Goal: Task Accomplishment & Management: Complete application form

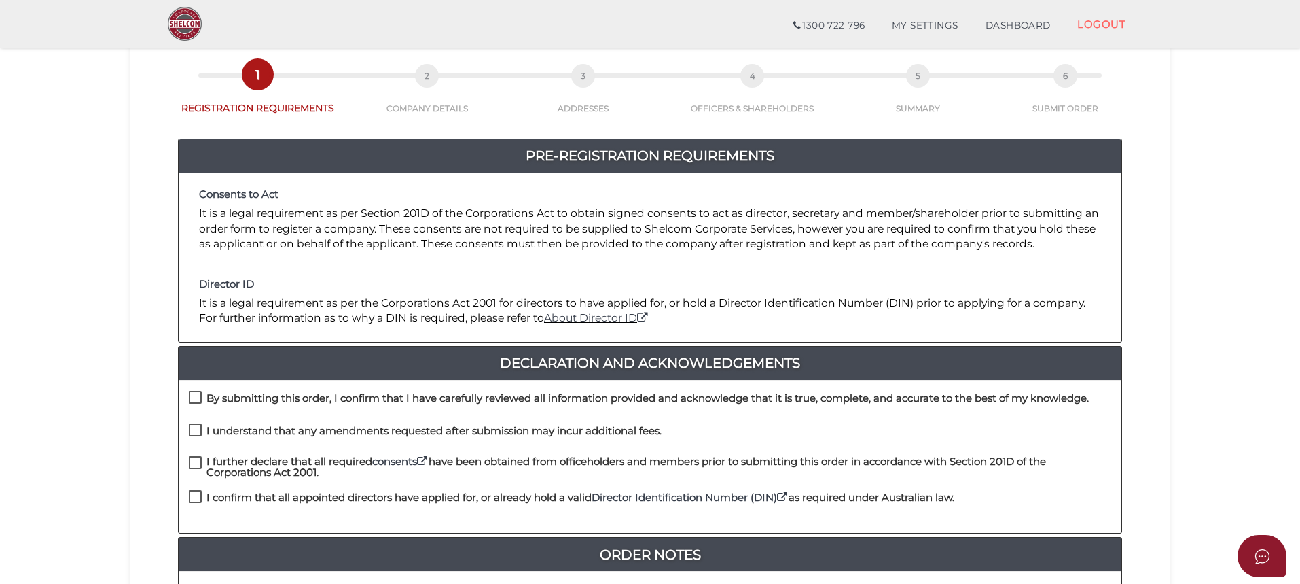
scroll to position [204, 0]
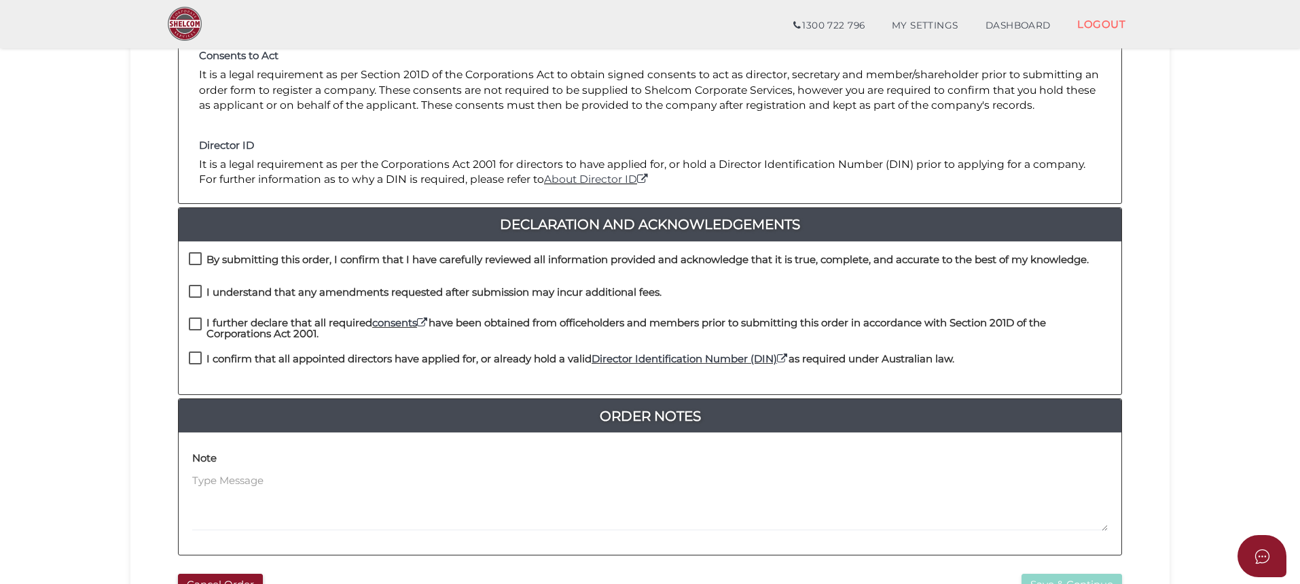
click at [192, 261] on label "By submitting this order, I confirm that I have carefully reviewed all informat…" at bounding box center [639, 262] width 900 height 17
checkbox input "true"
click at [188, 302] on div "I understand that any amendments requested after submission may incur additiona…" at bounding box center [650, 301] width 943 height 33
drag, startPoint x: 193, startPoint y: 289, endPoint x: 187, endPoint y: 311, distance: 22.6
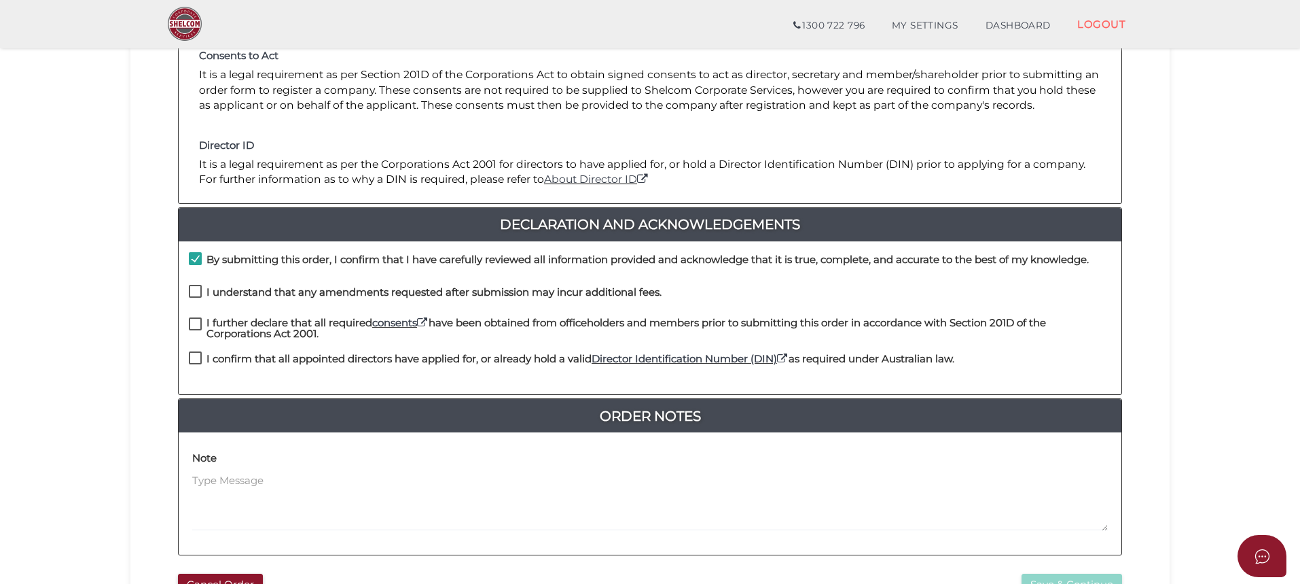
click at [193, 290] on label "I understand that any amendments requested after submission may incur additiona…" at bounding box center [425, 295] width 473 height 17
checkbox input "true"
click at [197, 318] on label "I further declare that all required consents have been obtained from officehold…" at bounding box center [650, 325] width 923 height 17
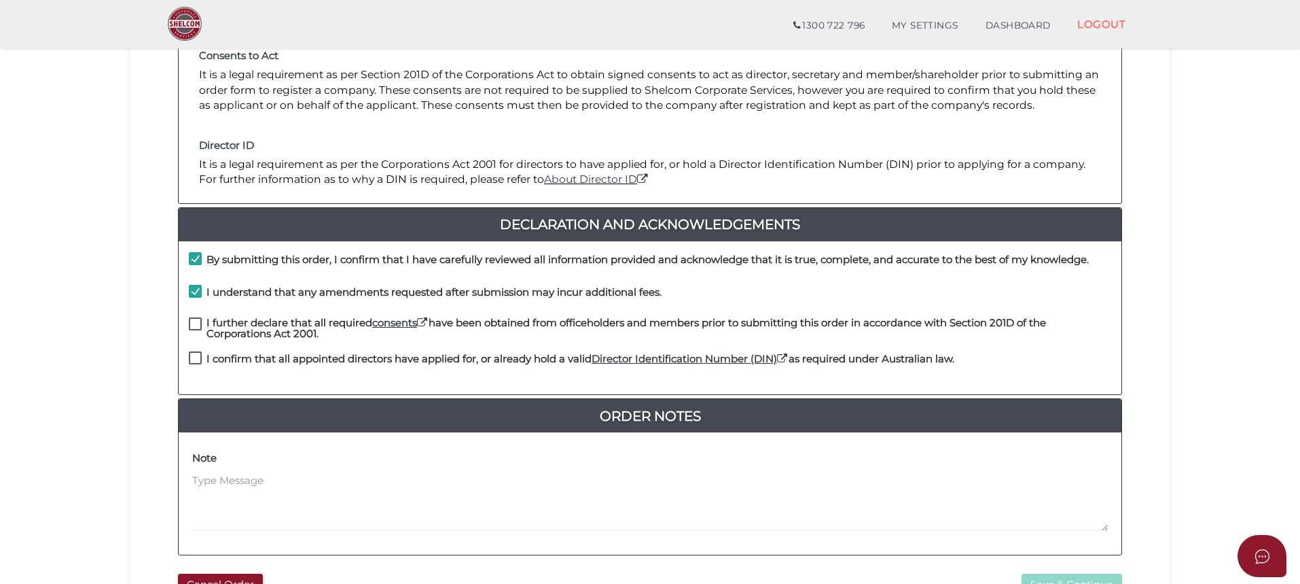
checkbox input "true"
click at [194, 353] on label "I confirm that all appointed directors have applied for, or already hold a vali…" at bounding box center [572, 361] width 766 height 17
checkbox input "true"
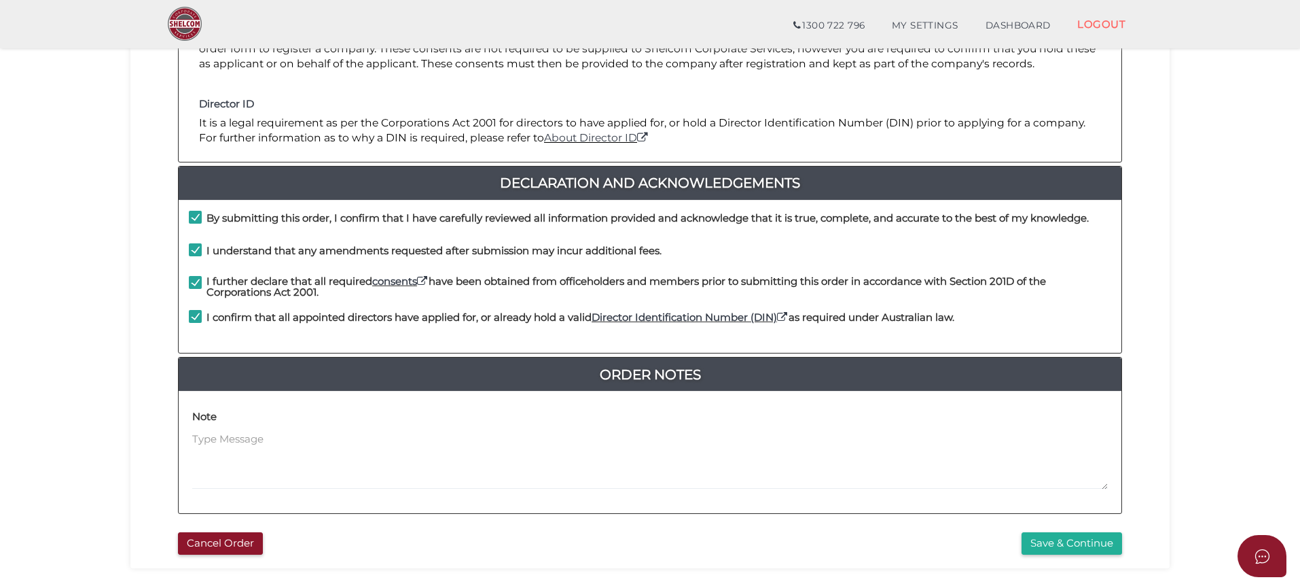
scroll to position [349, 0]
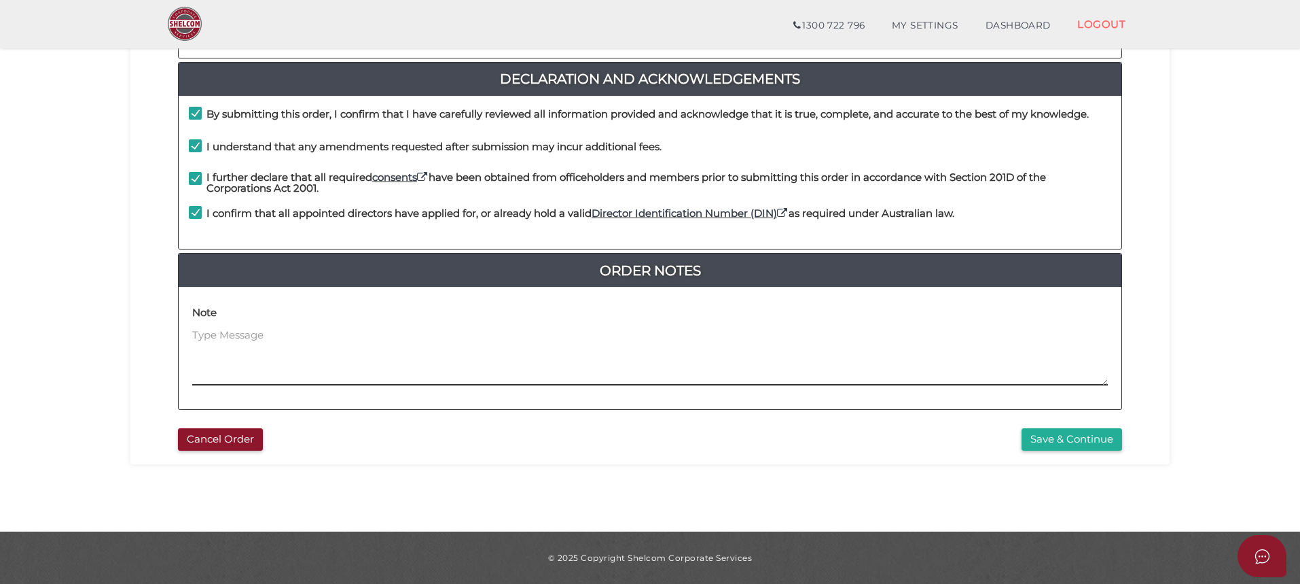
click at [242, 327] on textarea at bounding box center [650, 356] width 916 height 58
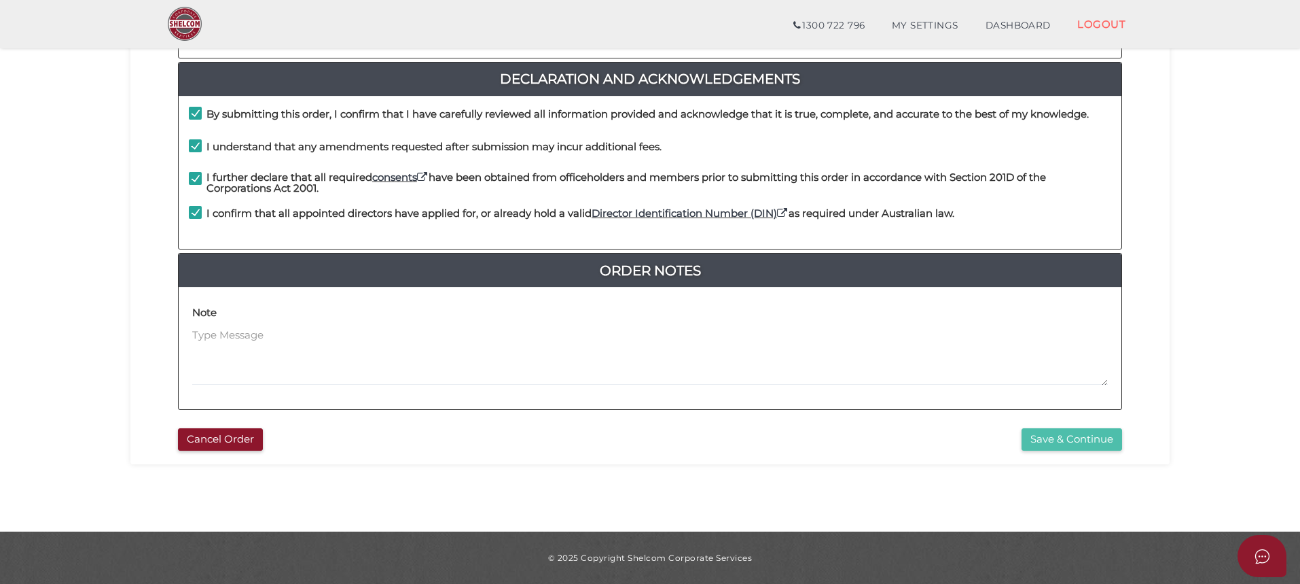
click at [1057, 443] on button "Save & Continue" at bounding box center [1072, 439] width 101 height 22
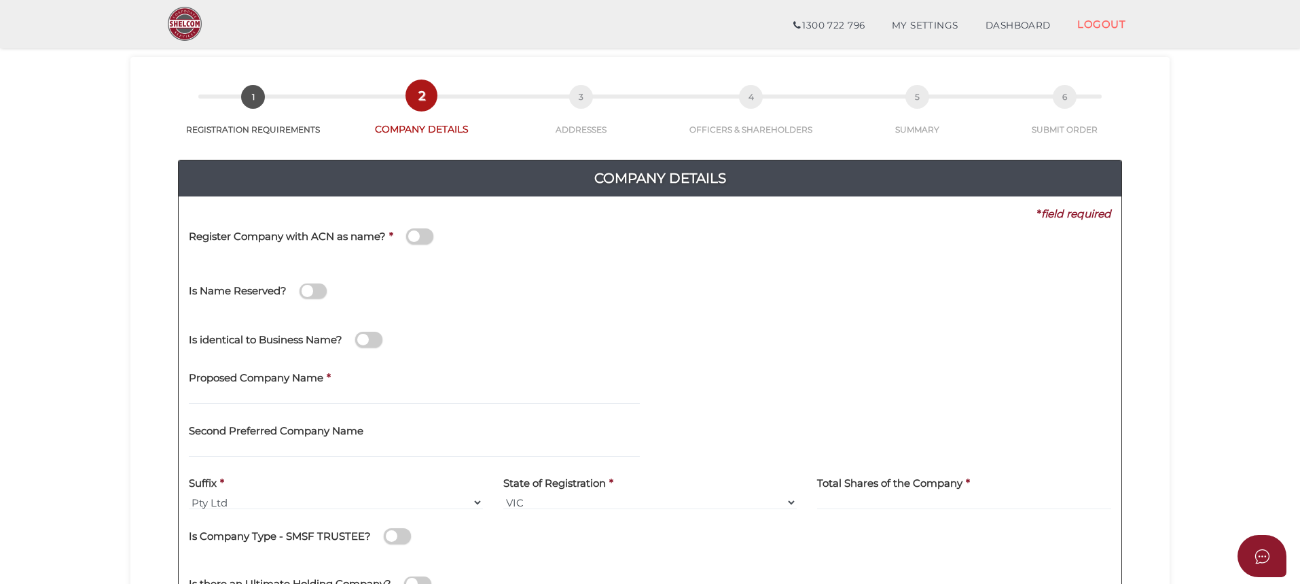
scroll to position [68, 0]
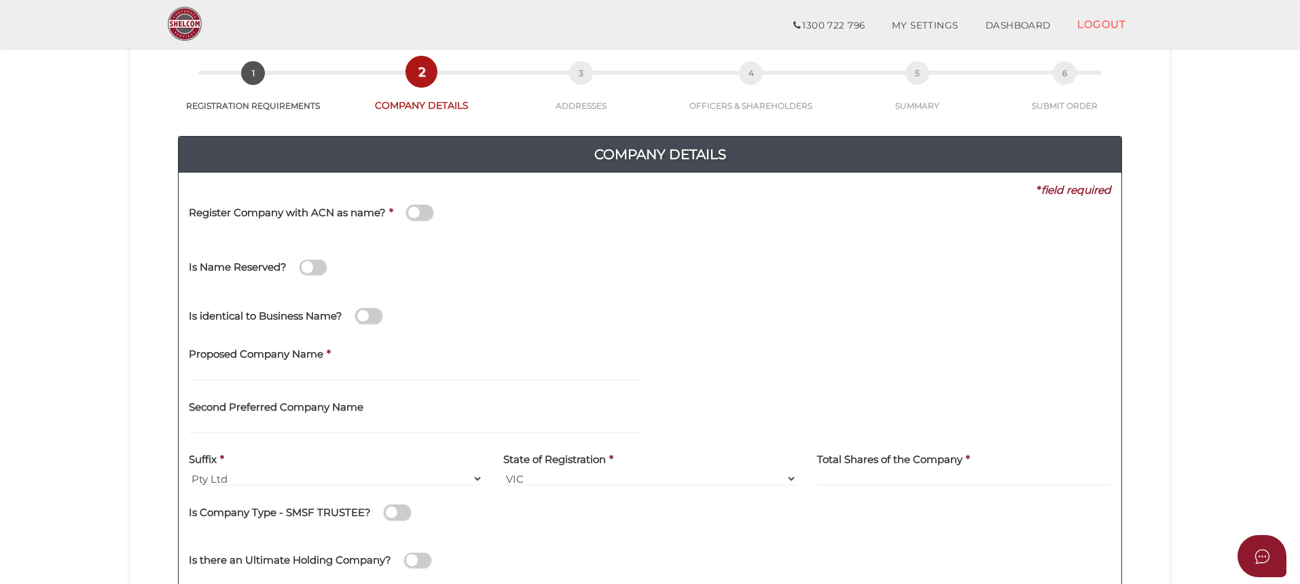
click at [416, 209] on span at bounding box center [419, 213] width 27 height 16
click at [0, 0] on input "checkbox" at bounding box center [0, 0] width 0 height 0
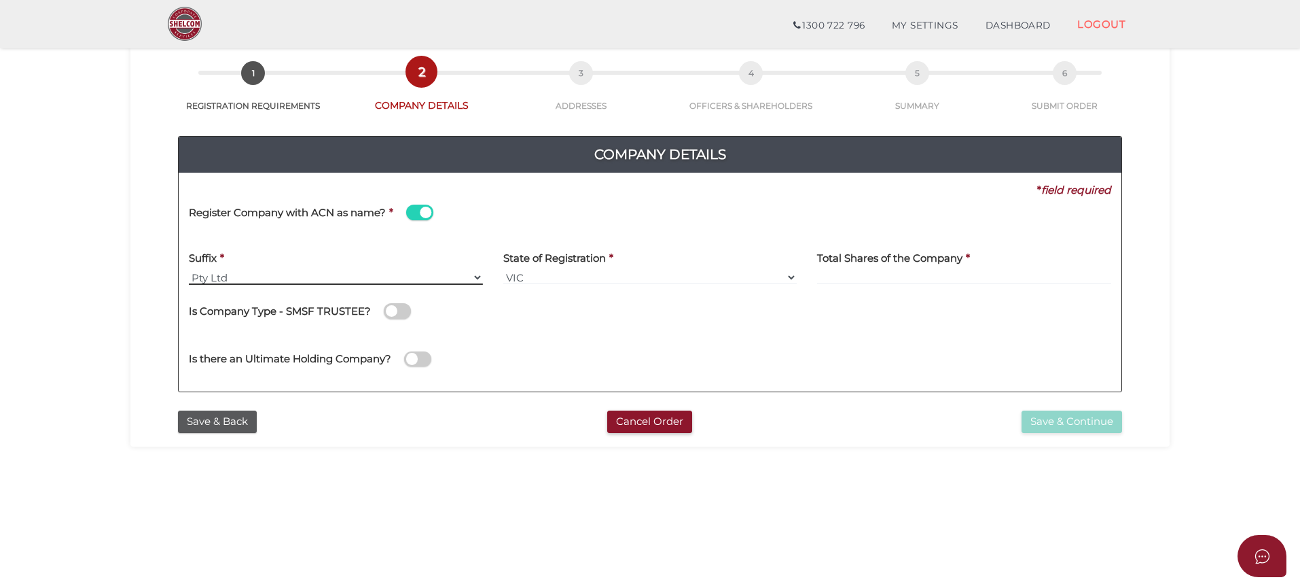
click at [234, 275] on select "Pty Ltd Pty Ltd Pty. Ltd. Pty Limited Proprietary Limited Proprietary Ltd" at bounding box center [336, 277] width 294 height 15
click at [887, 269] on label "Total Shares of the Company" at bounding box center [889, 257] width 145 height 28
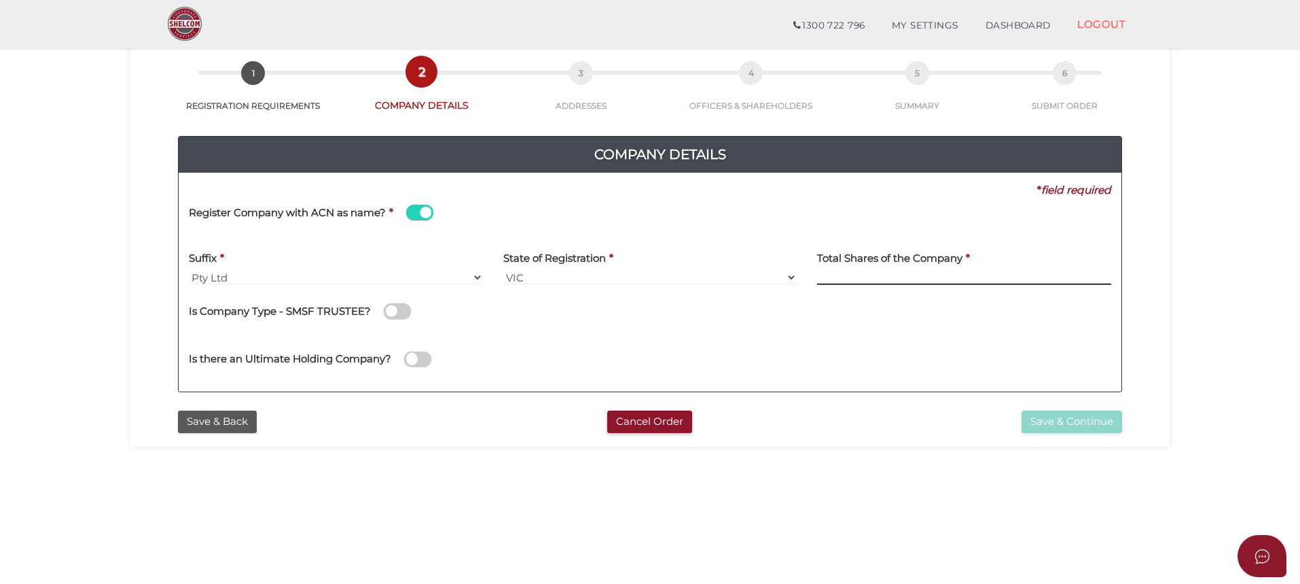
click at [873, 274] on input at bounding box center [964, 277] width 294 height 15
type input "100"
click at [1074, 421] on button "Save & Continue" at bounding box center [1072, 421] width 101 height 22
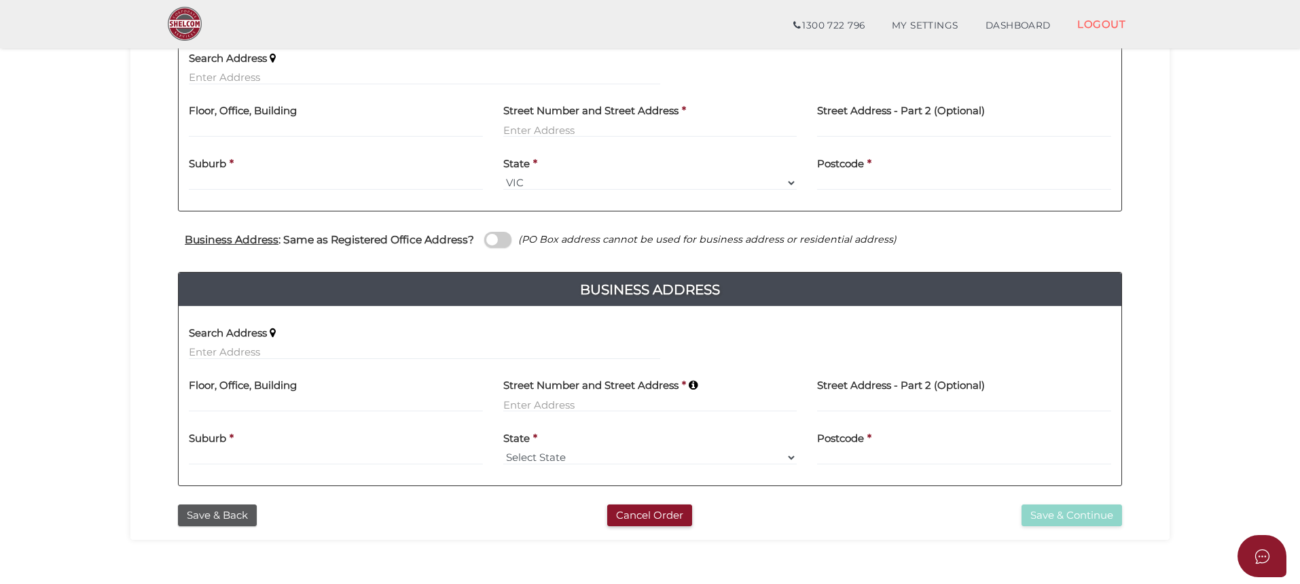
scroll to position [407, 0]
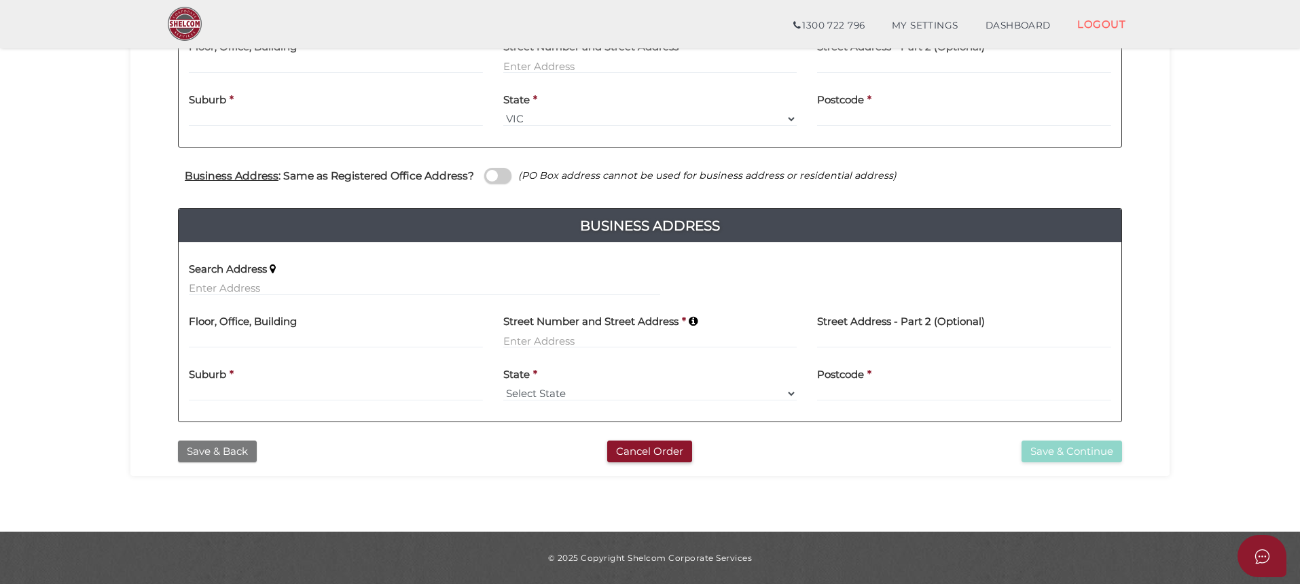
click at [221, 451] on button "Save & Back" at bounding box center [217, 451] width 79 height 22
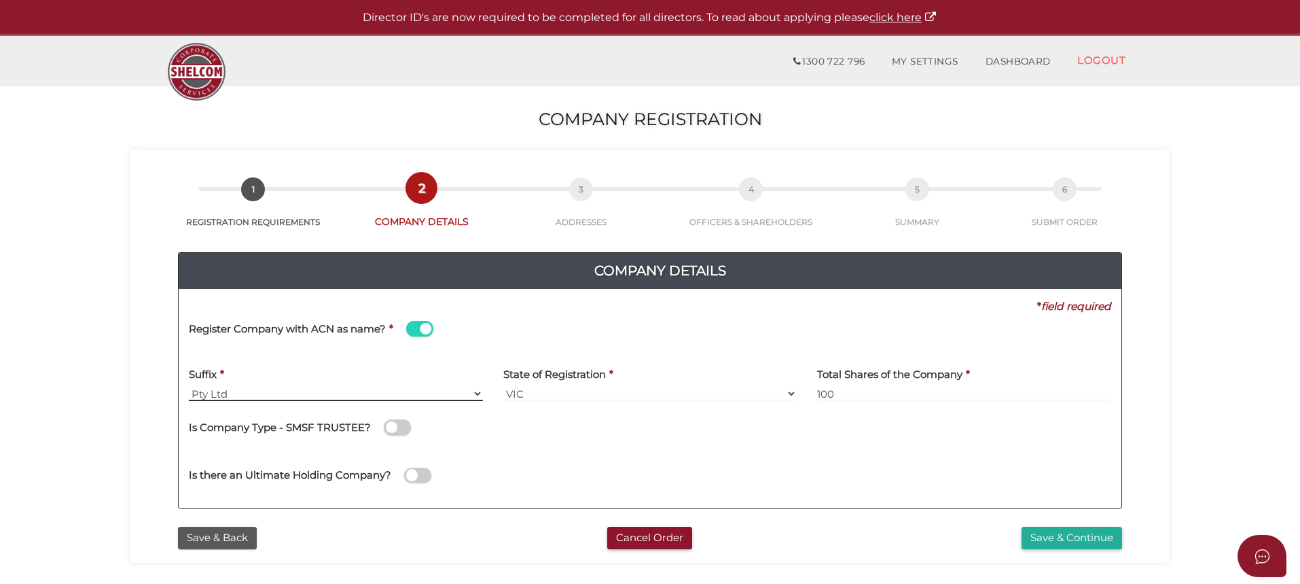
click at [241, 392] on select "Pty Ltd Pty Ltd Pty. Ltd. Pty Limited Proprietary Limited Proprietary Ltd" at bounding box center [336, 393] width 294 height 15
click at [107, 361] on section "Company Registration 6dc7dddb3438904643d5d0da0a8342e8 1 REGISTRATION REQUIREMEN…" at bounding box center [650, 506] width 1300 height 845
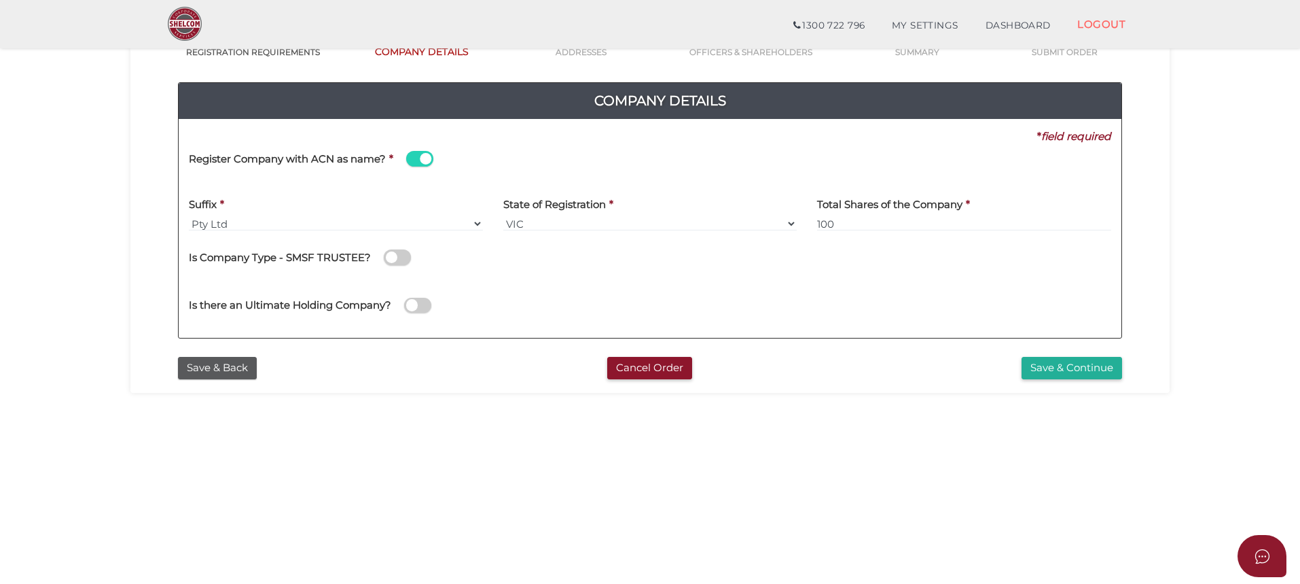
scroll to position [136, 0]
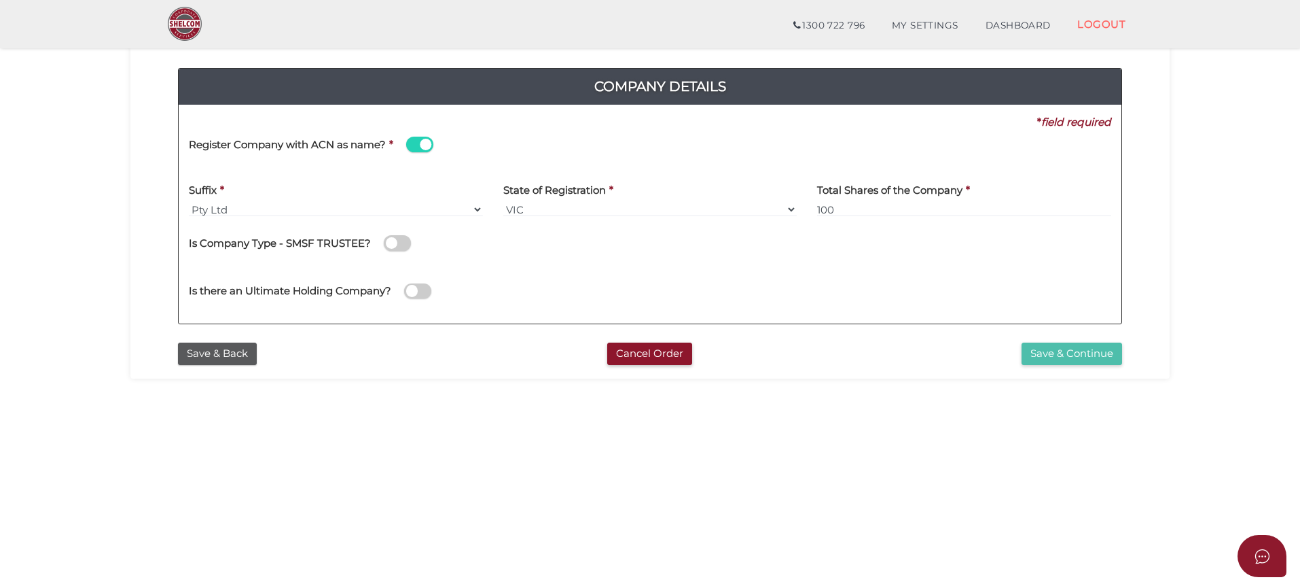
click at [1086, 351] on button "Save & Continue" at bounding box center [1072, 353] width 101 height 22
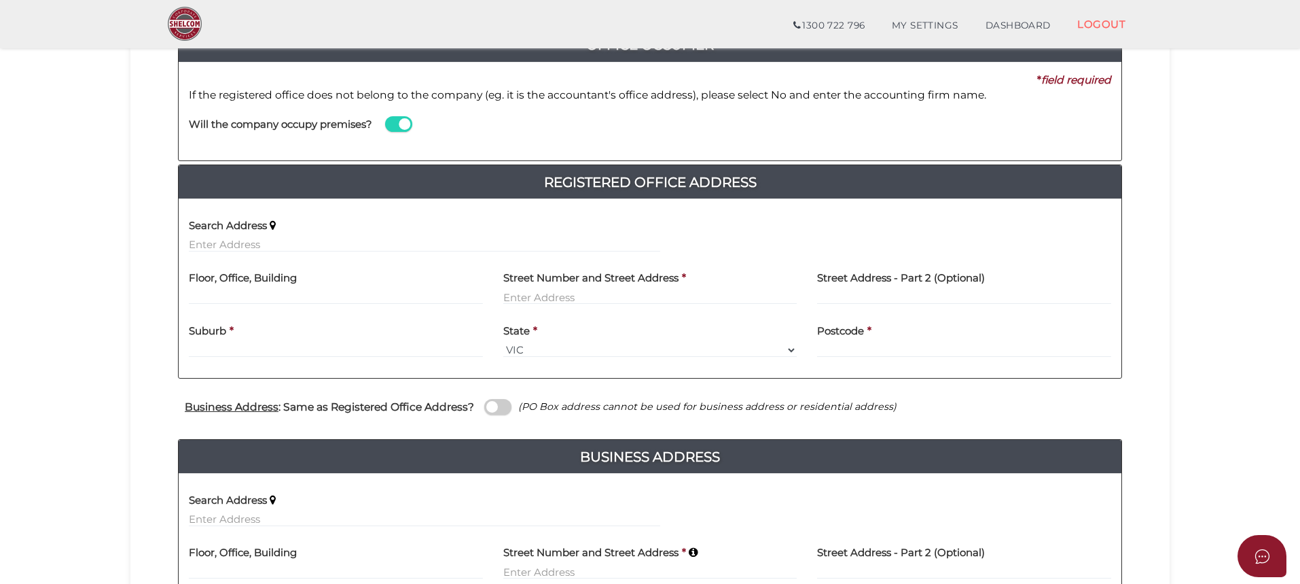
scroll to position [204, 0]
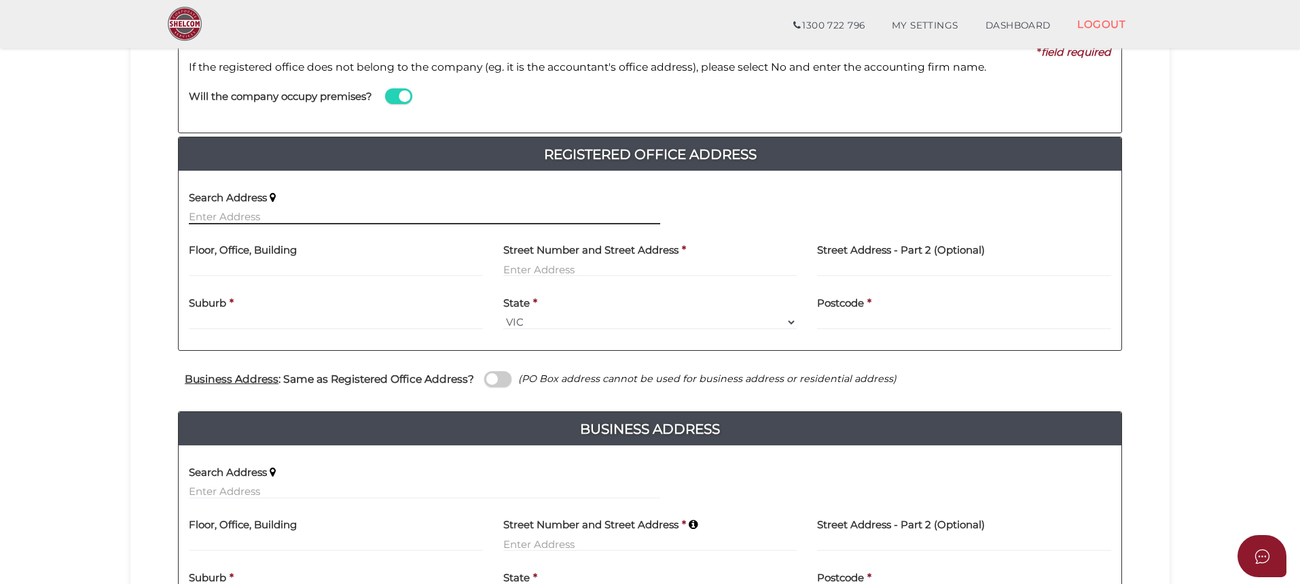
click at [274, 215] on input "text" at bounding box center [425, 216] width 472 height 15
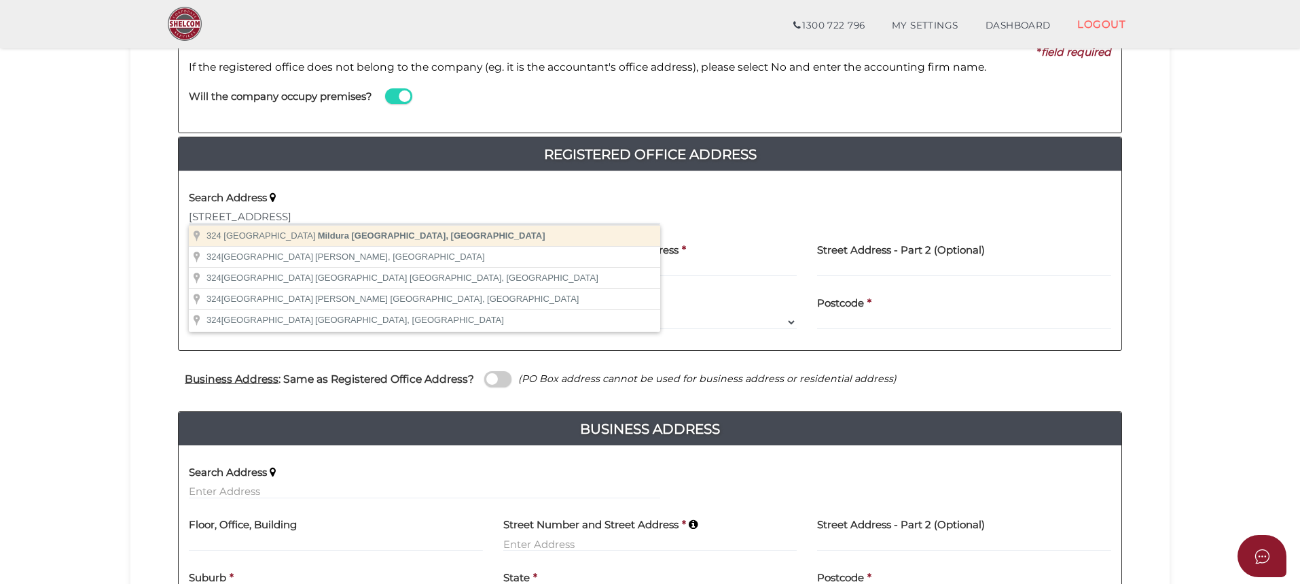
type input "324 Deakin Avenue, Mildura VIC, Australia"
type input "324 Deakin Avenue"
type input "Mildura"
select select "VIC"
type input "3500"
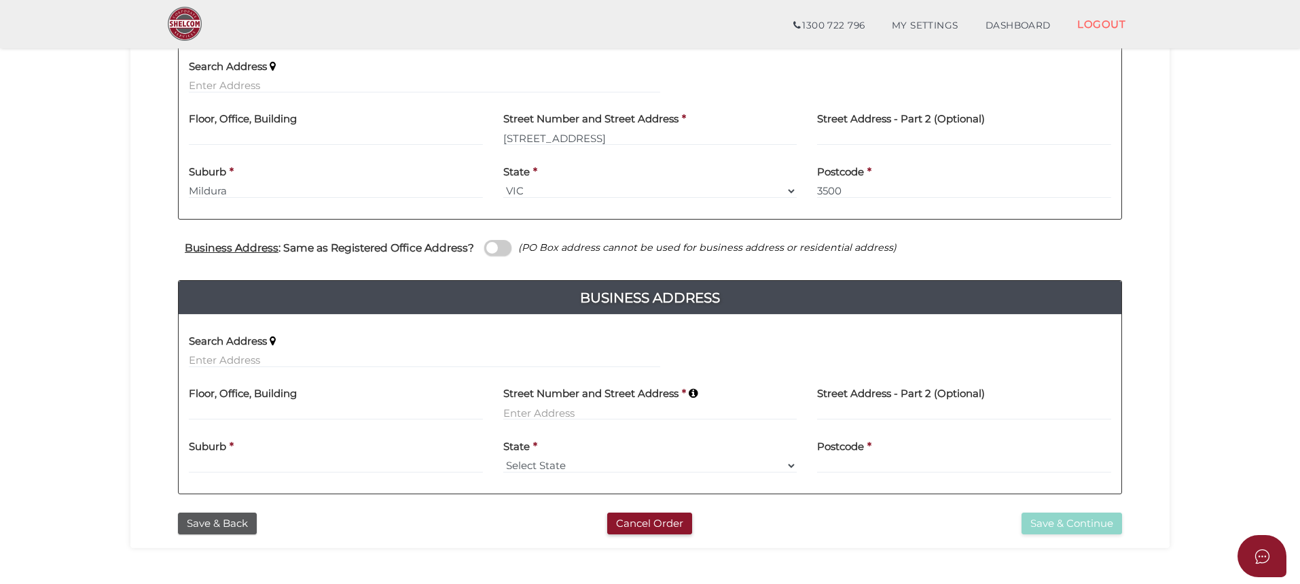
scroll to position [340, 0]
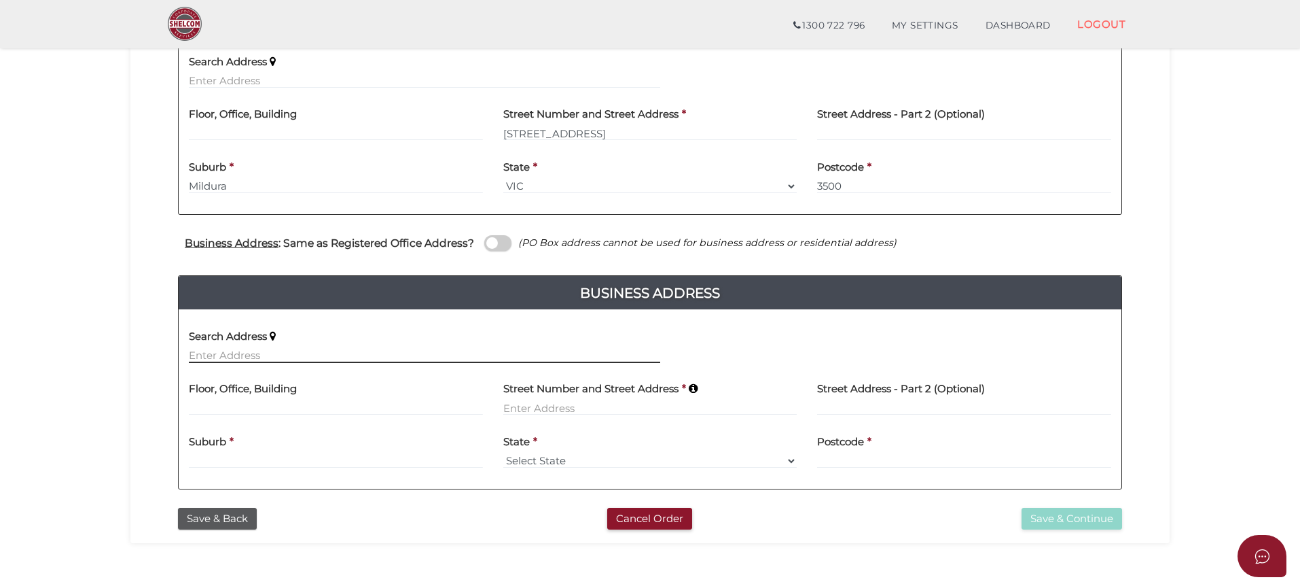
click at [257, 352] on input "text" at bounding box center [425, 355] width 472 height 15
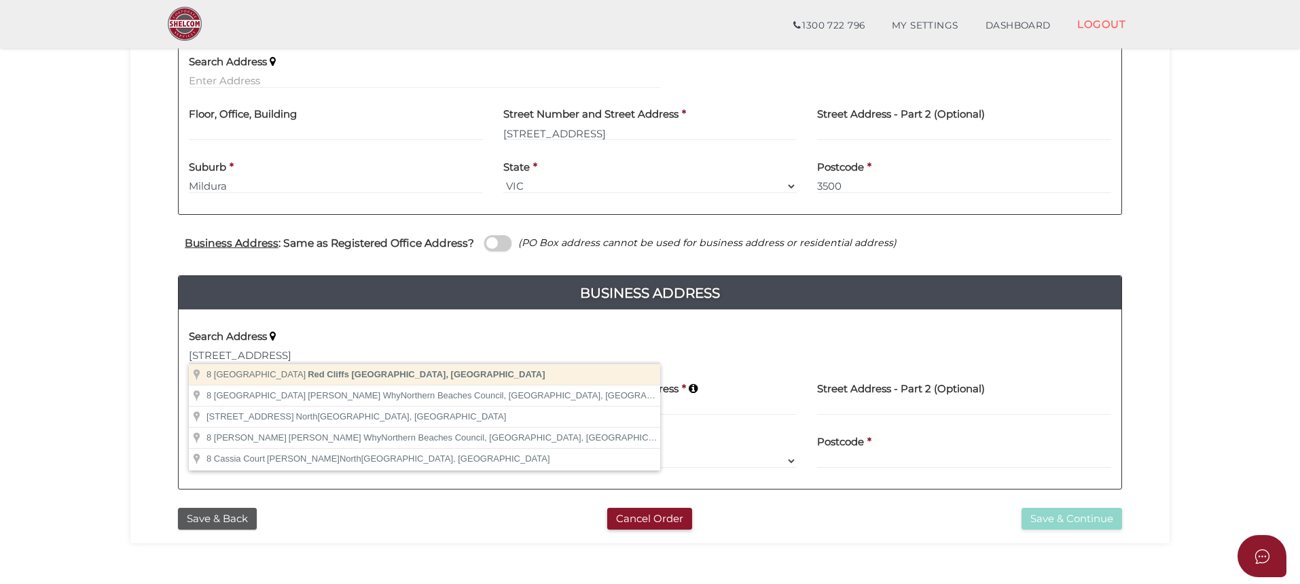
type input "8 Cassia Street North, Red Cliffs VIC, Australia"
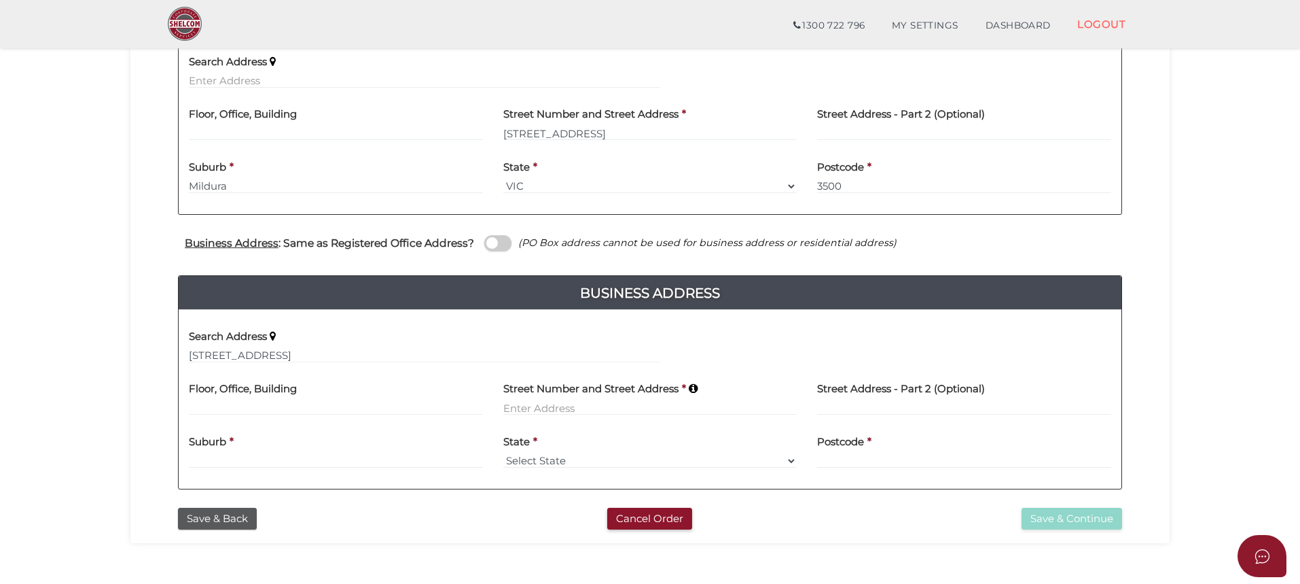
type input "8 Cassia Street North"
type input "Red Cliffs"
select select "VIC"
type input "3496"
click at [1086, 514] on button "Save & Continue" at bounding box center [1072, 519] width 101 height 22
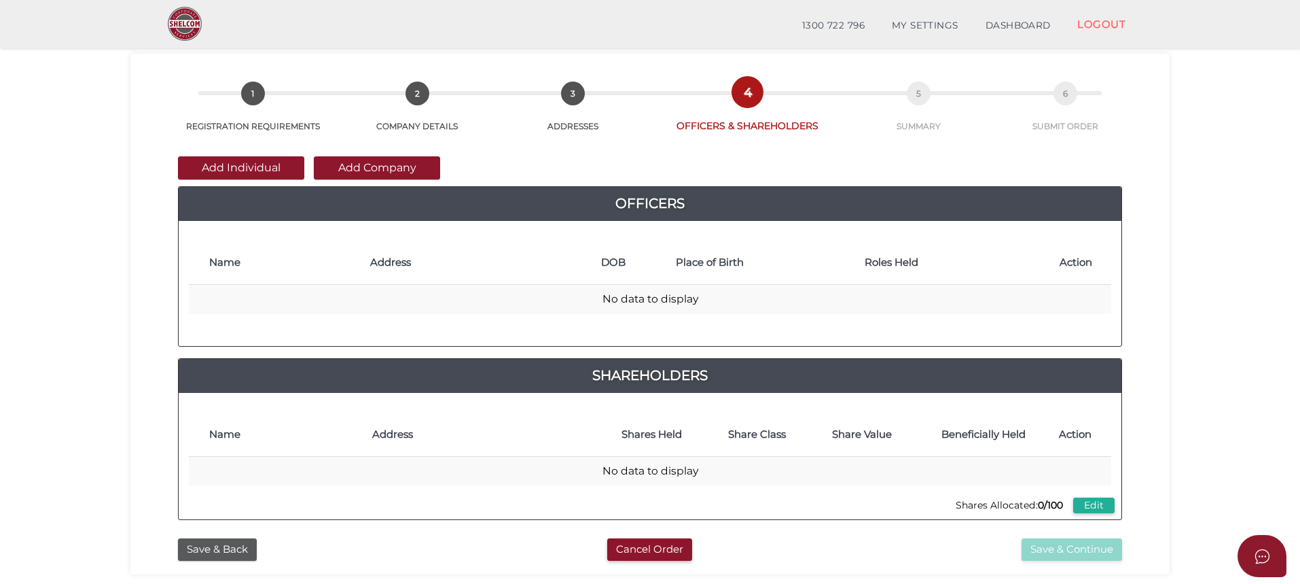
scroll to position [136, 0]
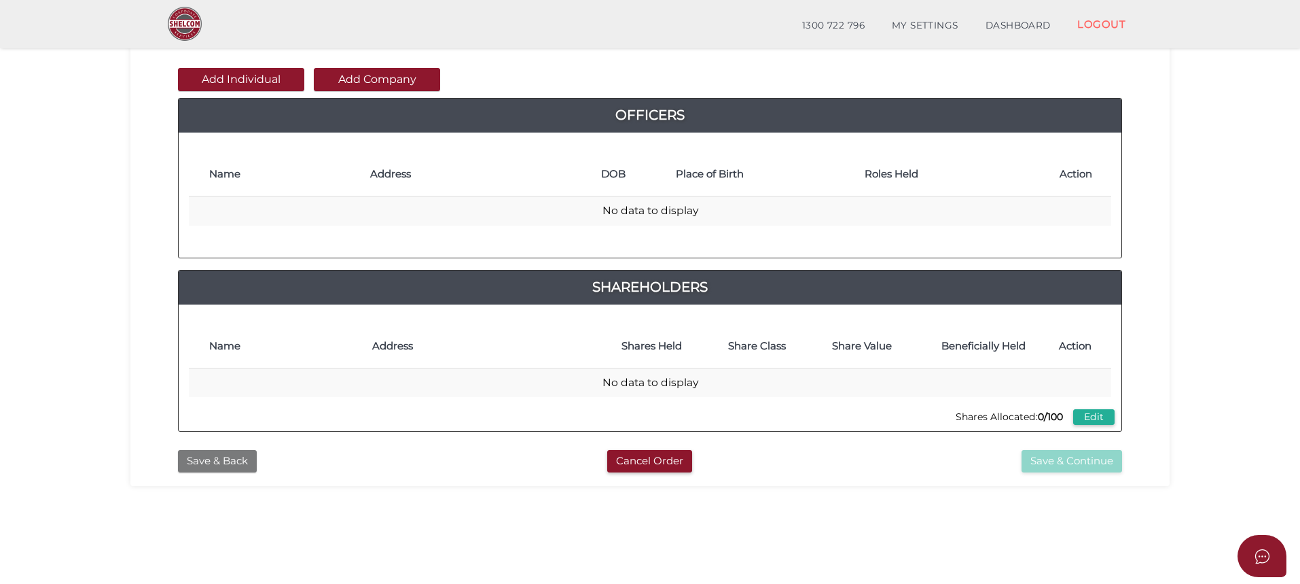
click at [221, 462] on button "Save & Back" at bounding box center [217, 461] width 79 height 22
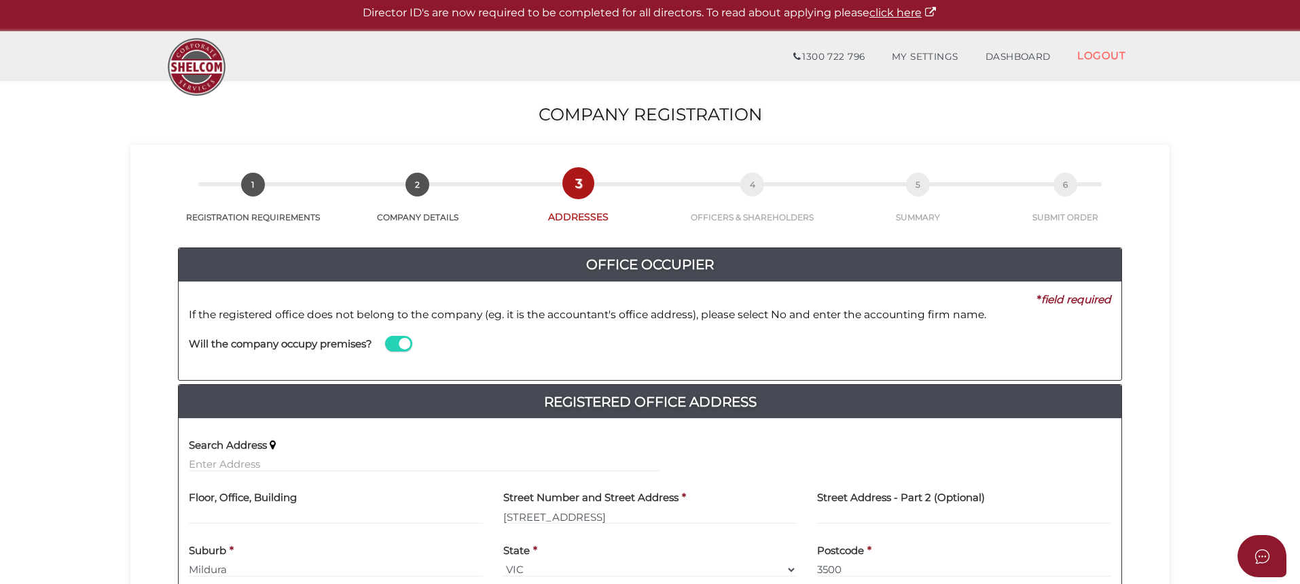
scroll to position [340, 0]
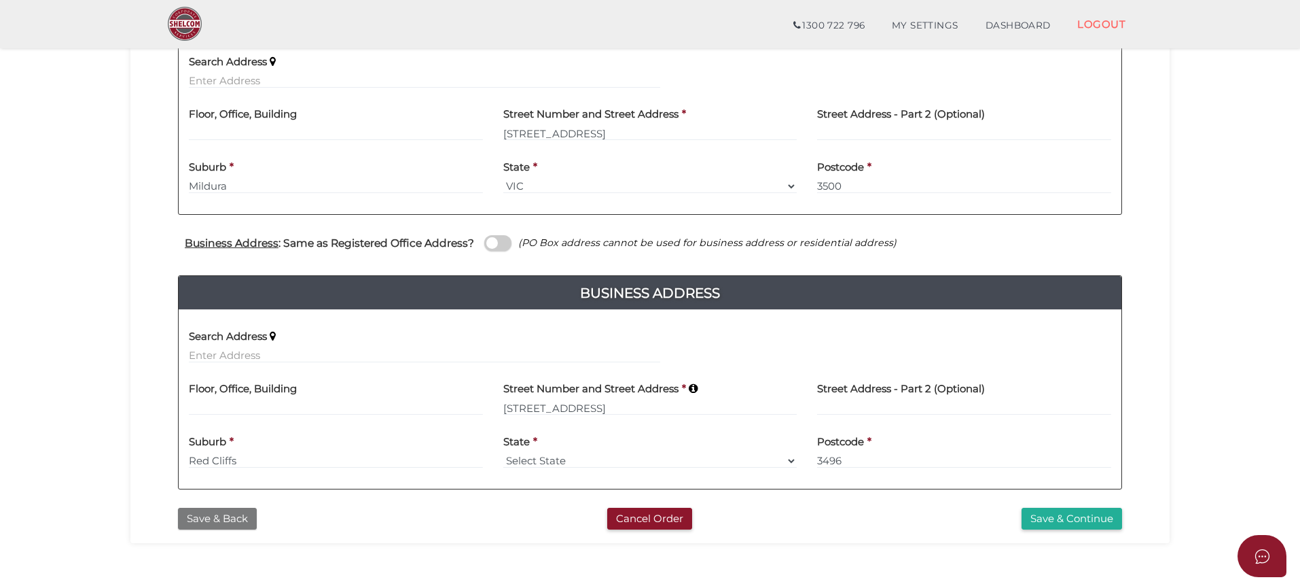
click at [241, 514] on button "Save & Back" at bounding box center [217, 519] width 79 height 22
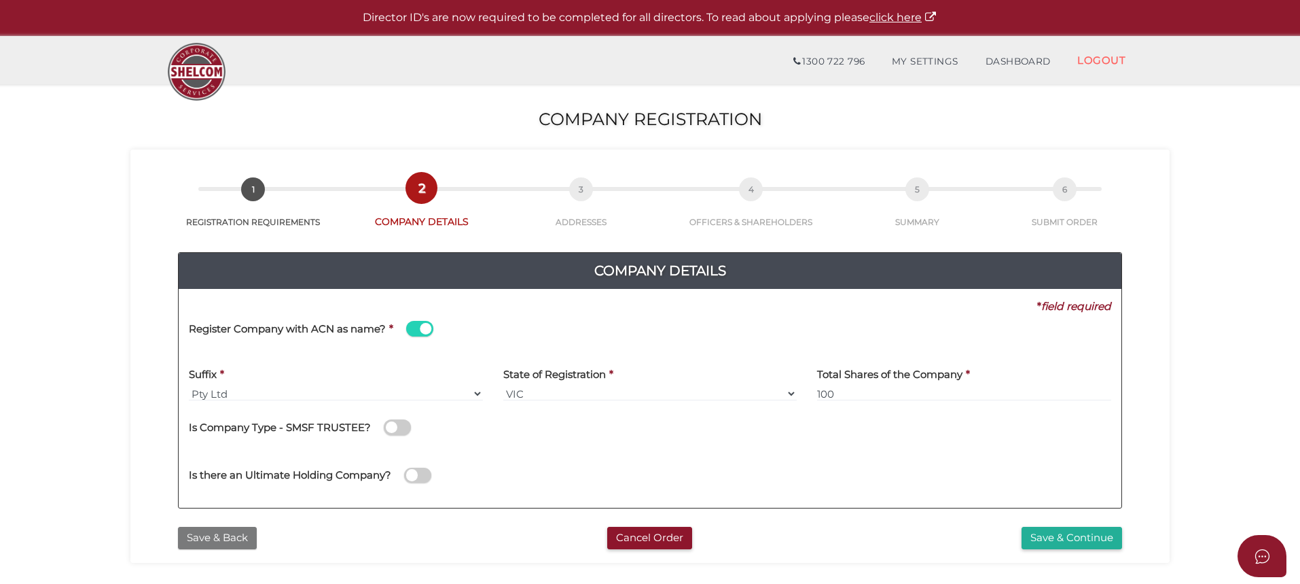
click at [231, 538] on button "Save & Back" at bounding box center [217, 538] width 79 height 22
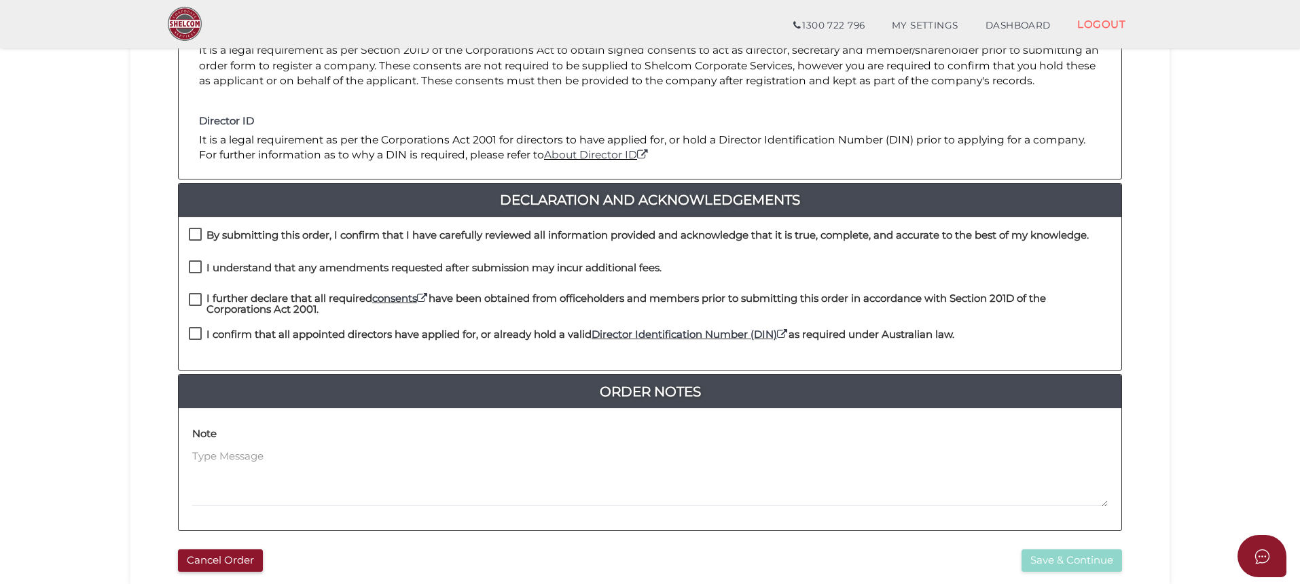
scroll to position [272, 0]
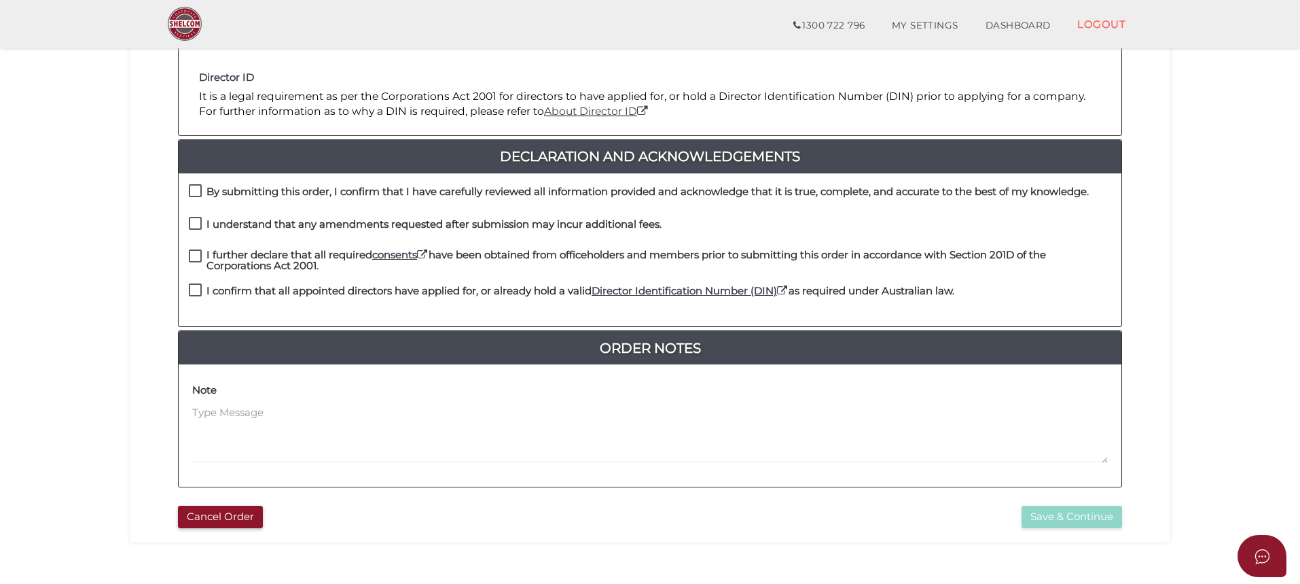
click at [193, 291] on label "I confirm that all appointed directors have applied for, or already hold a vali…" at bounding box center [572, 293] width 766 height 17
checkbox input "true"
drag, startPoint x: 196, startPoint y: 254, endPoint x: 192, endPoint y: 234, distance: 20.7
click at [196, 252] on label "I further declare that all required consents have been obtained from officehold…" at bounding box center [650, 257] width 923 height 17
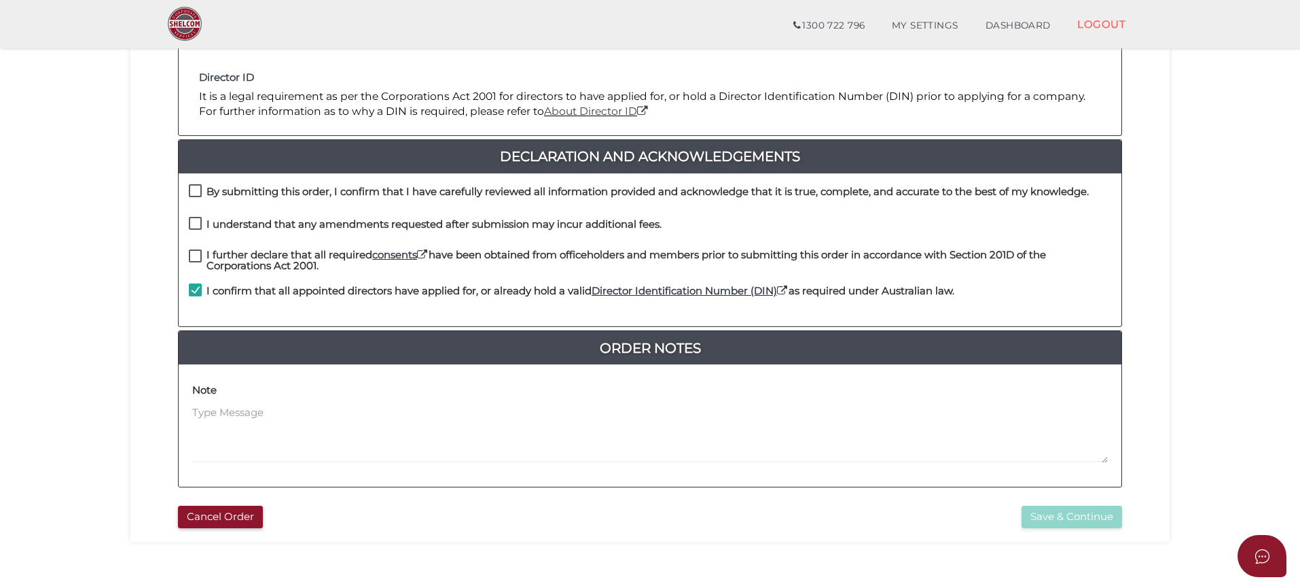
checkbox input "true"
drag, startPoint x: 195, startPoint y: 216, endPoint x: 194, endPoint y: 205, distance: 11.6
click at [195, 215] on div "By submitting this order, I confirm that I have carefully reviewed all informat…" at bounding box center [650, 250] width 943 height 154
click at [194, 188] on label "By submitting this order, I confirm that I have carefully reviewed all informat…" at bounding box center [639, 194] width 900 height 17
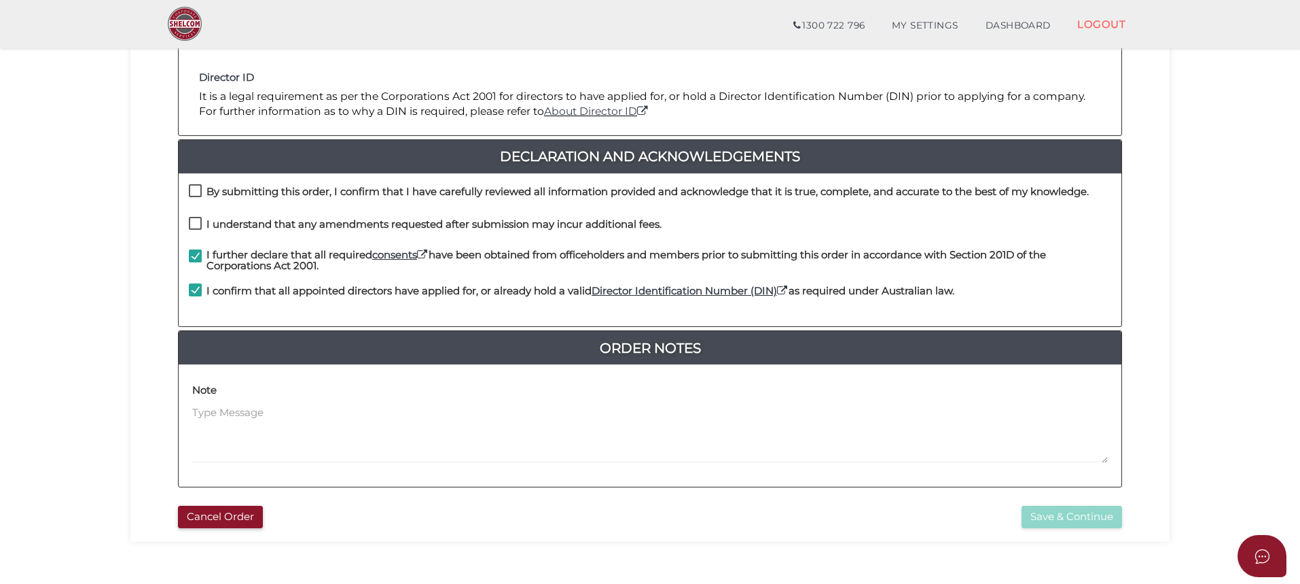
checkbox input "true"
click at [195, 222] on label "I understand that any amendments requested after submission may incur additiona…" at bounding box center [425, 227] width 473 height 17
checkbox input "true"
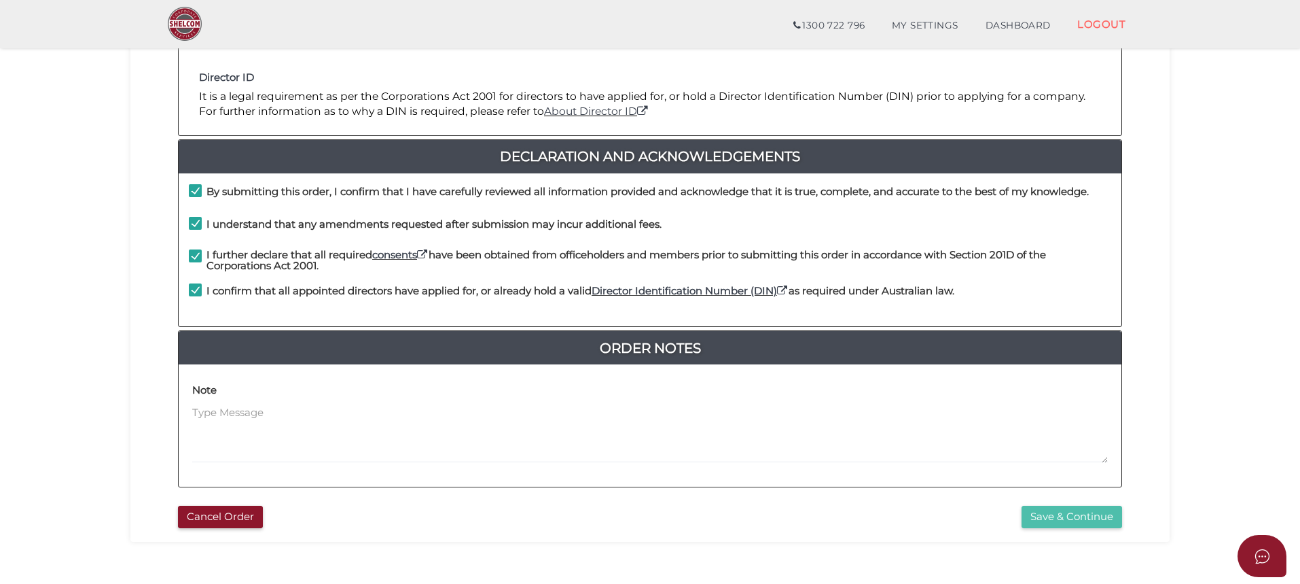
click at [1031, 516] on button "Save & Continue" at bounding box center [1072, 517] width 101 height 22
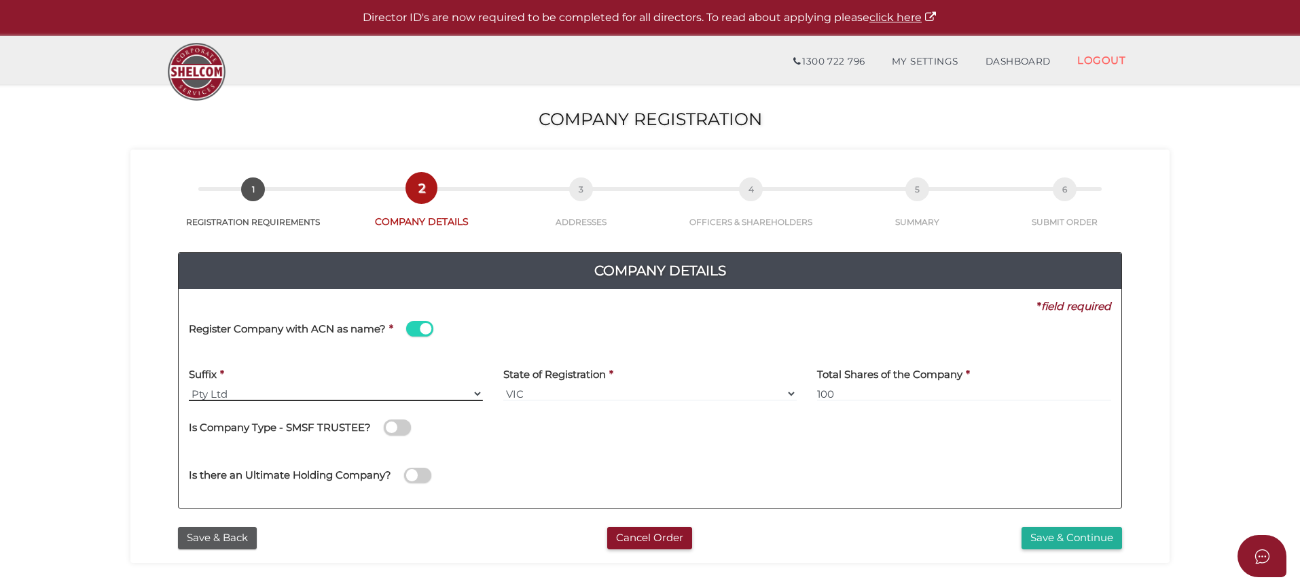
click at [270, 388] on select "Pty Ltd Pty Ltd Pty. Ltd. Pty Limited Proprietary Limited Proprietary Ltd" at bounding box center [336, 393] width 294 height 15
drag, startPoint x: 52, startPoint y: 377, endPoint x: 59, endPoint y: 379, distance: 7.7
click at [59, 379] on section "Company Registration 6dc7dddb3438904643d5d0da0a8342e8 1 REGISTRATION REQUIREMEN…" at bounding box center [650, 506] width 1300 height 845
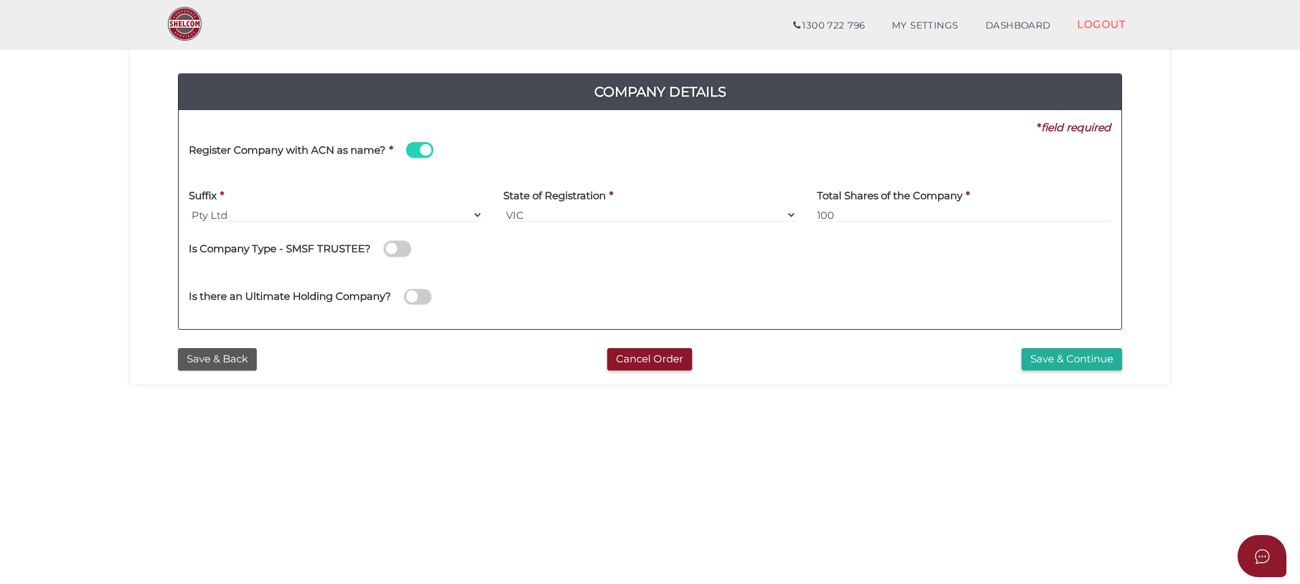
scroll to position [136, 0]
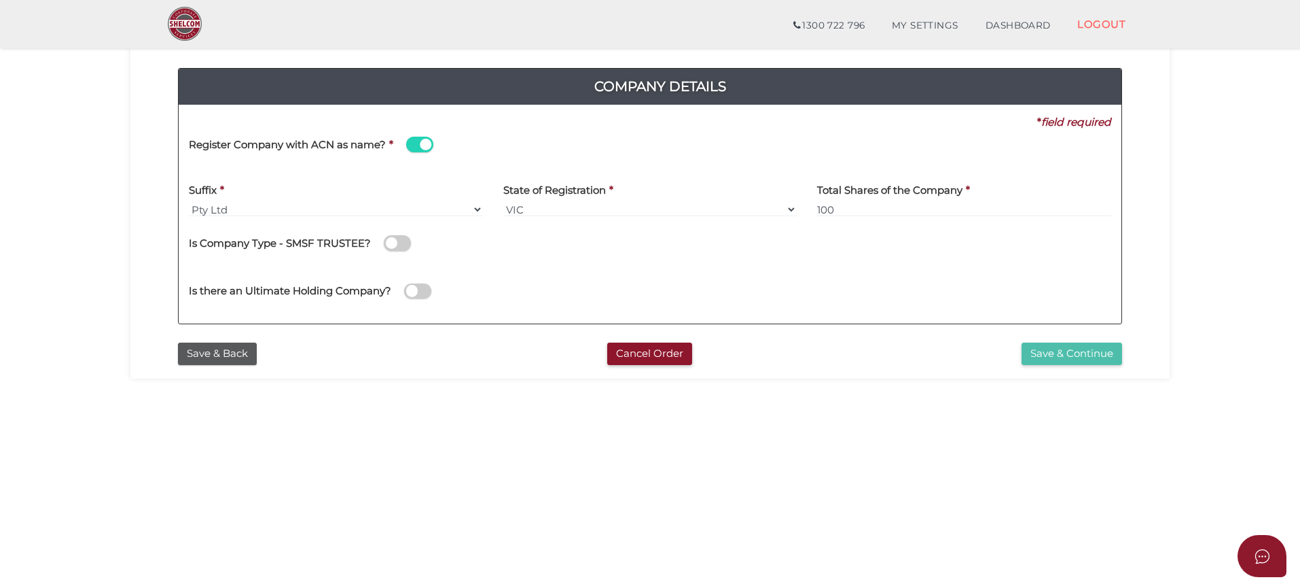
click at [1051, 352] on button "Save & Continue" at bounding box center [1072, 353] width 101 height 22
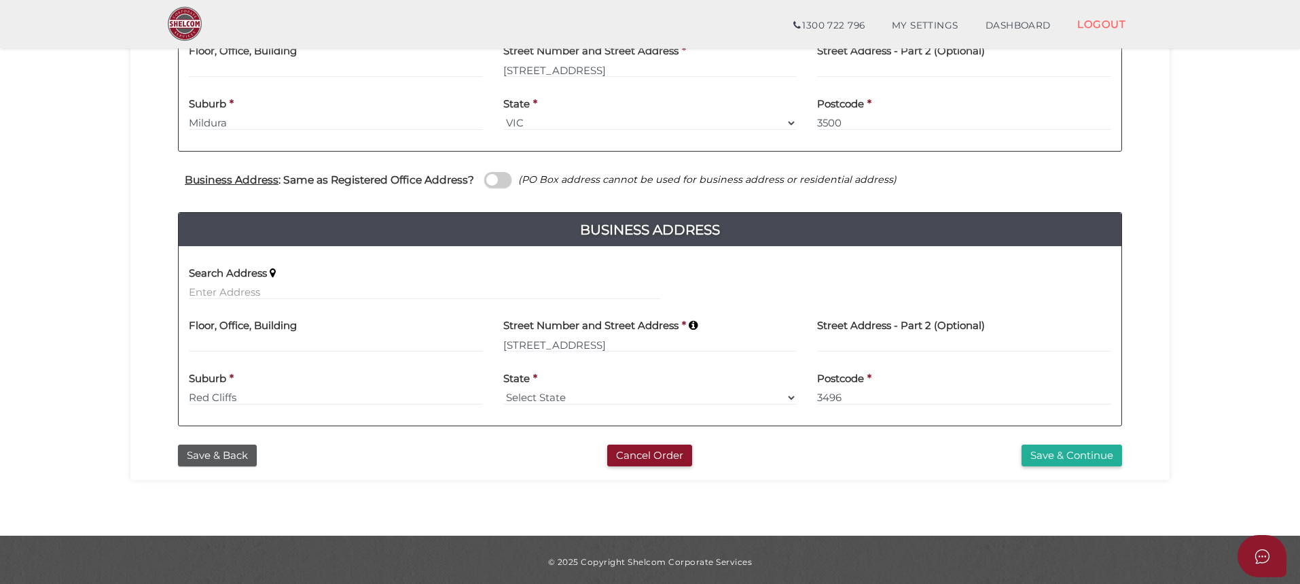
scroll to position [407, 0]
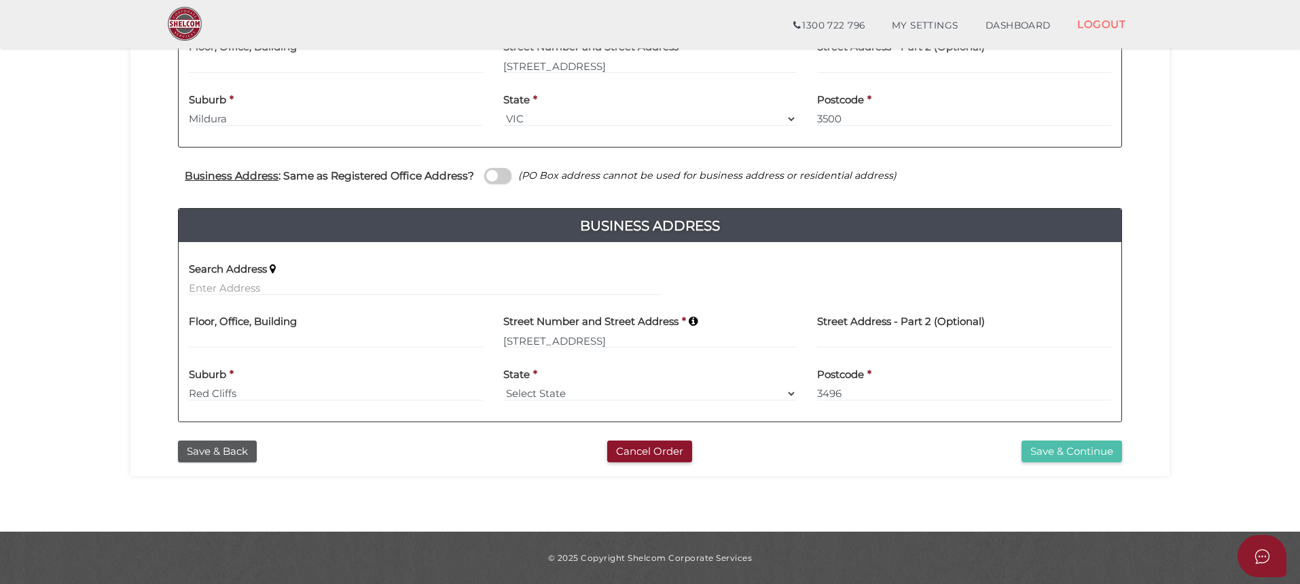
click at [1055, 450] on button "Save & Continue" at bounding box center [1072, 451] width 101 height 22
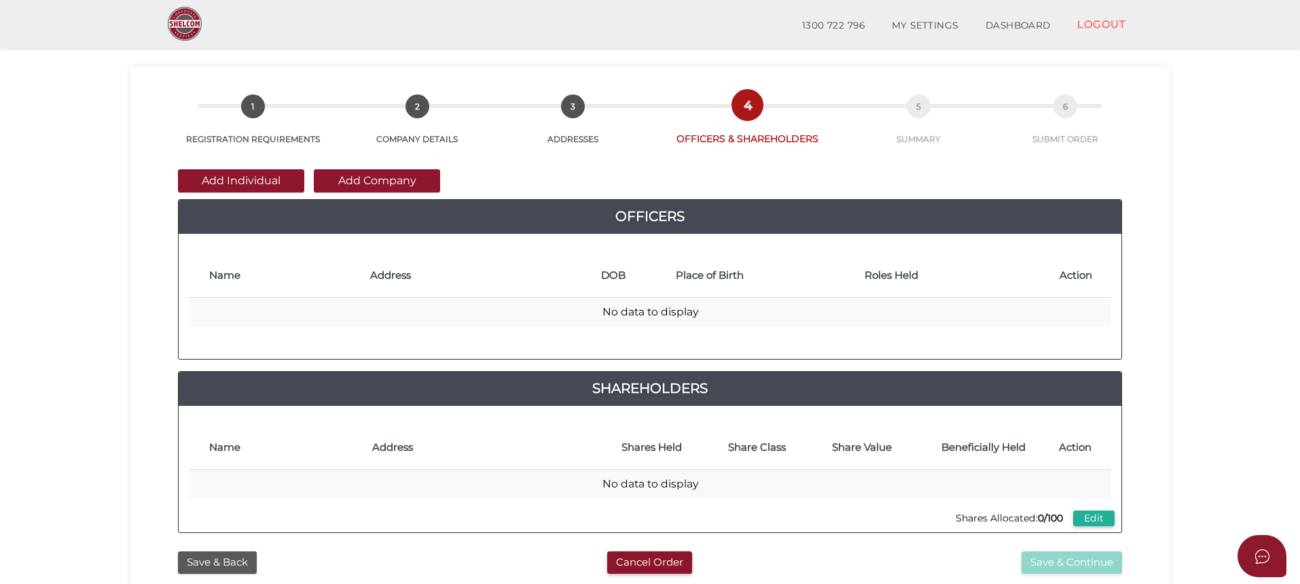
scroll to position [68, 0]
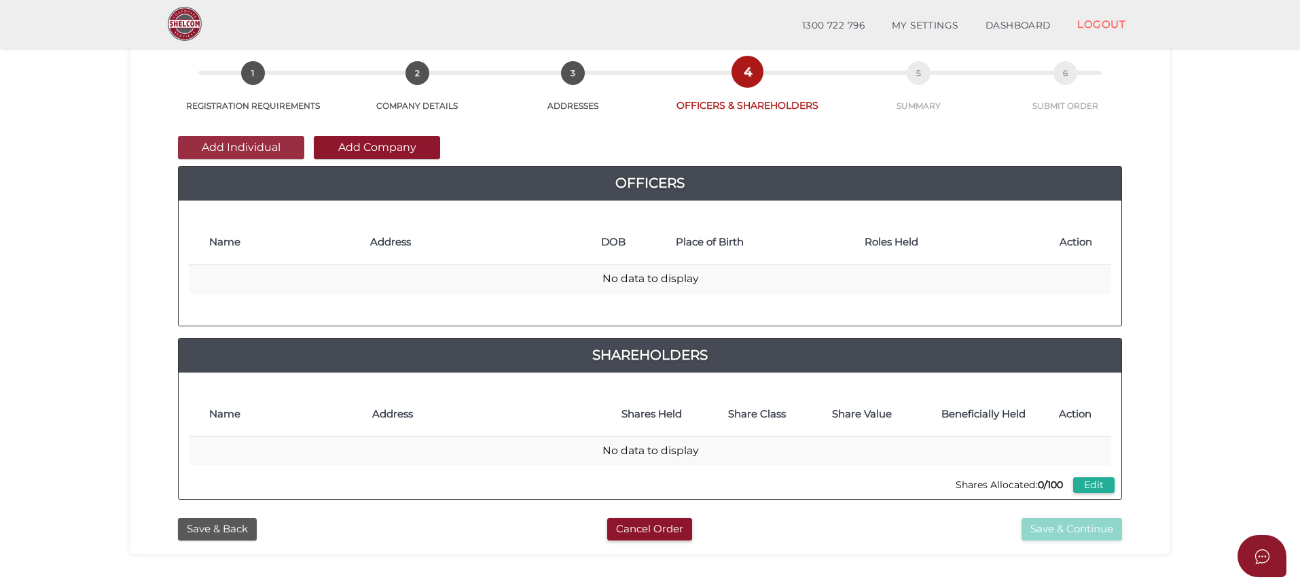
click at [249, 145] on button "Add Individual" at bounding box center [241, 147] width 126 height 23
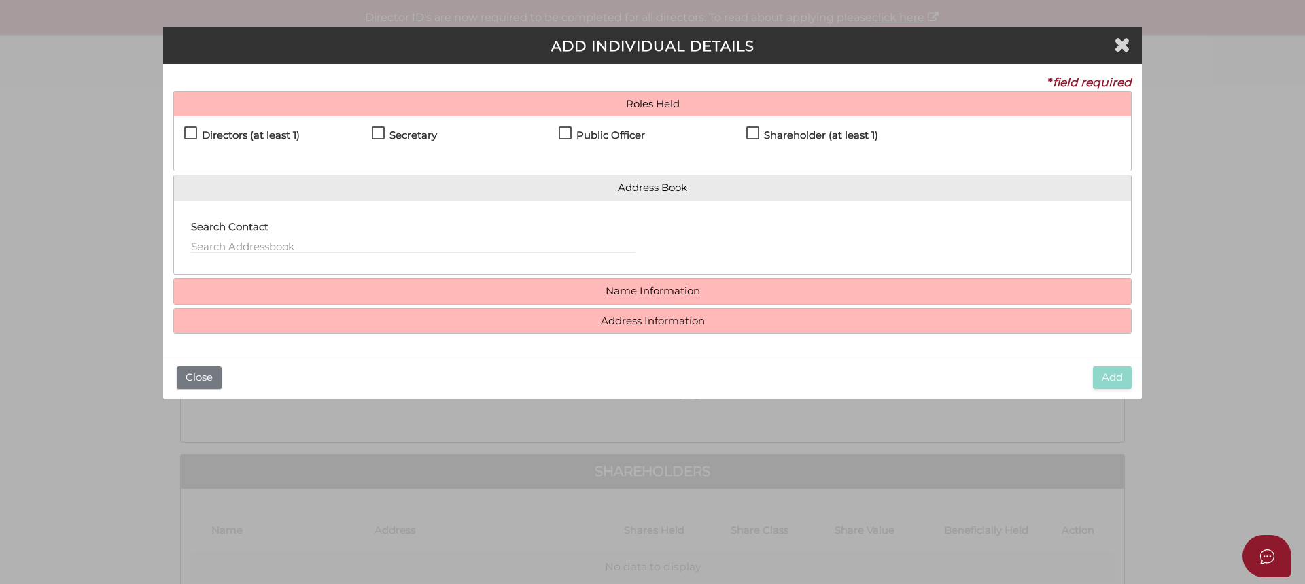
click at [193, 132] on label "Directors (at least 1)" at bounding box center [242, 138] width 116 height 17
checkbox input "true"
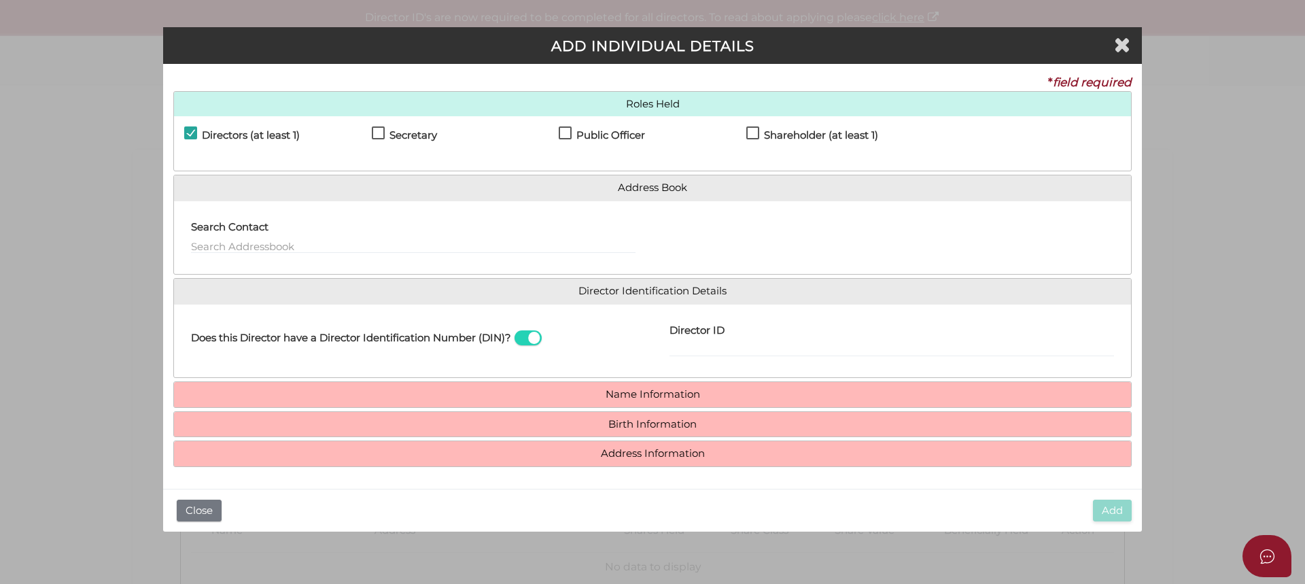
click at [380, 133] on label "Secretary" at bounding box center [404, 138] width 65 height 17
checkbox input "true"
click at [566, 132] on label "Public Officer" at bounding box center [602, 138] width 86 height 17
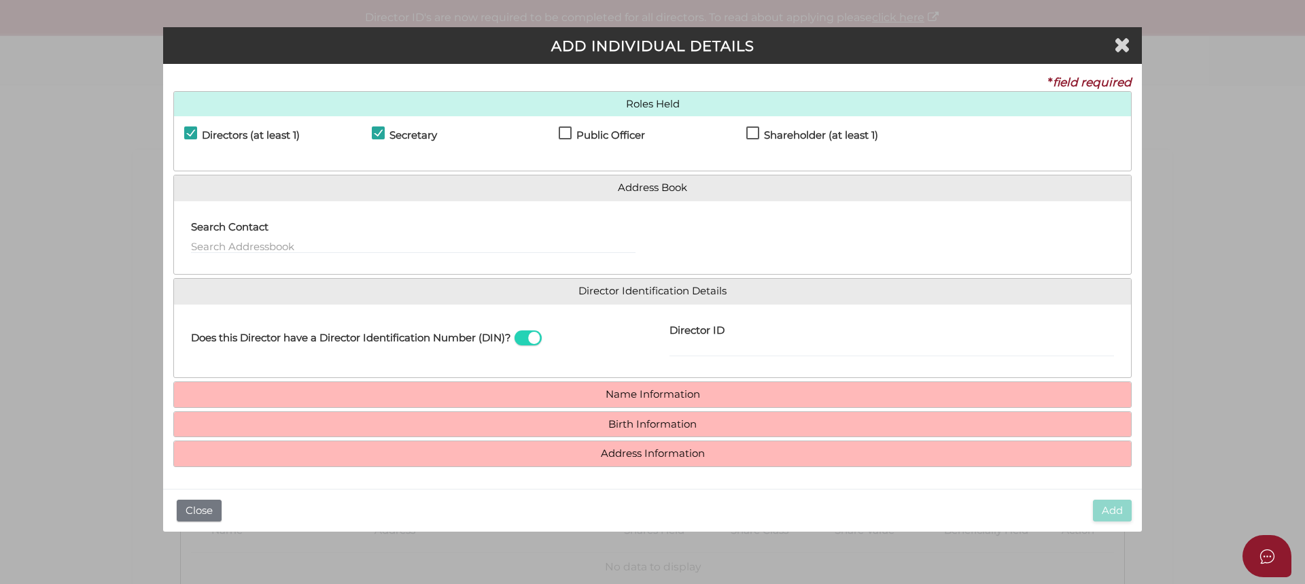
checkbox input "true"
click at [754, 130] on label "Shareholder (at least 1)" at bounding box center [812, 138] width 132 height 17
checkbox input "true"
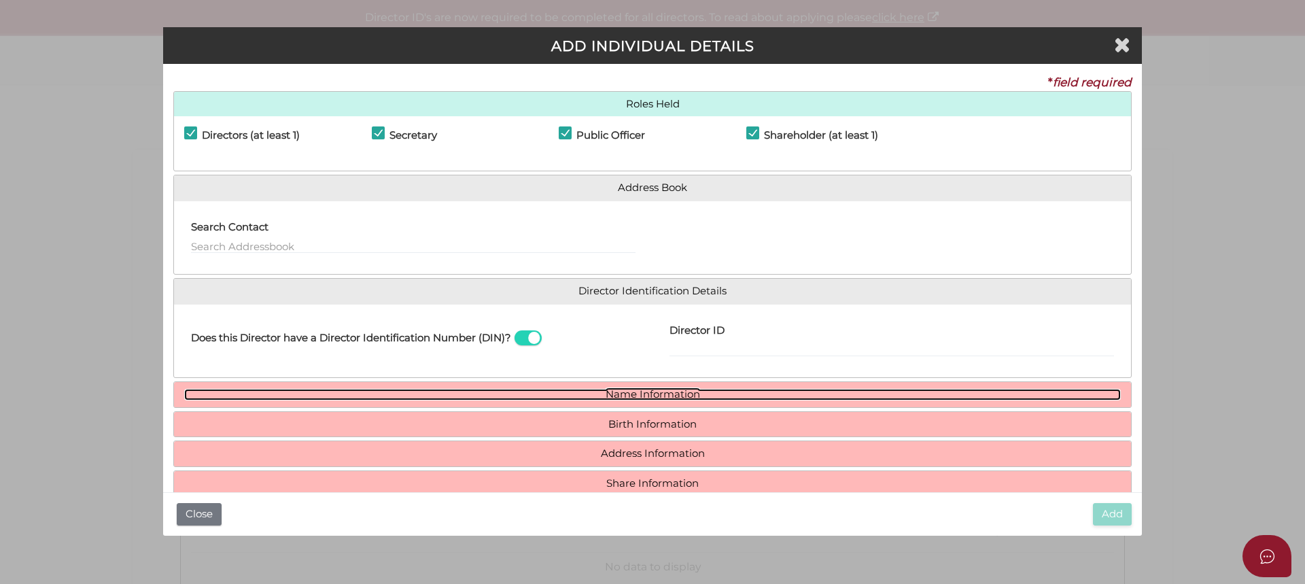
click at [669, 394] on link "Name Information" at bounding box center [652, 395] width 936 height 12
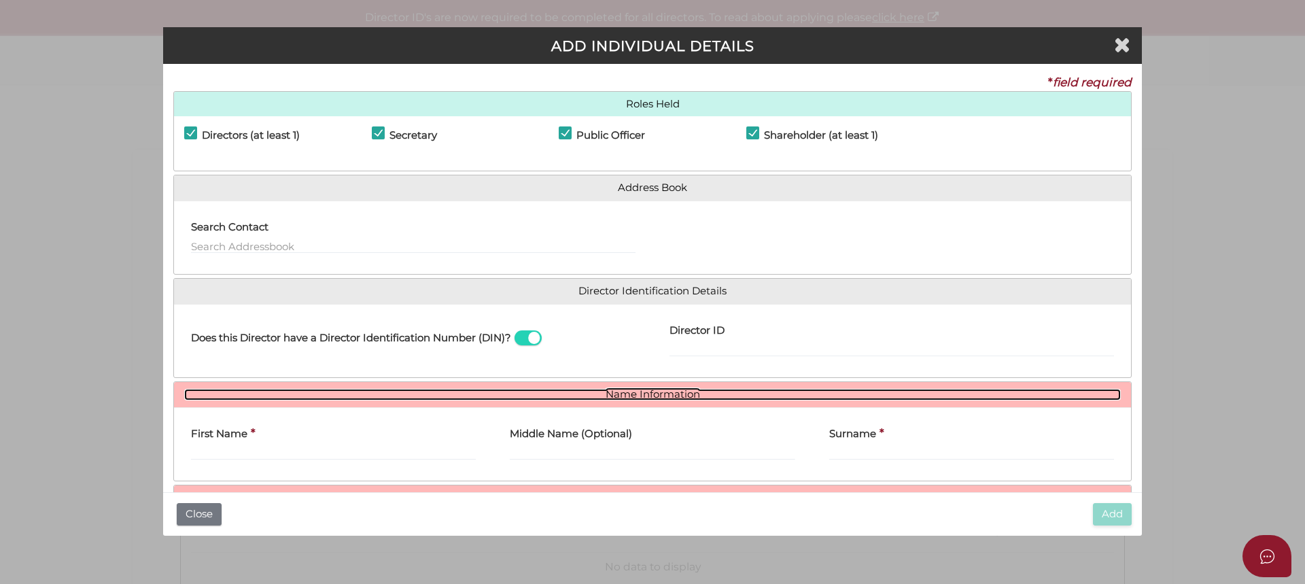
scroll to position [100, 0]
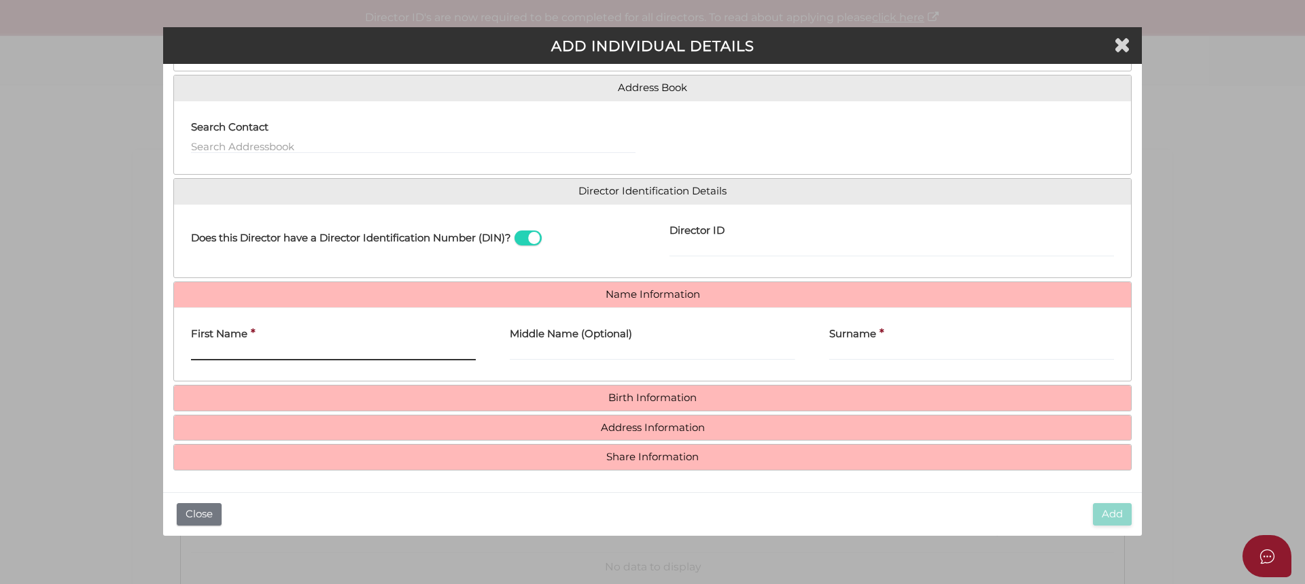
click at [220, 348] on input "First Name" at bounding box center [333, 352] width 285 height 15
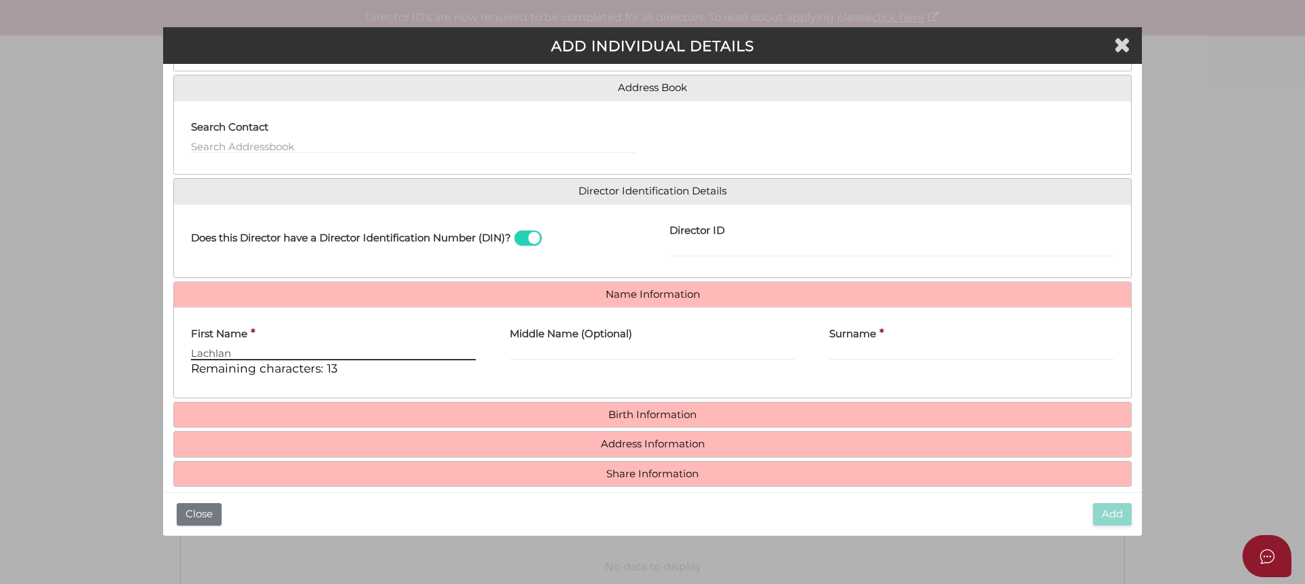
type input "Lachlan"
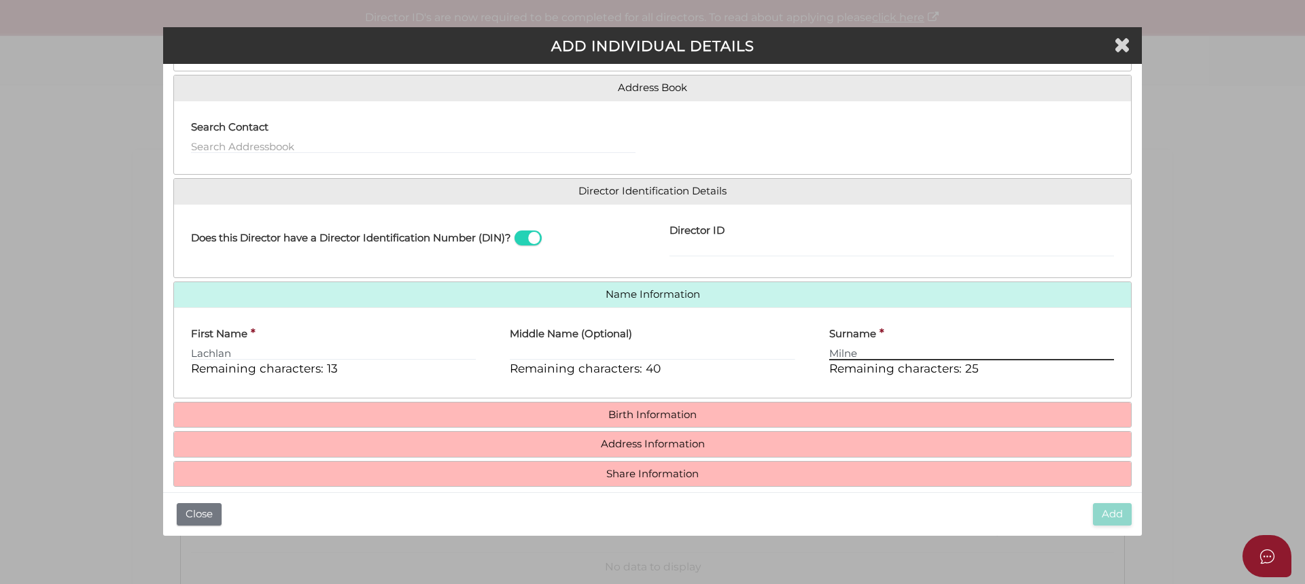
type input "Milne"
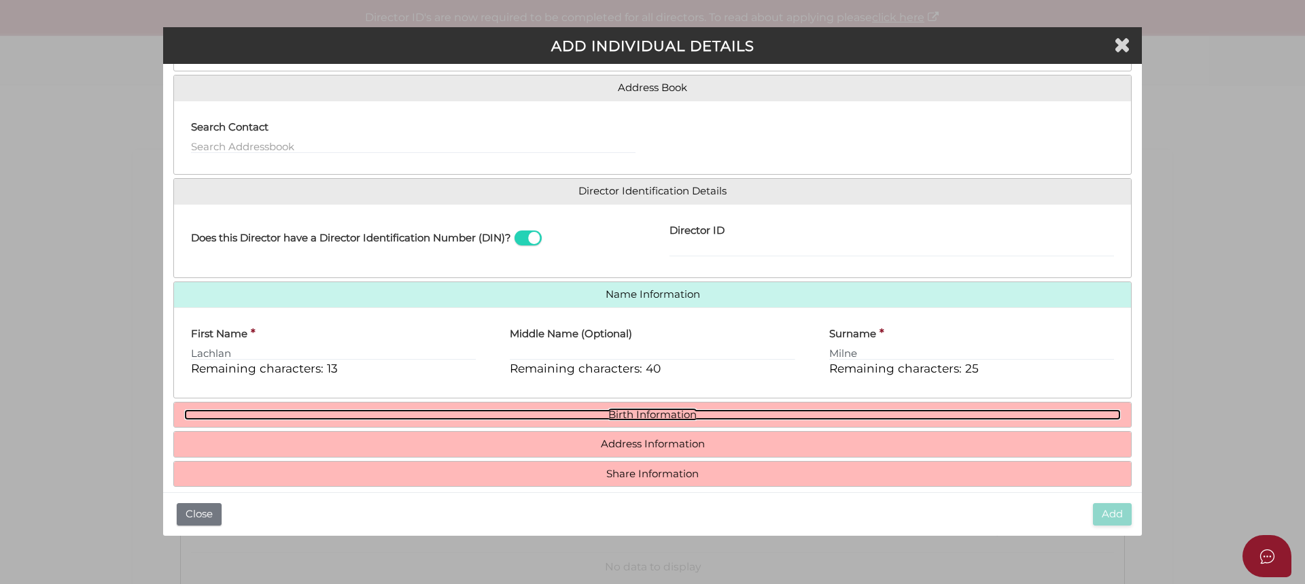
click at [641, 412] on link "Birth Information" at bounding box center [652, 415] width 936 height 12
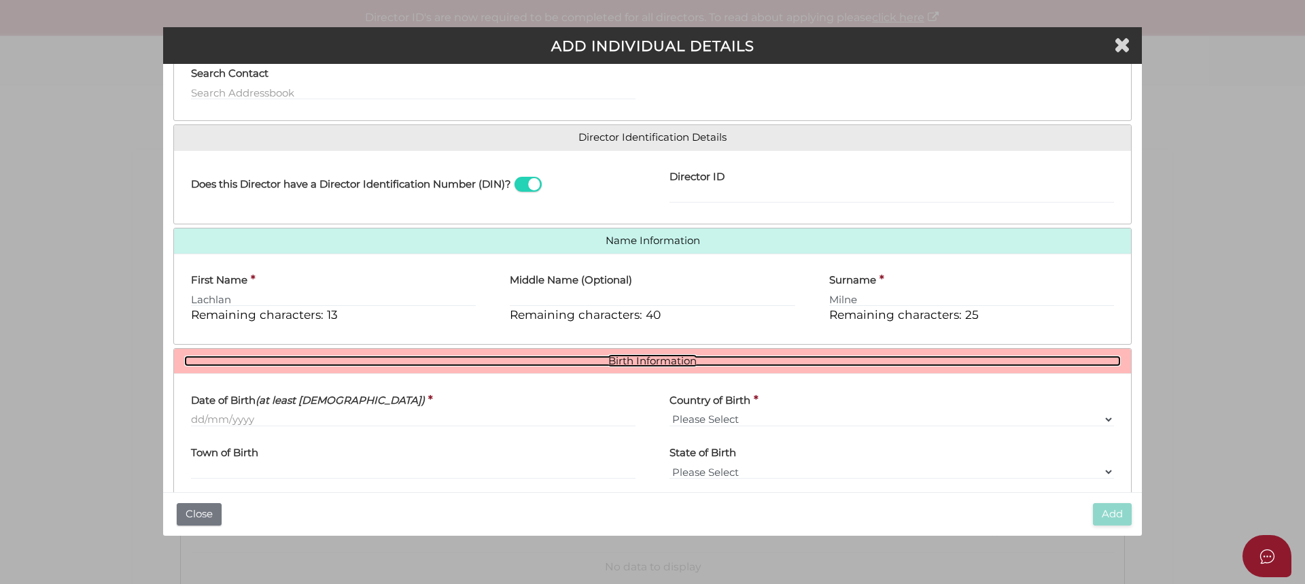
scroll to position [236, 0]
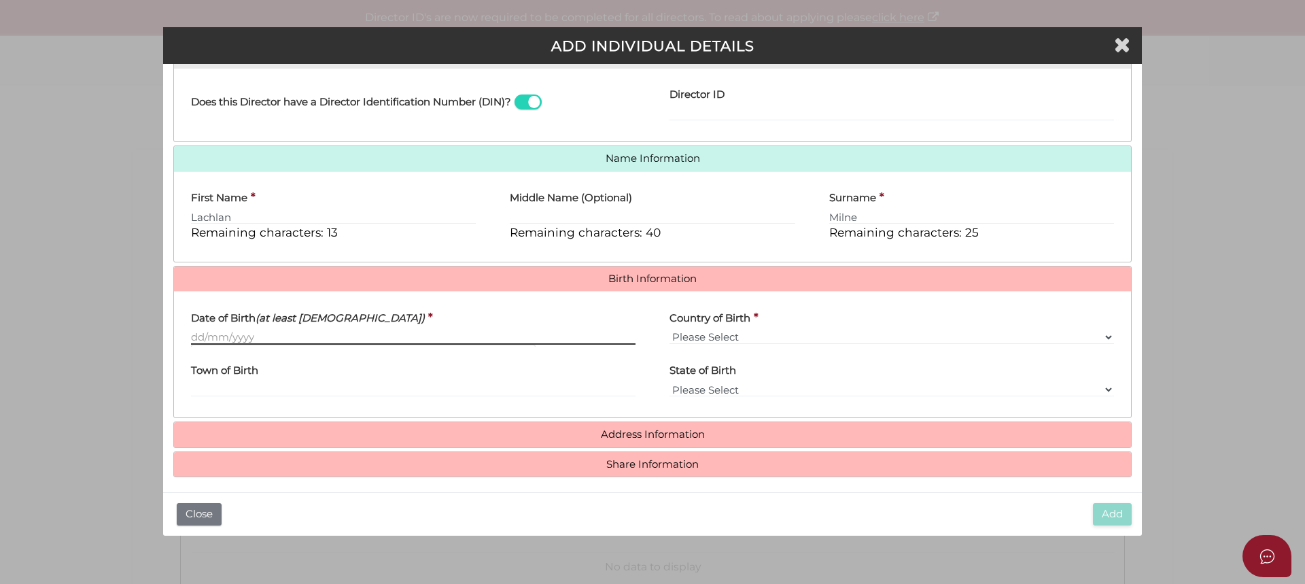
click at [259, 338] on input "Date of Birth (at least 18 years old)" at bounding box center [413, 337] width 444 height 15
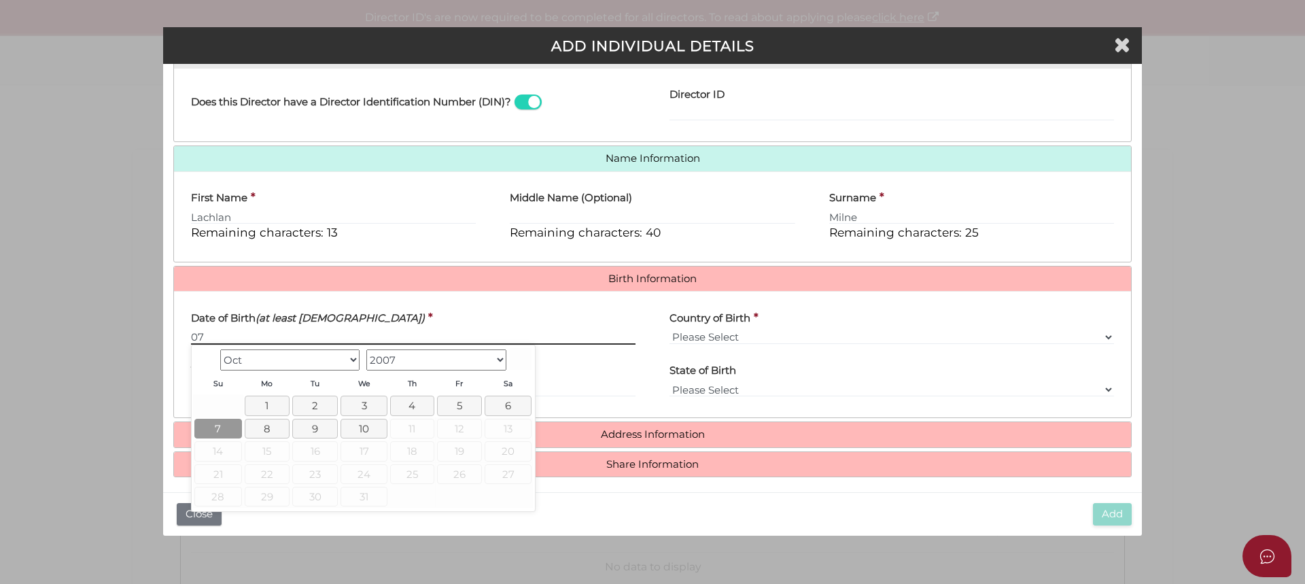
type input "07"
click at [224, 427] on link "7" at bounding box center [217, 429] width 47 height 20
drag, startPoint x: 253, startPoint y: 338, endPoint x: 166, endPoint y: 337, distance: 87.7
click at [166, 337] on div "* field required Roles Held Directors (at least 1) Secretary Public Officer Mem…" at bounding box center [652, 278] width 978 height 428
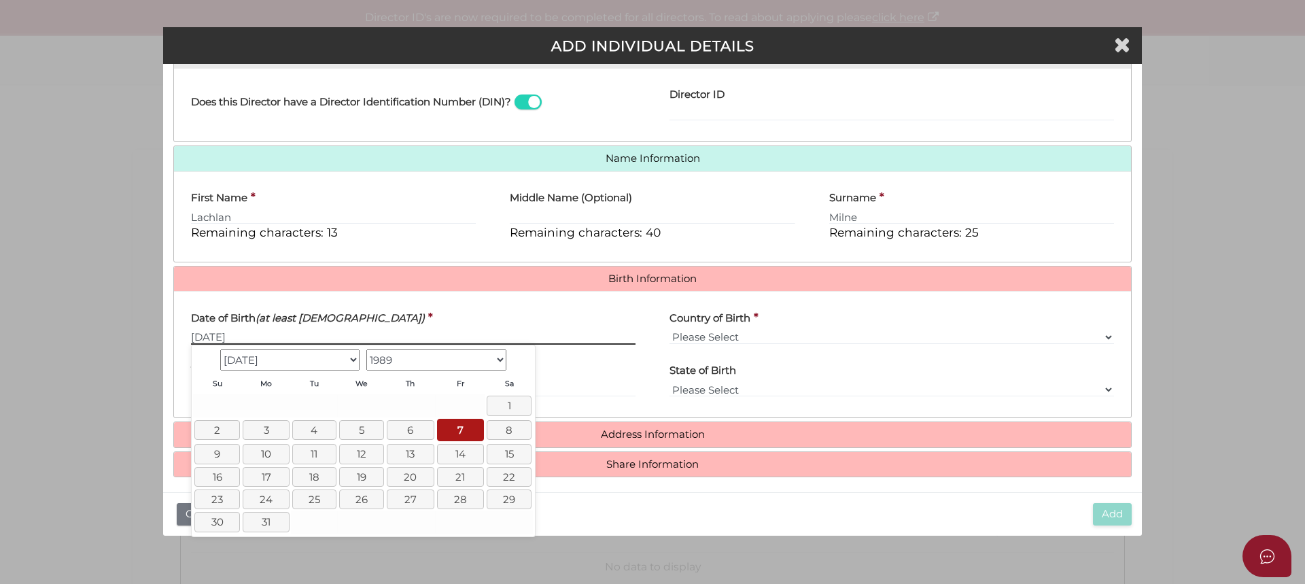
type input "07/07/1989"
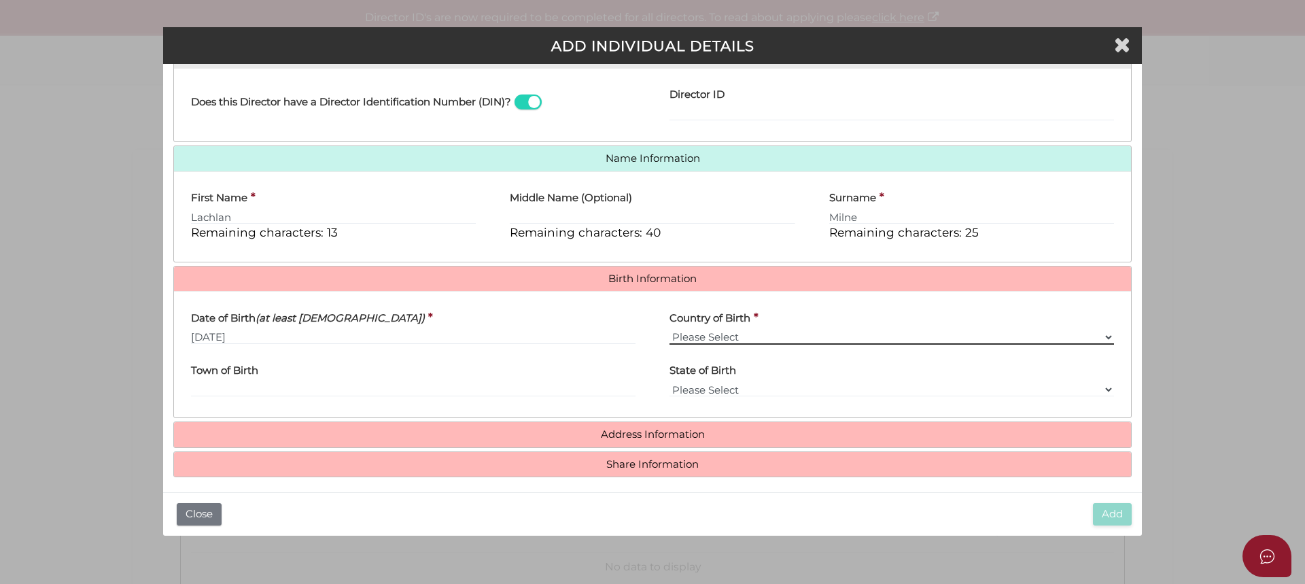
click at [721, 333] on select "Please Select v Australia Afghanistan Albania Algeria American Samoa Andorra An…" at bounding box center [891, 337] width 444 height 15
click at [583, 353] on div "Date of Birth (at least 18 years old) * 07/07/1989" at bounding box center [413, 328] width 478 height 53
click at [691, 333] on select "Please Select v Australia Afghanistan Albania Algeria American Samoa Andorra An…" at bounding box center [891, 337] width 444 height 15
select select "Australia"
click at [669, 330] on select "Please Select v Australia Afghanistan Albania Algeria American Samoa Andorra An…" at bounding box center [891, 337] width 444 height 15
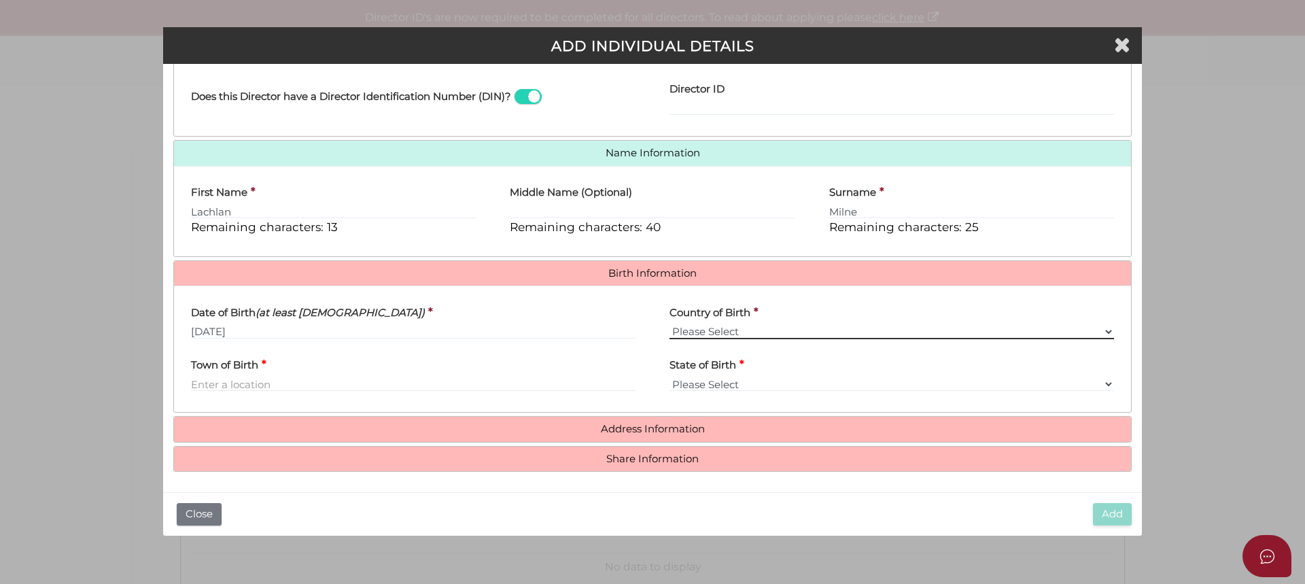
scroll to position [243, 0]
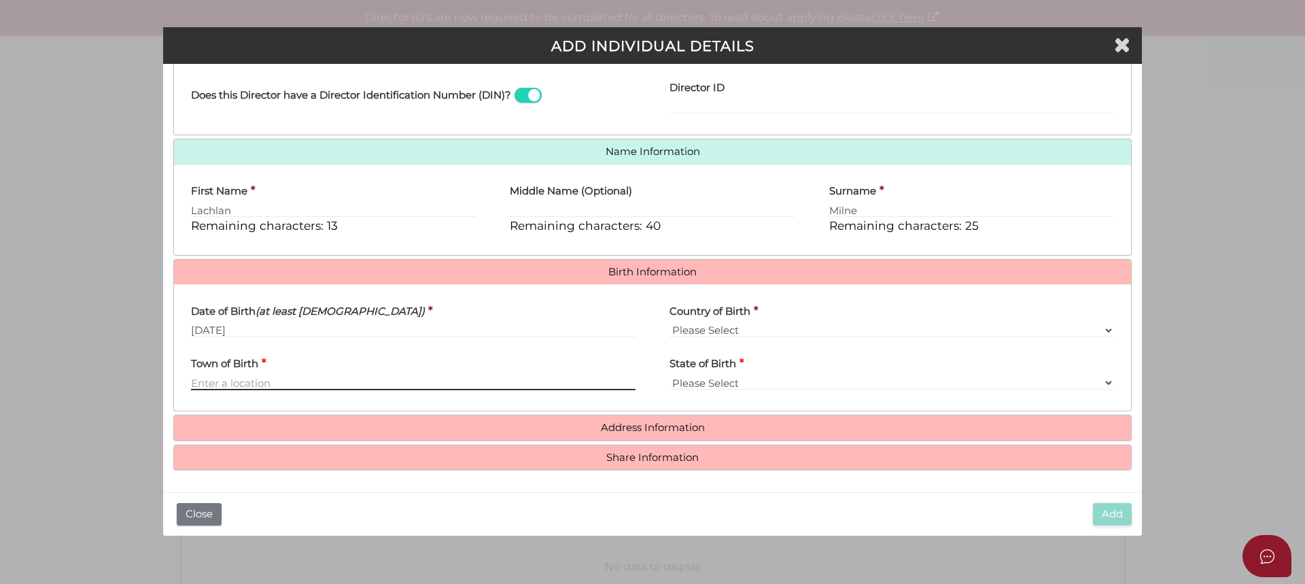
click at [296, 376] on input "Town of Birth" at bounding box center [413, 382] width 444 height 15
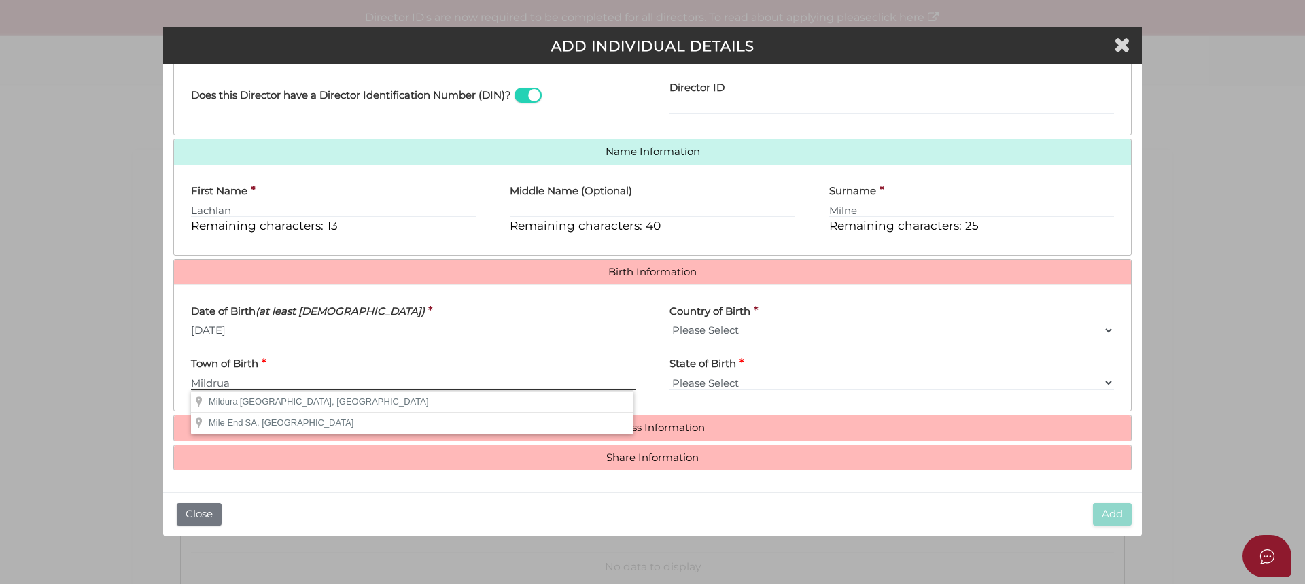
type input "Mildrua"
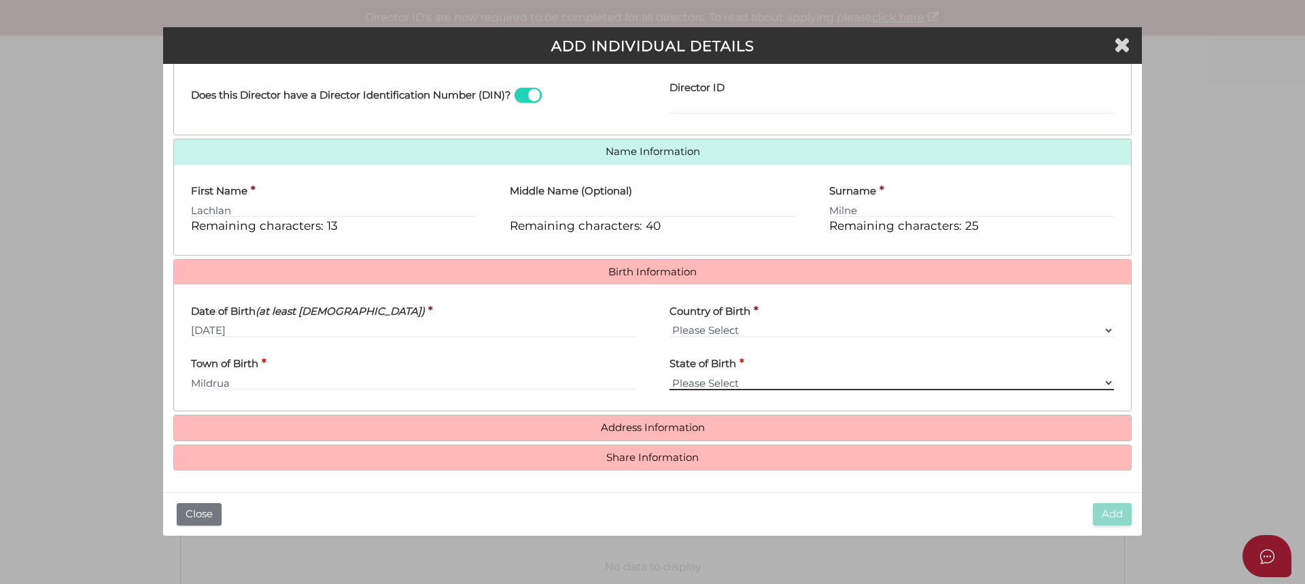
drag, startPoint x: 1104, startPoint y: 379, endPoint x: 1089, endPoint y: 380, distance: 15.0
click at [1101, 378] on select "Please Select VIC ACT NSW NT QLD TAS WA SA" at bounding box center [891, 382] width 444 height 15
select select "VIC"
click at [669, 375] on select "Please Select VIC ACT NSW NT QLD TAS WA SA" at bounding box center [891, 382] width 444 height 15
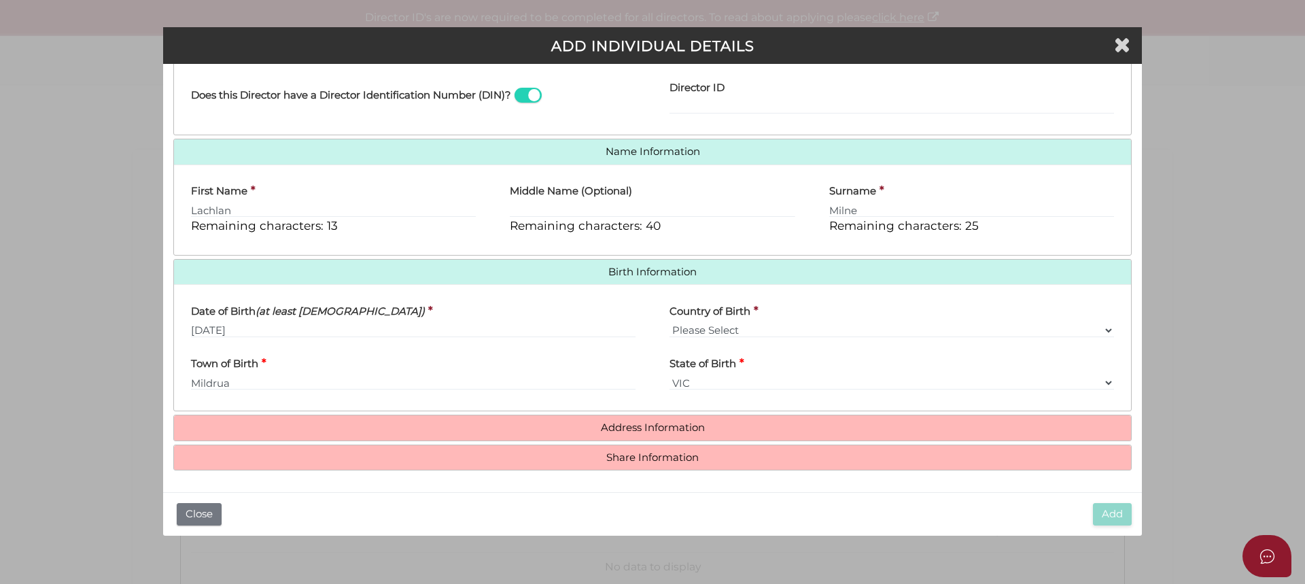
click at [709, 421] on h4 "Address Information" at bounding box center [652, 427] width 957 height 25
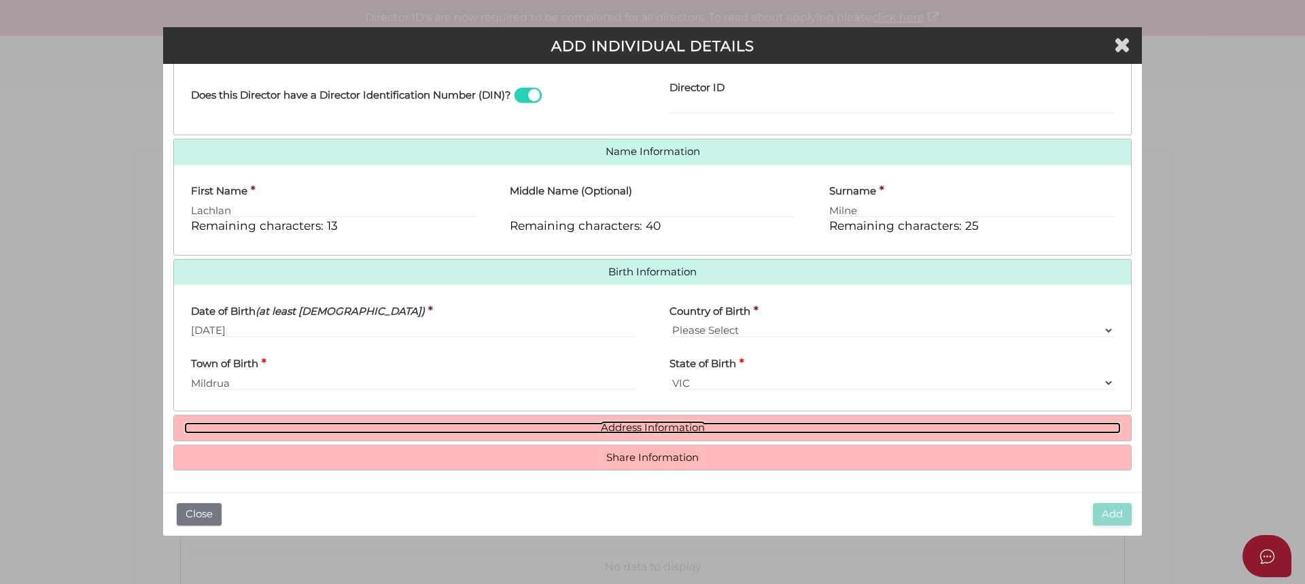
click at [663, 422] on link "Address Information" at bounding box center [652, 428] width 936 height 12
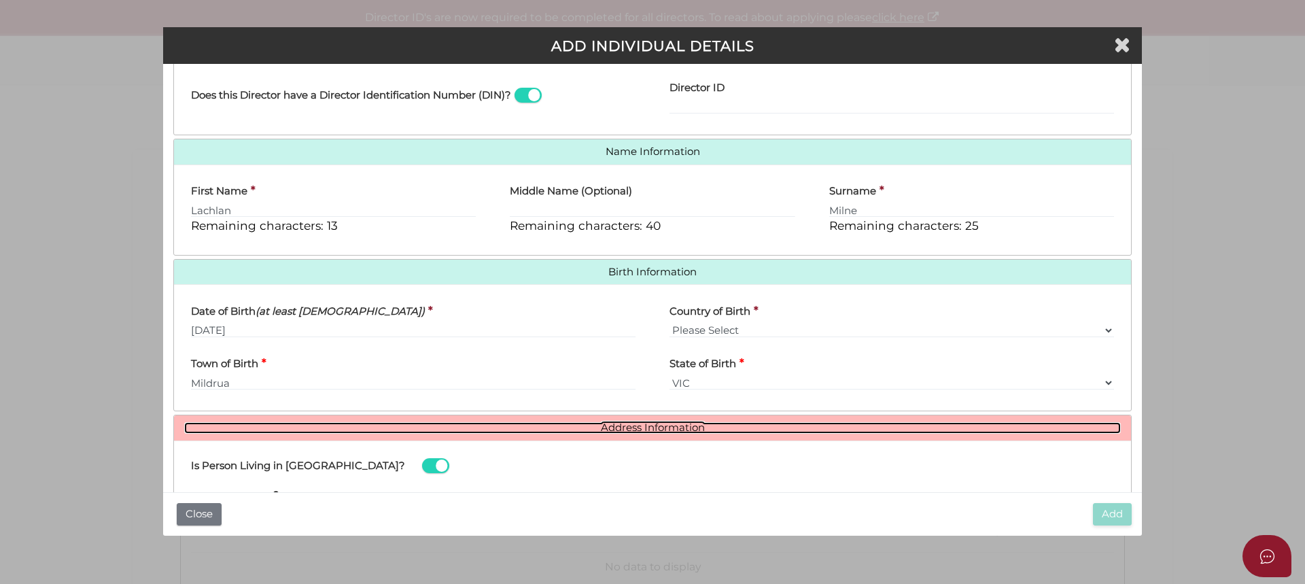
scroll to position [446, 0]
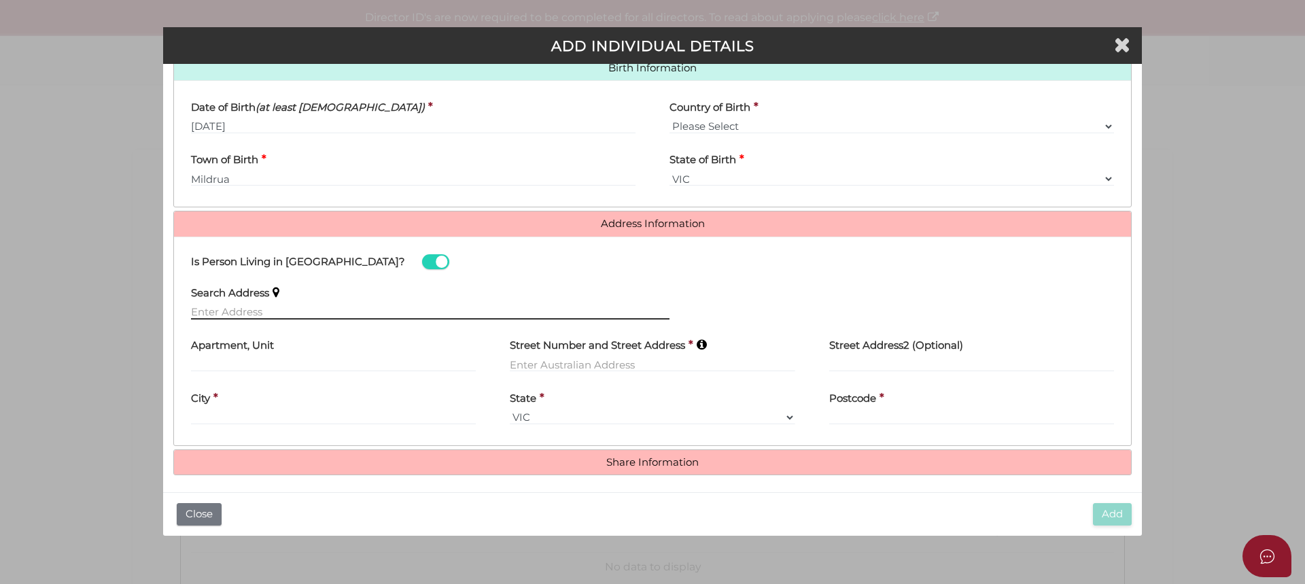
click at [241, 311] on input "text" at bounding box center [430, 311] width 478 height 15
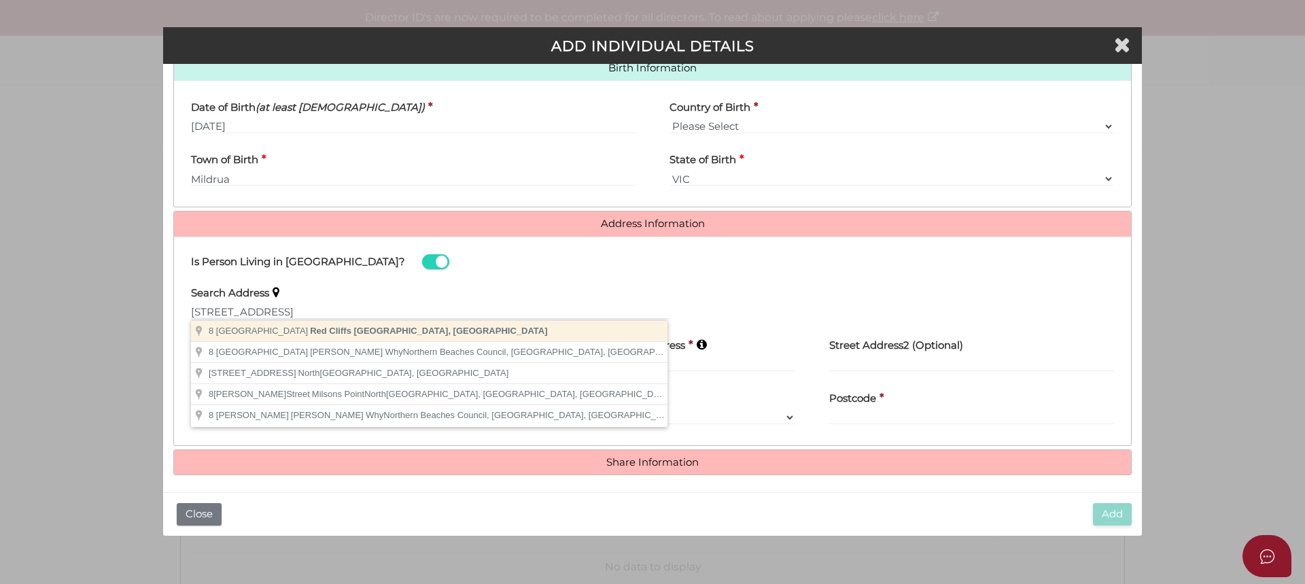
type input "8 Cassia Street North, Red Cliffs VIC, Australia"
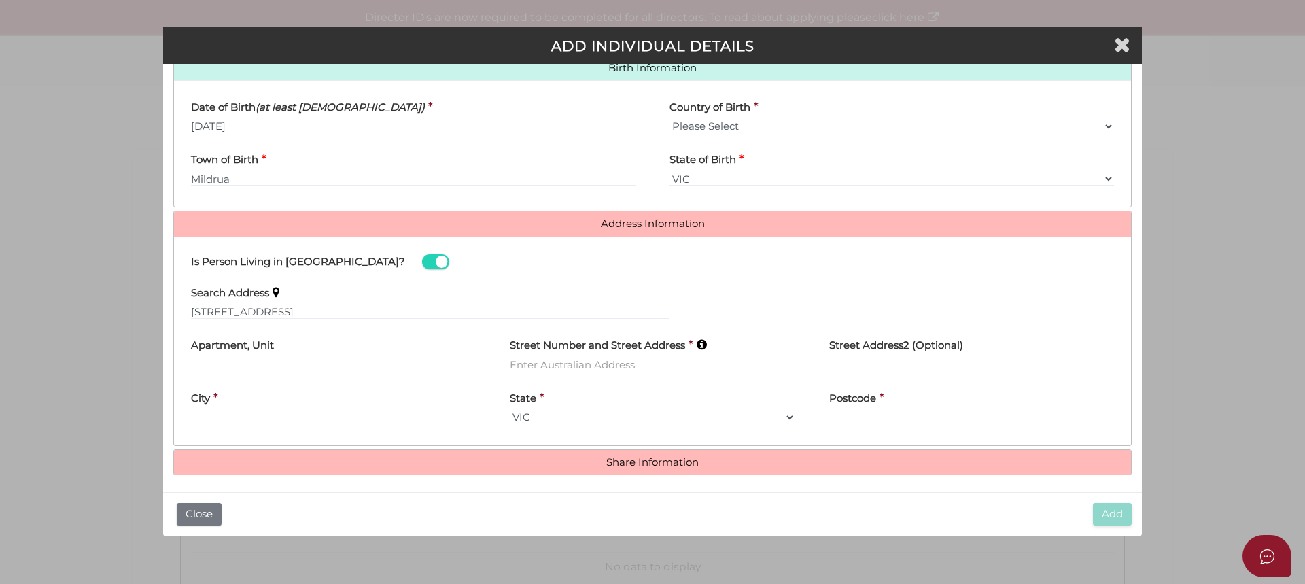
type input "8 Cassia Street North"
type input "Red Cliffs"
select select "VIC"
type input "3496"
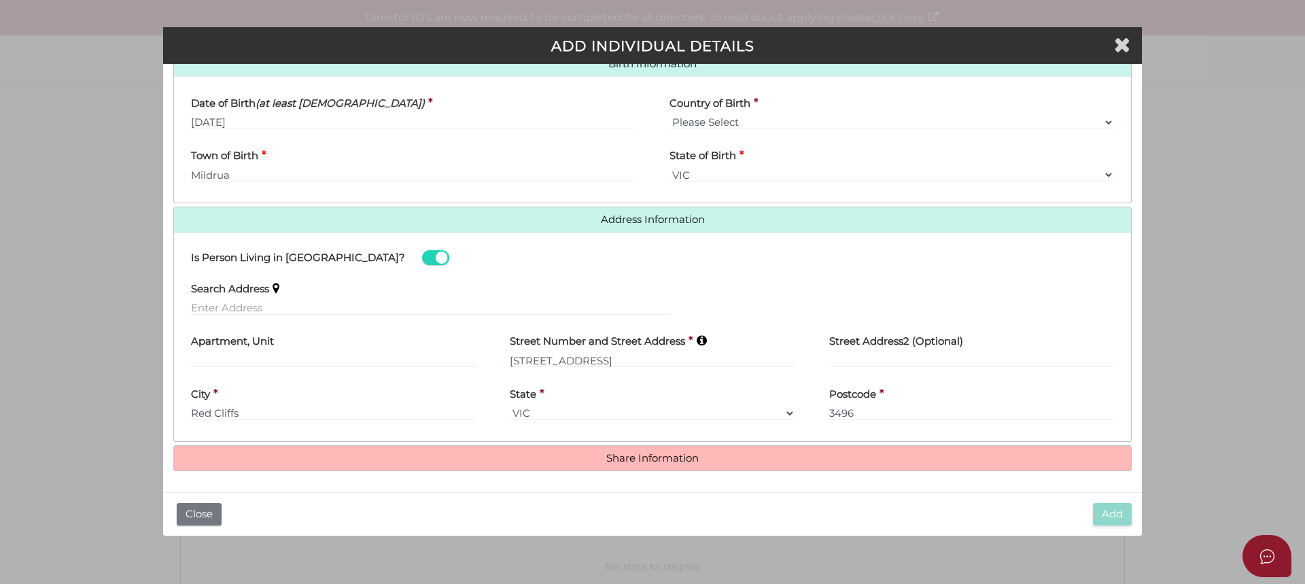
scroll to position [451, 0]
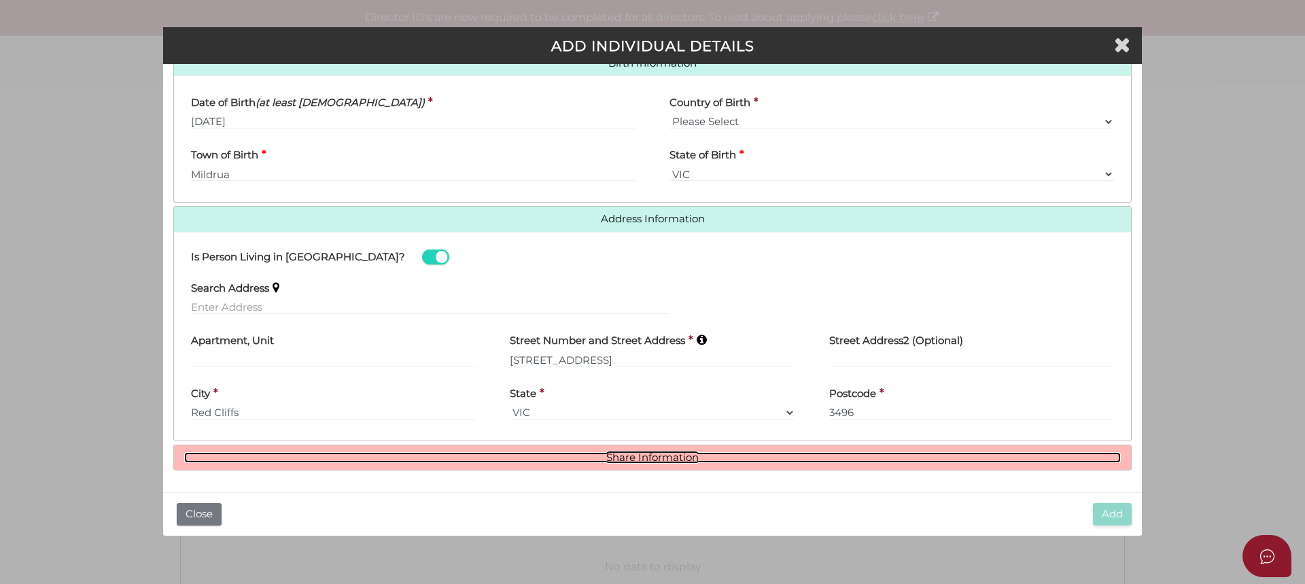
click at [665, 453] on link "Share Information" at bounding box center [652, 458] width 936 height 12
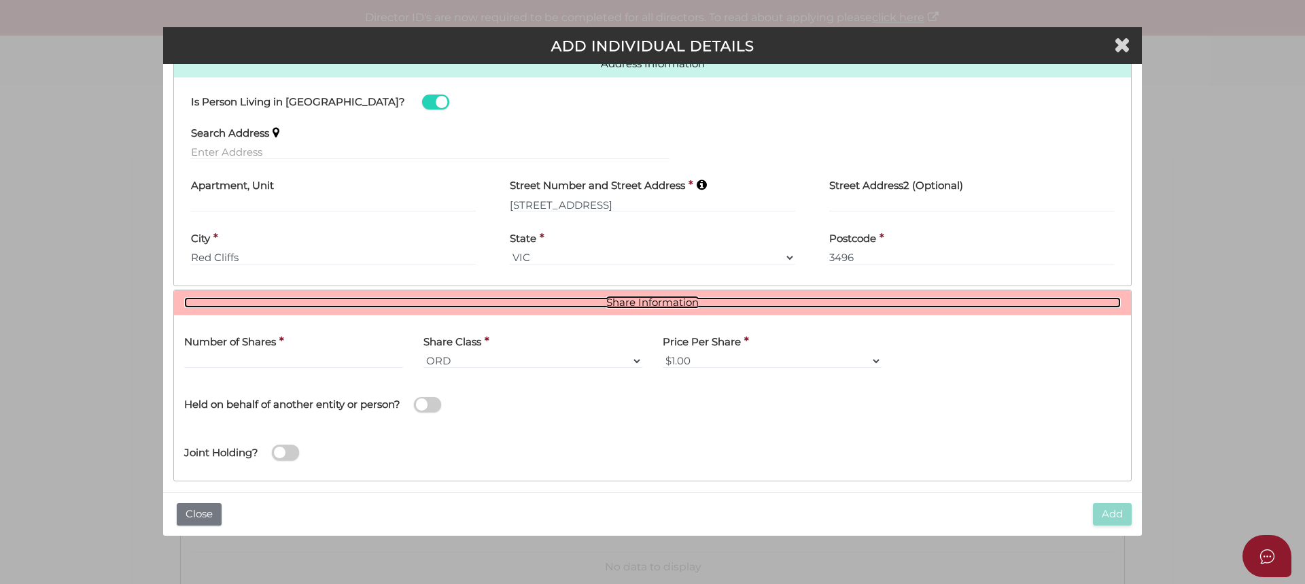
scroll to position [617, 0]
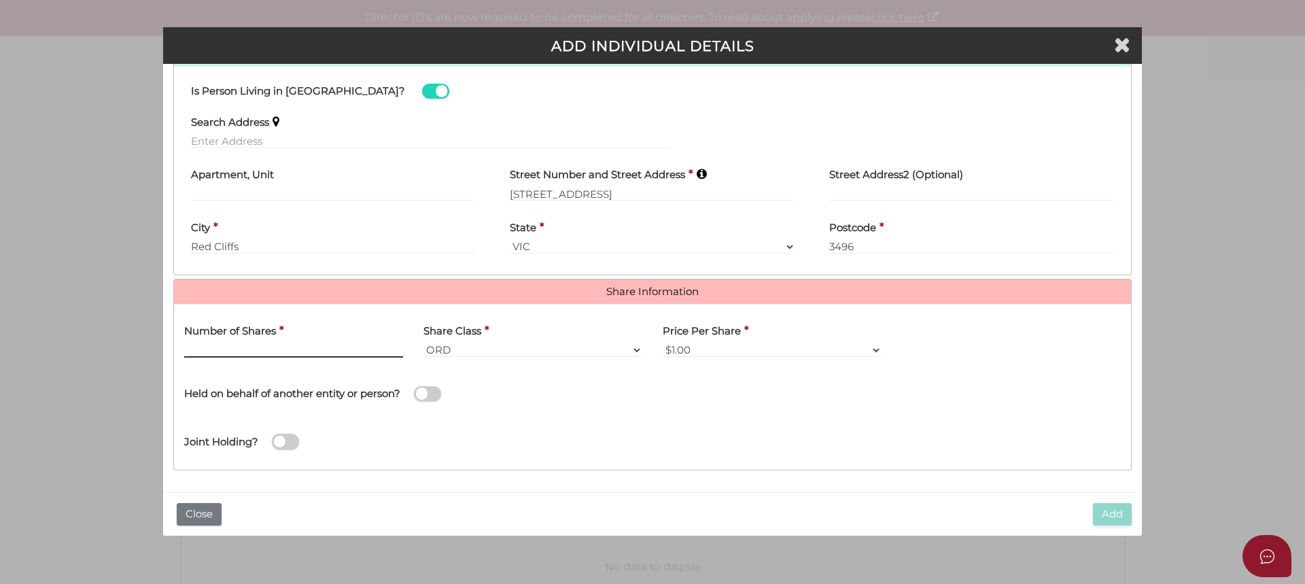
click at [289, 348] on input "text" at bounding box center [293, 349] width 219 height 15
type input "50"
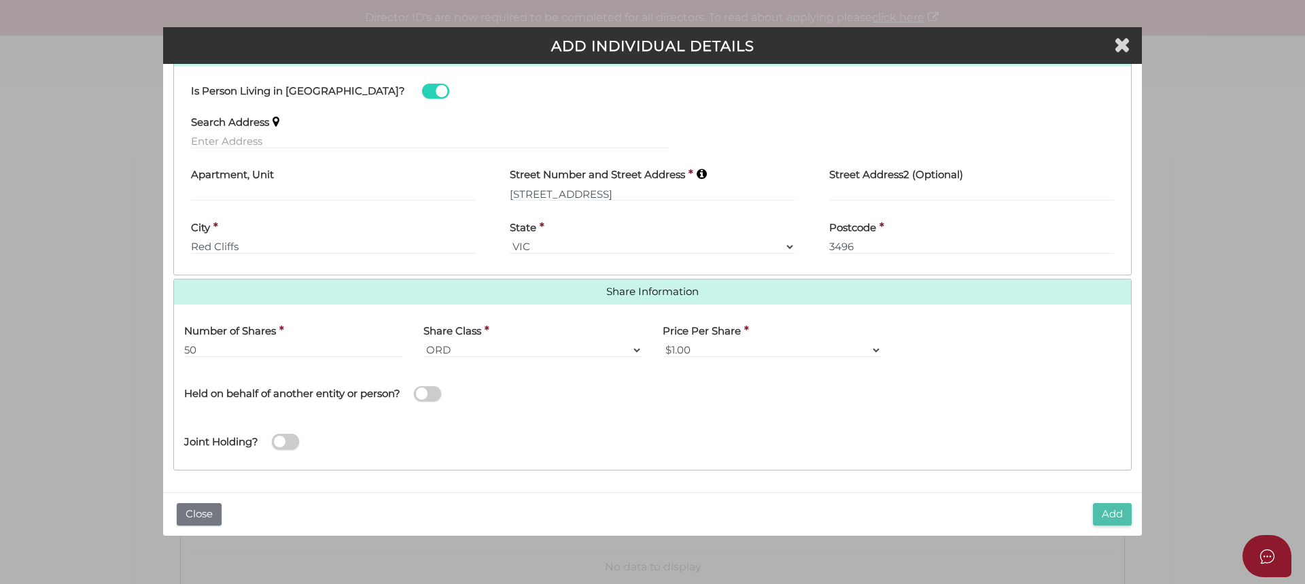
click at [1115, 514] on button "Add" at bounding box center [1112, 514] width 39 height 22
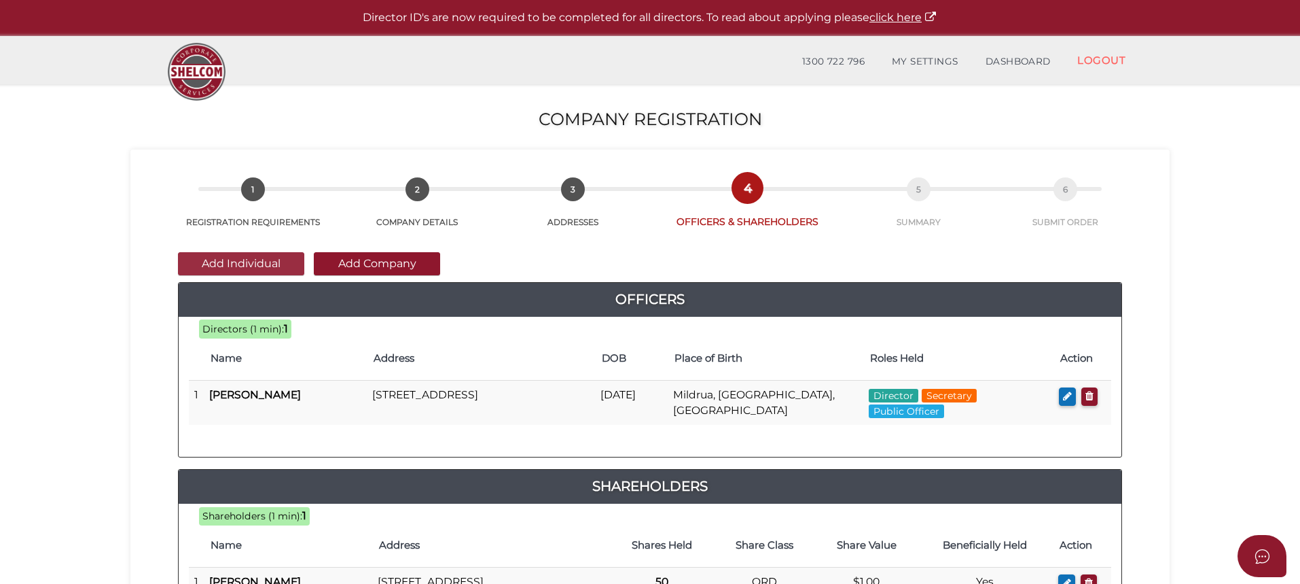
click at [255, 258] on button "Add Individual" at bounding box center [241, 263] width 126 height 23
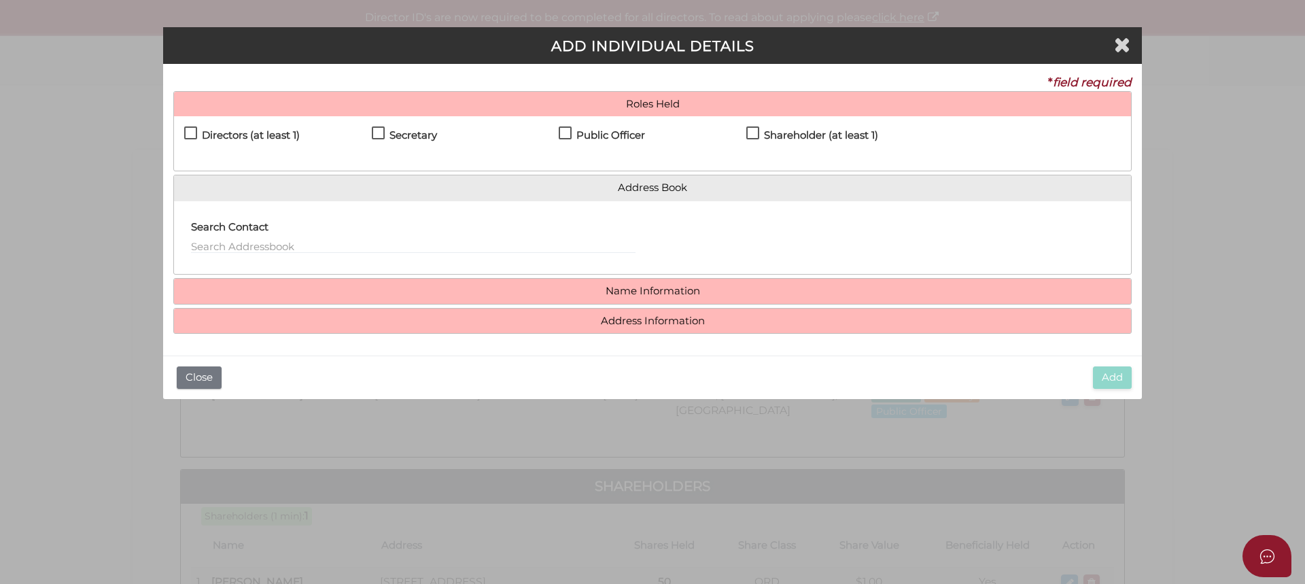
click at [190, 130] on label "Directors (at least 1)" at bounding box center [242, 138] width 116 height 17
checkbox input "true"
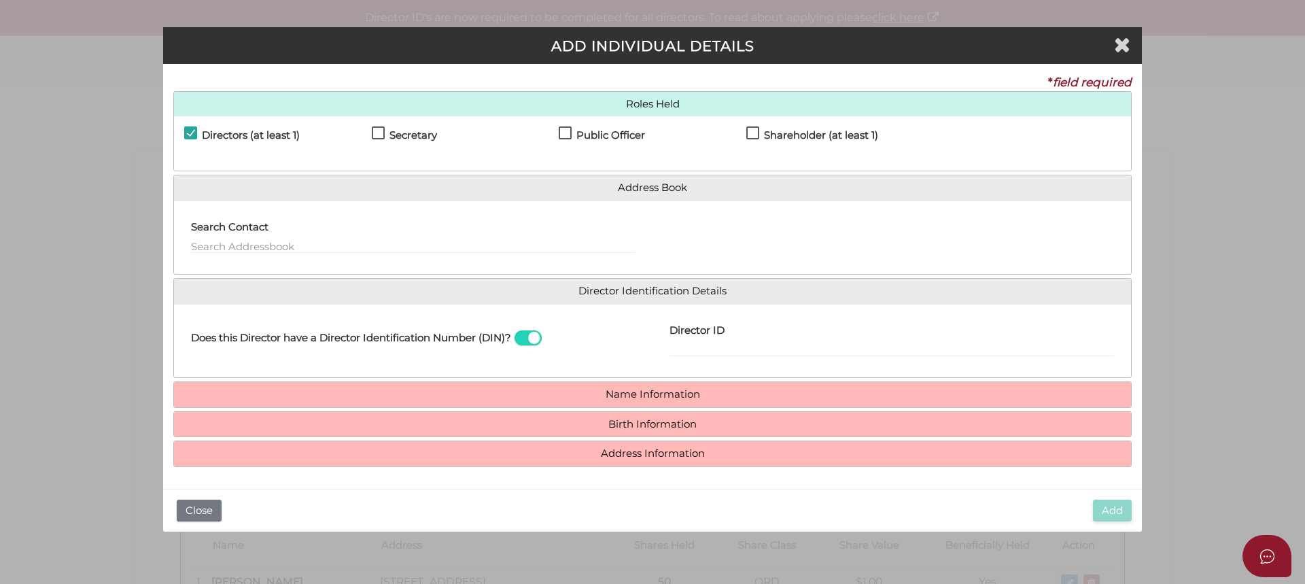
click at [751, 130] on label "Shareholder (at least 1)" at bounding box center [812, 138] width 132 height 17
checkbox input "true"
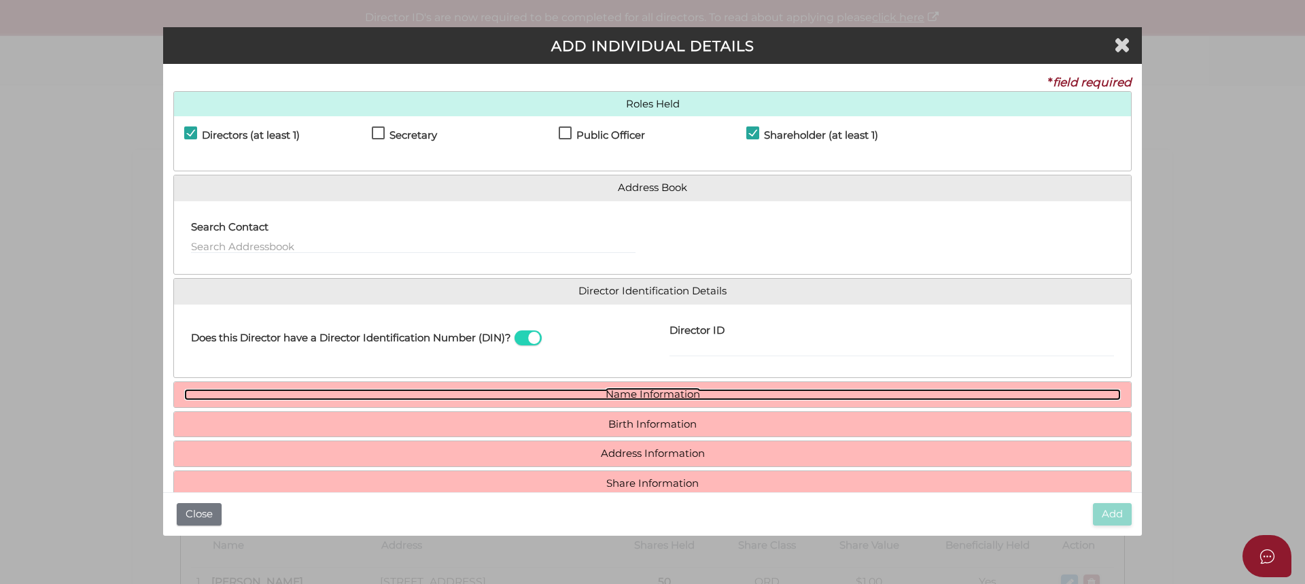
click at [654, 393] on link "Name Information" at bounding box center [652, 395] width 936 height 12
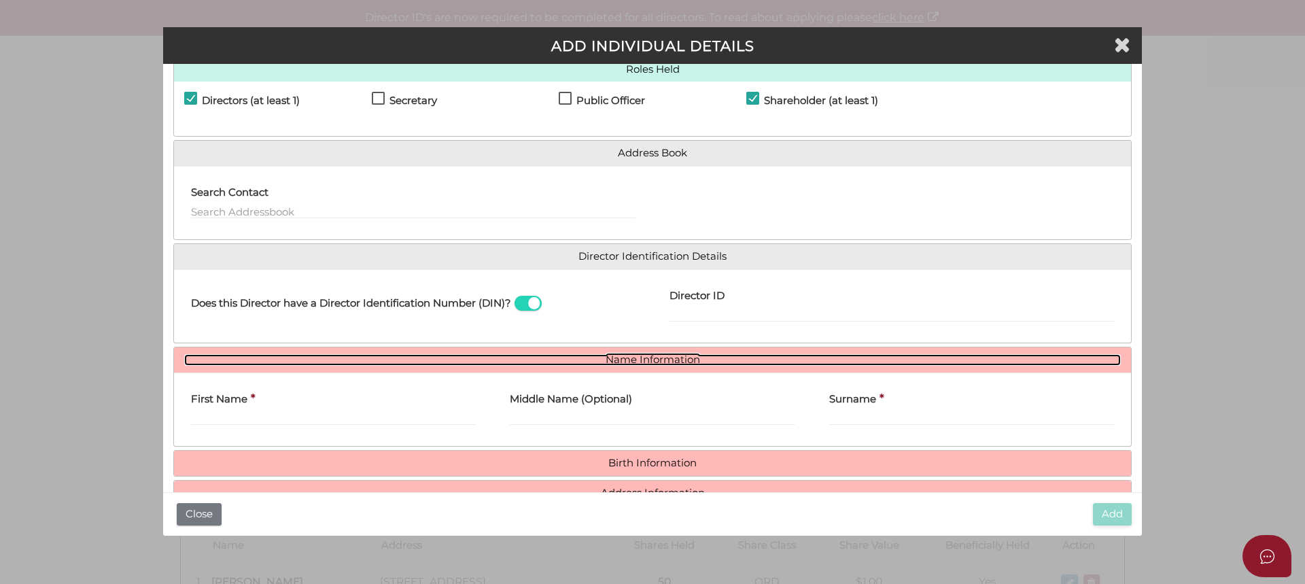
scroll to position [68, 0]
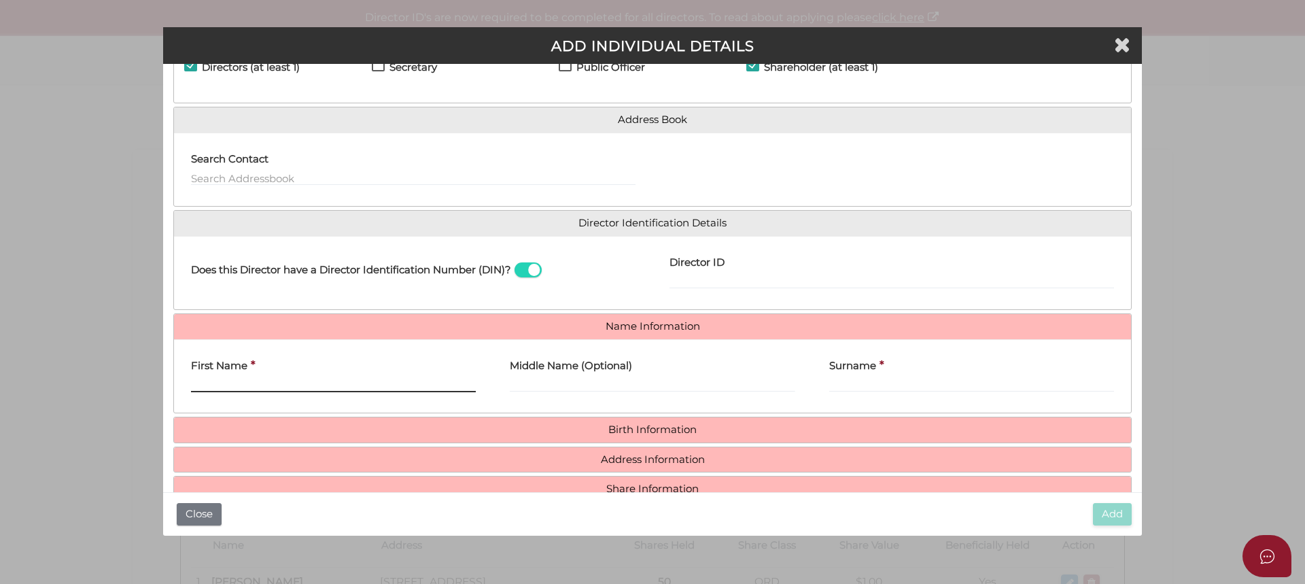
click at [270, 384] on input "First Name" at bounding box center [333, 384] width 285 height 15
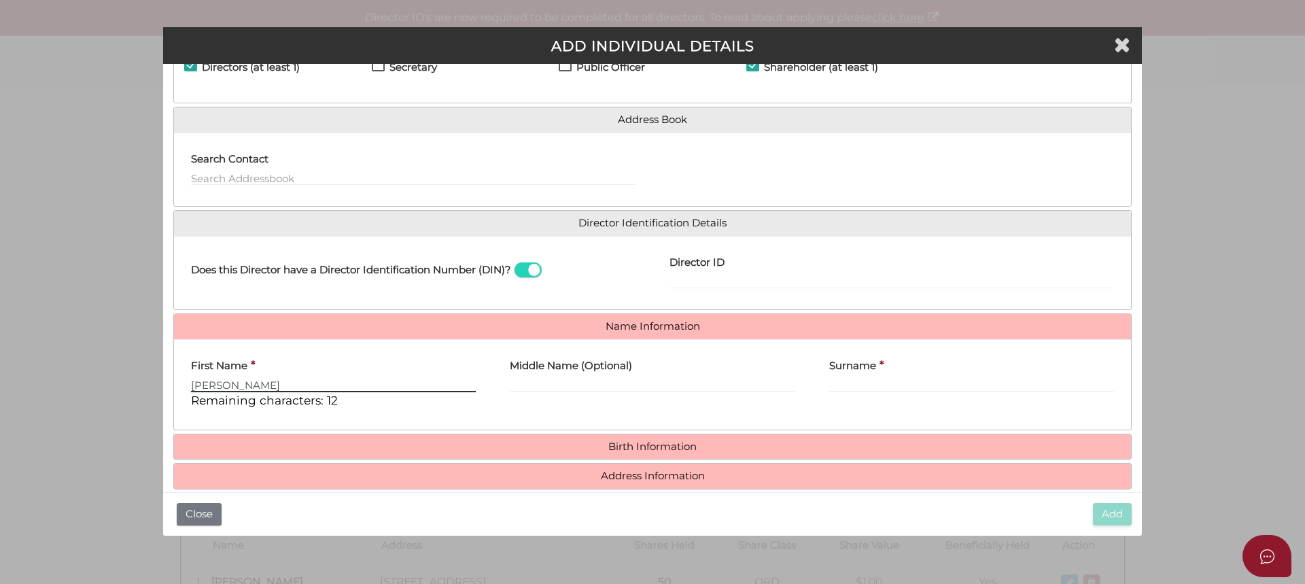
type input "Penelope"
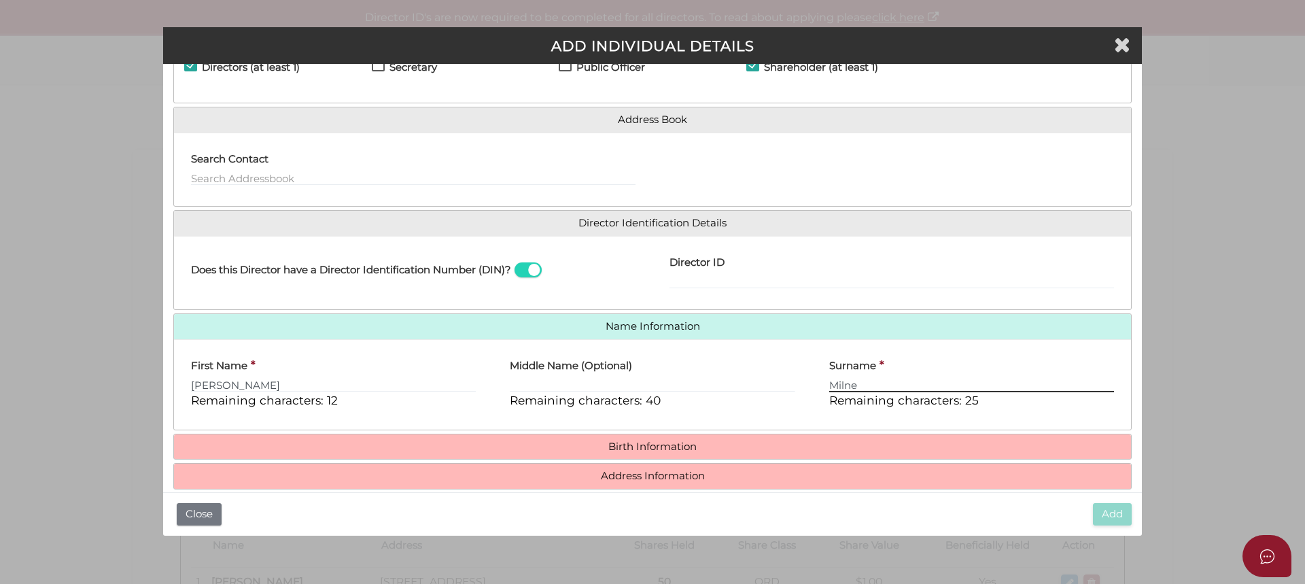
type input "Milne"
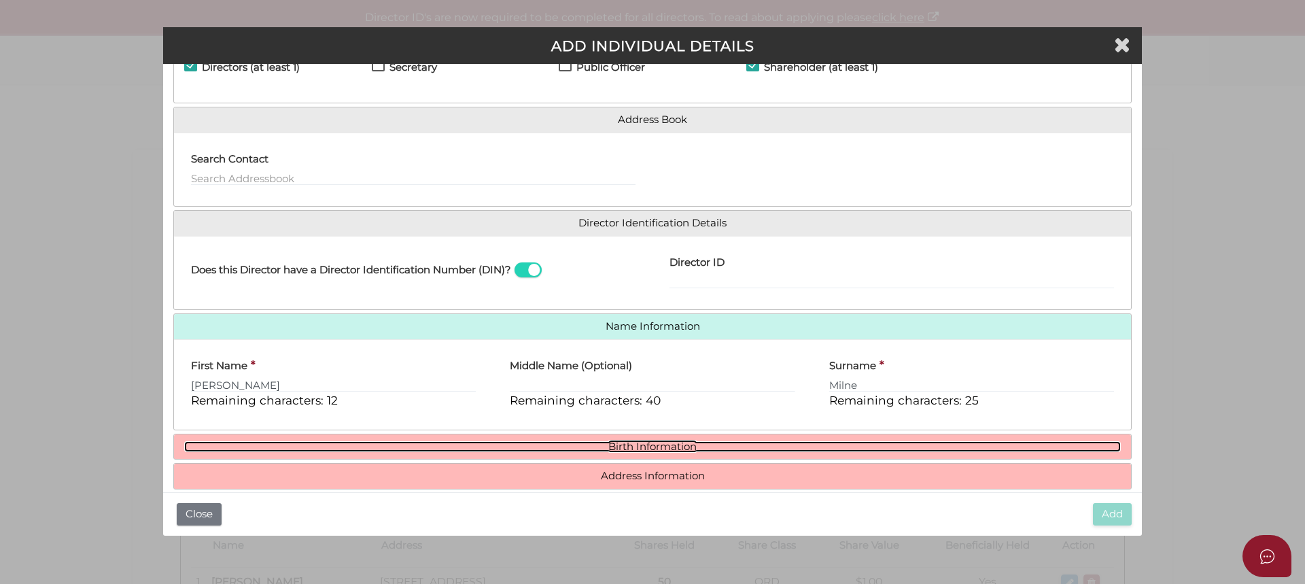
click at [635, 442] on link "Birth Information" at bounding box center [652, 447] width 936 height 12
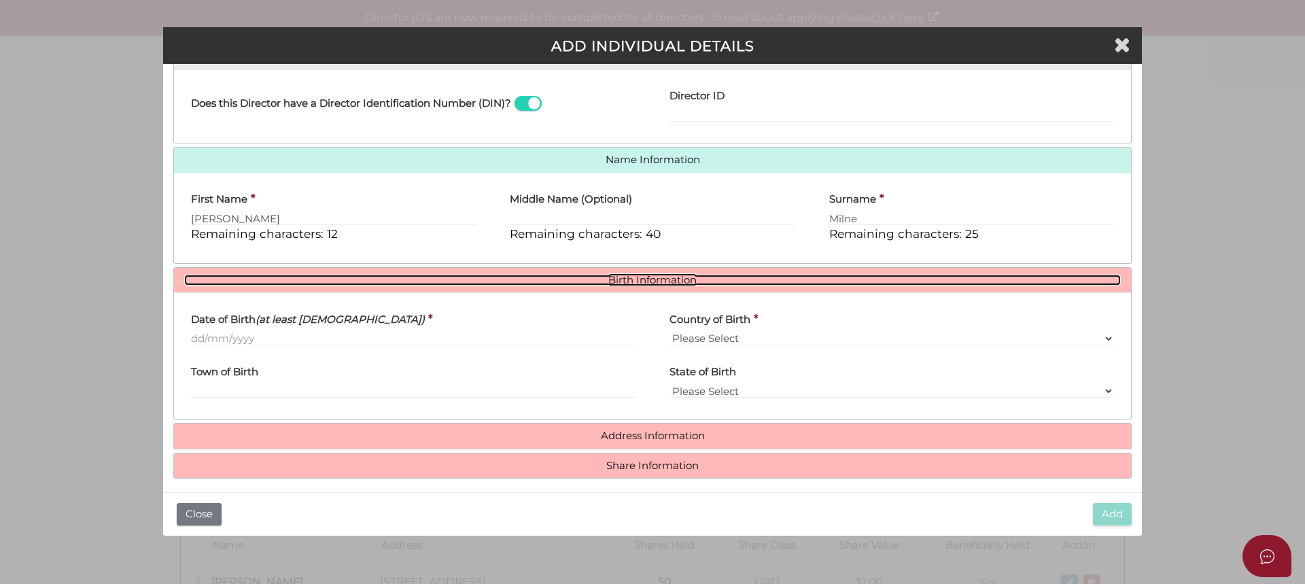
scroll to position [243, 0]
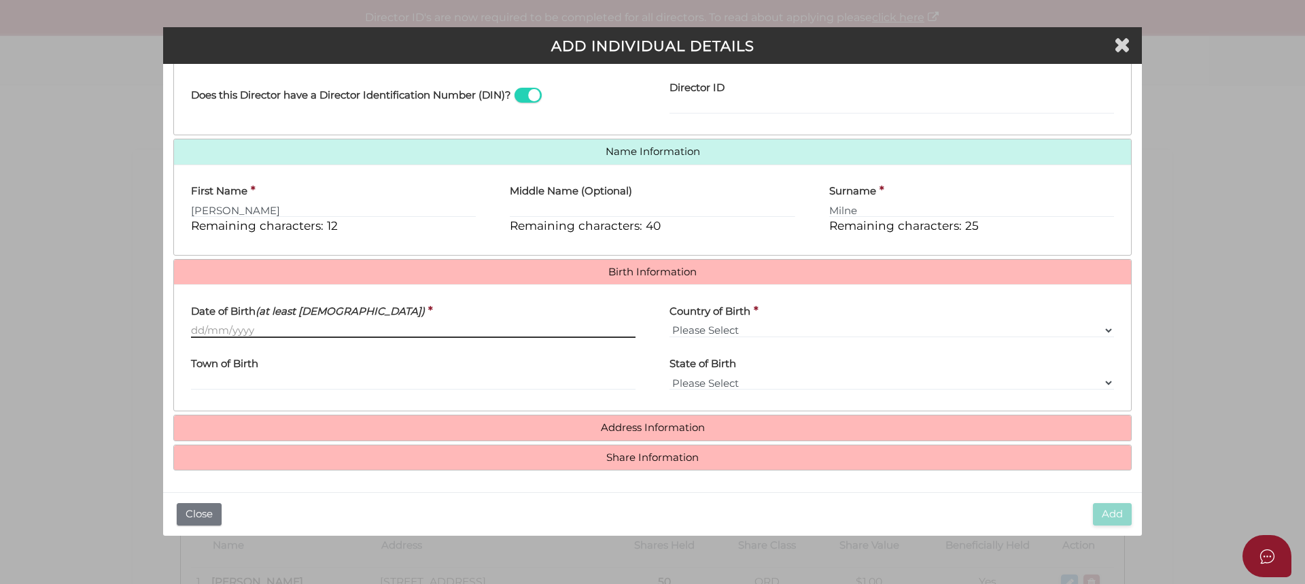
click at [208, 325] on input "Date of Birth (at least 18 years old)" at bounding box center [413, 330] width 444 height 15
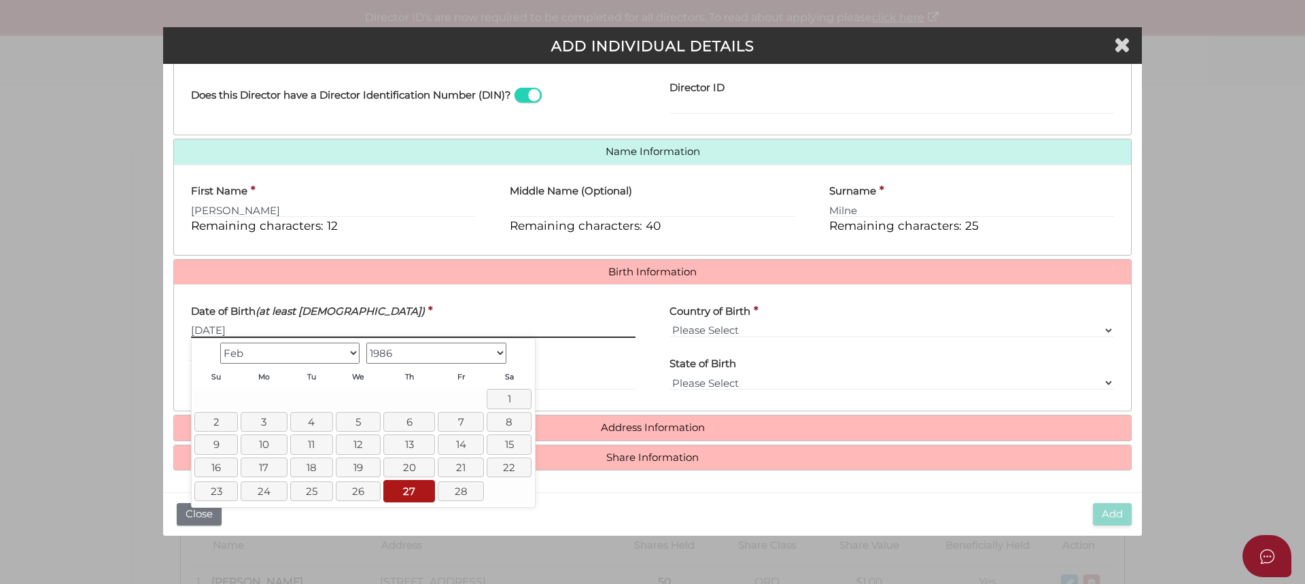
drag, startPoint x: 538, startPoint y: 333, endPoint x: 658, endPoint y: 332, distance: 120.3
click at [538, 332] on input "27/02/1986" at bounding box center [413, 330] width 444 height 15
type input "27/02/1986"
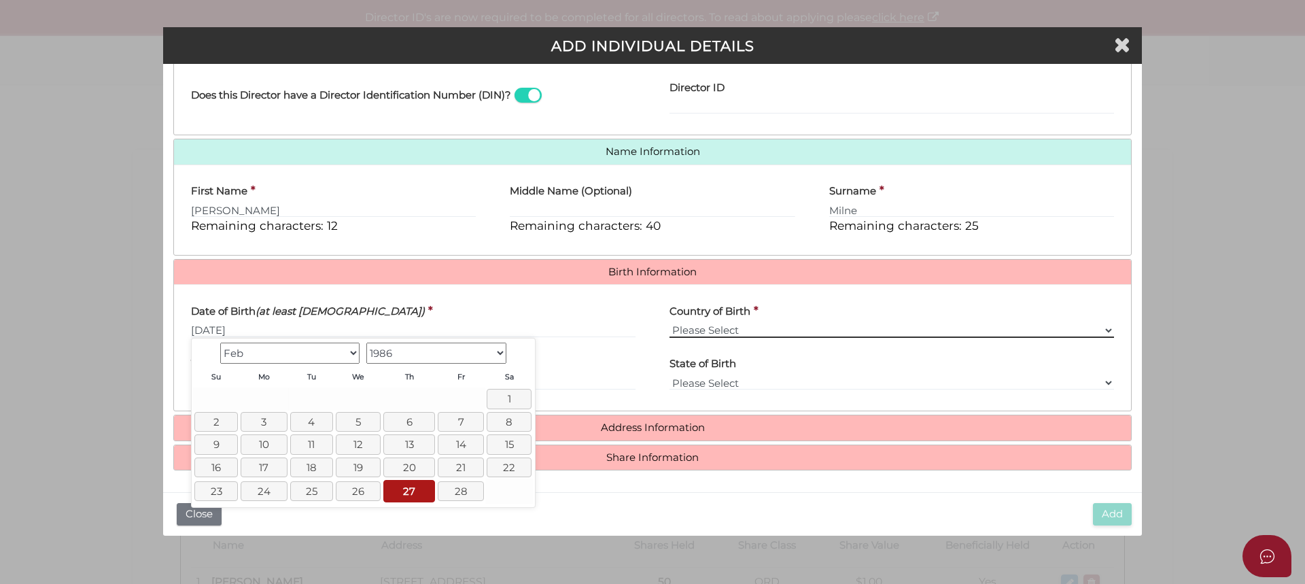
click at [737, 324] on select "Please Select v Australia Afghanistan Albania Algeria American Samoa Andorra An…" at bounding box center [891, 330] width 444 height 15
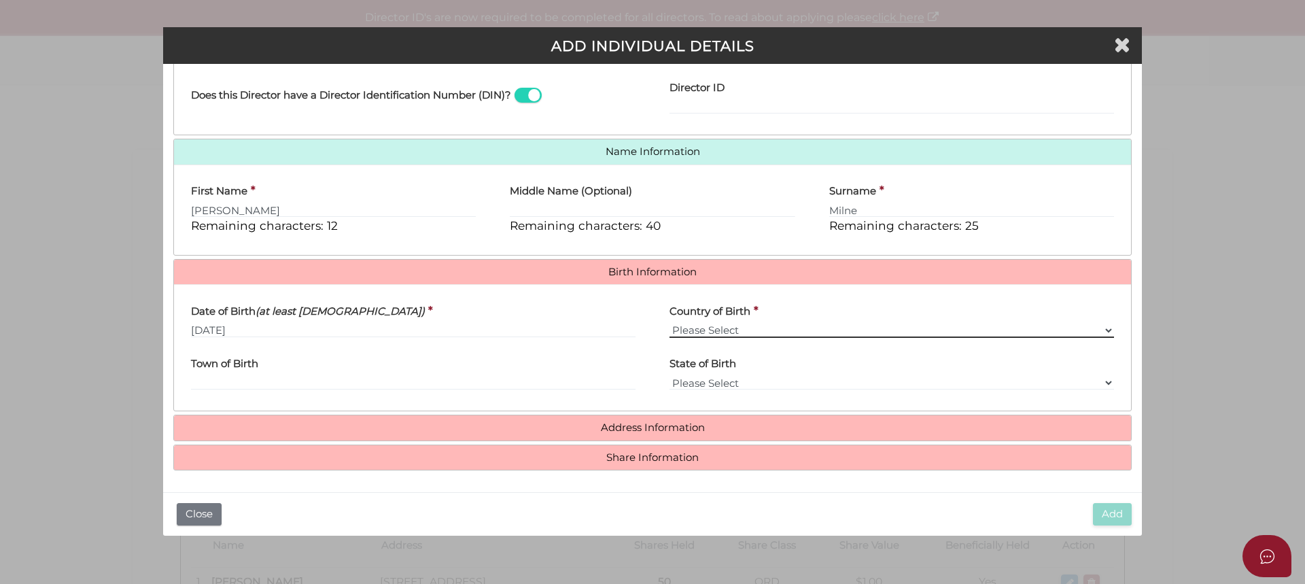
select select "Australia"
click at [669, 323] on select "Please Select v Australia Afghanistan Albania Algeria American Samoa Andorra An…" at bounding box center [891, 330] width 444 height 15
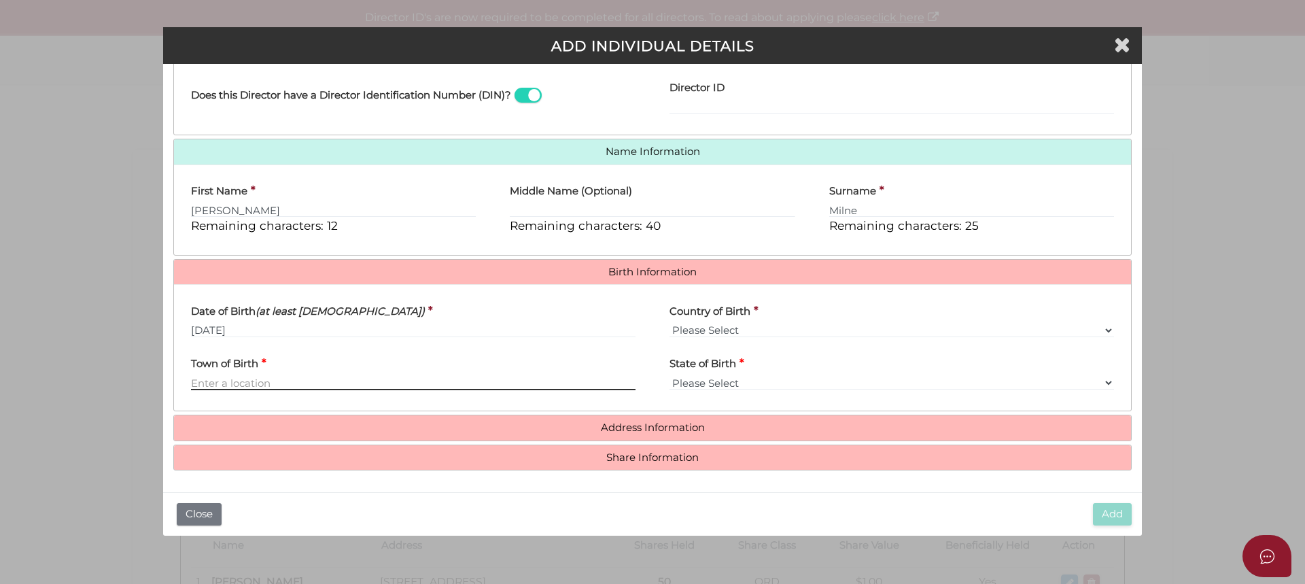
click at [274, 381] on input "Town of Birth" at bounding box center [413, 382] width 444 height 15
type input "Mildura"
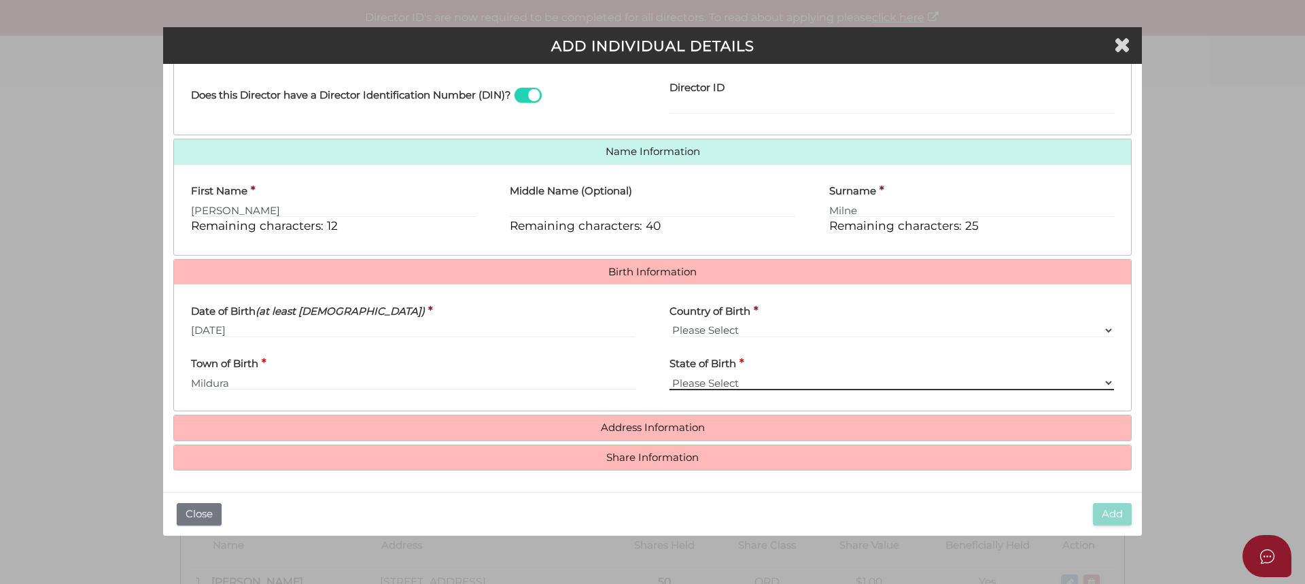
click at [1105, 381] on select "Please Select VIC ACT NSW NT QLD TAS WA SA" at bounding box center [891, 382] width 444 height 15
select select "VIC"
click at [669, 375] on select "Please Select VIC ACT NSW NT QLD TAS WA SA" at bounding box center [891, 382] width 444 height 15
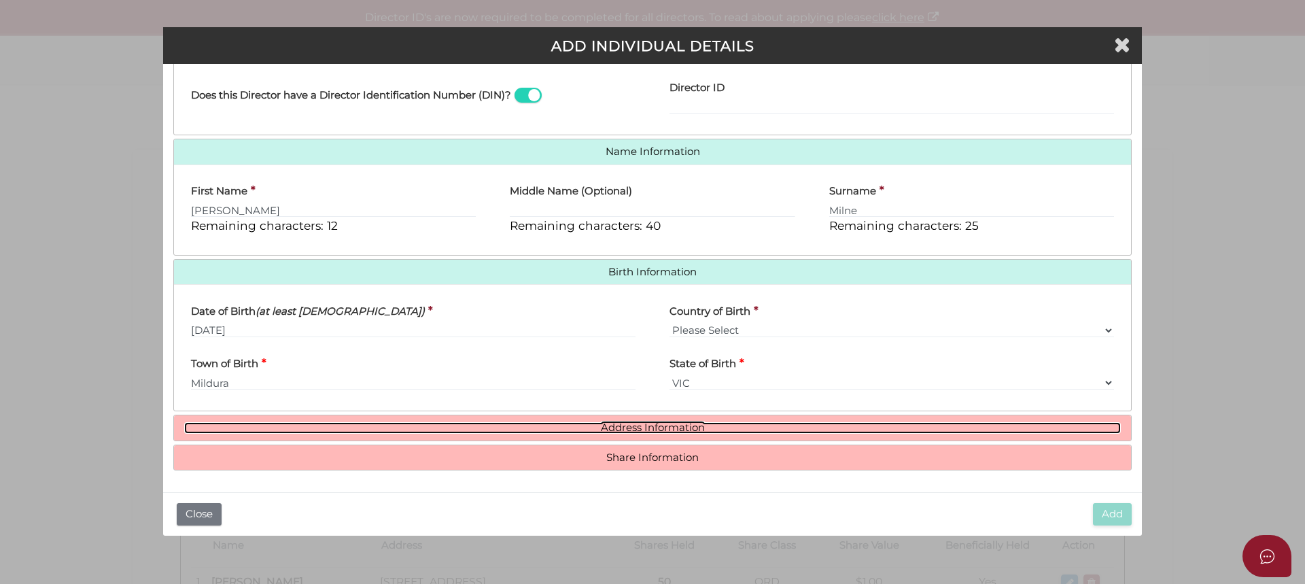
click at [659, 427] on link "Address Information" at bounding box center [652, 428] width 936 height 12
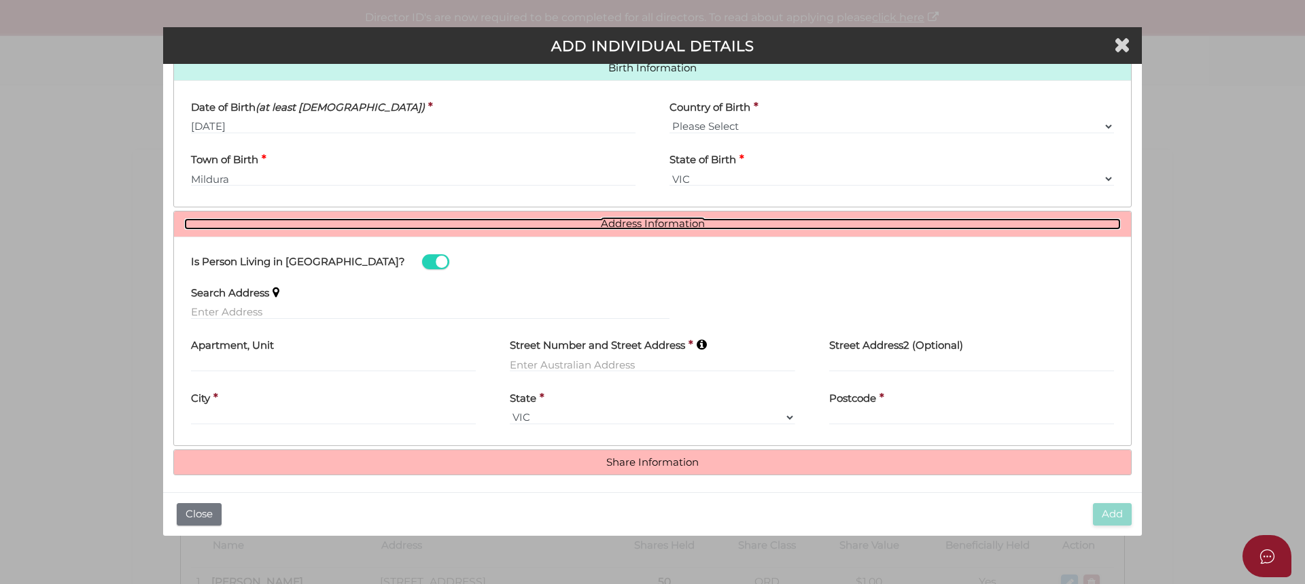
scroll to position [451, 0]
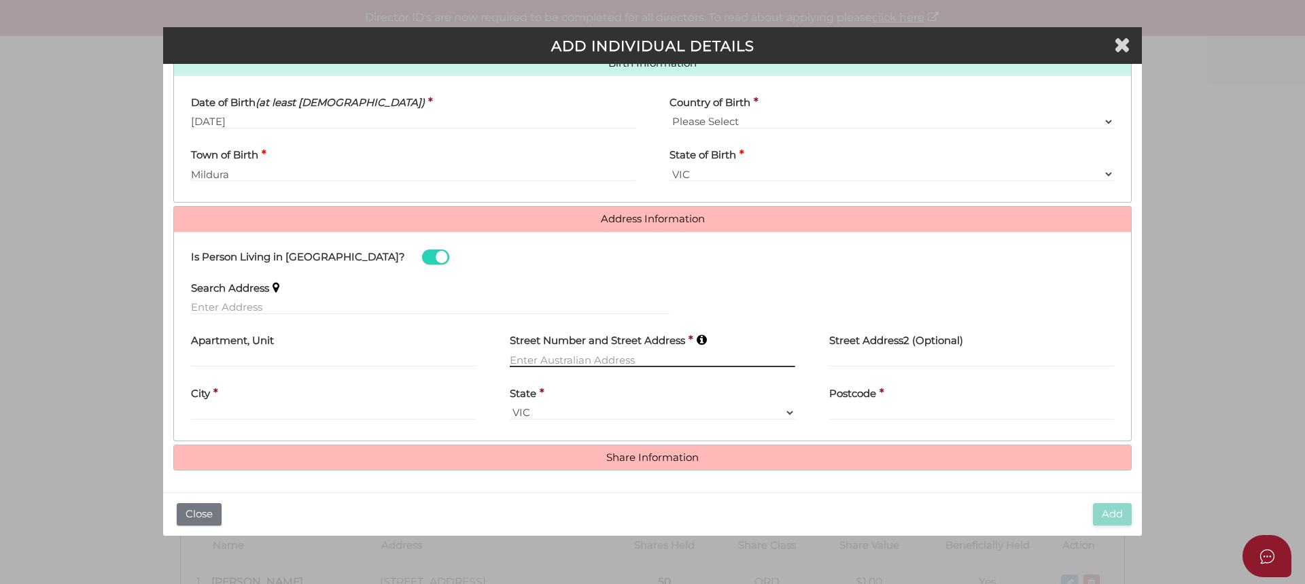
click at [563, 359] on input "text" at bounding box center [652, 359] width 285 height 15
type input "8 Cassia Street North"
click at [230, 408] on div "City *" at bounding box center [333, 398] width 285 height 43
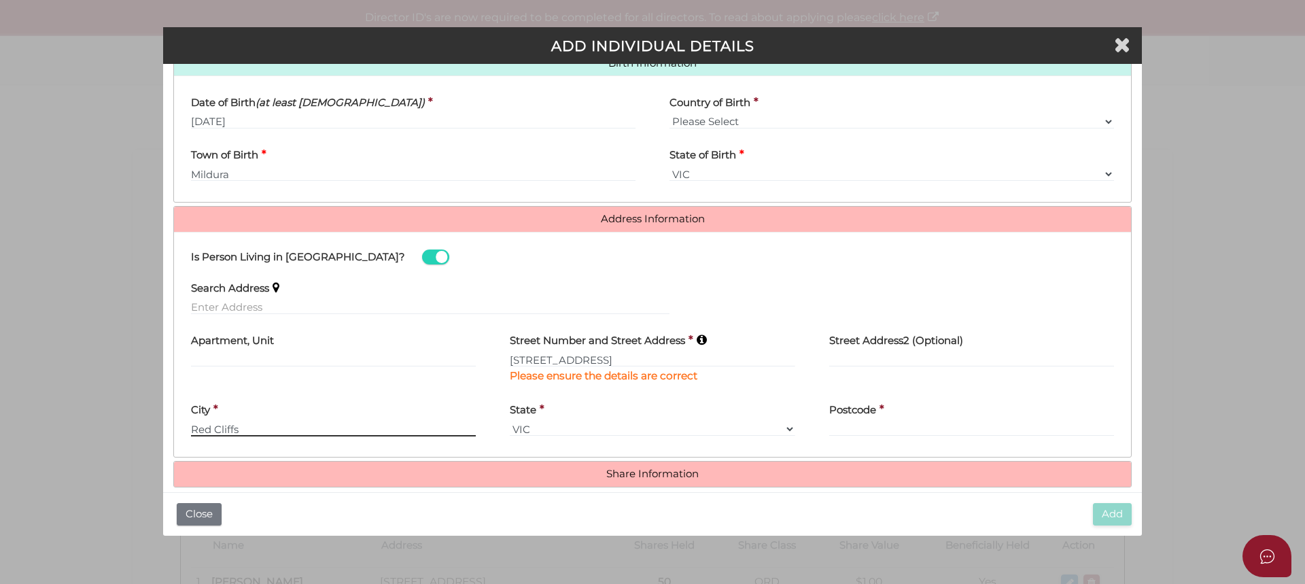
type input "Red Cliffs"
click at [838, 414] on h4 "Postcode" at bounding box center [852, 410] width 47 height 12
click at [879, 421] on div "Postcode *" at bounding box center [971, 415] width 285 height 43
click at [872, 428] on input "Postcode" at bounding box center [971, 428] width 285 height 15
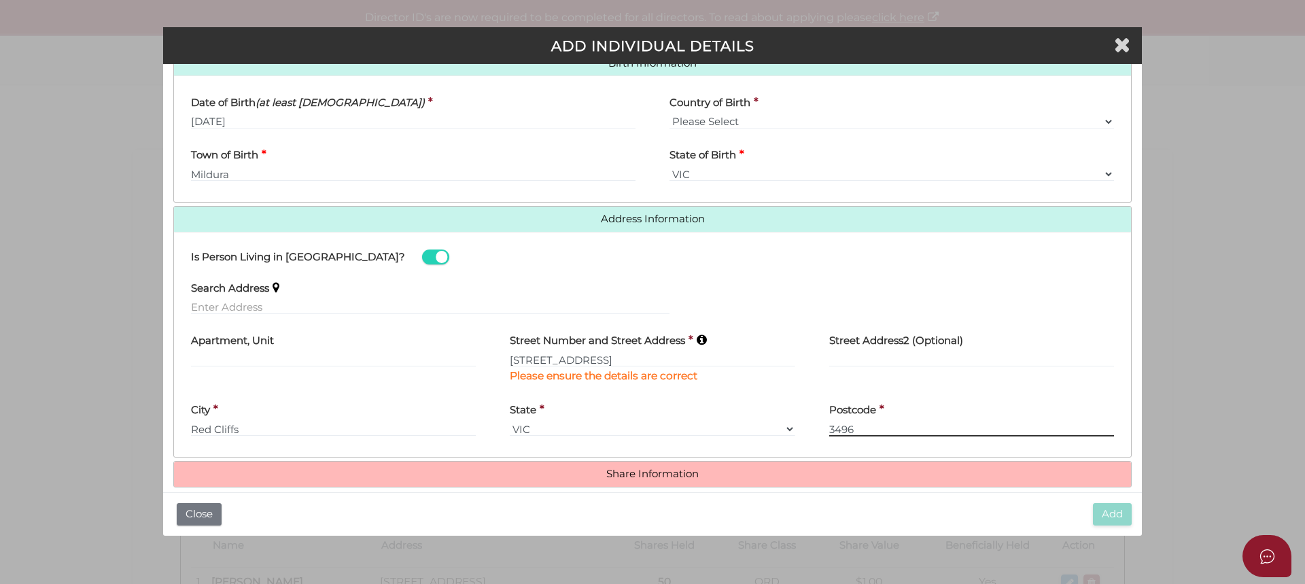
type input "3496"
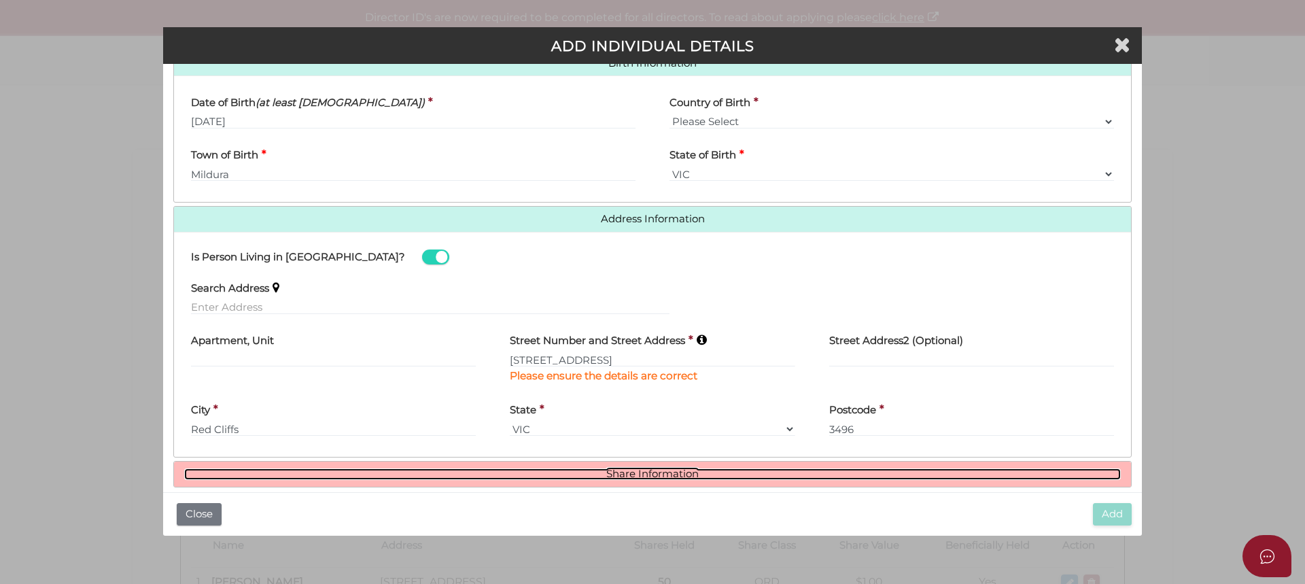
click at [634, 469] on link "Share Information" at bounding box center [652, 474] width 936 height 12
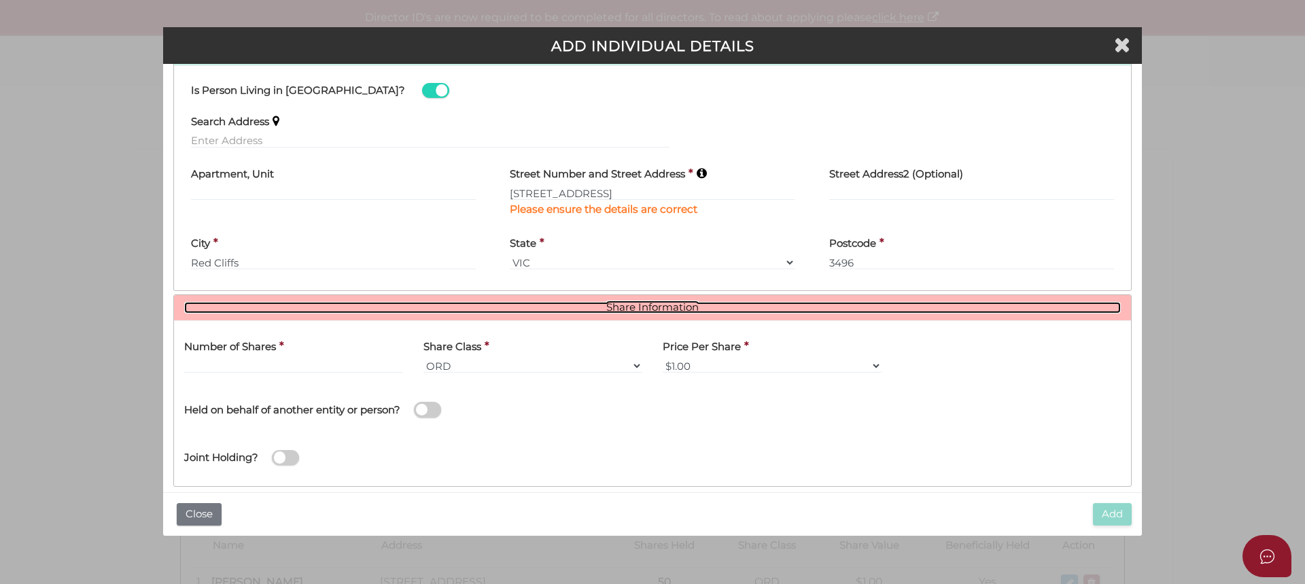
scroll to position [634, 0]
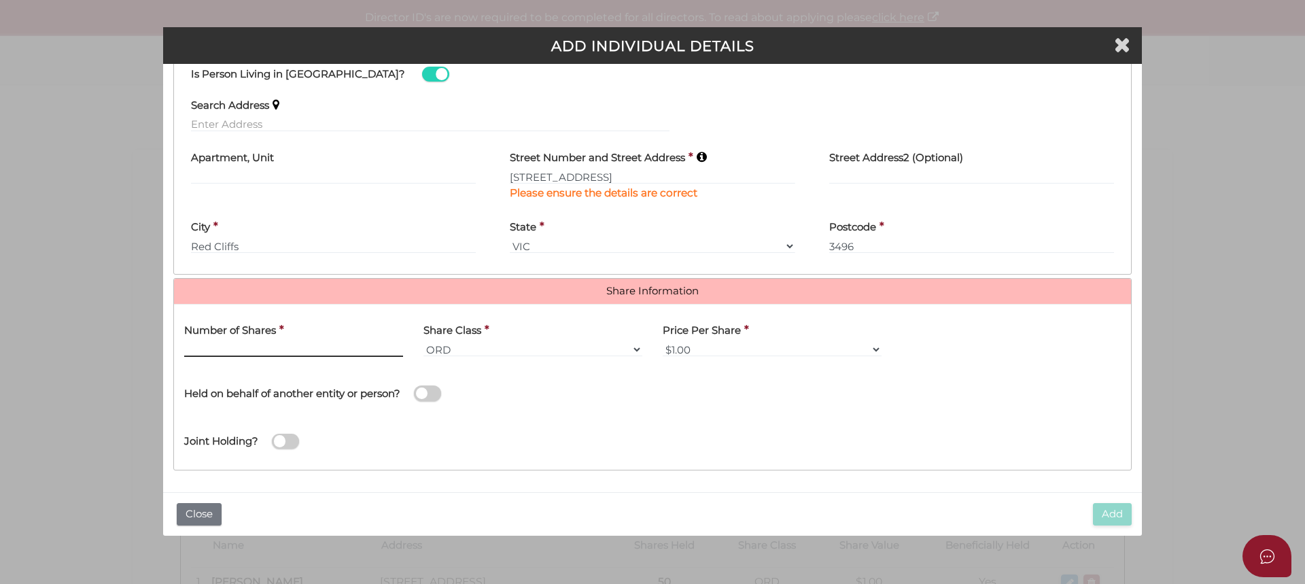
click at [280, 349] on input "text" at bounding box center [293, 349] width 219 height 15
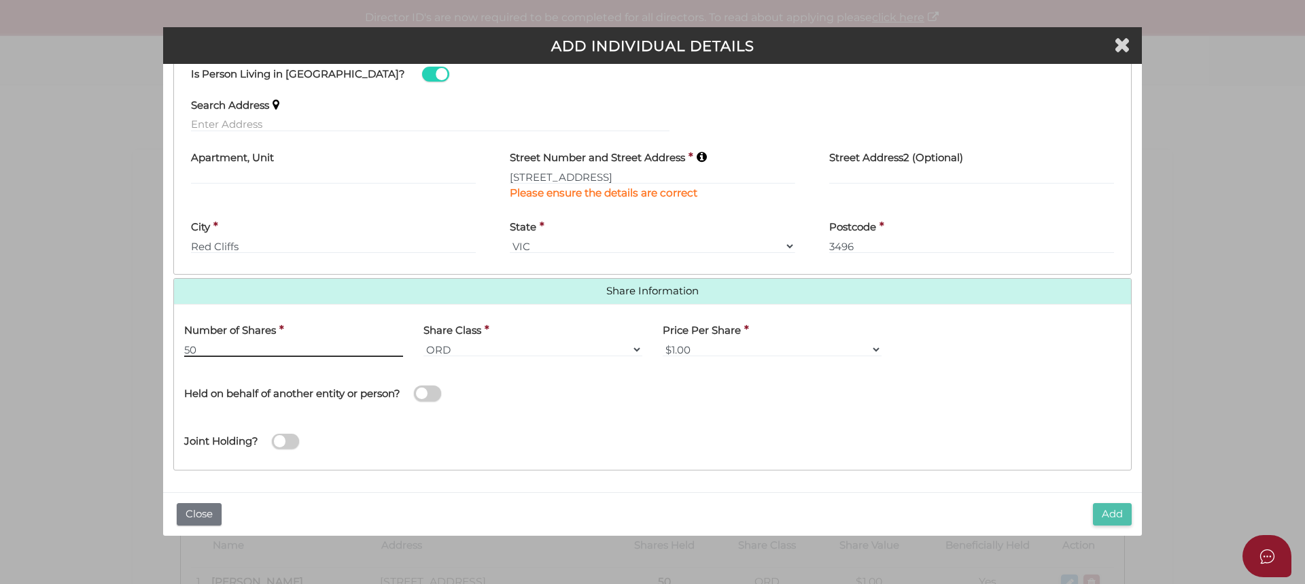
type input "50"
click at [1107, 516] on button "Add" at bounding box center [1112, 514] width 39 height 22
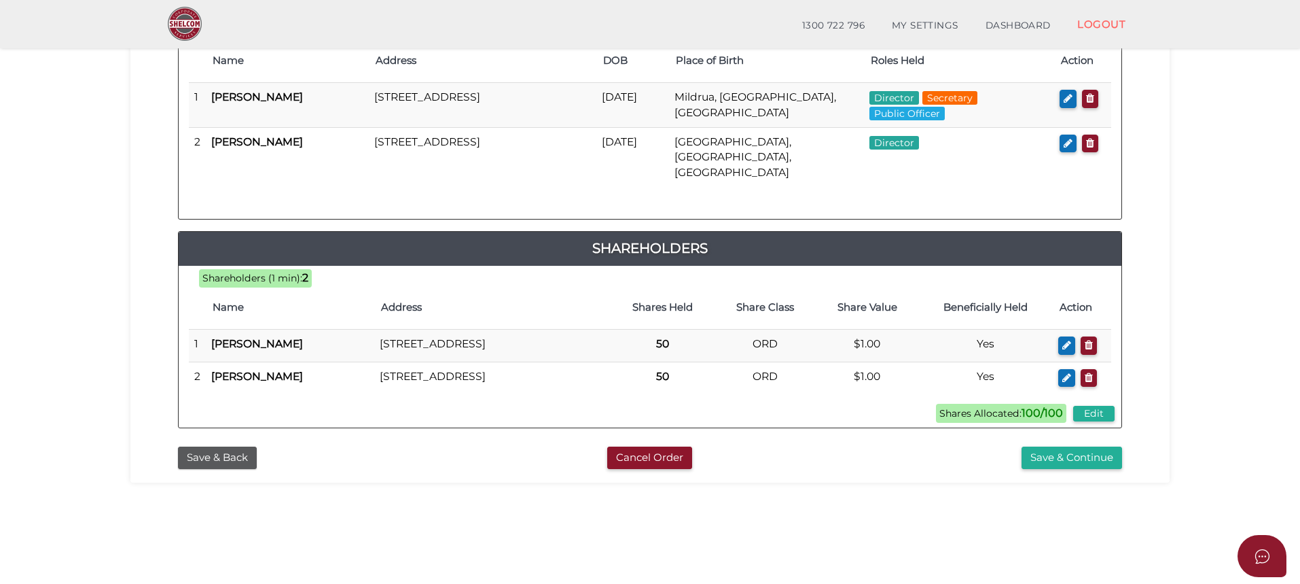
scroll to position [272, 0]
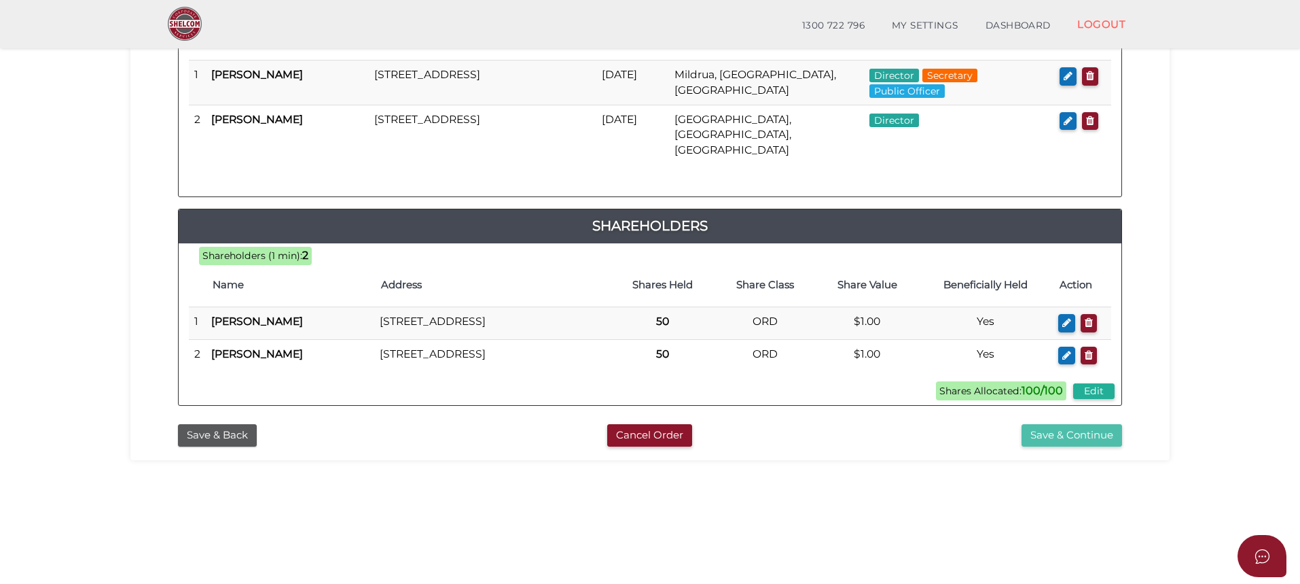
click at [1064, 444] on button "Save & Continue" at bounding box center [1072, 435] width 101 height 22
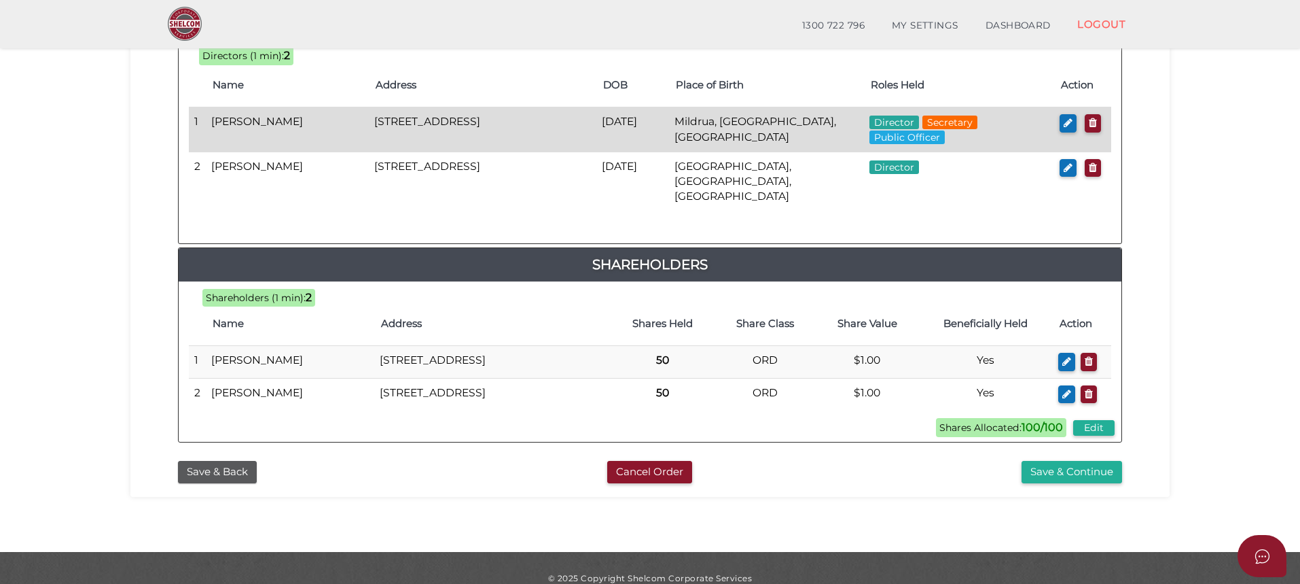
scroll to position [679, 0]
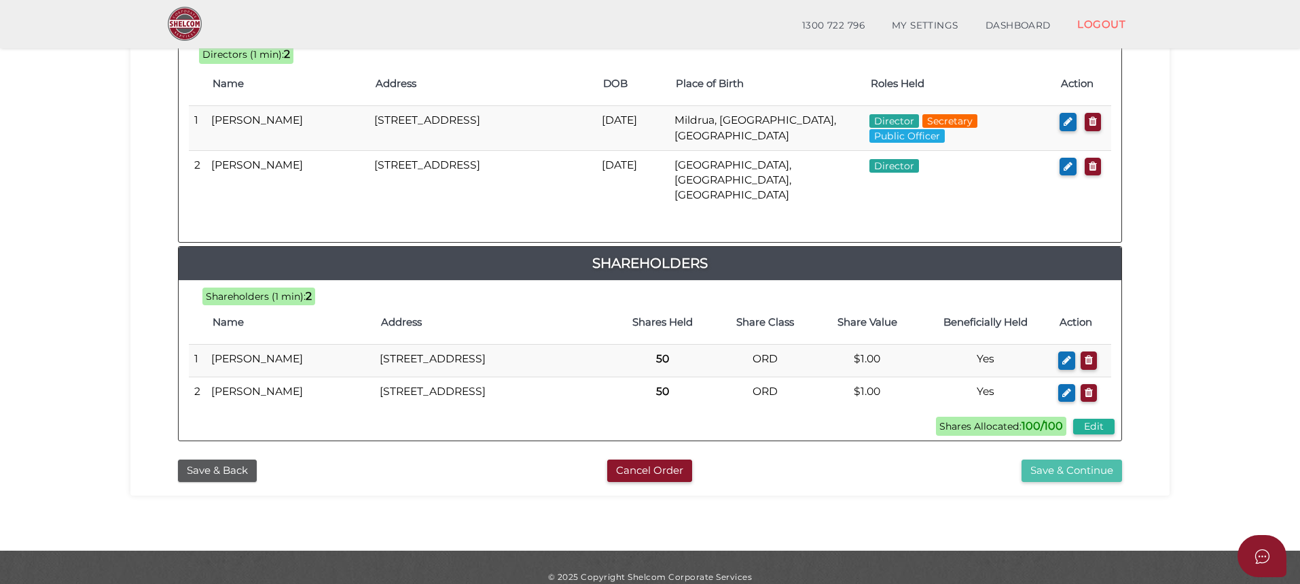
click at [1074, 478] on button "Save & Continue" at bounding box center [1072, 470] width 101 height 22
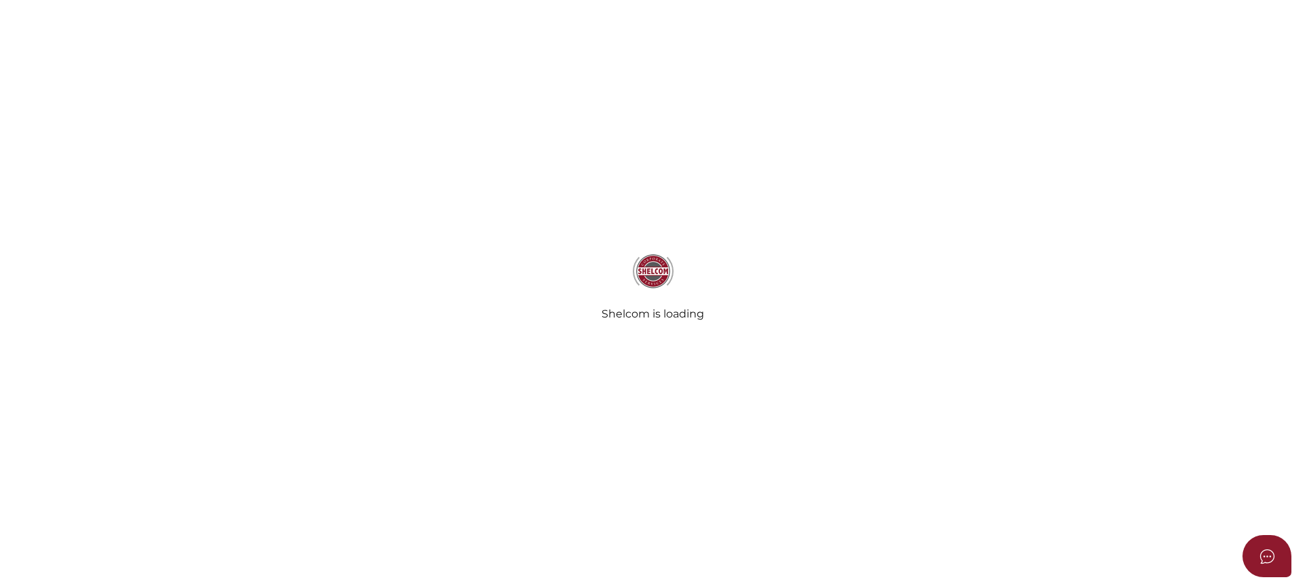
select select "Comb Binding"
select select "No"
radio input "true"
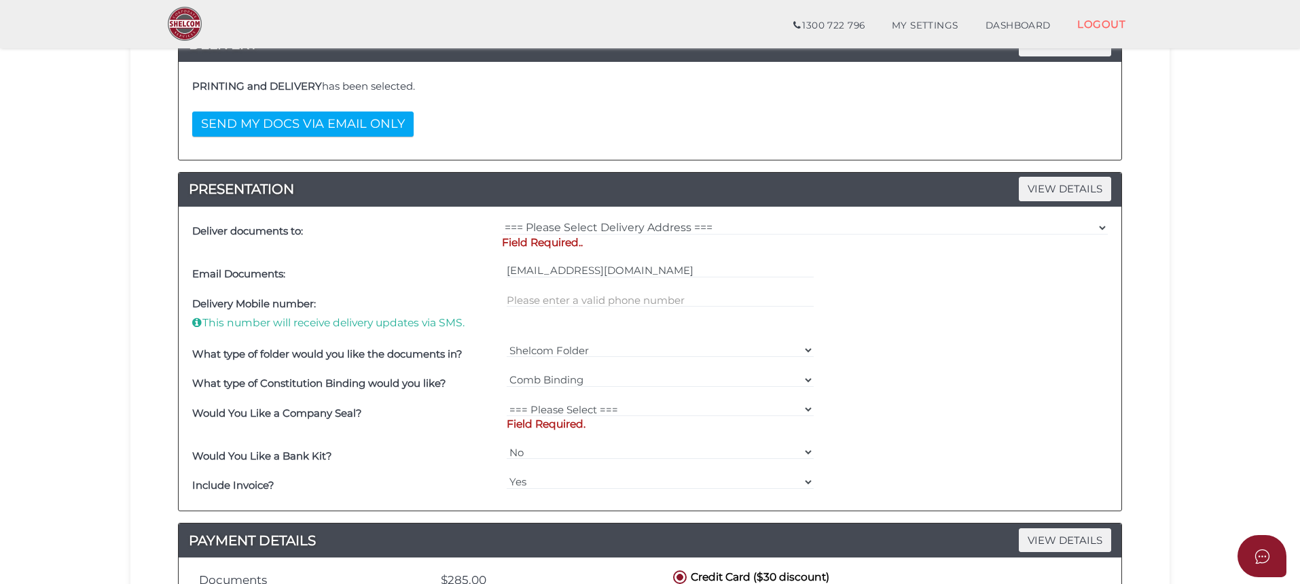
scroll to position [272, 0]
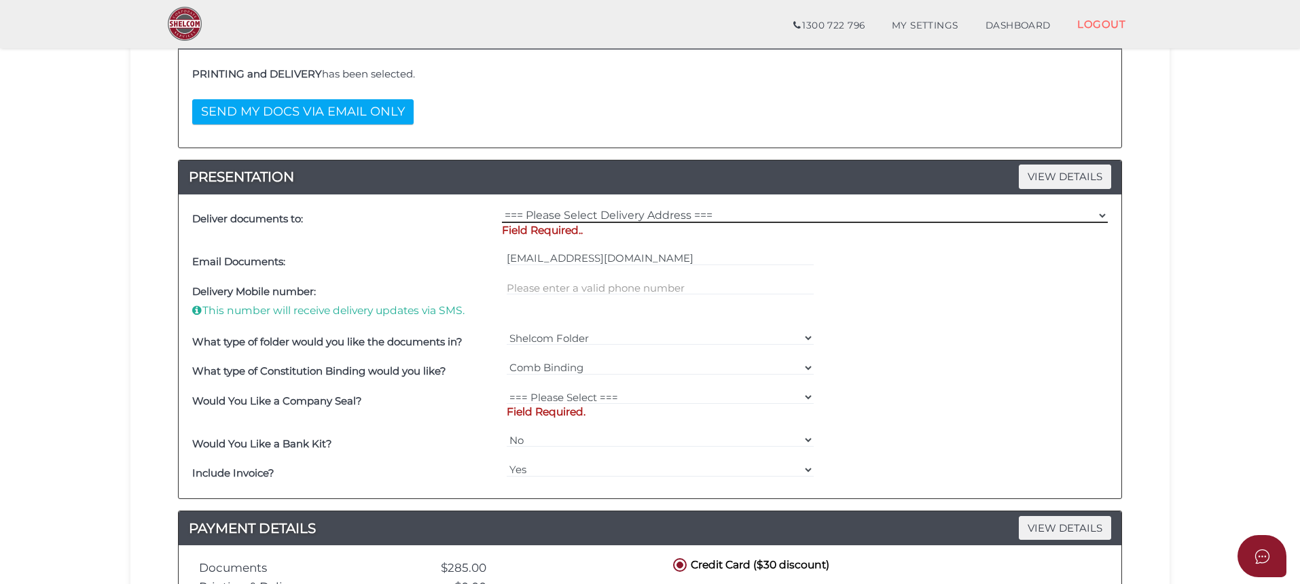
click at [584, 212] on select "=== Please Select Delivery Address === (User Address - [PERSON_NAME]) [STREET_A…" at bounding box center [805, 215] width 606 height 15
select select "0"
click at [502, 208] on select "=== Please Select Delivery Address === (User Address - [PERSON_NAME]) [STREET_A…" at bounding box center [805, 215] width 606 height 15
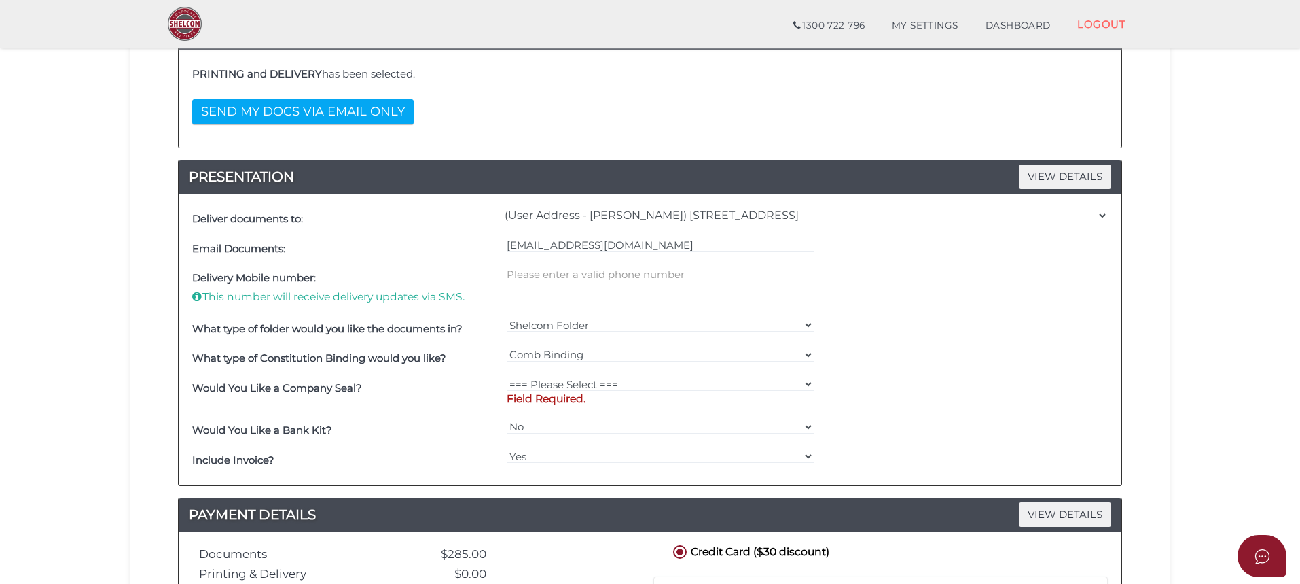
click at [535, 396] on p "Field Required." at bounding box center [661, 398] width 308 height 15
click at [555, 380] on select "=== Please Select === Fold Seal $50 No Seal" at bounding box center [661, 383] width 308 height 15
select select "0"
click at [507, 376] on select "=== Please Select === Fold Seal $50 No Seal" at bounding box center [661, 383] width 308 height 15
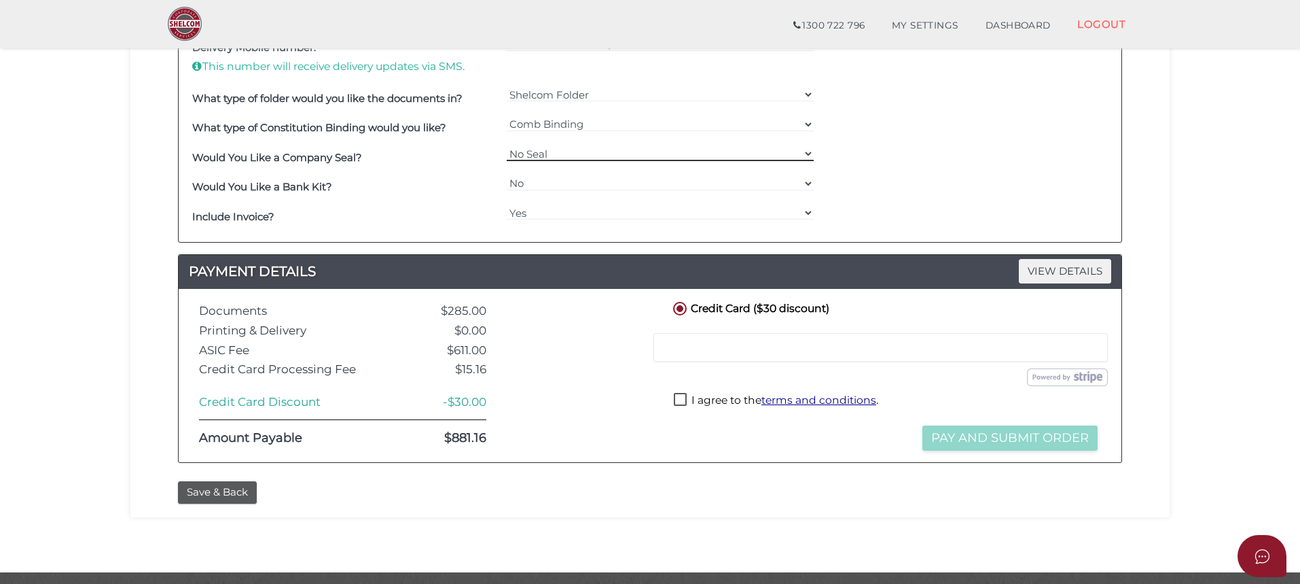
scroll to position [543, 0]
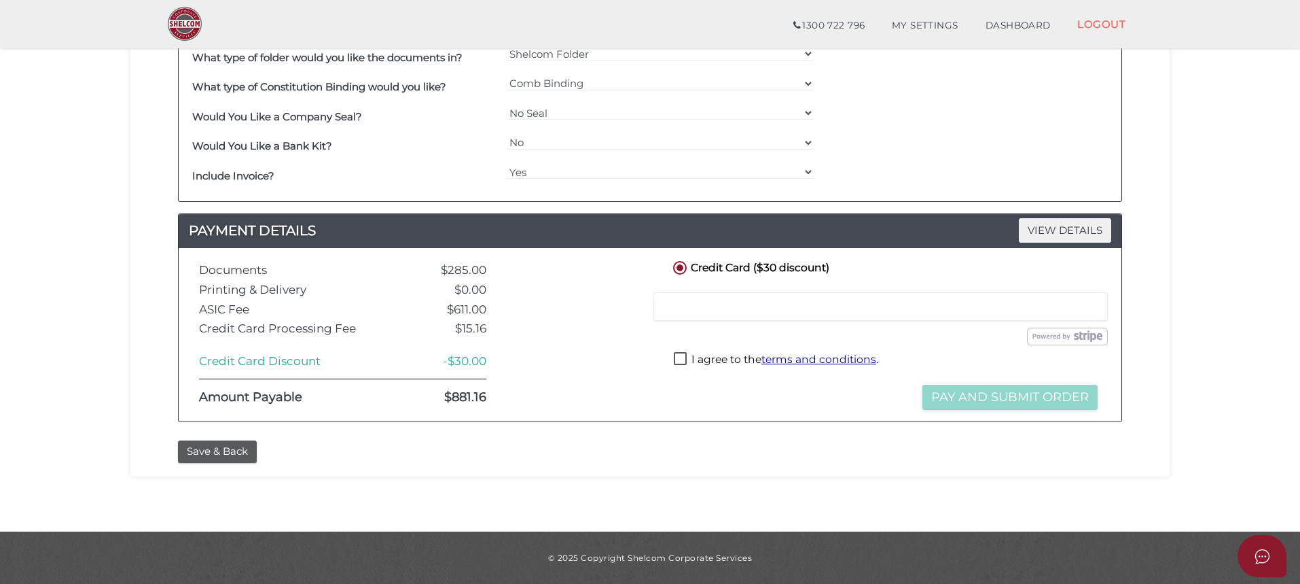
drag, startPoint x: 221, startPoint y: 451, endPoint x: 531, endPoint y: 425, distance: 311.6
click at [527, 427] on article "6dc7dddb3438904643d5d0da0a8342e8 1 REGISTRATION REQUIREMENTS 2 COMPANY DETAILS …" at bounding box center [650, 14] width 999 height 898
click at [681, 357] on label "I agree to the terms and conditions ." at bounding box center [776, 360] width 205 height 17
checkbox input "true"
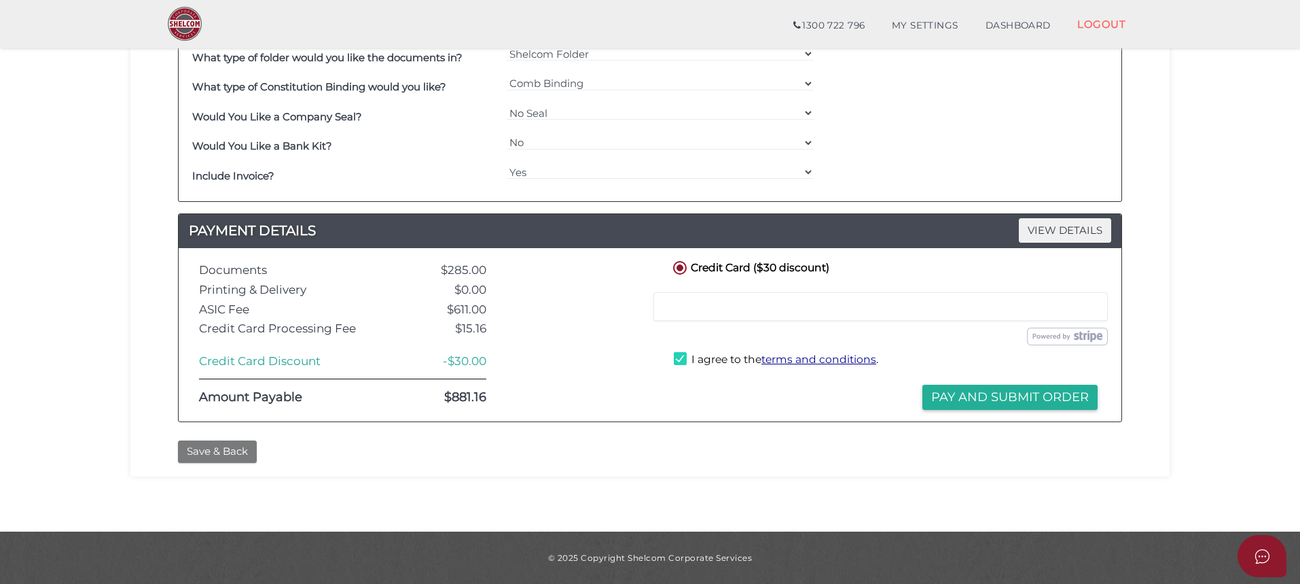
click at [206, 451] on button "Save & Back" at bounding box center [217, 451] width 79 height 22
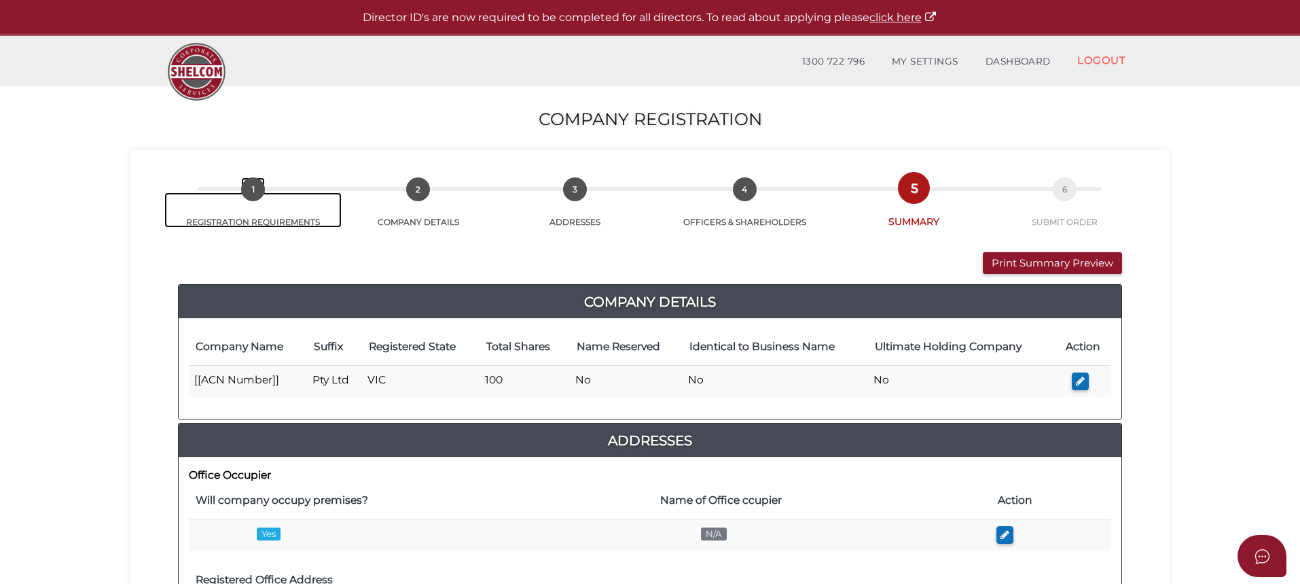
click at [257, 221] on link "1 REGISTRATION REQUIREMENTS" at bounding box center [252, 209] width 177 height 35
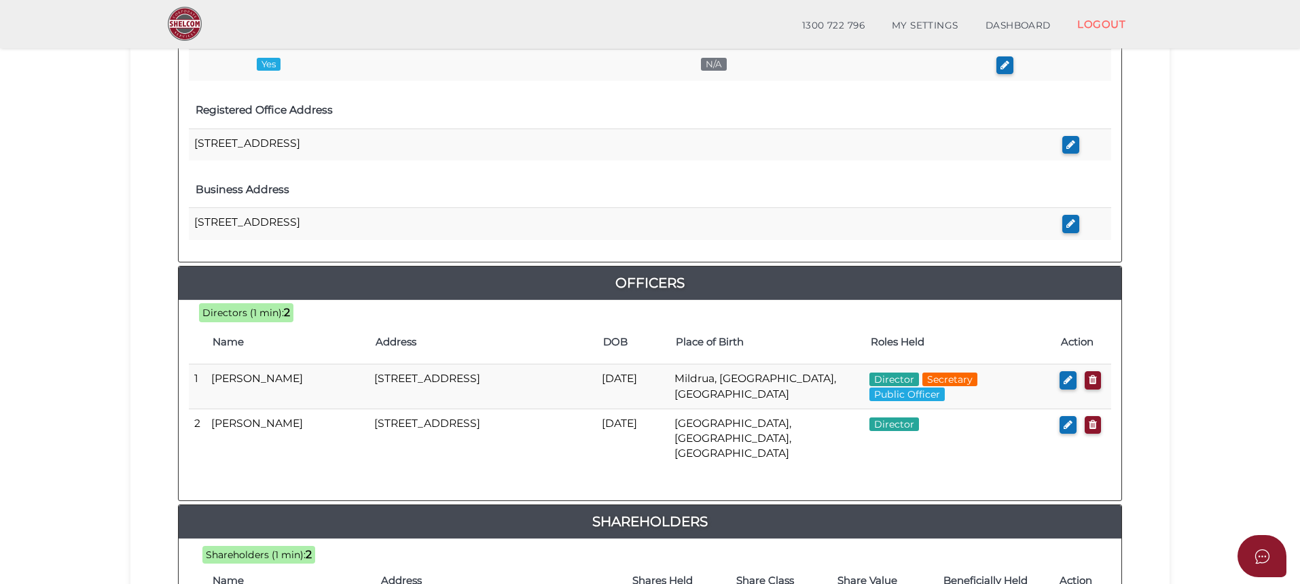
scroll to position [611, 0]
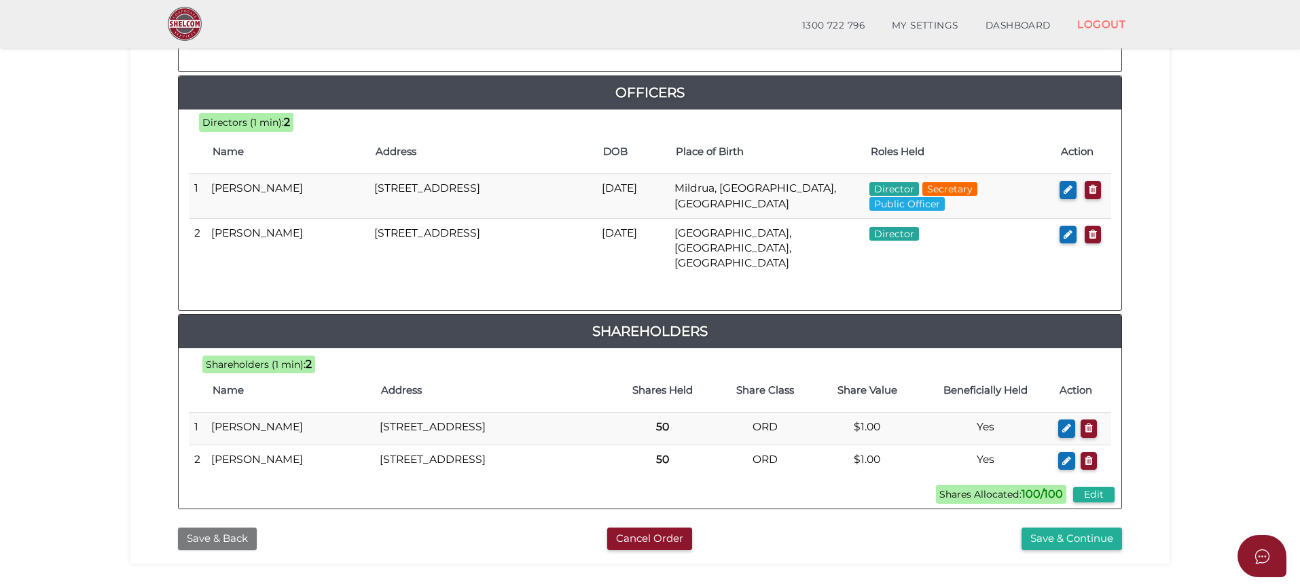
click at [233, 550] on button "Save & Back" at bounding box center [217, 538] width 79 height 22
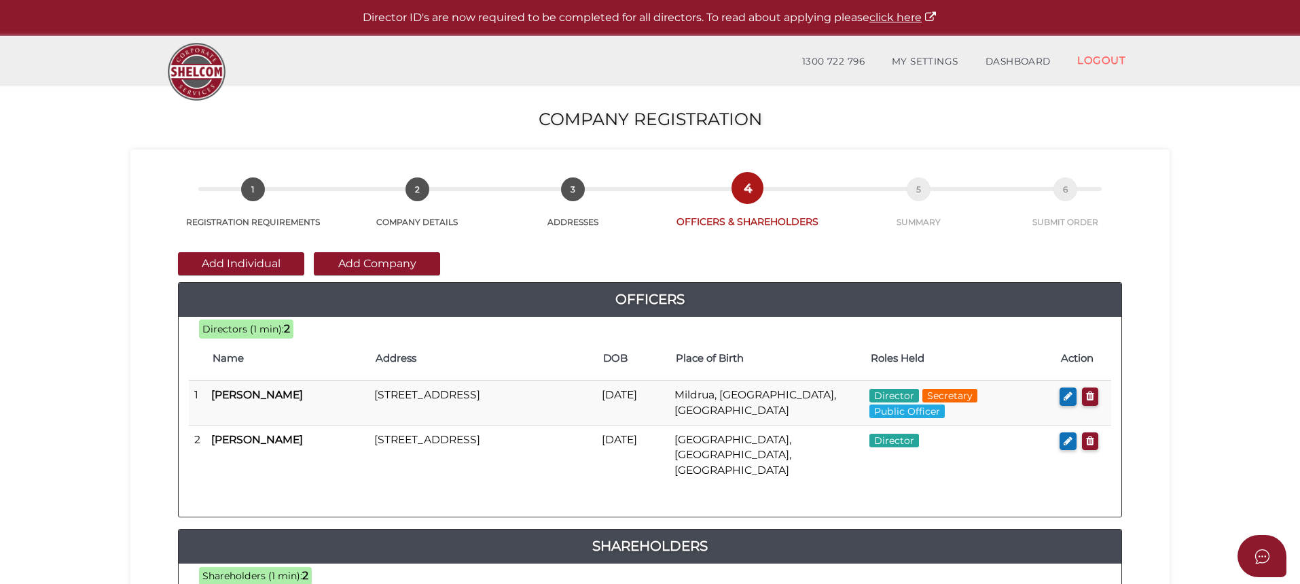
click at [63, 461] on section "Company Registration 6dc7dddb3438904643d5d0da0a8342e8 1 REGISTRATION REQUIREMEN…" at bounding box center [650, 506] width 1300 height 845
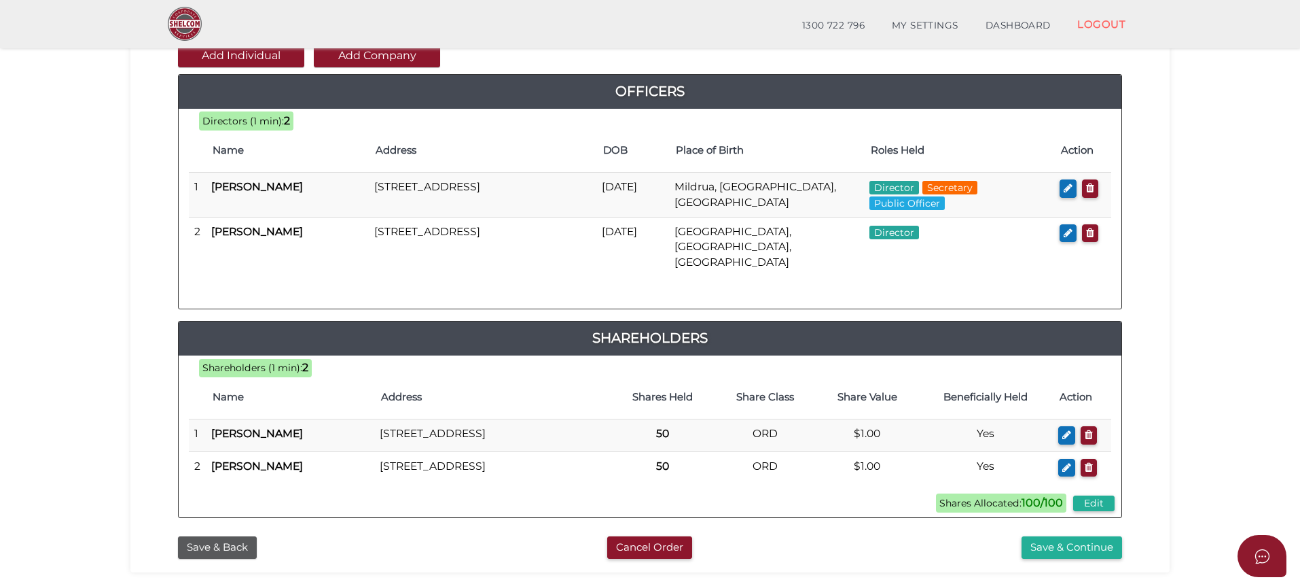
scroll to position [349, 0]
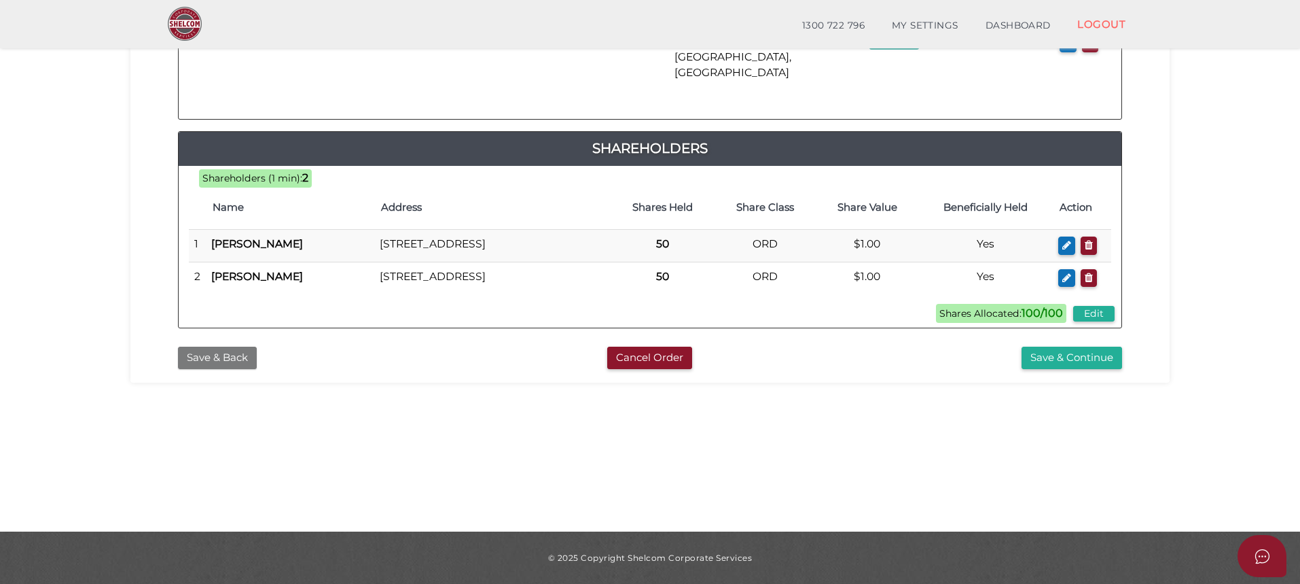
click at [211, 365] on button "Save & Back" at bounding box center [217, 358] width 79 height 22
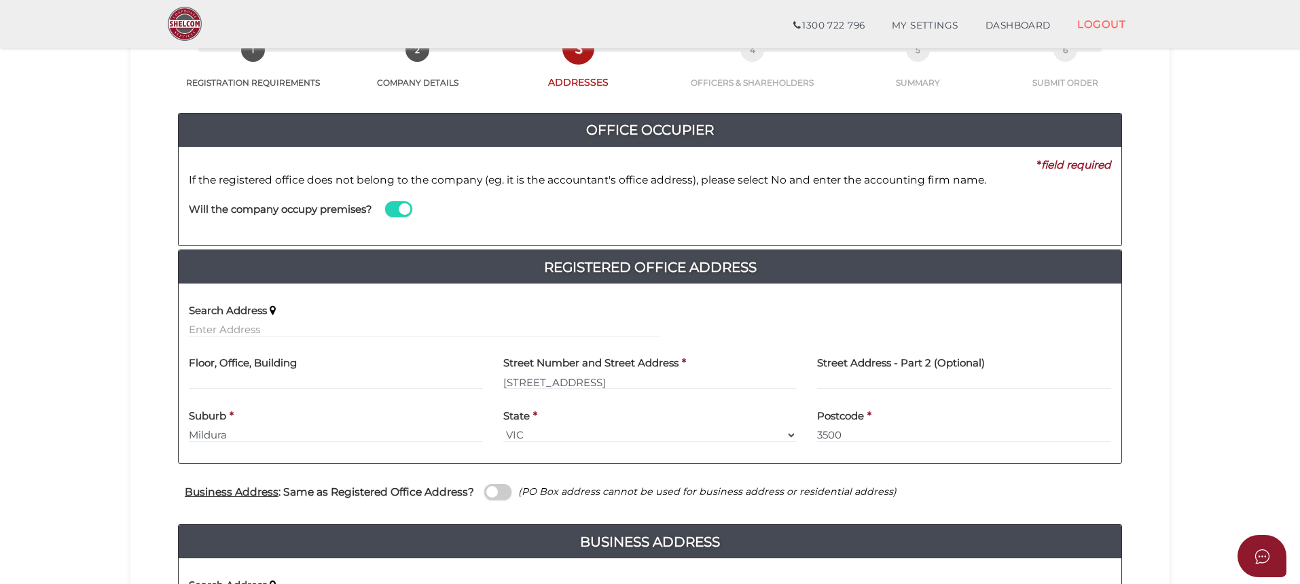
scroll to position [407, 0]
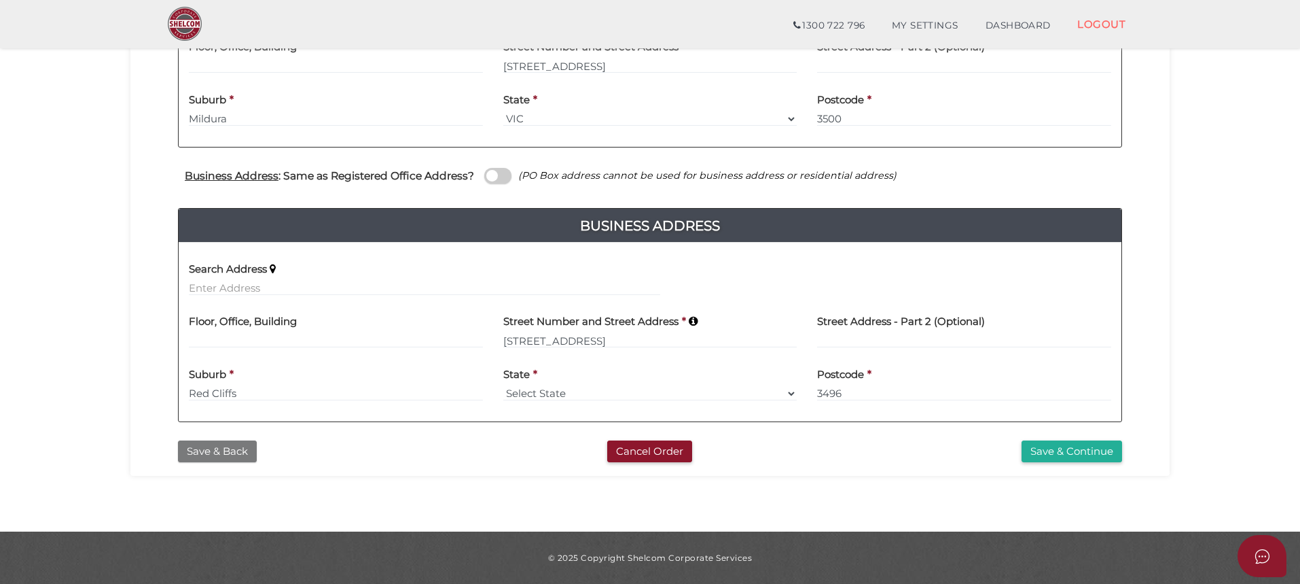
click at [202, 448] on button "Save & Back" at bounding box center [217, 451] width 79 height 22
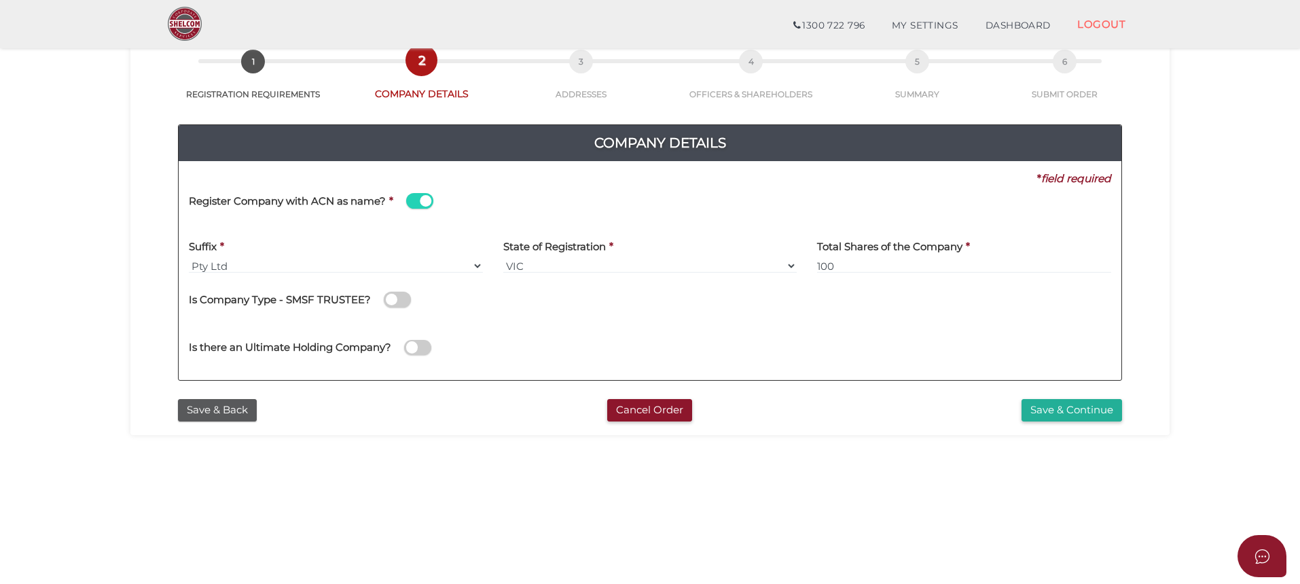
scroll to position [77, 0]
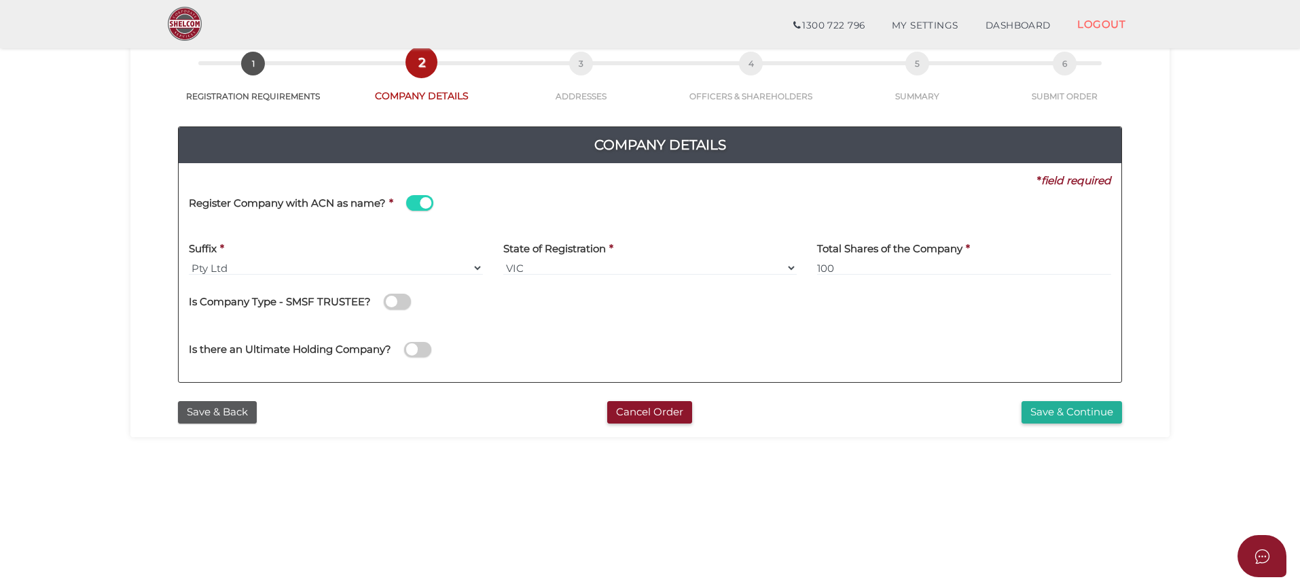
click at [477, 203] on div "Register Company with ACN as name? *" at bounding box center [425, 204] width 472 height 33
click at [251, 248] on div "Suffix * Pty Ltd Pty Ltd Pty. Ltd. Pty Limited Proprietary Limited Proprietary …" at bounding box center [336, 254] width 294 height 43
click at [207, 245] on h4 "Suffix" at bounding box center [203, 249] width 28 height 12
click at [191, 269] on select "Pty Ltd Pty Ltd Pty. Ltd. Pty Limited Proprietary Limited Proprietary Ltd" at bounding box center [336, 267] width 294 height 15
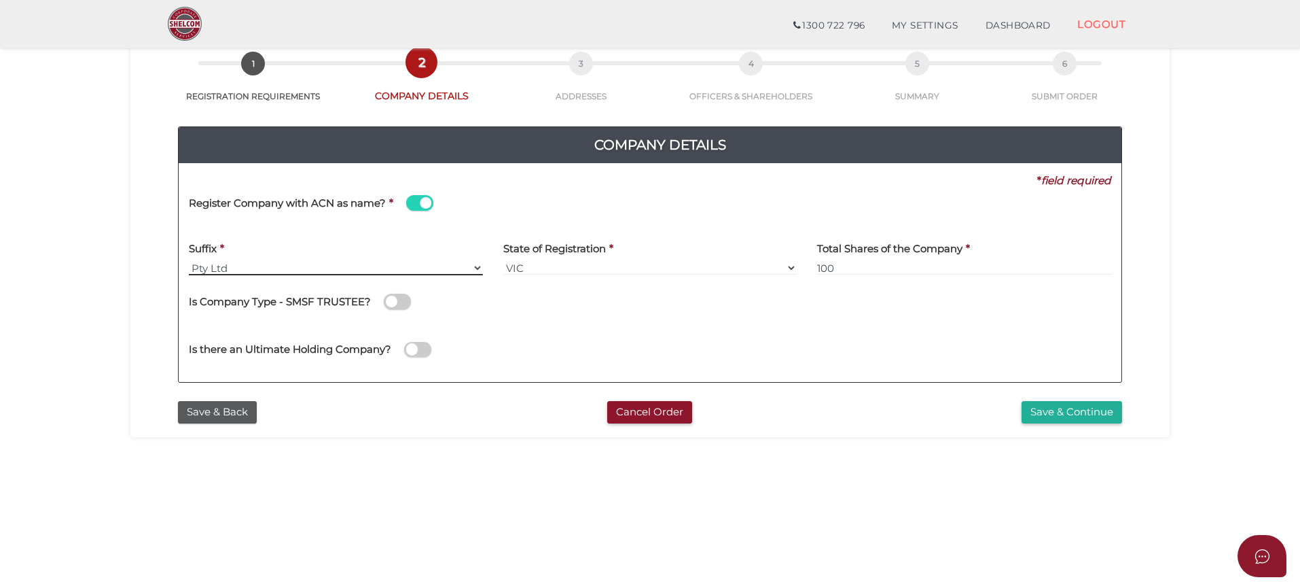
click at [191, 269] on select "Pty Ltd Pty Ltd Pty. Ltd. Pty Limited Proprietary Limited Proprietary Ltd" at bounding box center [336, 267] width 294 height 15
click at [125, 300] on section "Company Registration 6dc7dddb3438904643d5d0da0a8342e8 1 REGISTRATION REQUIREMEN…" at bounding box center [650, 381] width 1300 height 845
click at [209, 415] on button "Save & Back" at bounding box center [217, 412] width 79 height 22
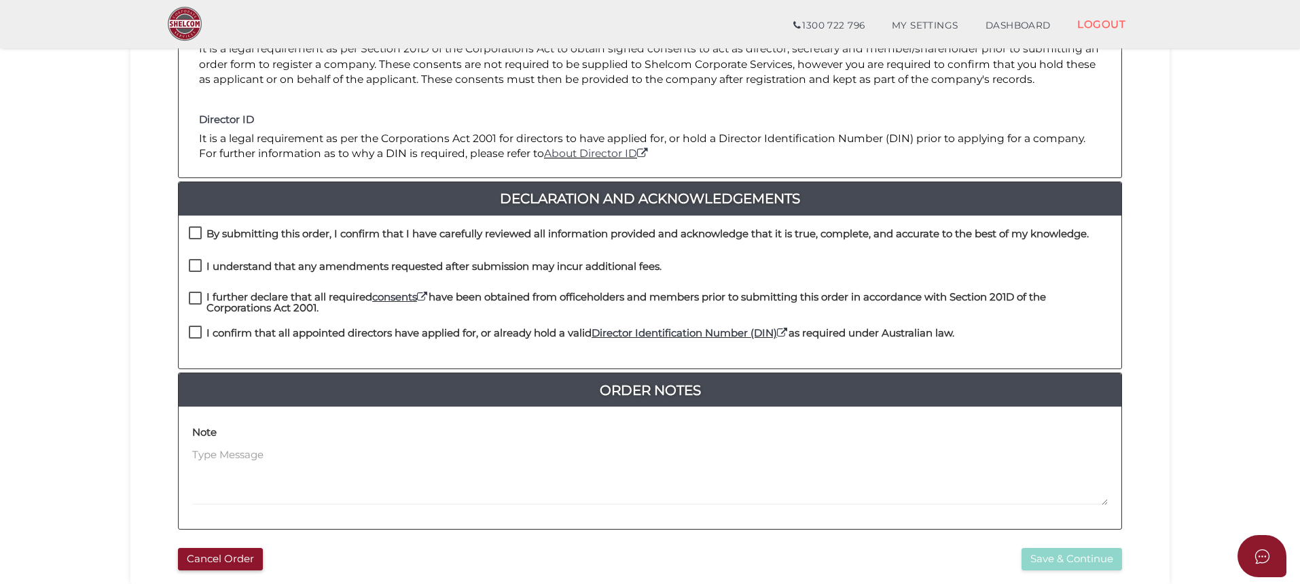
scroll to position [272, 0]
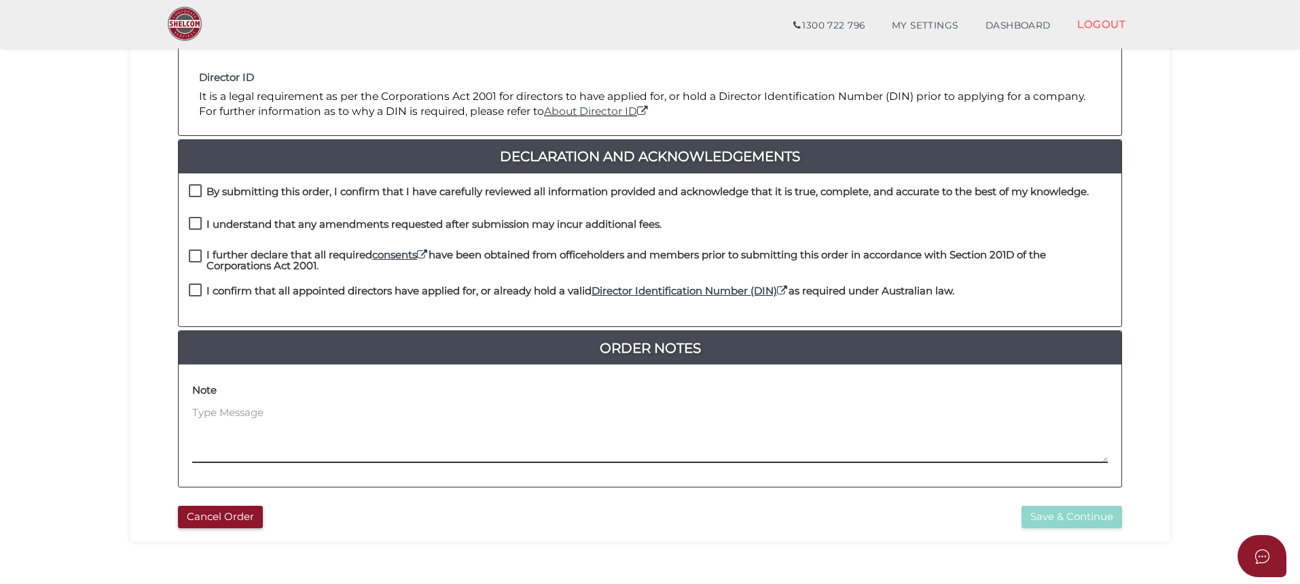
click at [226, 406] on textarea at bounding box center [650, 434] width 916 height 58
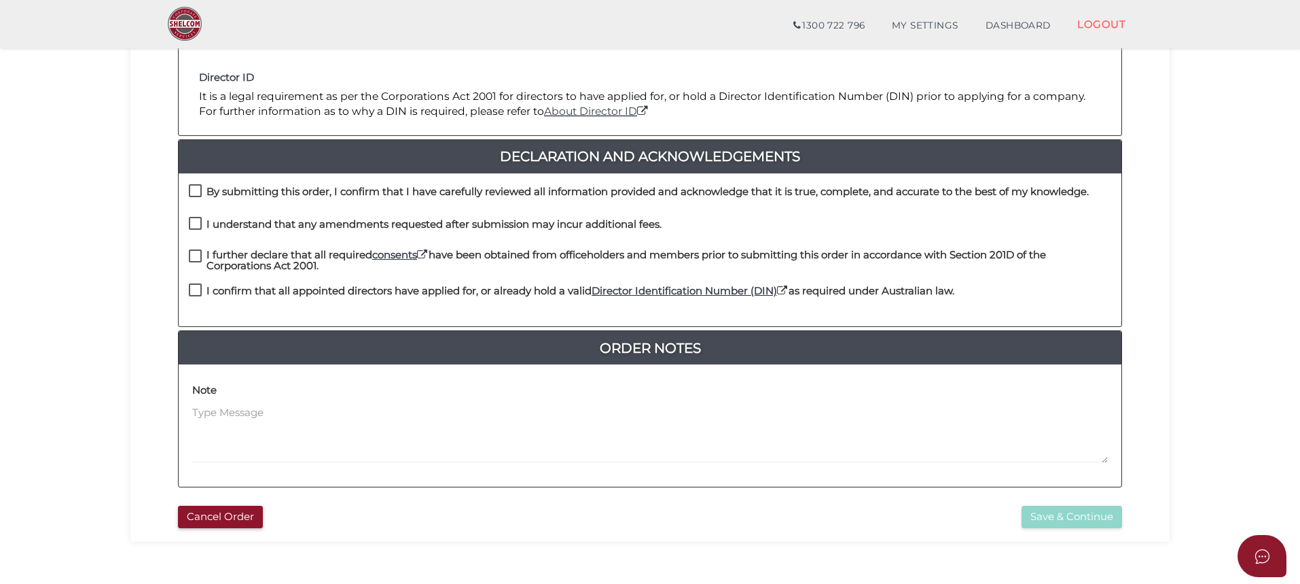
click at [193, 192] on label "By submitting this order, I confirm that I have carefully reviewed all informat…" at bounding box center [639, 194] width 900 height 17
checkbox input "true"
drag, startPoint x: 194, startPoint y: 217, endPoint x: 193, endPoint y: 241, distance: 23.8
click at [194, 219] on label "I understand that any amendments requested after submission may incur additiona…" at bounding box center [425, 227] width 473 height 17
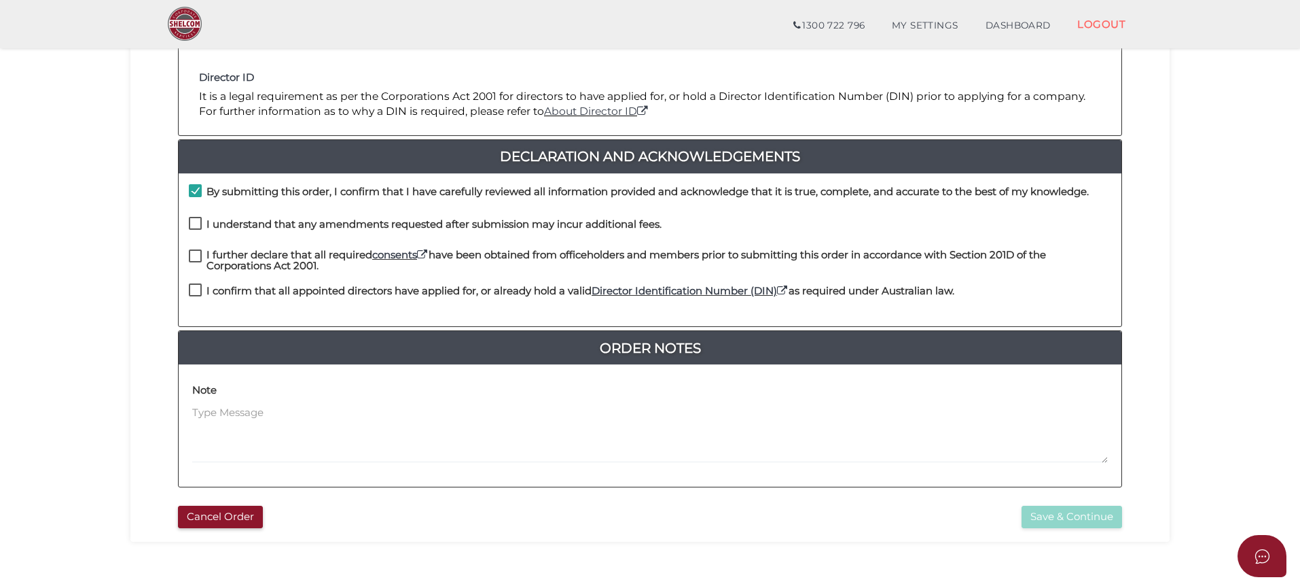
checkbox input "true"
click at [199, 255] on label "I further declare that all required consents have been obtained from officehold…" at bounding box center [650, 257] width 923 height 17
checkbox input "true"
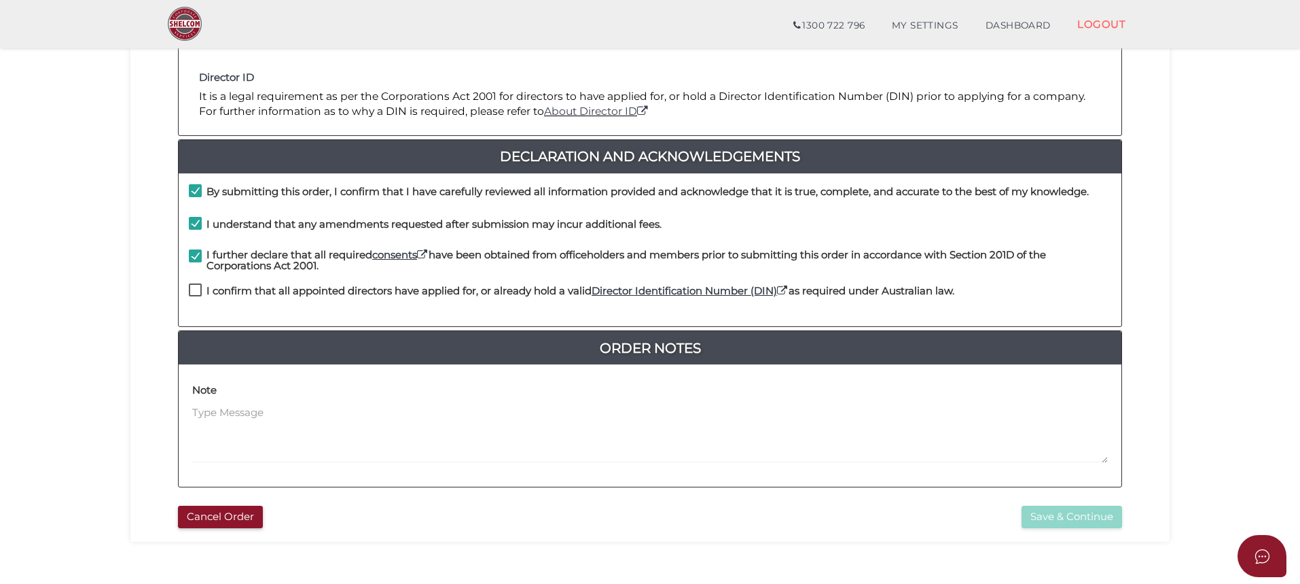
click at [193, 290] on label "I confirm that all appointed directors have applied for, or already hold a vali…" at bounding box center [572, 293] width 766 height 17
click at [195, 287] on label "I confirm that all appointed directors have applied for, or already hold a vali…" at bounding box center [572, 293] width 766 height 17
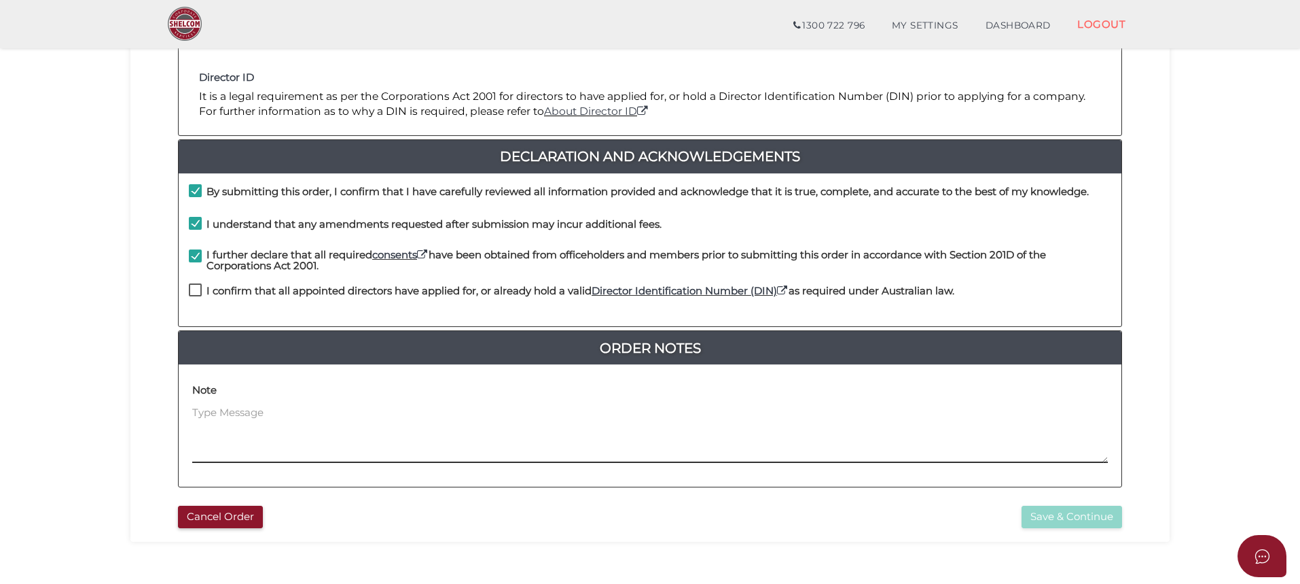
click at [234, 414] on textarea at bounding box center [650, 434] width 916 height 58
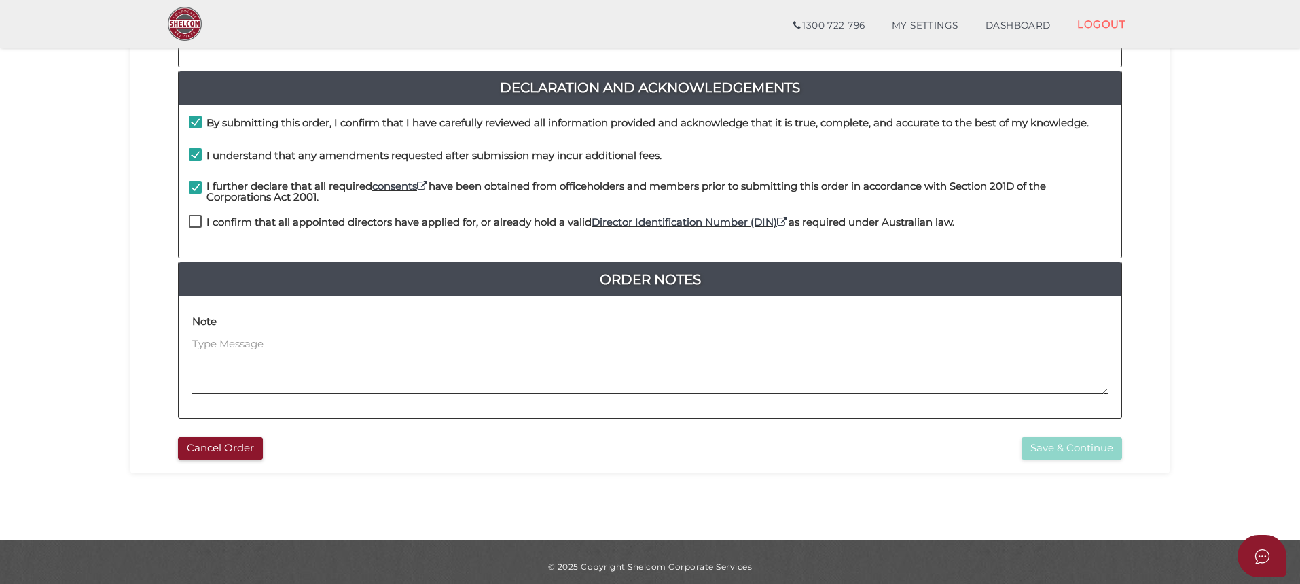
scroll to position [349, 0]
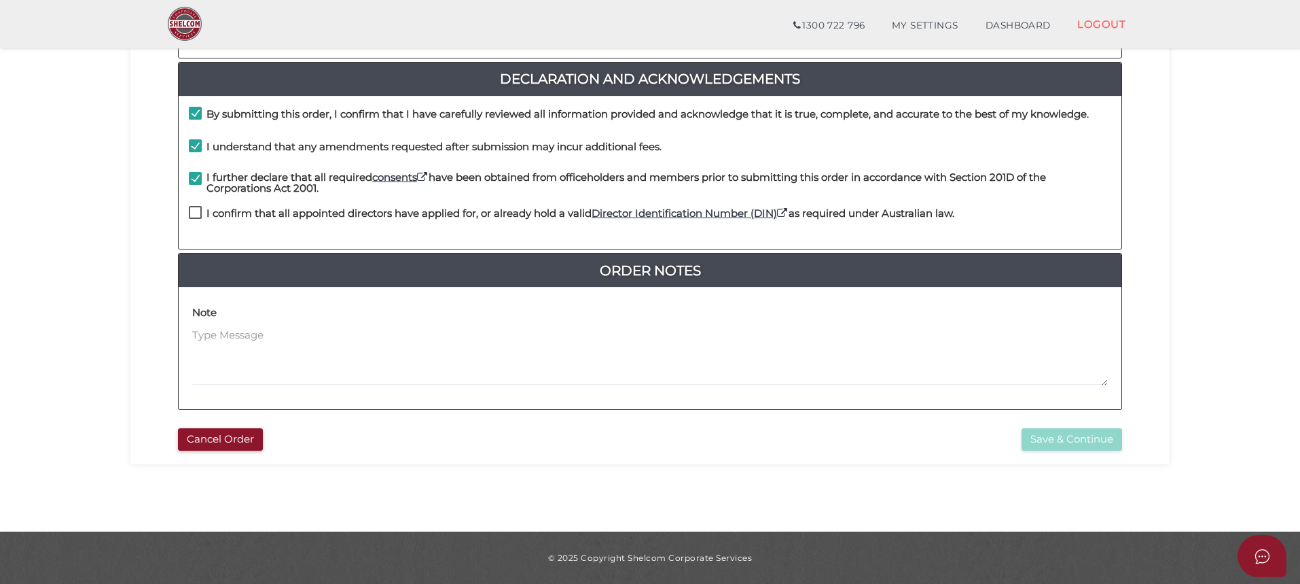
click at [195, 211] on label "I confirm that all appointed directors have applied for, or already hold a vali…" at bounding box center [572, 216] width 766 height 17
checkbox input "true"
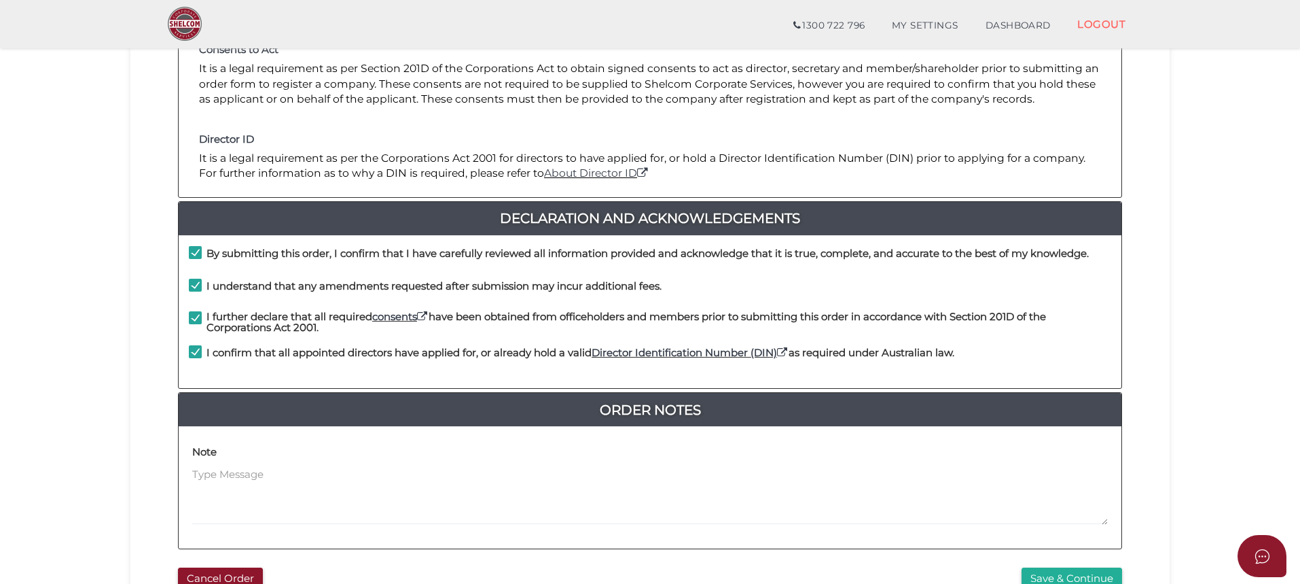
scroll to position [0, 0]
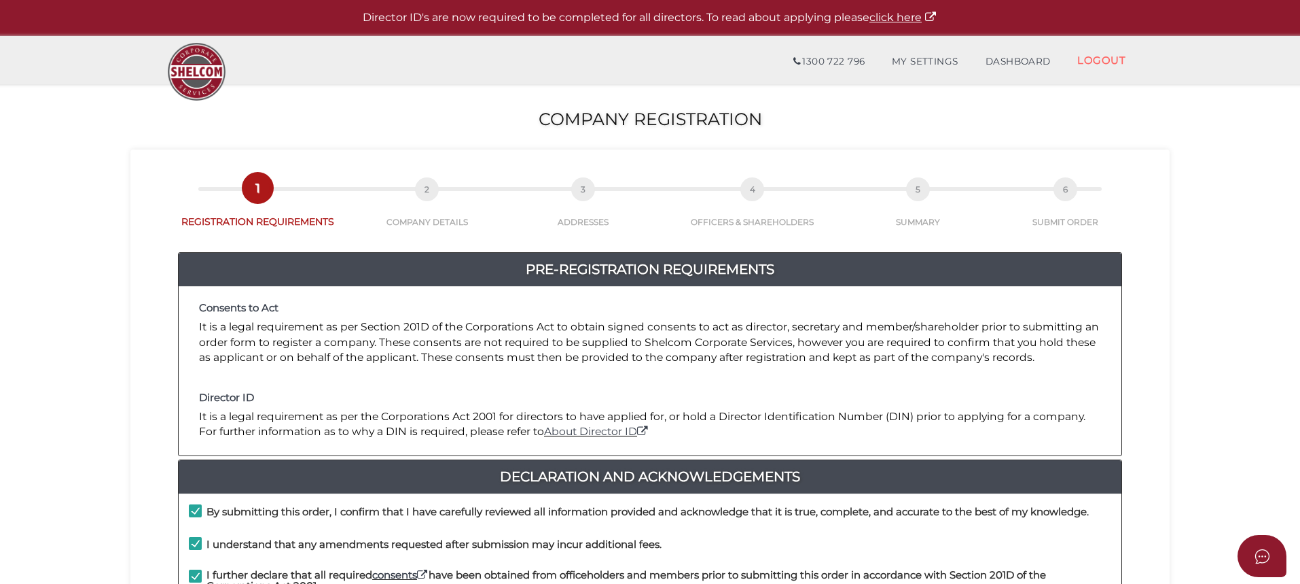
click at [84, 386] on section "Company Registration 6dc7dddb3438904643d5d0da0a8342e8 1 REGISTRATION REQUIREMEN…" at bounding box center [650, 506] width 1300 height 845
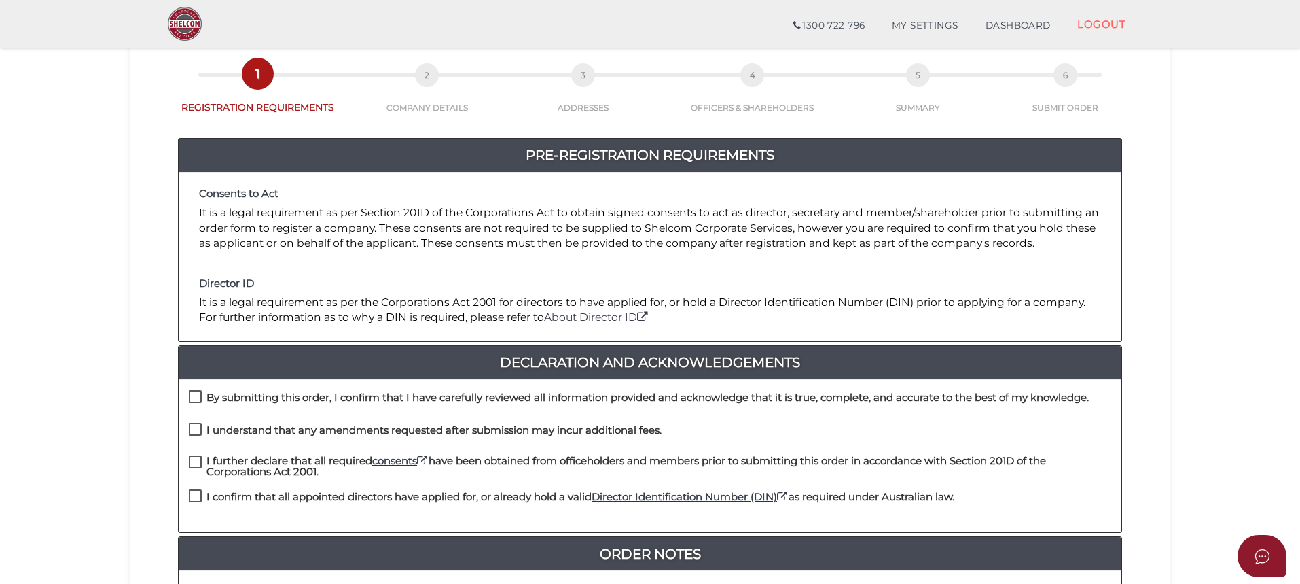
scroll to position [68, 0]
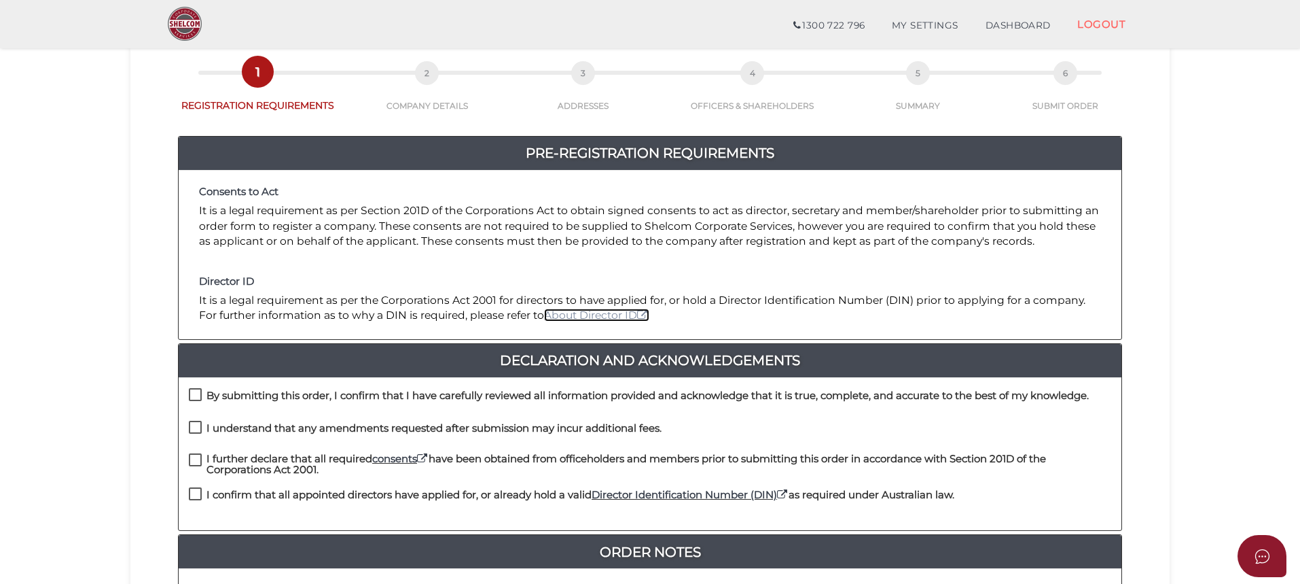
click at [597, 311] on link "About Director ID" at bounding box center [596, 314] width 105 height 13
click at [195, 395] on label "By submitting this order, I confirm that I have carefully reviewed all informat…" at bounding box center [639, 398] width 900 height 17
checkbox input "true"
drag, startPoint x: 197, startPoint y: 423, endPoint x: 196, endPoint y: 431, distance: 7.5
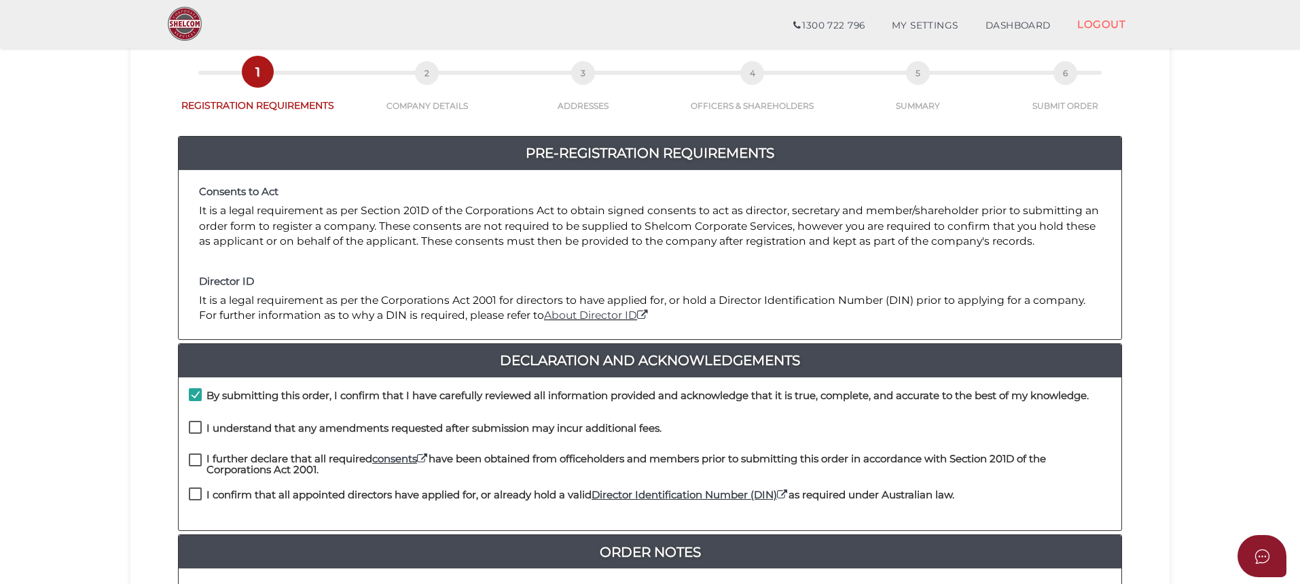
click at [196, 431] on label "I understand that any amendments requested after submission may incur additiona…" at bounding box center [425, 431] width 473 height 17
click at [194, 459] on label "I further declare that all required consents have been obtained from officehold…" at bounding box center [650, 461] width 923 height 17
checkbox input "true"
drag, startPoint x: 196, startPoint y: 492, endPoint x: 194, endPoint y: 467, distance: 25.2
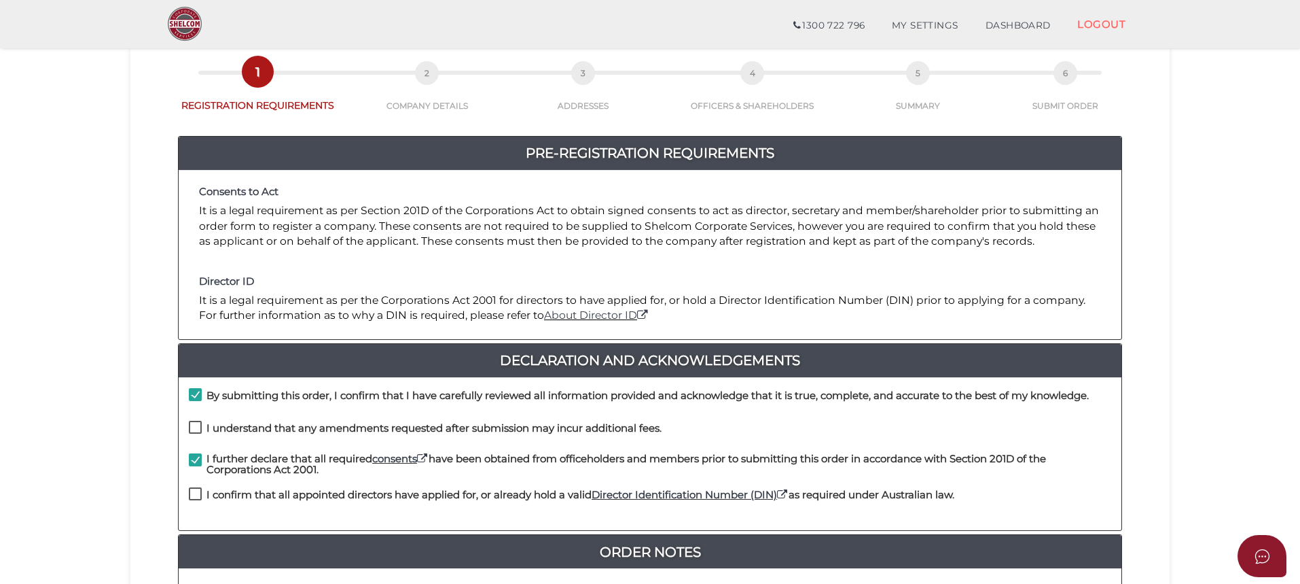
click at [196, 489] on label "I confirm that all appointed directors have applied for, or already hold a vali…" at bounding box center [572, 497] width 766 height 17
checkbox input "true"
click at [198, 423] on label "I understand that any amendments requested after submission may incur additiona…" at bounding box center [425, 431] width 473 height 17
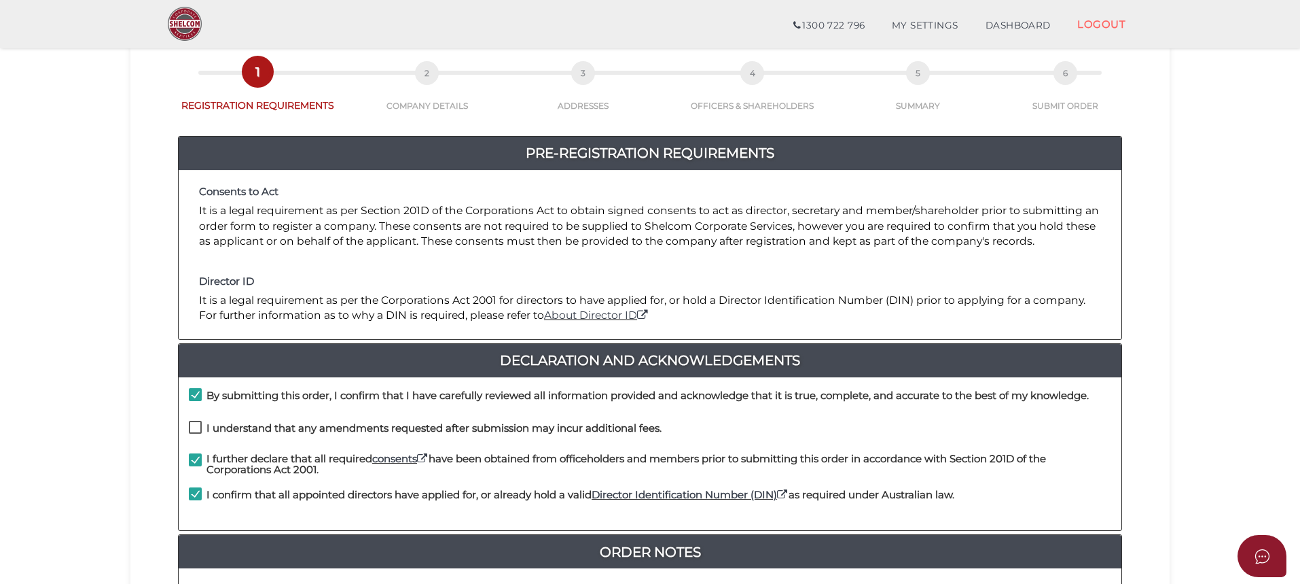
checkbox input "true"
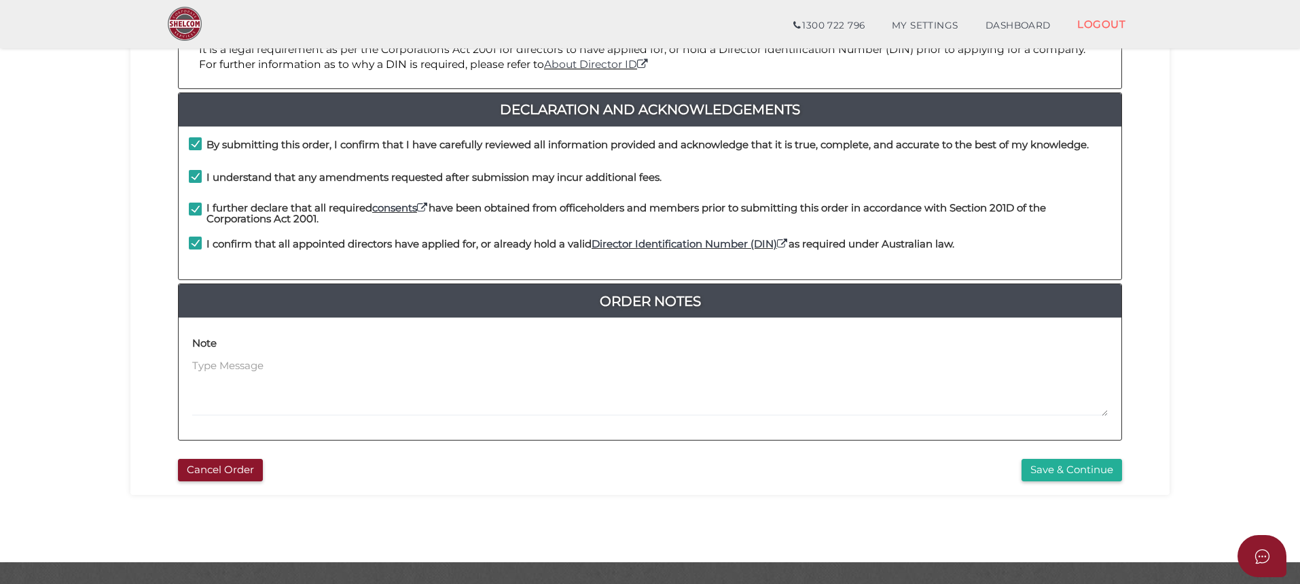
scroll to position [340, 0]
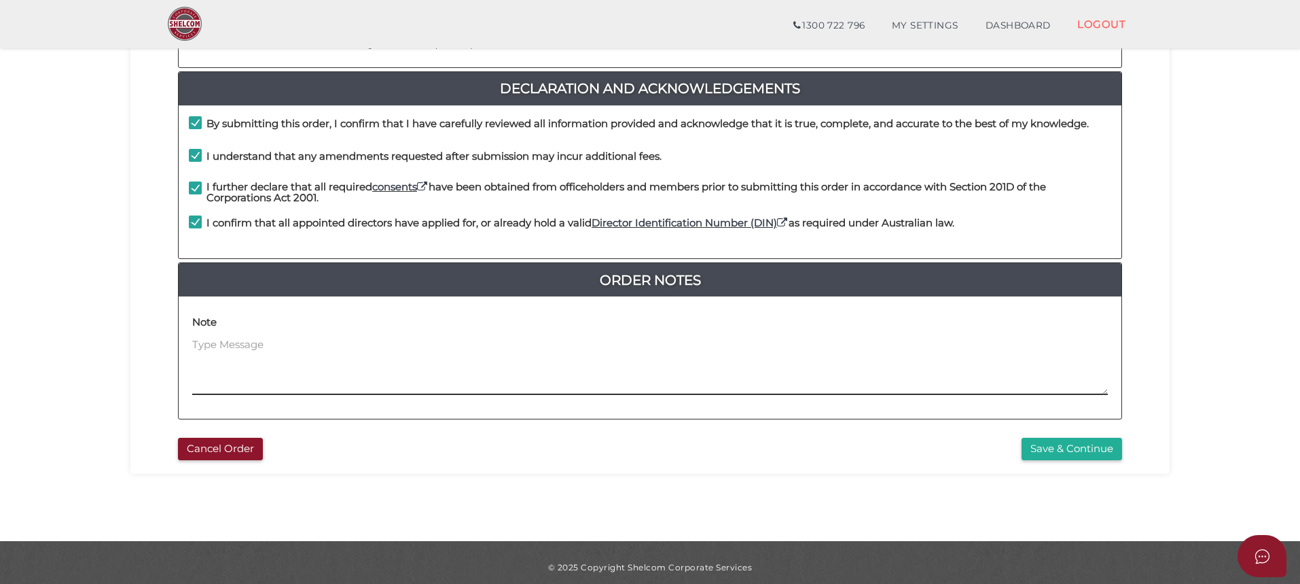
click at [210, 349] on textarea at bounding box center [650, 366] width 916 height 58
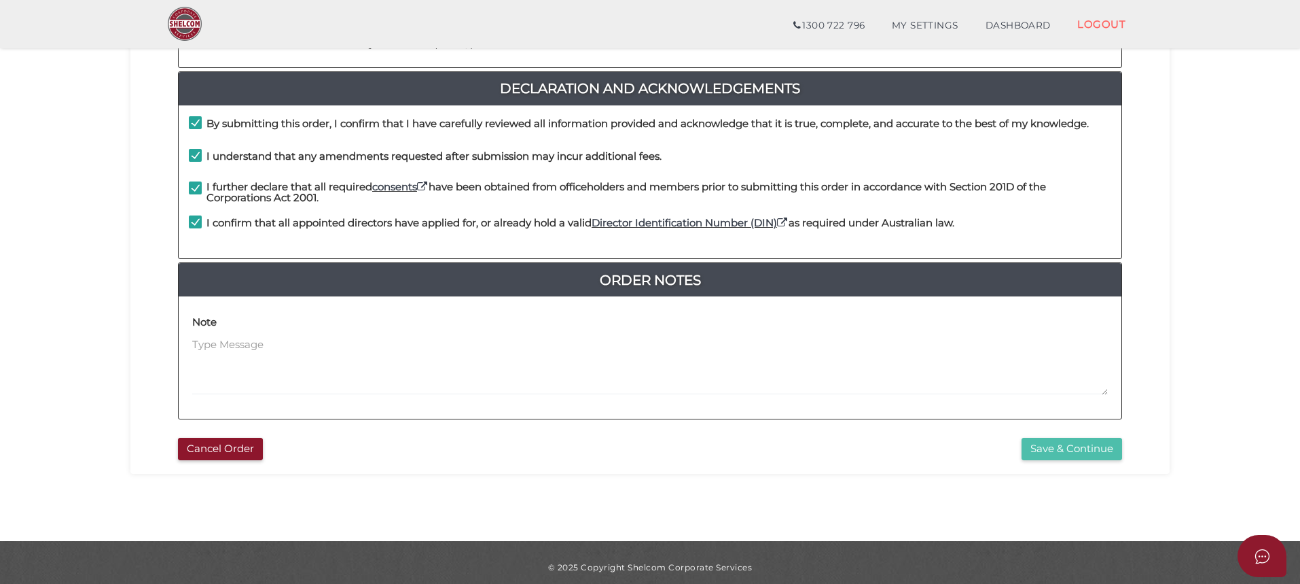
click at [1065, 443] on button "Save & Continue" at bounding box center [1072, 449] width 101 height 22
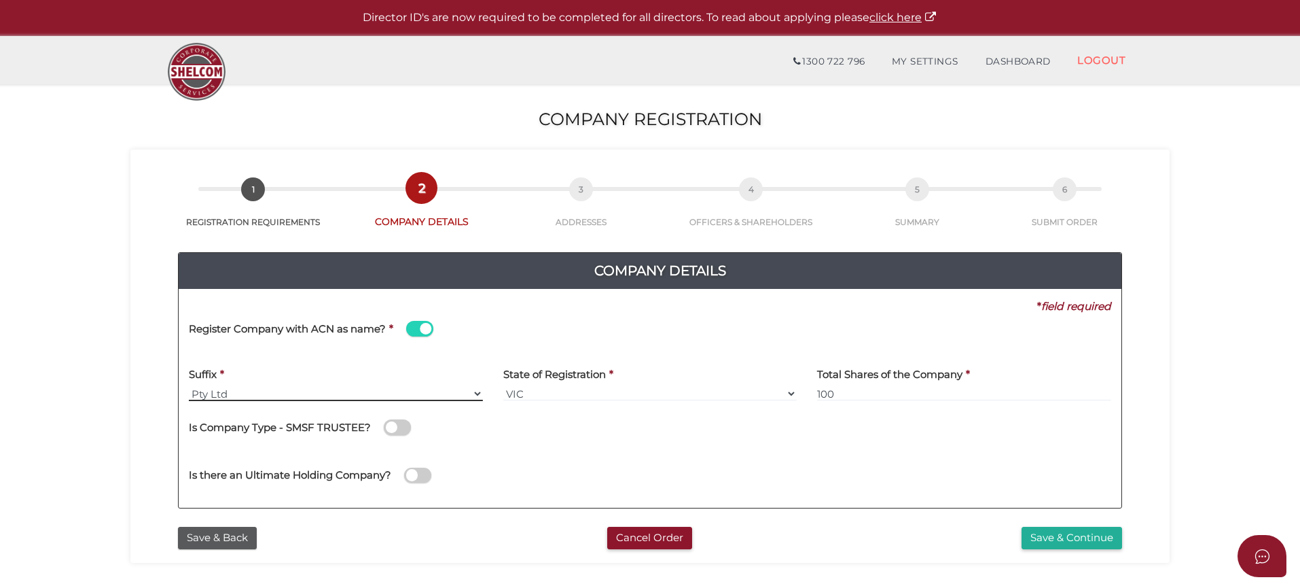
click at [480, 395] on select "Pty Ltd Pty Ltd Pty. Ltd. Pty Limited Proprietary Limited Proprietary Ltd" at bounding box center [336, 393] width 294 height 15
click at [189, 386] on select "Pty Ltd Pty Ltd Pty. Ltd. Pty Limited Proprietary Limited Proprietary Ltd" at bounding box center [336, 393] width 294 height 15
click at [270, 381] on div "Suffix * Pty Ltd Pty Ltd Pty. Ltd. Pty Limited Proprietary Limited Proprietary …" at bounding box center [336, 380] width 294 height 43
click at [183, 394] on div "Suffix * Pty Ltd Pty Ltd Pty. Ltd. Pty Limited Proprietary Limited Proprietary …" at bounding box center [336, 385] width 315 height 53
click at [257, 370] on div "Suffix * Pty Ltd Pty Ltd Pty. Ltd. Pty Limited Proprietary Limited Proprietary …" at bounding box center [336, 380] width 294 height 43
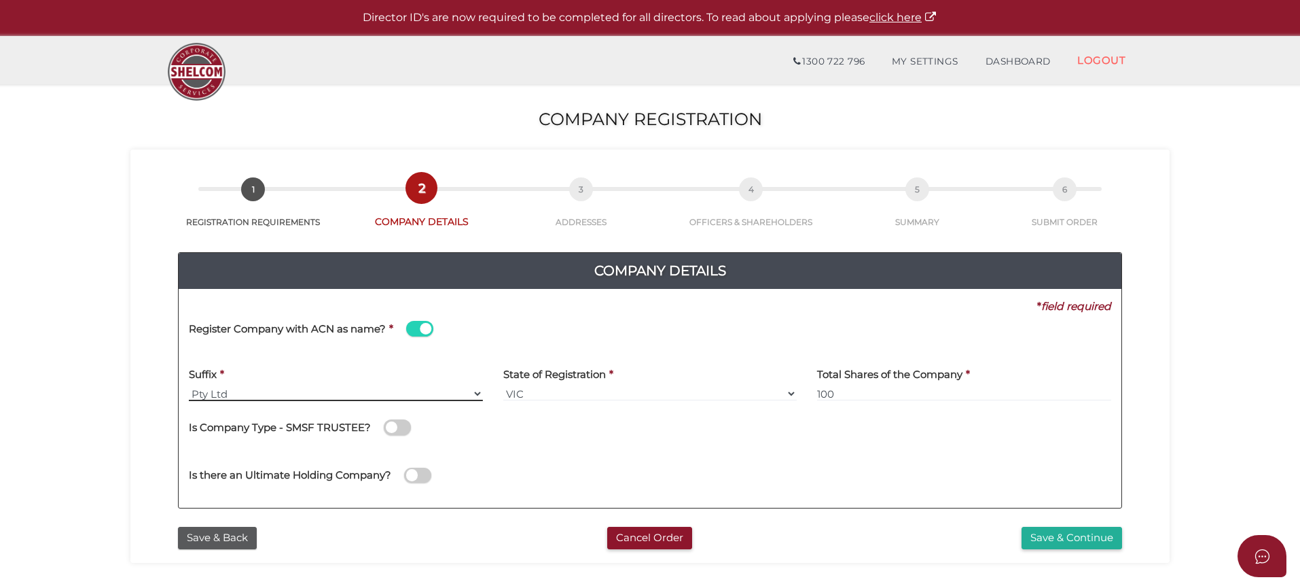
click at [192, 393] on select "Pty Ltd Pty Ltd Pty. Ltd. Pty Limited Proprietary Limited Proprietary Ltd" at bounding box center [336, 393] width 294 height 15
click at [268, 357] on div "Proposed Company Name * [[ACN Number]] Name contains restricted words or symbol…" at bounding box center [650, 357] width 923 height 1
click at [255, 326] on h4 "Register Company with ACN as name?" at bounding box center [287, 329] width 197 height 12
click at [0, 0] on input "checkbox" at bounding box center [0, 0] width 0 height 0
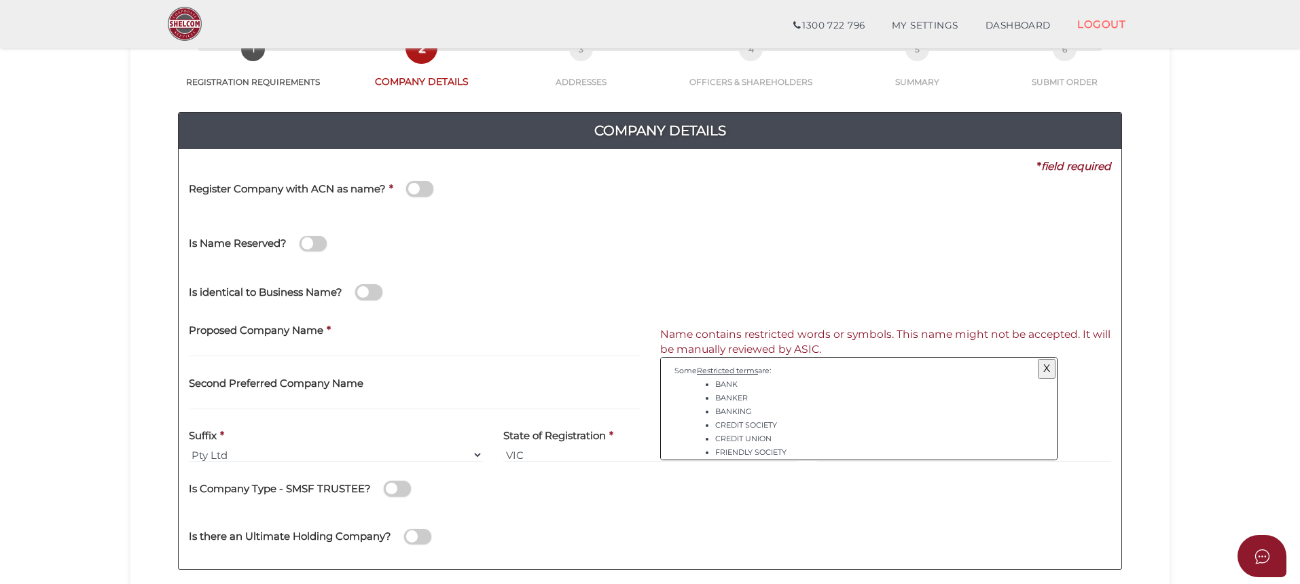
scroll to position [68, 0]
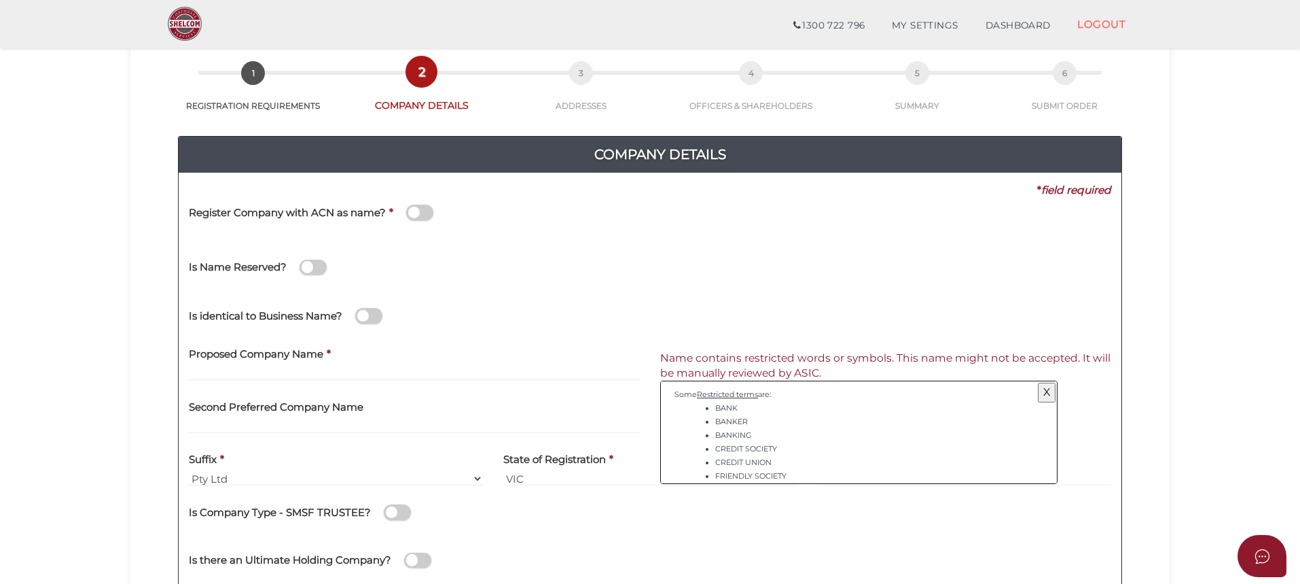
click at [412, 207] on span at bounding box center [419, 213] width 27 height 16
click at [0, 0] on input "checkbox" at bounding box center [0, 0] width 0 height 0
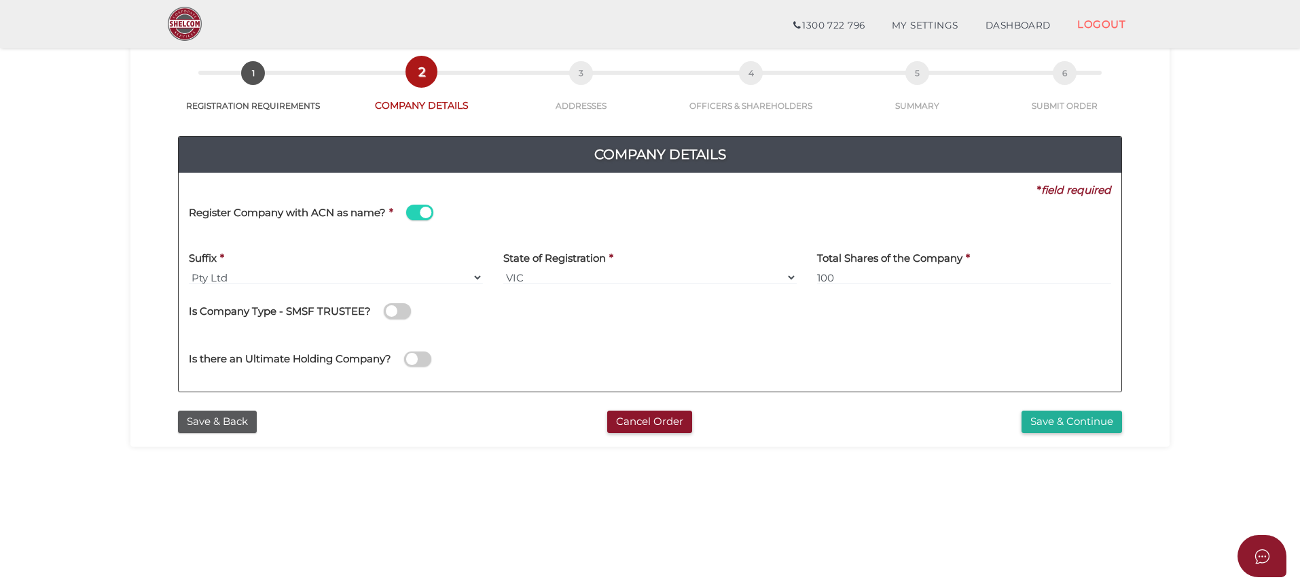
click at [426, 212] on span at bounding box center [419, 213] width 27 height 16
click at [0, 0] on input "checkbox" at bounding box center [0, 0] width 0 height 0
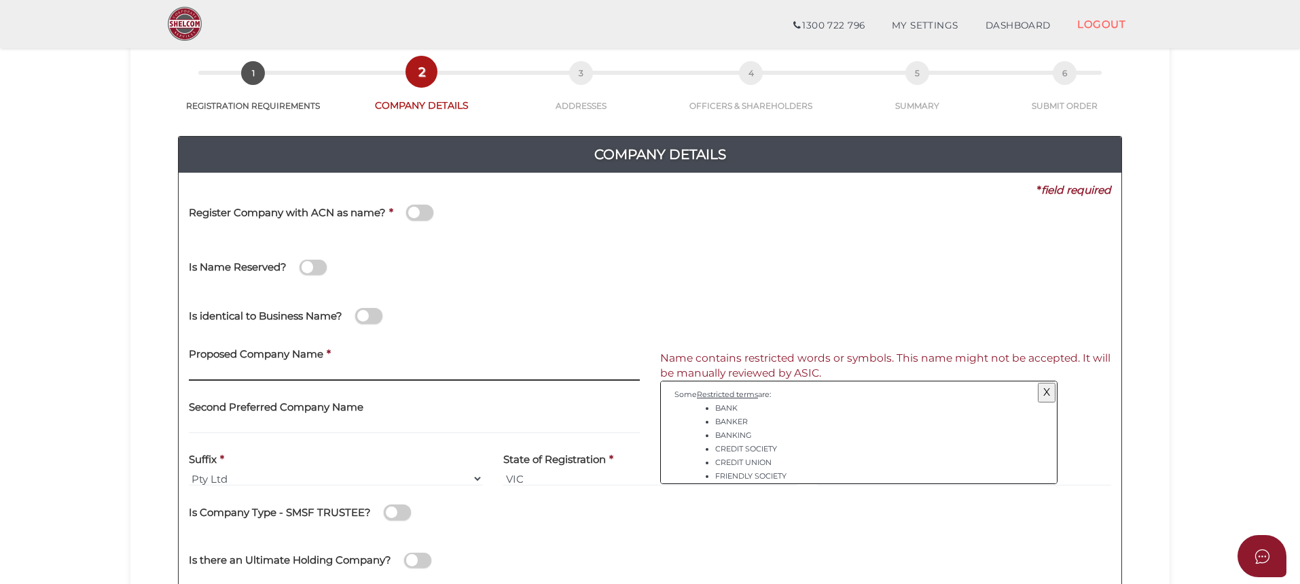
click at [273, 377] on input "text" at bounding box center [414, 373] width 451 height 15
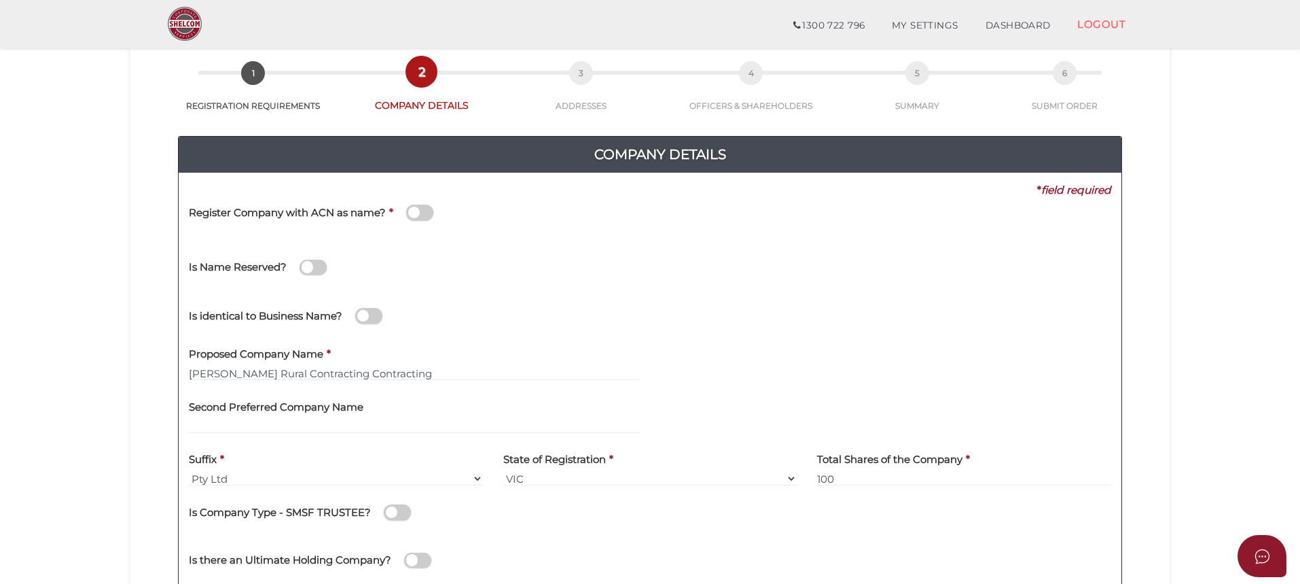
click at [36, 344] on section "Company Registration 692f7322c177e4b28e1d600056d2dbef 1 REGISTRATION REQUIREMEN…" at bounding box center [650, 390] width 1300 height 845
click at [383, 376] on input "LAM Rural Contracting Contracting" at bounding box center [414, 373] width 451 height 15
type input "LAM Rural Contracting"
click at [0, 254] on section "Company Registration 692f7322c177e4b28e1d600056d2dbef 1 REGISTRATION REQUIREMEN…" at bounding box center [650, 390] width 1300 height 845
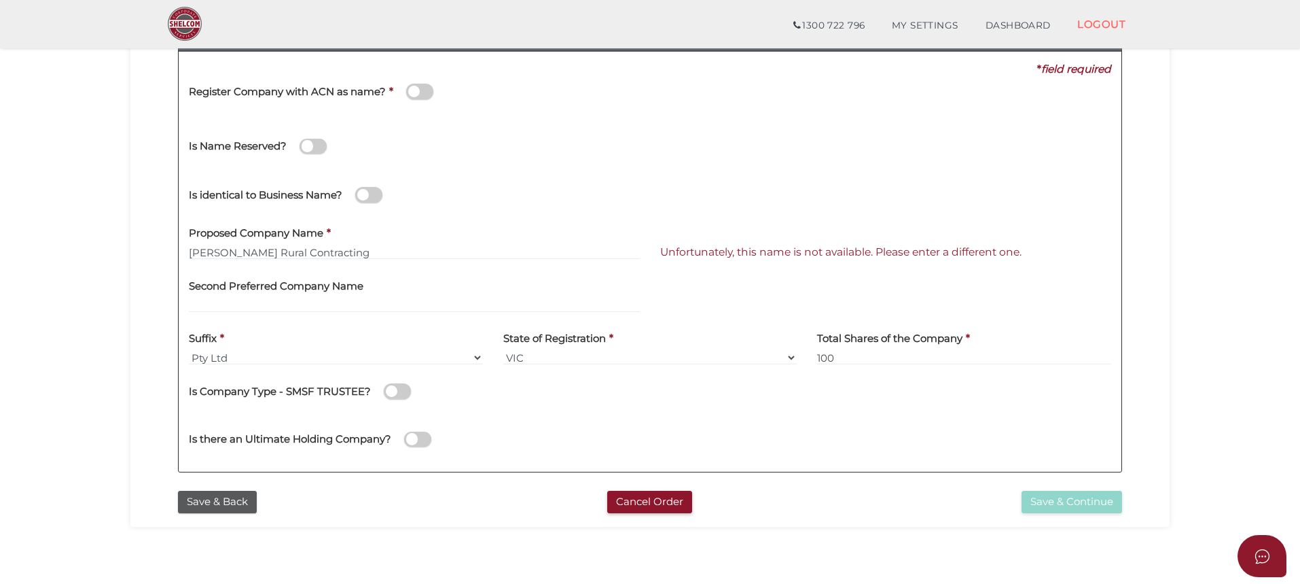
scroll to position [204, 0]
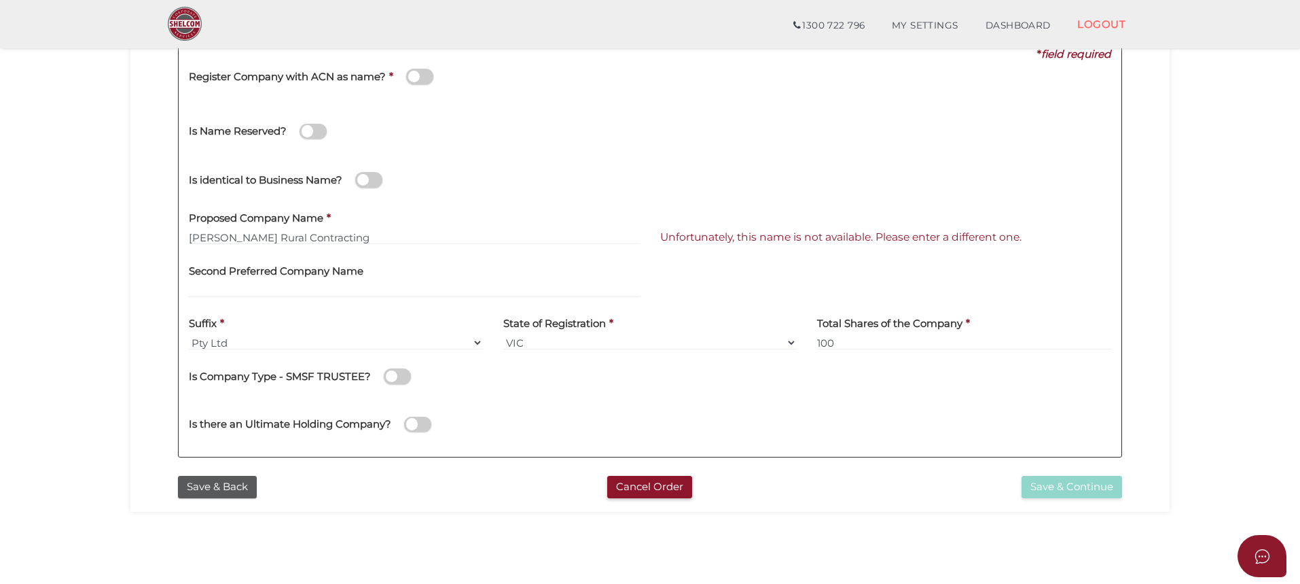
click at [362, 177] on span at bounding box center [368, 180] width 27 height 16
click at [0, 0] on input "checkbox" at bounding box center [0, 0] width 0 height 0
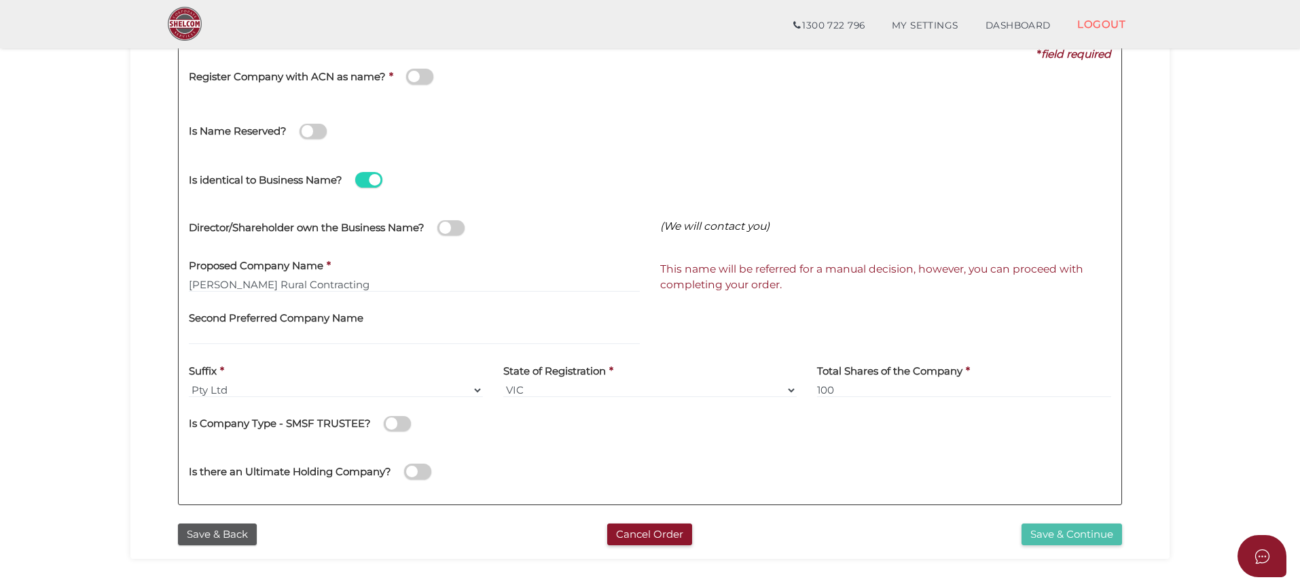
click at [1072, 530] on button "Save & Continue" at bounding box center [1072, 534] width 101 height 22
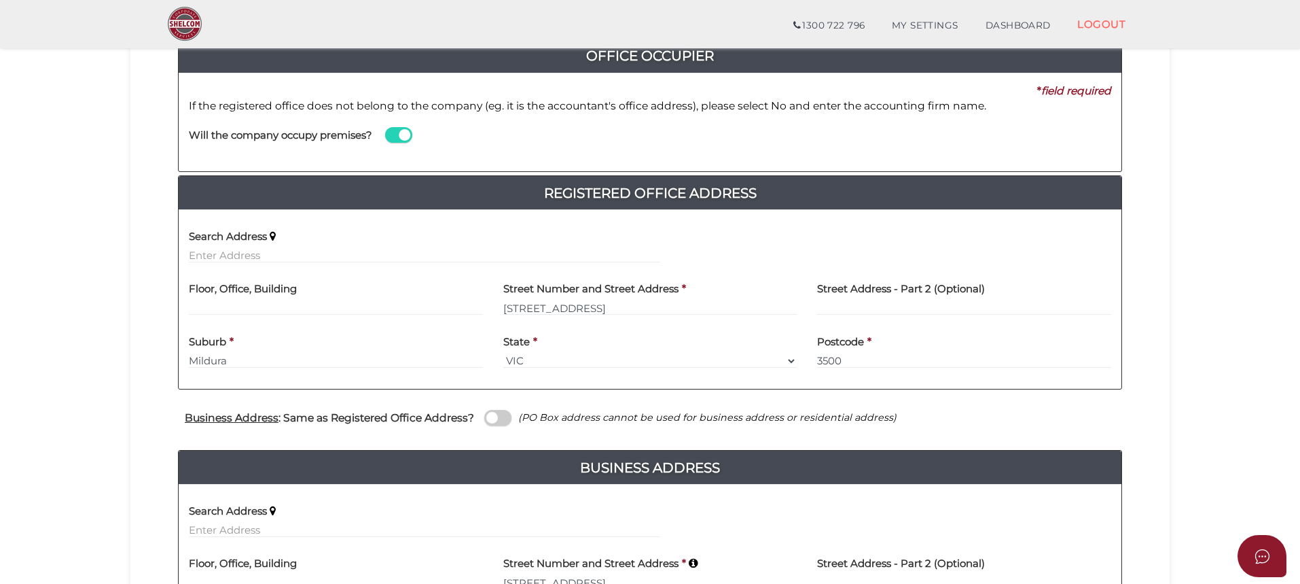
scroll to position [136, 0]
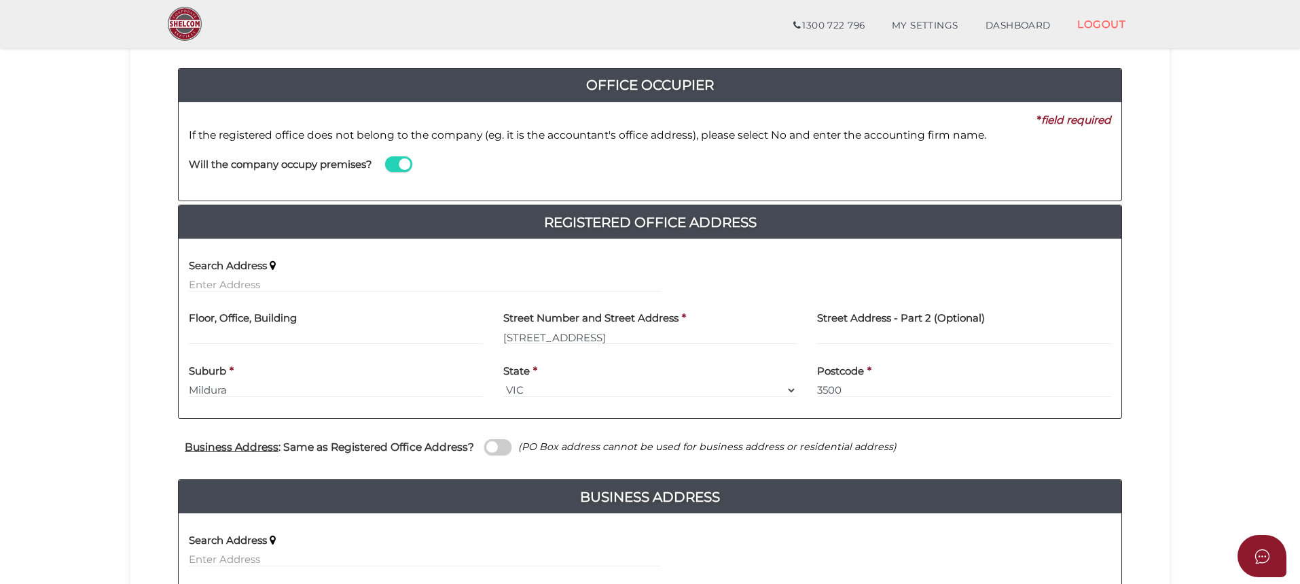
click at [402, 162] on span at bounding box center [398, 164] width 27 height 16
click at [0, 0] on input "checkbox" at bounding box center [0, 0] width 0 height 0
click at [676, 176] on input at bounding box center [885, 178] width 451 height 15
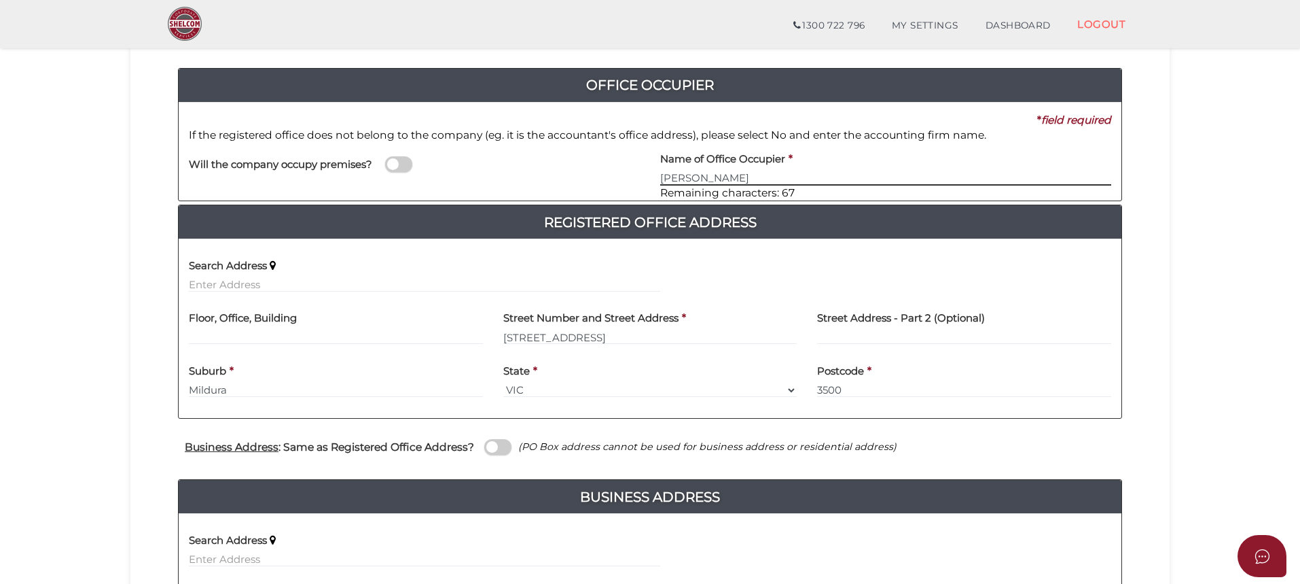
type input "[PERSON_NAME]"
click at [123, 275] on section "Company Registration 692f7322c177e4b28e1d600056d2dbef 1 REGISTRATION REQUIREMEN…" at bounding box center [650, 351] width 1300 height 902
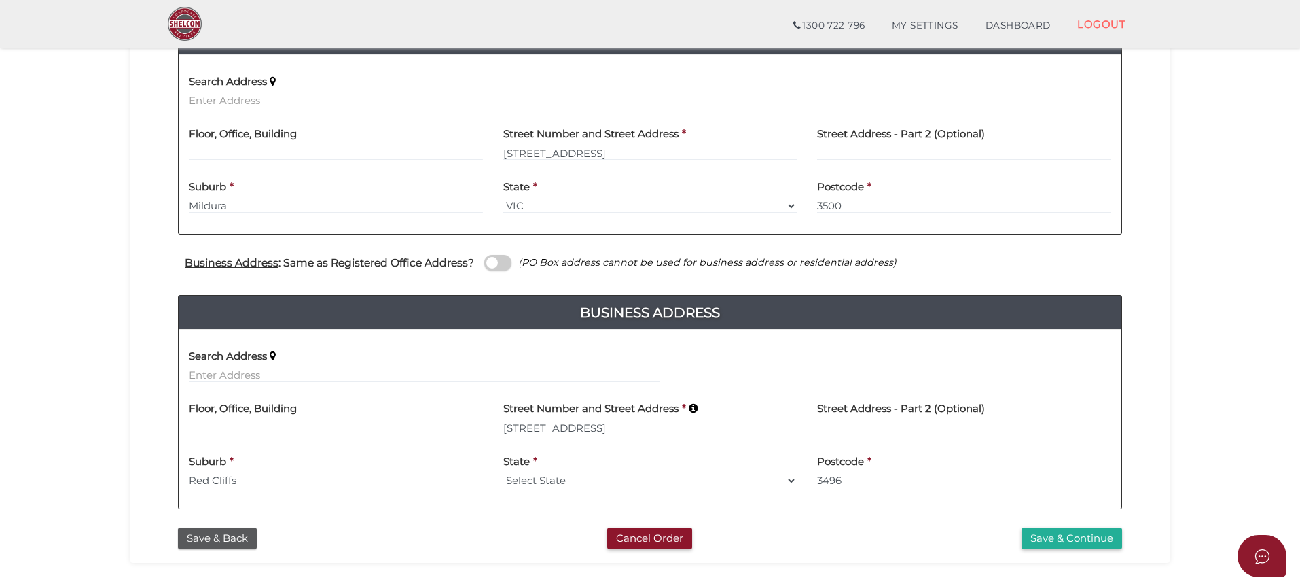
scroll to position [407, 0]
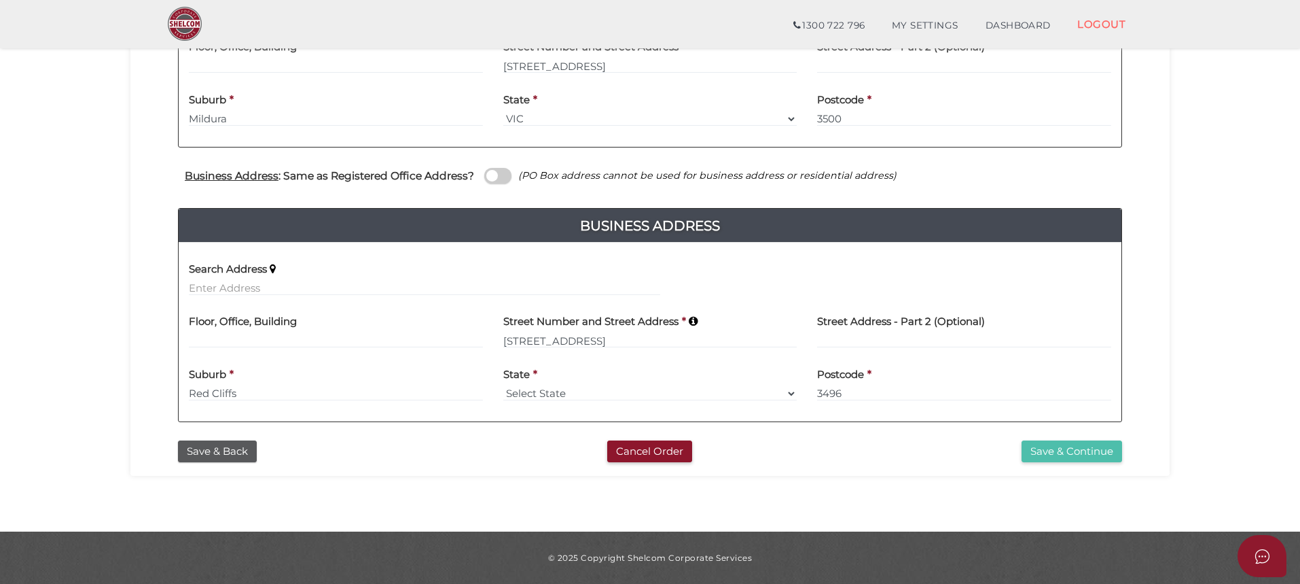
click at [1080, 448] on button "Save & Continue" at bounding box center [1072, 451] width 101 height 22
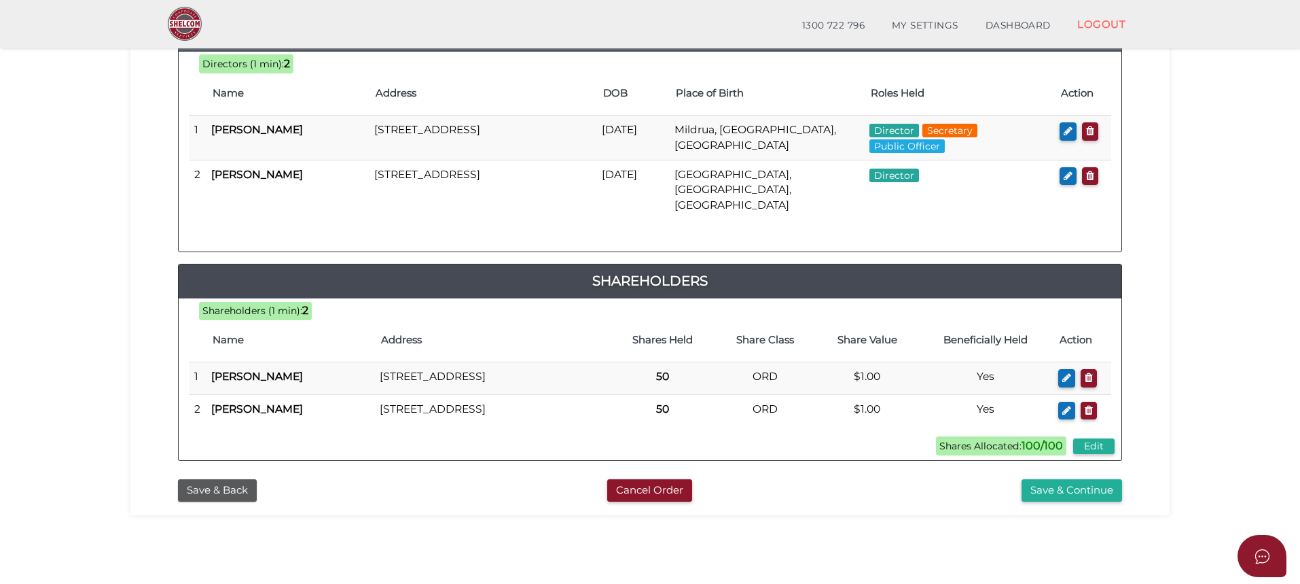
scroll to position [340, 0]
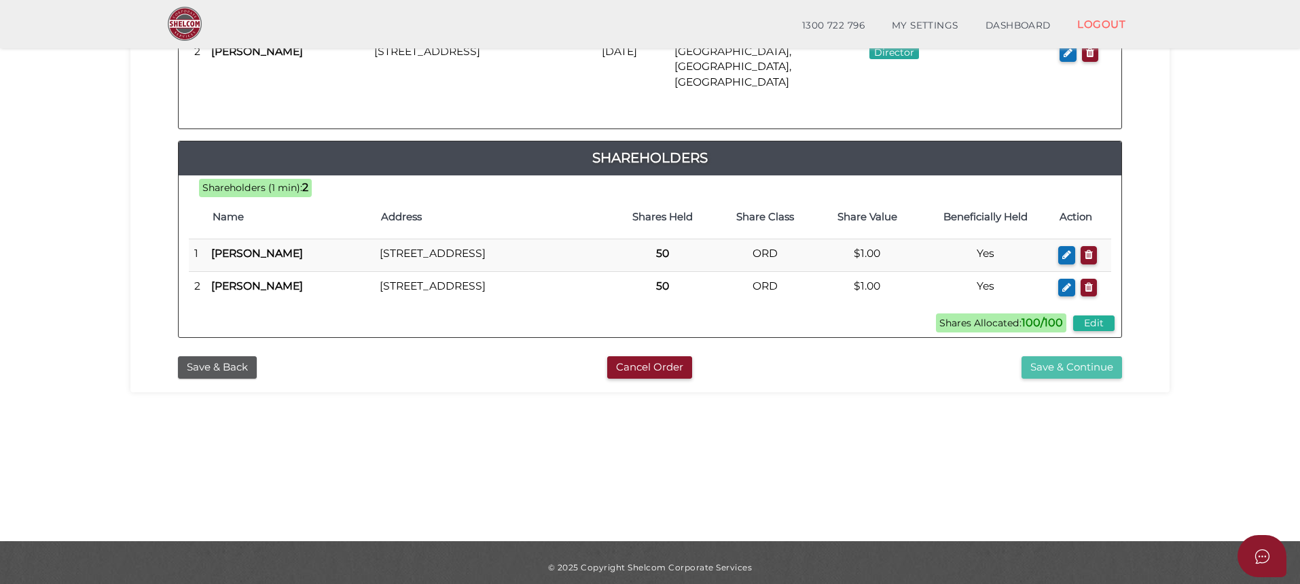
click at [1060, 373] on button "Save & Continue" at bounding box center [1072, 367] width 101 height 22
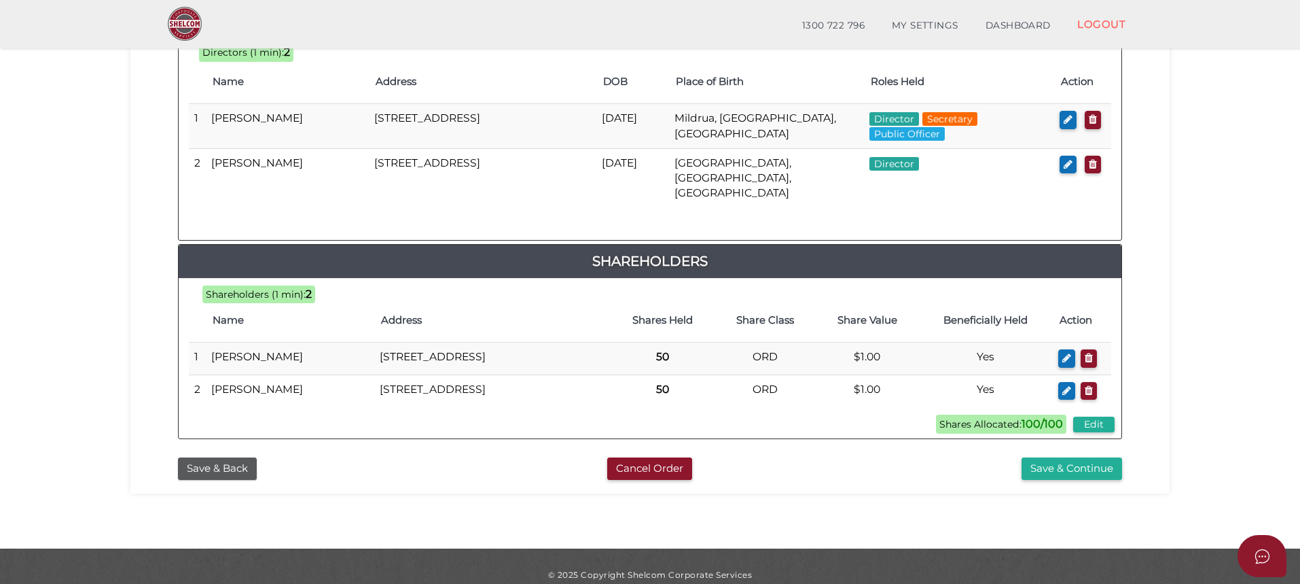
scroll to position [708, 0]
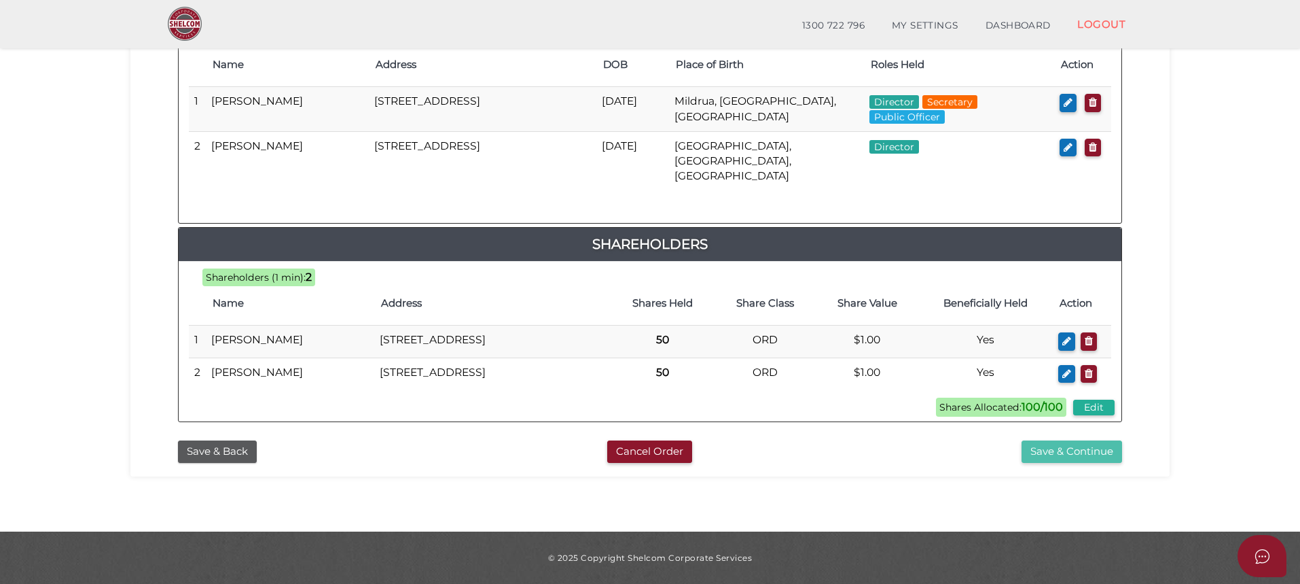
click at [1062, 450] on button "Save & Continue" at bounding box center [1072, 451] width 101 height 22
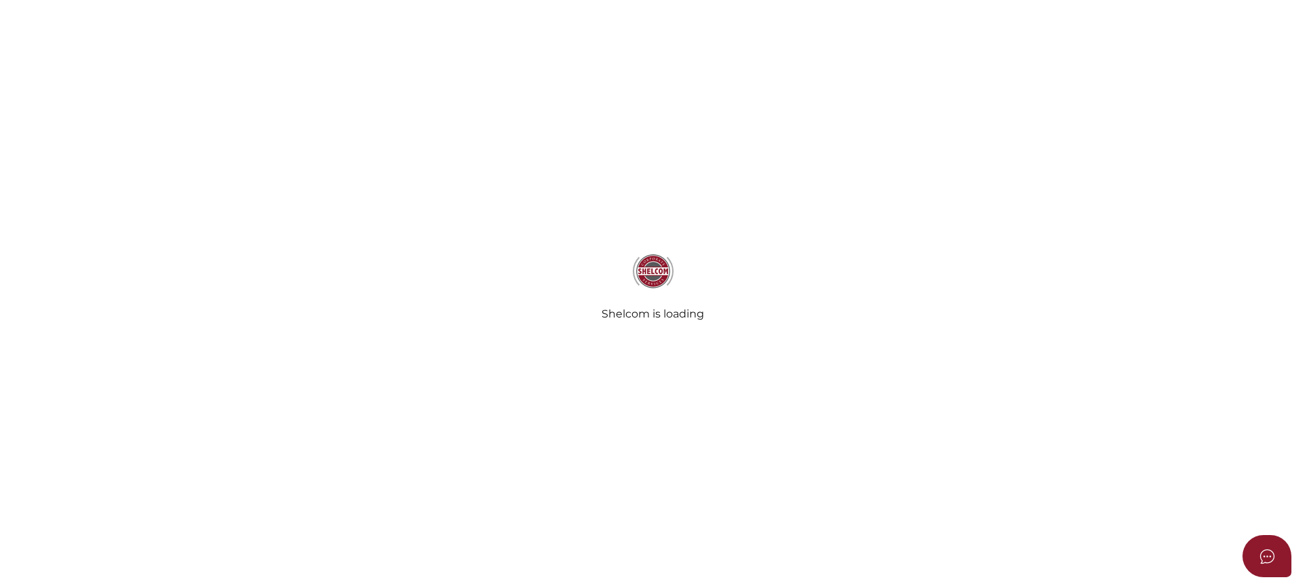
select select "Comb Binding"
select select "No"
radio input "true"
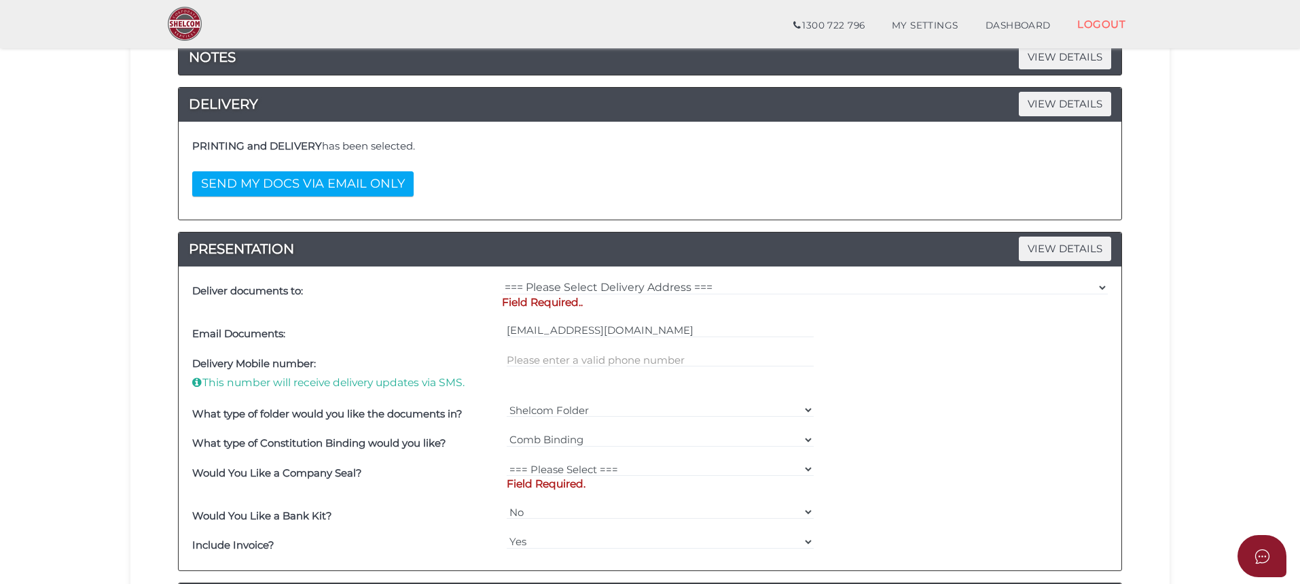
scroll to position [204, 0]
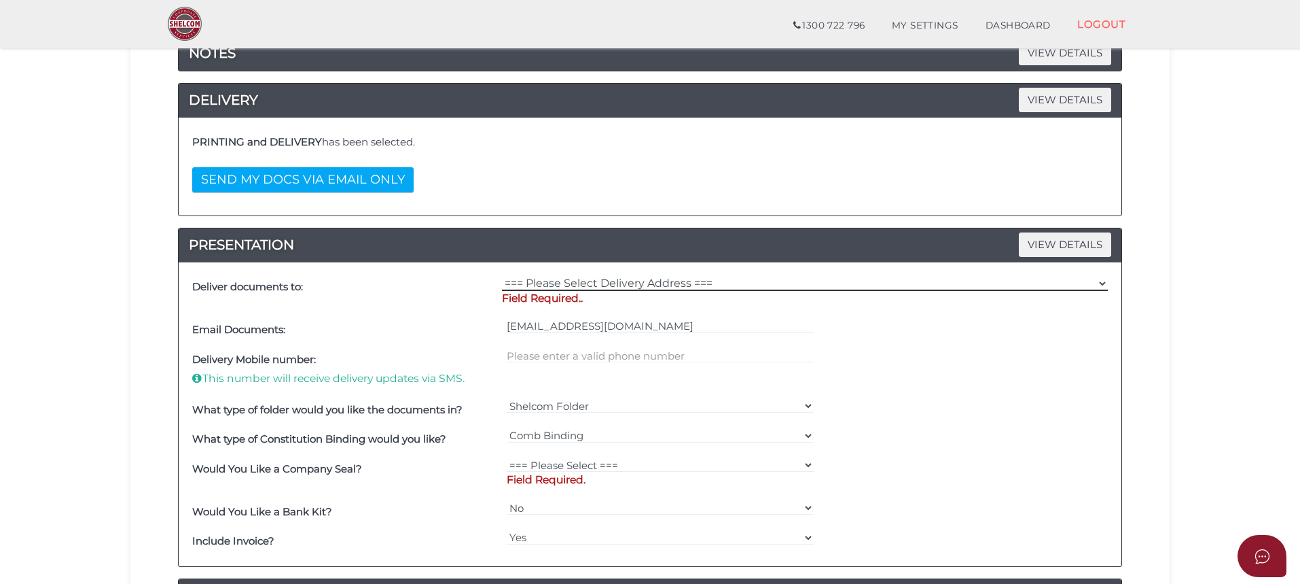
click at [573, 283] on select "=== Please Select Delivery Address === (User Address - [PERSON_NAME]) [STREET_A…" at bounding box center [805, 283] width 606 height 15
select select "0"
click at [502, 276] on select "=== Please Select Delivery Address === (User Address - [PERSON_NAME]) [STREET_A…" at bounding box center [805, 283] width 606 height 15
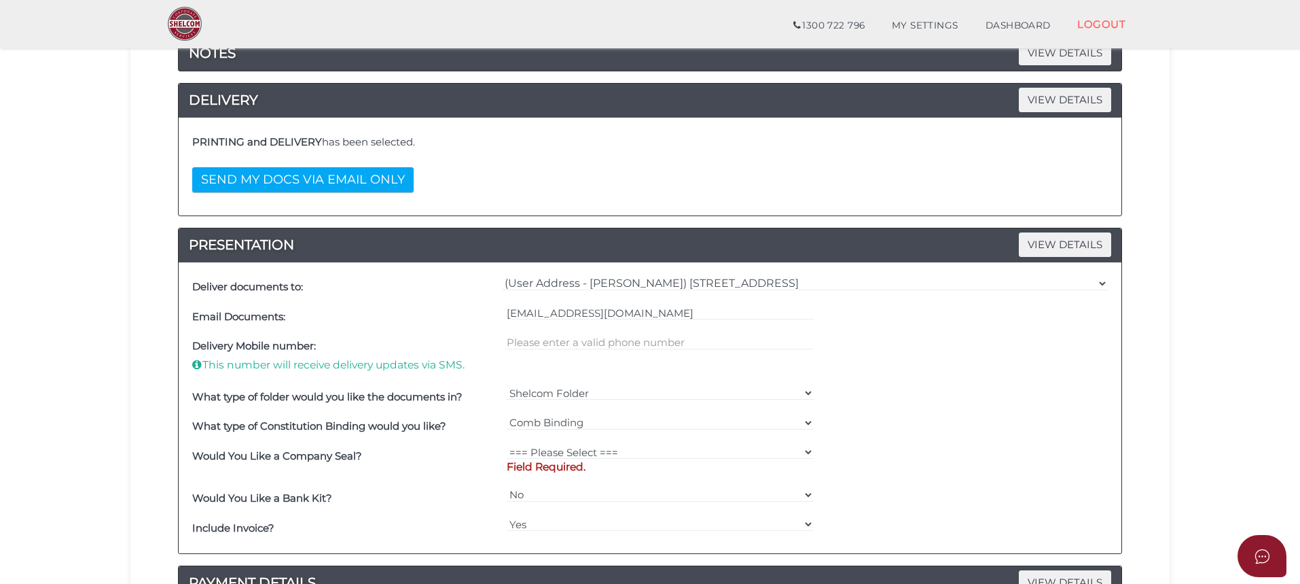
click at [575, 464] on p "Field Required." at bounding box center [661, 466] width 308 height 15
click at [588, 450] on select "=== Please Select === Fold Seal $50 No Seal" at bounding box center [661, 451] width 308 height 15
select select "0"
click at [507, 444] on select "=== Please Select === Fold Seal $50 No Seal" at bounding box center [661, 451] width 308 height 15
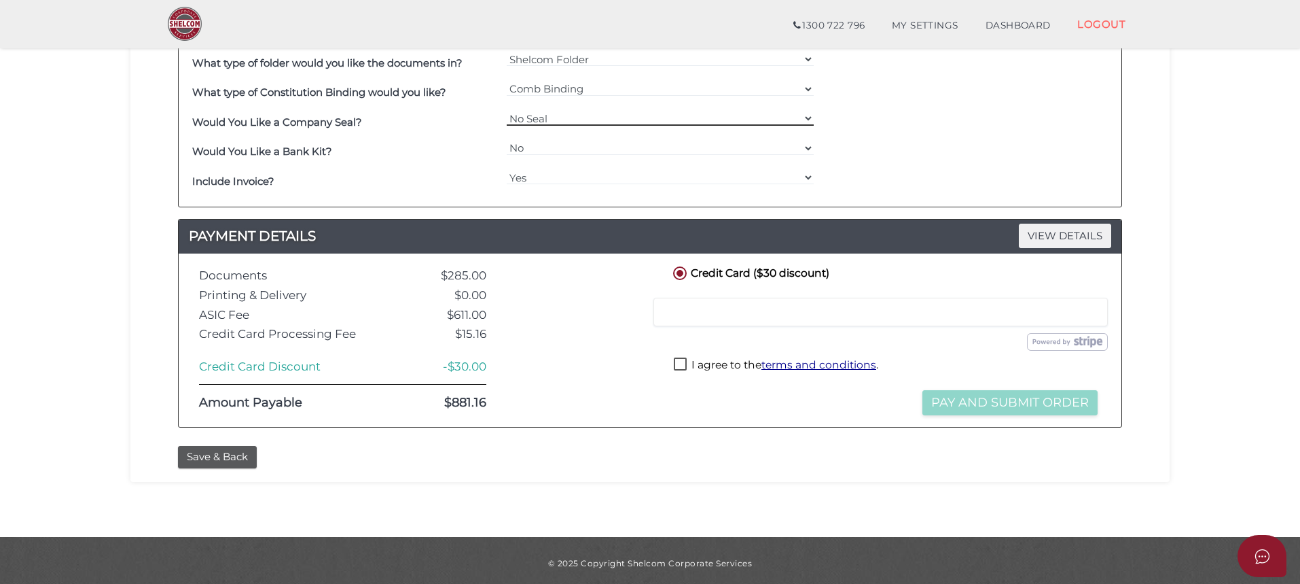
scroll to position [543, 0]
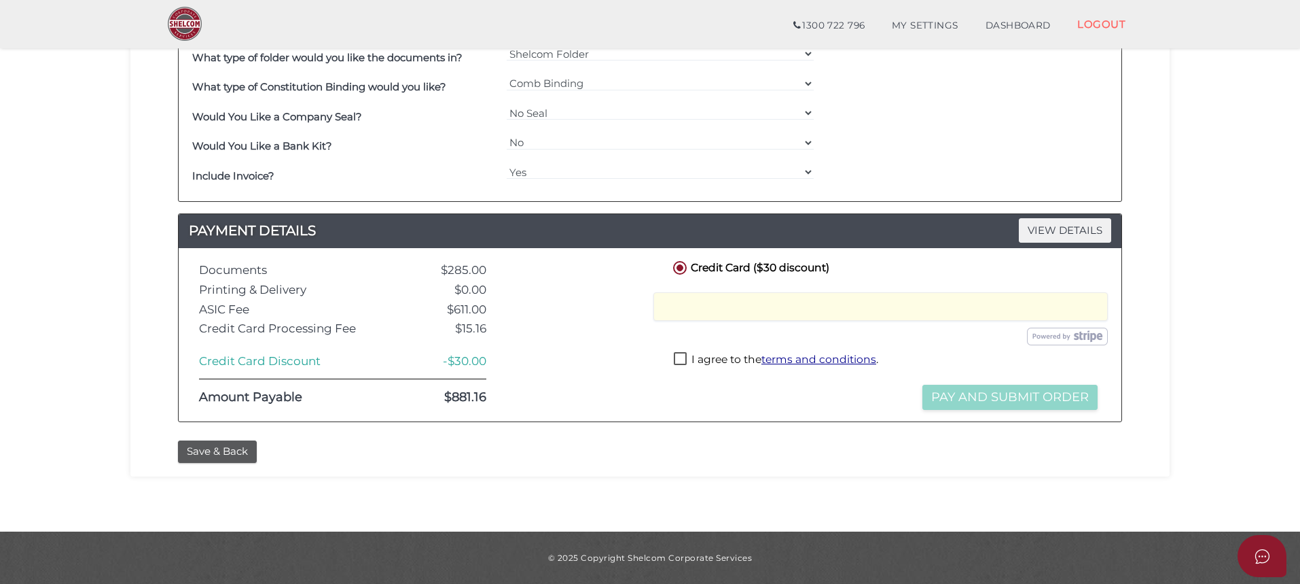
click at [677, 358] on label "I agree to the terms and conditions ." at bounding box center [776, 360] width 205 height 17
checkbox input "true"
click at [991, 397] on button "Pay and Submit Order" at bounding box center [1010, 397] width 175 height 25
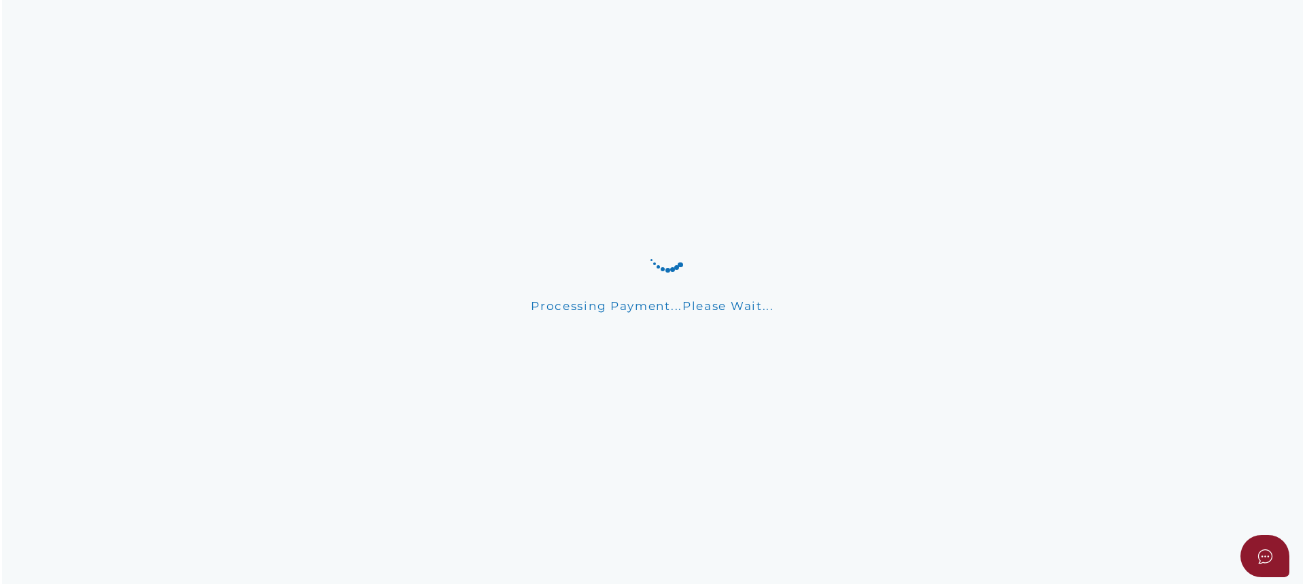
scroll to position [0, 0]
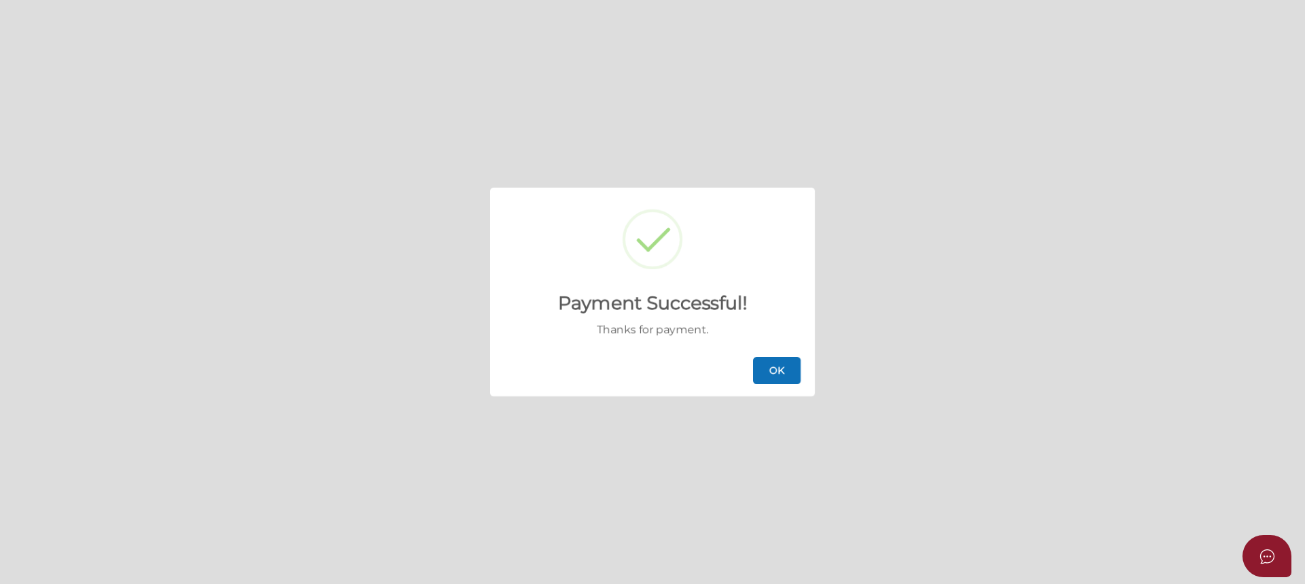
click at [772, 367] on button "OK" at bounding box center [777, 370] width 48 height 27
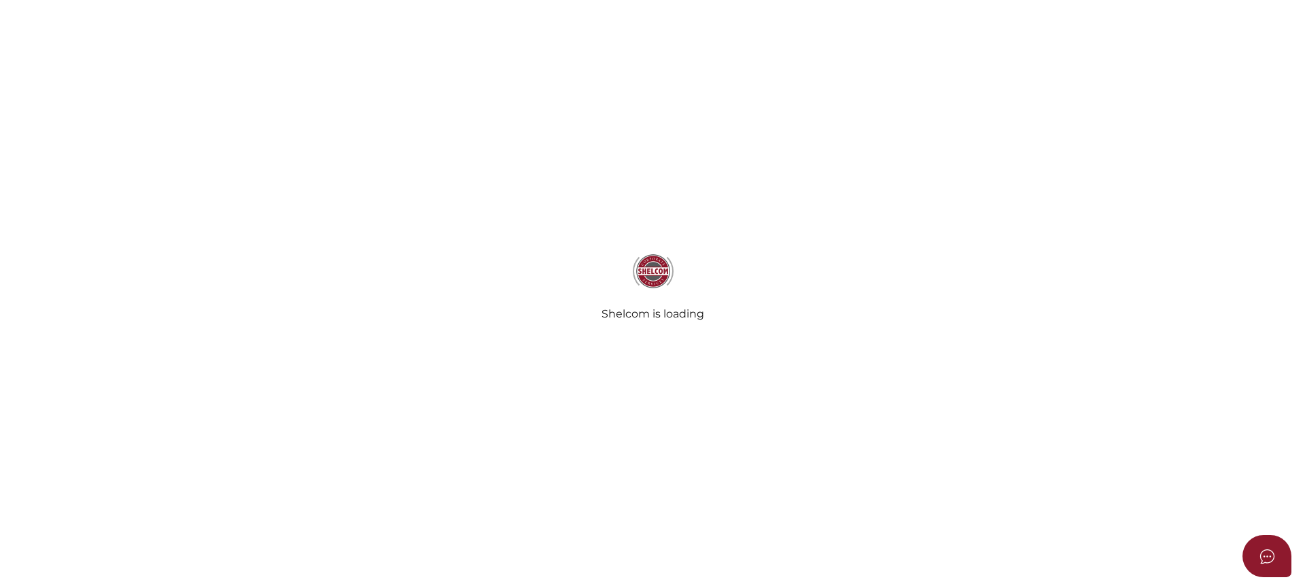
select select
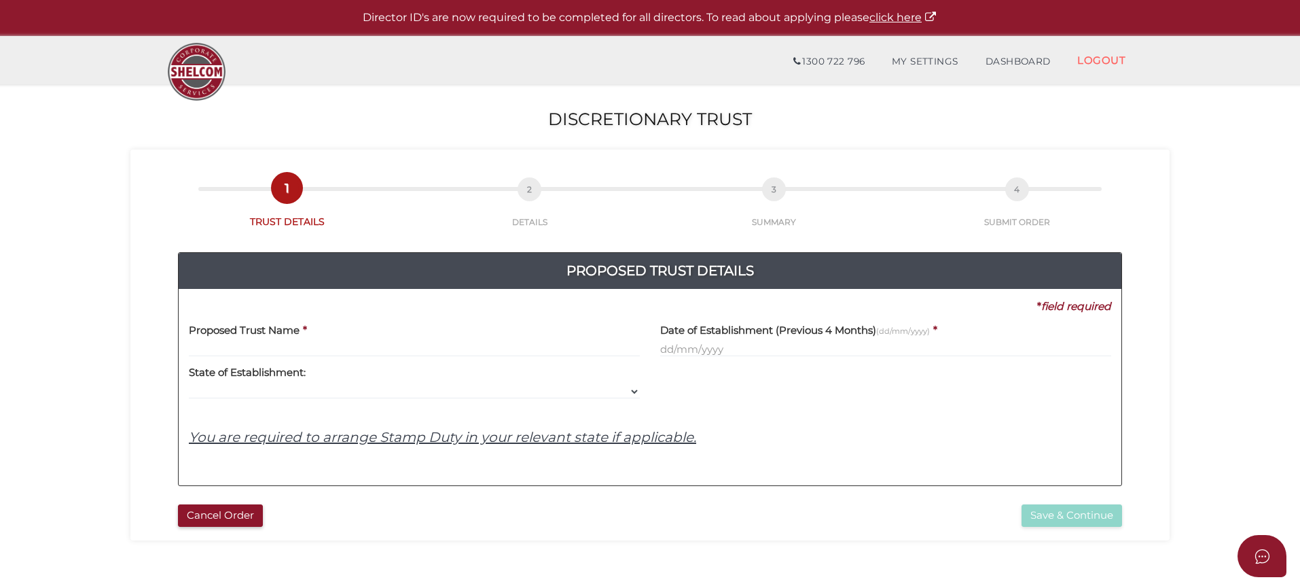
click at [299, 341] on label "Proposed Trust Name" at bounding box center [244, 328] width 111 height 28
click at [245, 354] on input "text" at bounding box center [414, 349] width 451 height 15
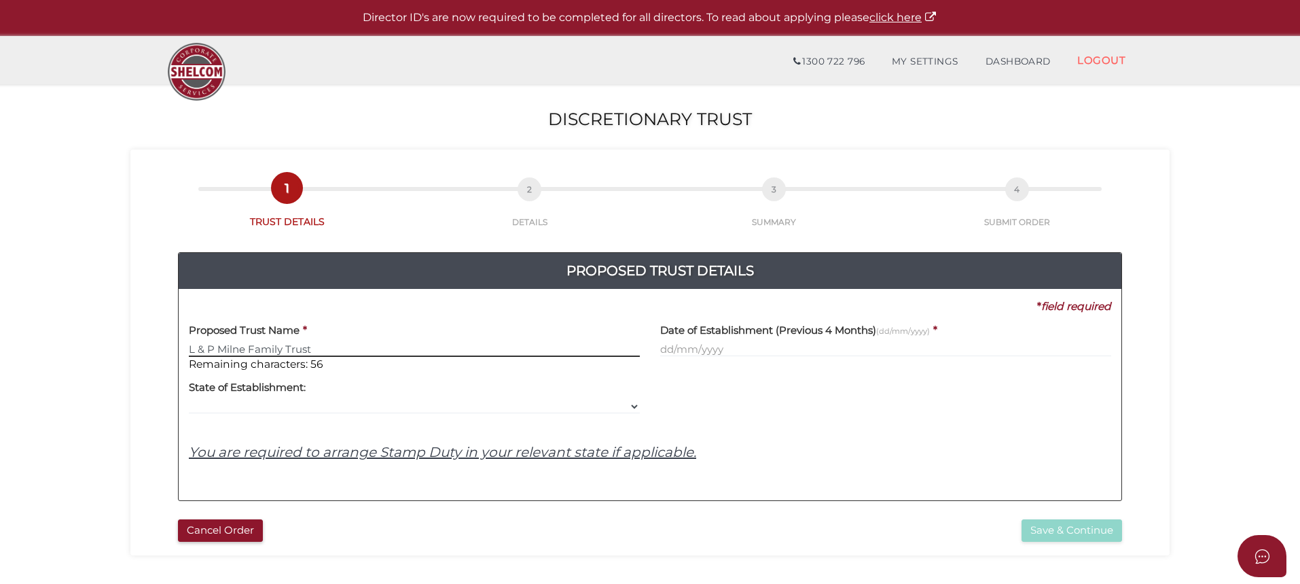
type input "L & P Milne Family Trust"
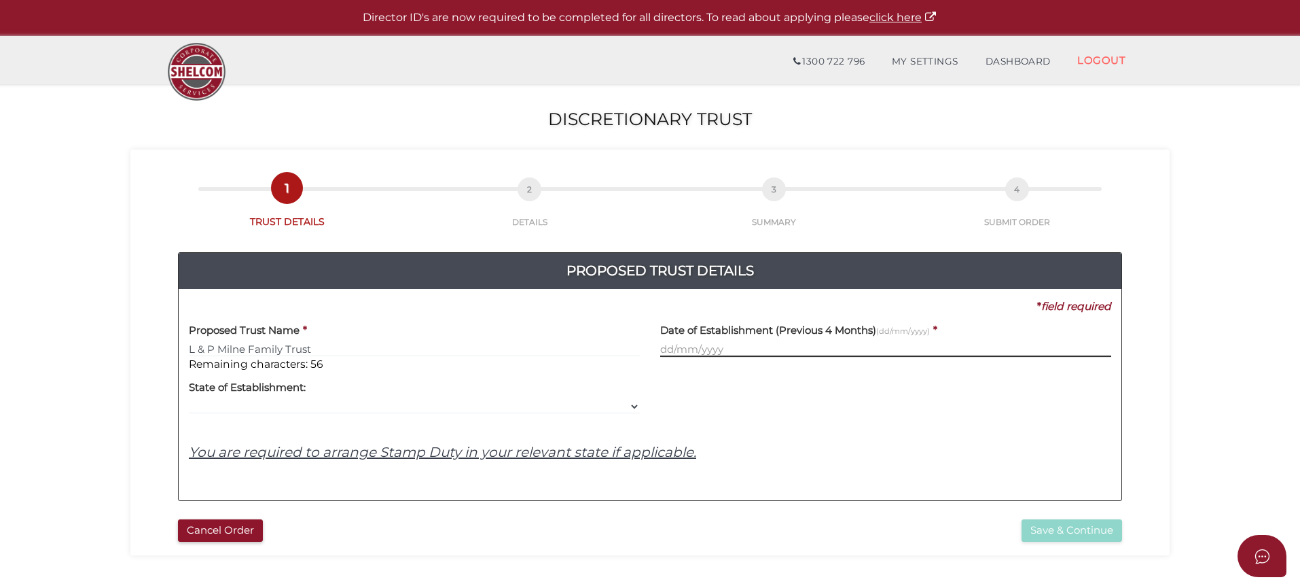
click at [739, 349] on input "text" at bounding box center [885, 349] width 451 height 15
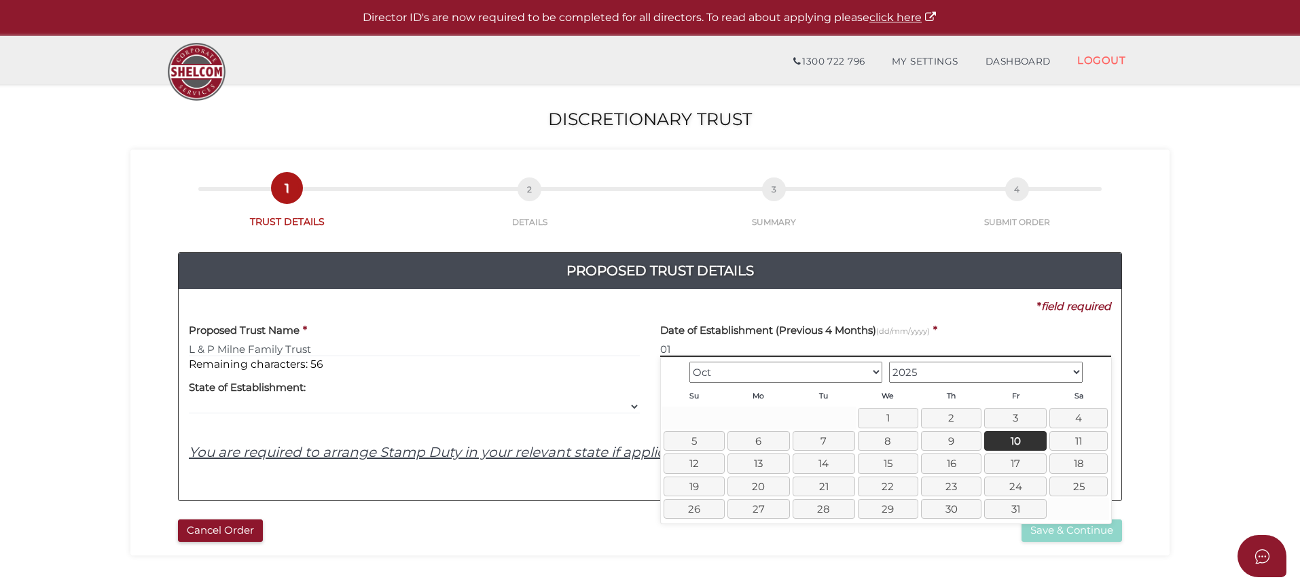
type input "0"
type input "10/10/2025"
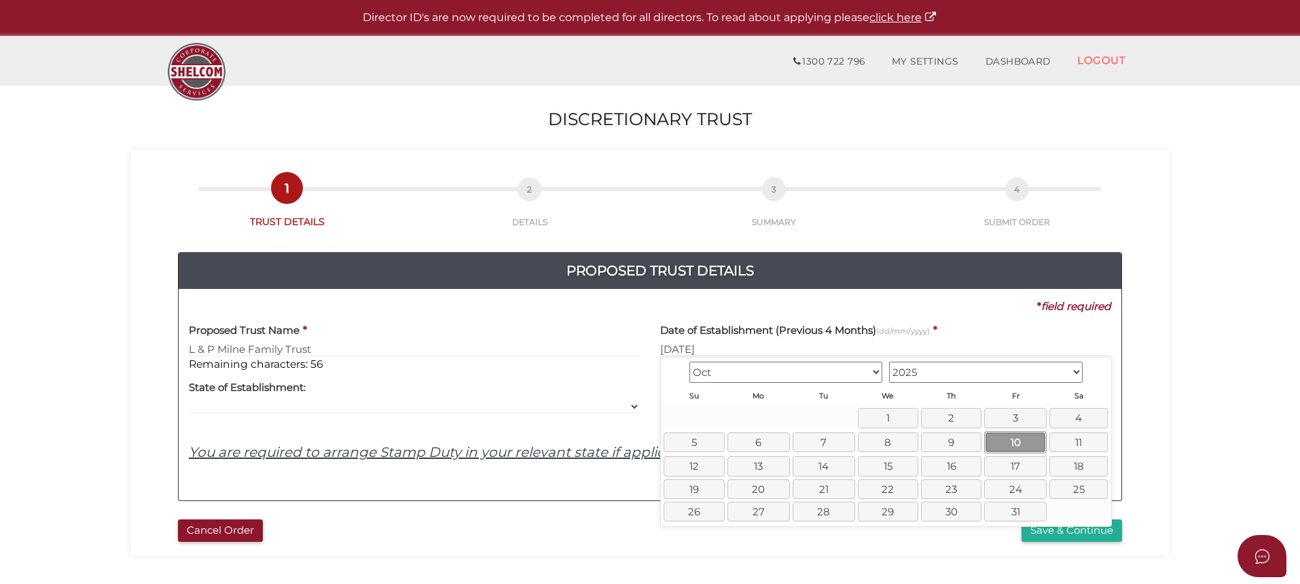
click at [1008, 438] on link "10" at bounding box center [1016, 442] width 63 height 22
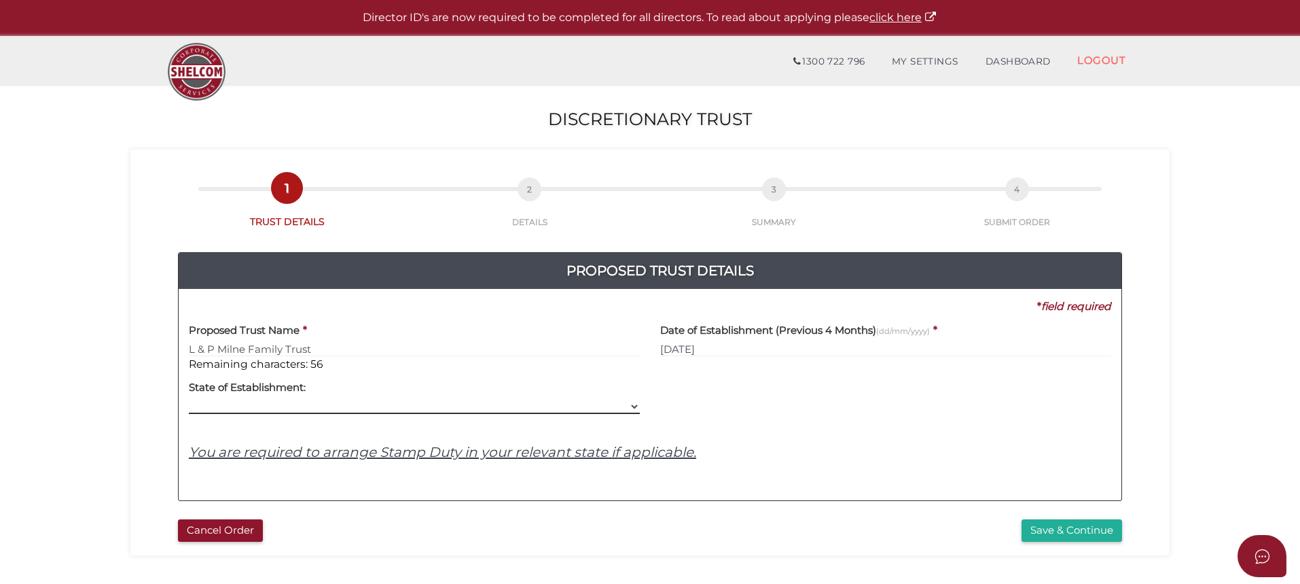
click at [234, 402] on select "VIC ACT NSW NT QLD TAS WA SA" at bounding box center [414, 406] width 451 height 15
select select "VIC"
click at [189, 399] on select "VIC ACT NSW NT QLD TAS WA SA" at bounding box center [414, 406] width 451 height 15
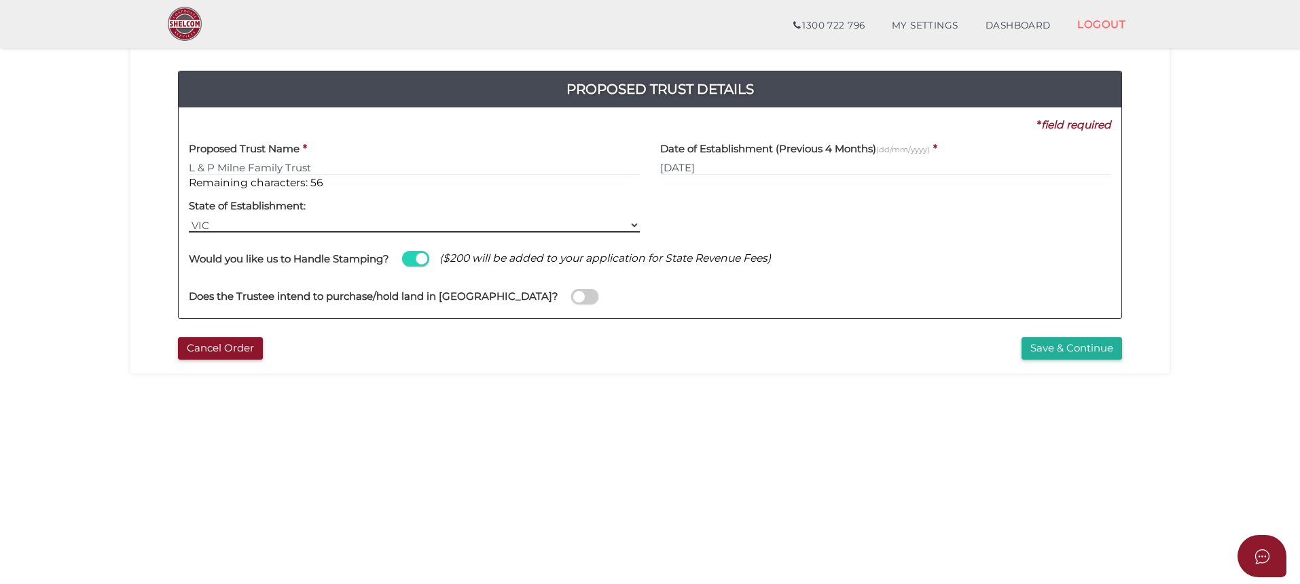
scroll to position [136, 0]
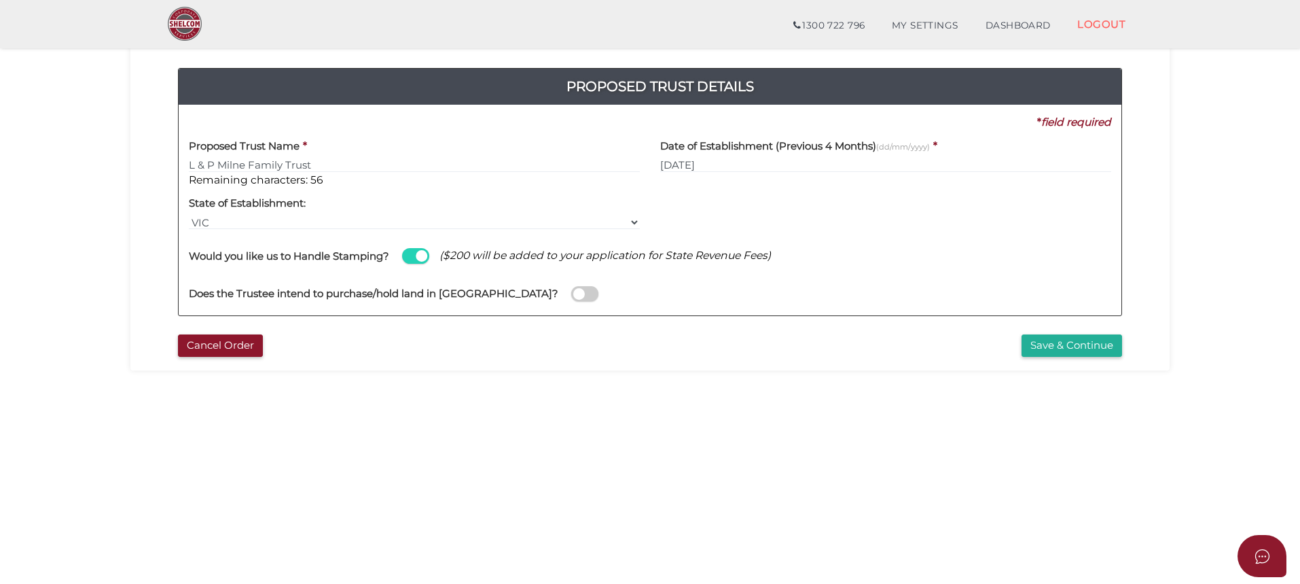
click at [571, 294] on span at bounding box center [584, 294] width 27 height 16
click at [0, 0] on input "checkbox" at bounding box center [0, 0] width 0 height 0
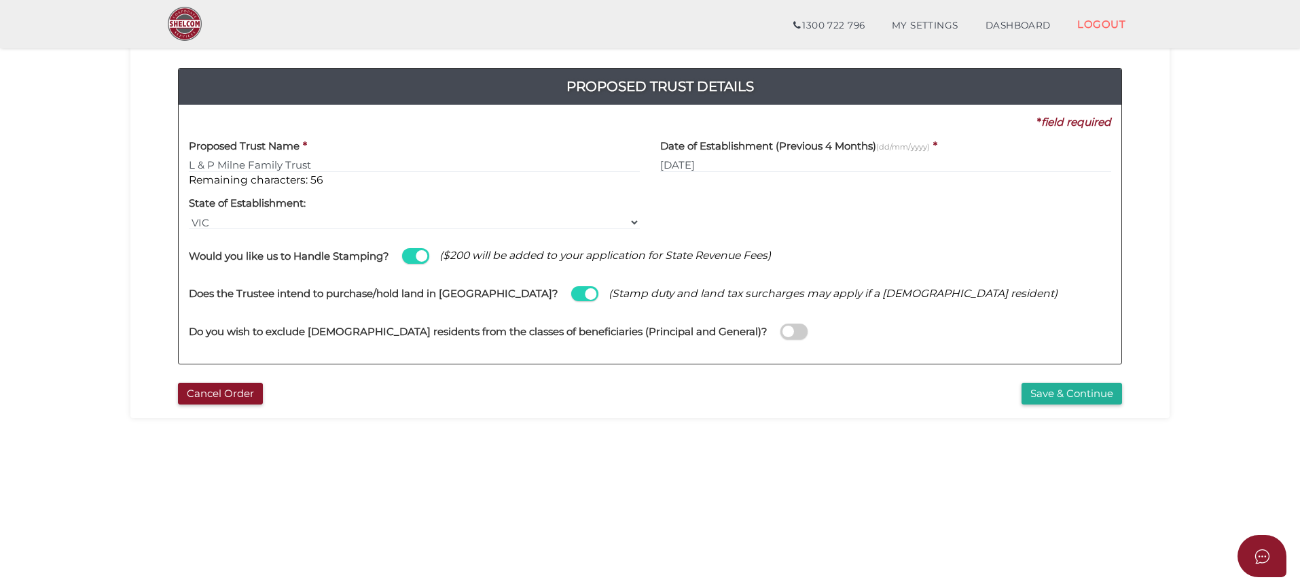
click at [781, 332] on span at bounding box center [794, 331] width 27 height 16
click at [0, 0] on input "checkbox" at bounding box center [0, 0] width 0 height 0
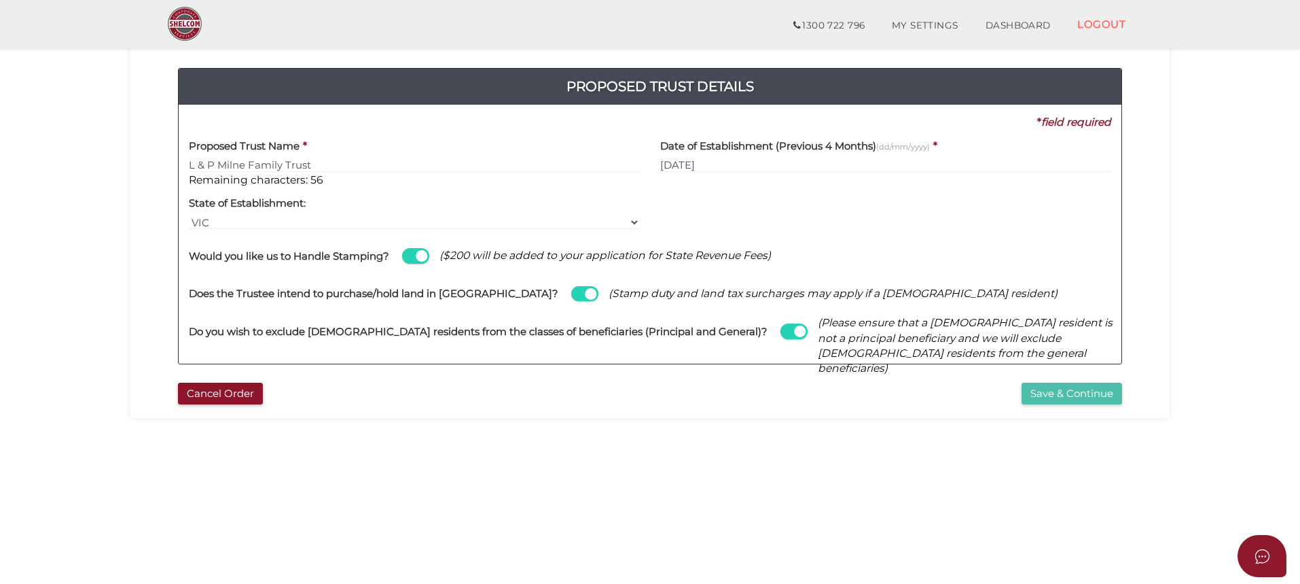
click at [1103, 387] on button "Save & Continue" at bounding box center [1072, 394] width 101 height 22
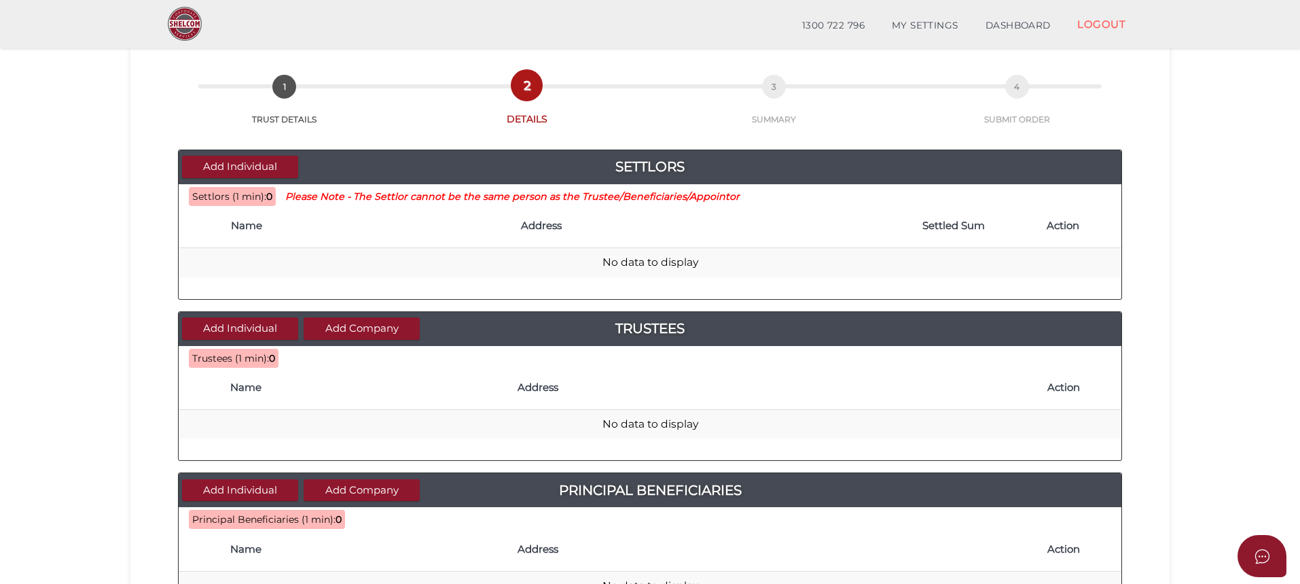
scroll to position [136, 0]
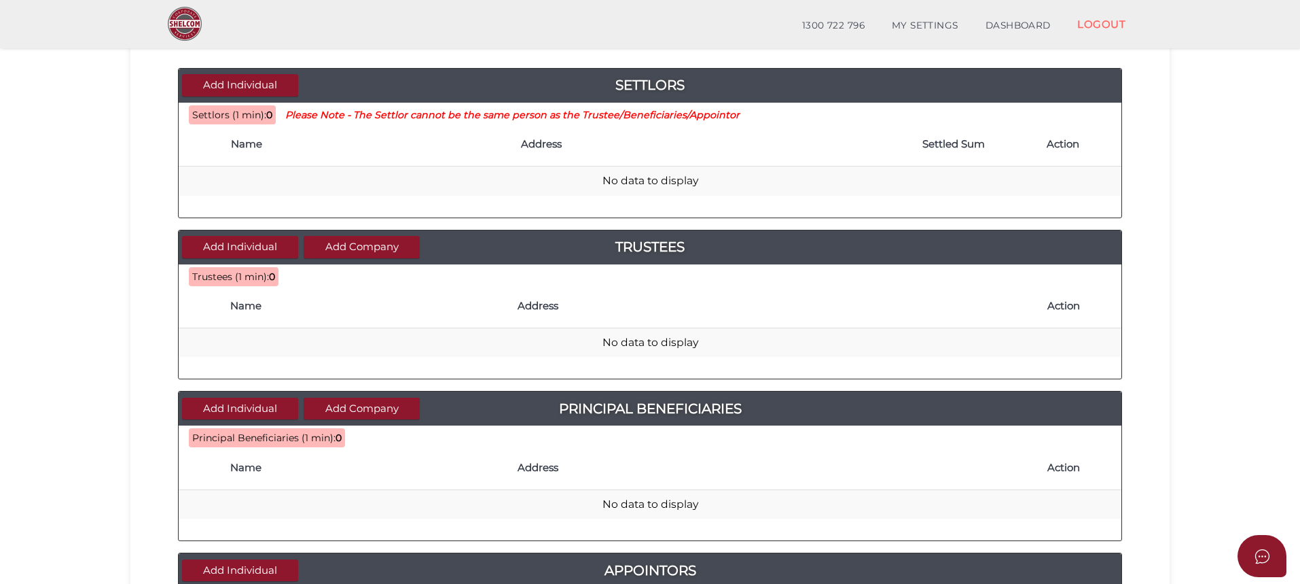
click at [265, 154] on th "Name" at bounding box center [369, 144] width 290 height 43
click at [236, 153] on th "Name" at bounding box center [369, 144] width 290 height 43
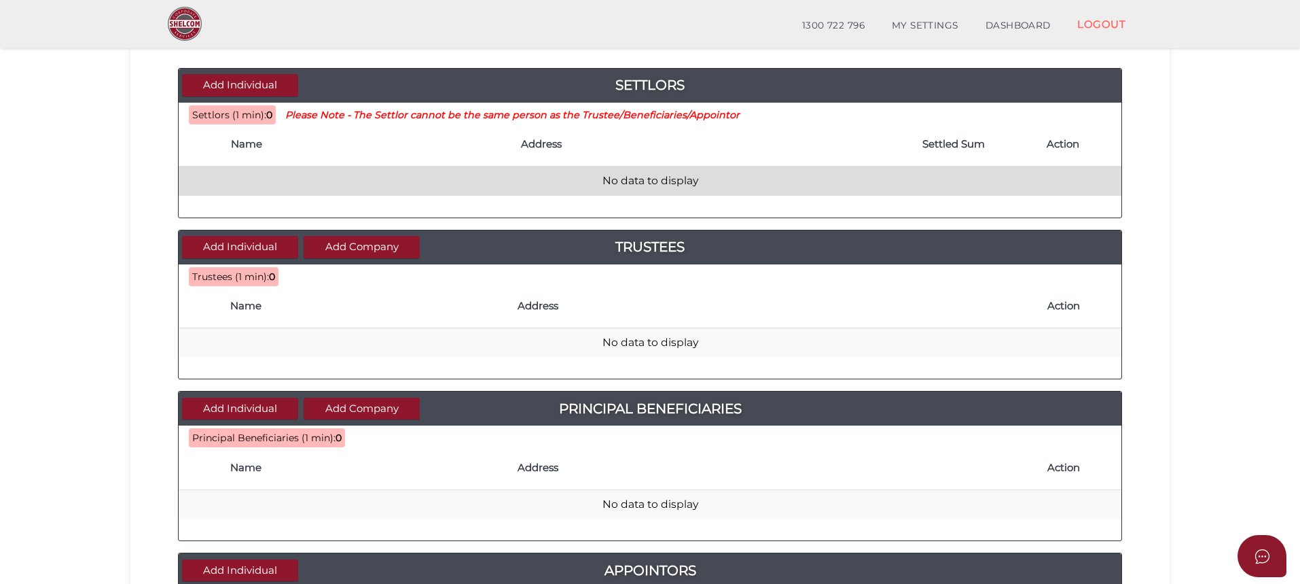
click at [268, 182] on td "No data to display" at bounding box center [650, 180] width 943 height 29
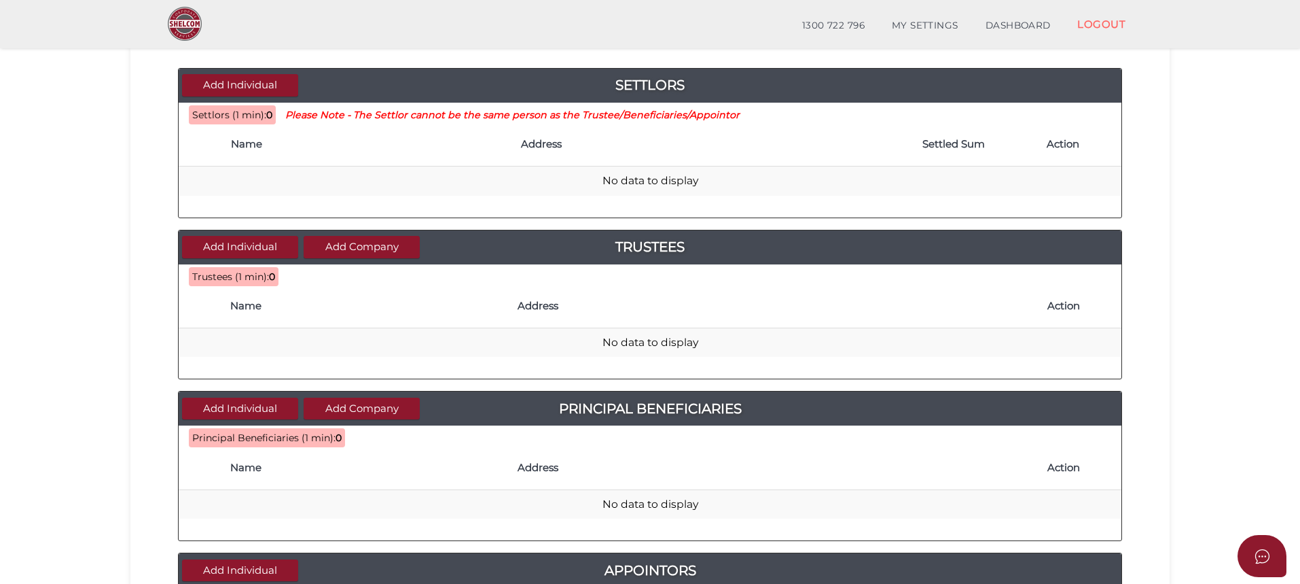
click at [510, 156] on th "Name" at bounding box center [369, 144] width 290 height 43
click at [634, 84] on h4 "Settlors" at bounding box center [650, 85] width 943 height 22
drag, startPoint x: 342, startPoint y: 163, endPoint x: 340, endPoint y: 156, distance: 8.0
click at [342, 159] on th "Name" at bounding box center [369, 144] width 290 height 43
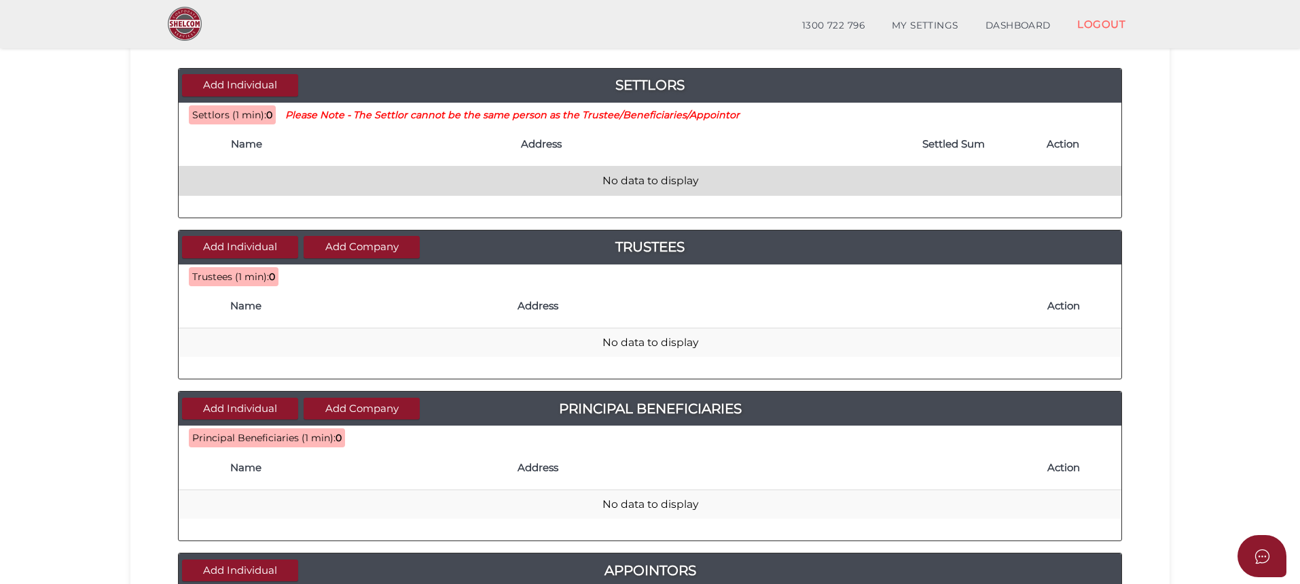
click at [215, 177] on td "No data to display" at bounding box center [650, 180] width 943 height 29
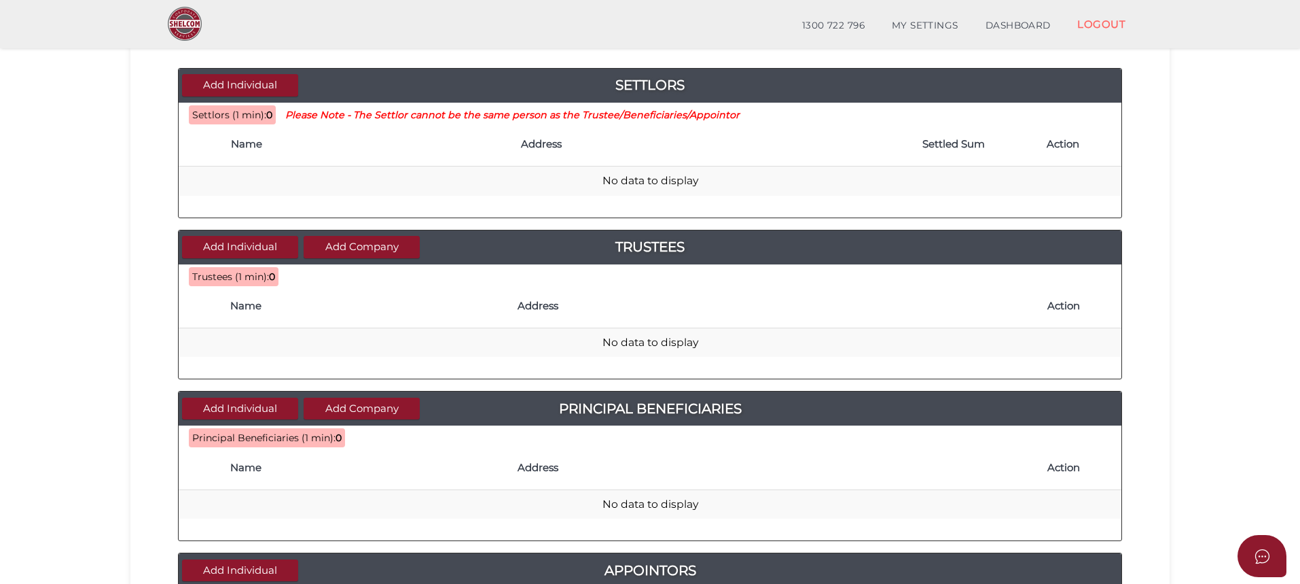
click at [234, 158] on th "Name" at bounding box center [369, 144] width 290 height 43
click at [244, 143] on h4 "Name" at bounding box center [369, 145] width 277 height 12
click at [252, 107] on span "Settlors (1 min): 0" at bounding box center [232, 114] width 87 height 19
click at [270, 82] on button "Add Individual" at bounding box center [240, 85] width 116 height 22
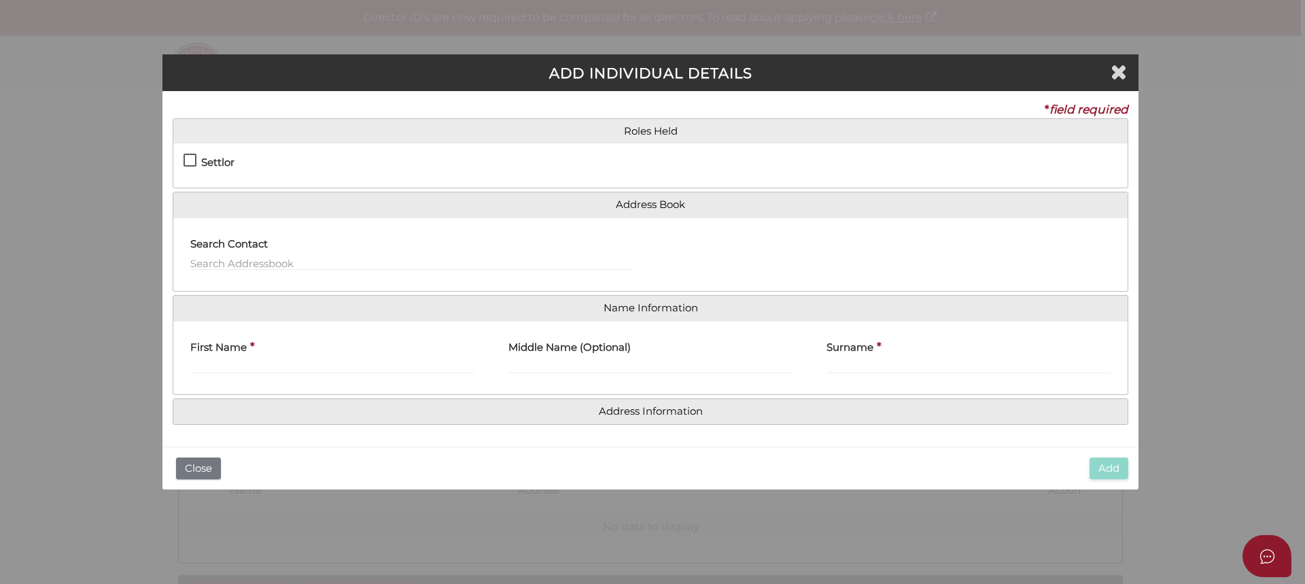
click at [192, 158] on label "Settlor" at bounding box center [208, 165] width 51 height 17
checkbox input "true"
type input "10"
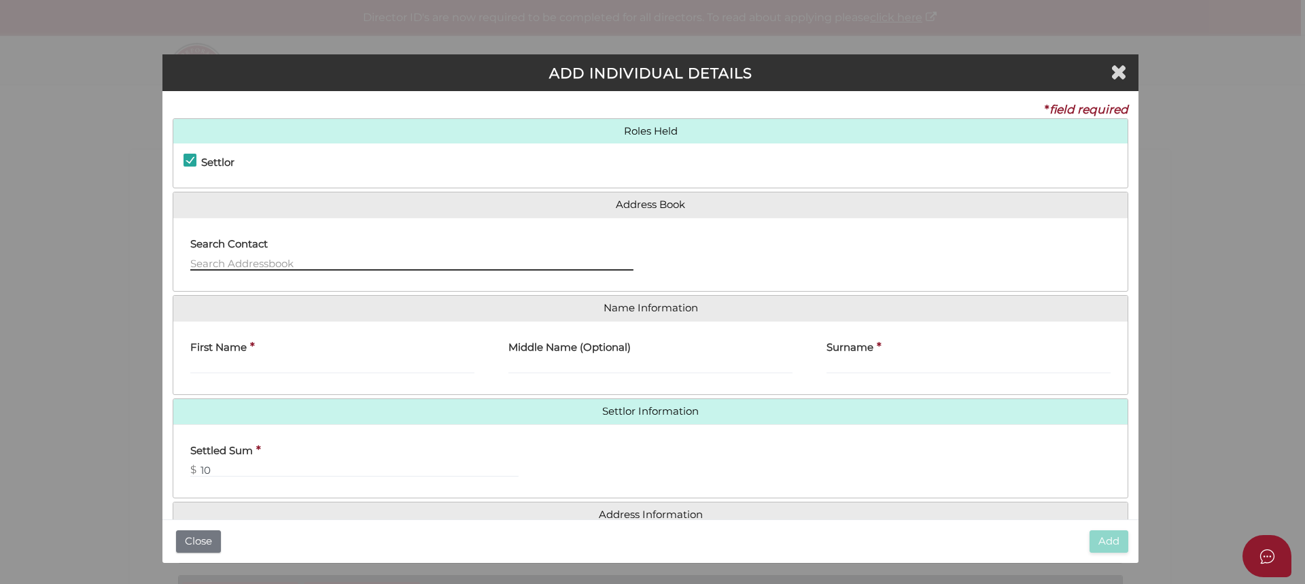
click at [228, 262] on input "text" at bounding box center [411, 262] width 443 height 15
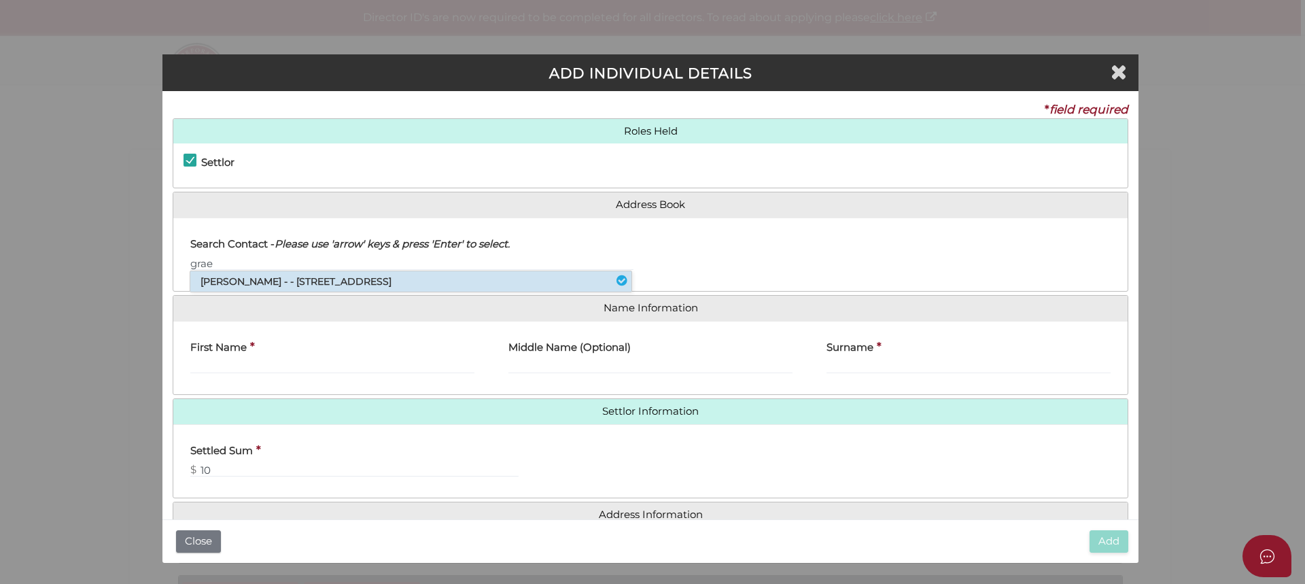
click at [349, 283] on li "Graeme Jeoffrey Milner - - 433 Walnut Avenue, Mildura, VIC, 3500" at bounding box center [410, 281] width 441 height 20
type input "Graeme"
type input "Jeoffrey"
type input "Milner"
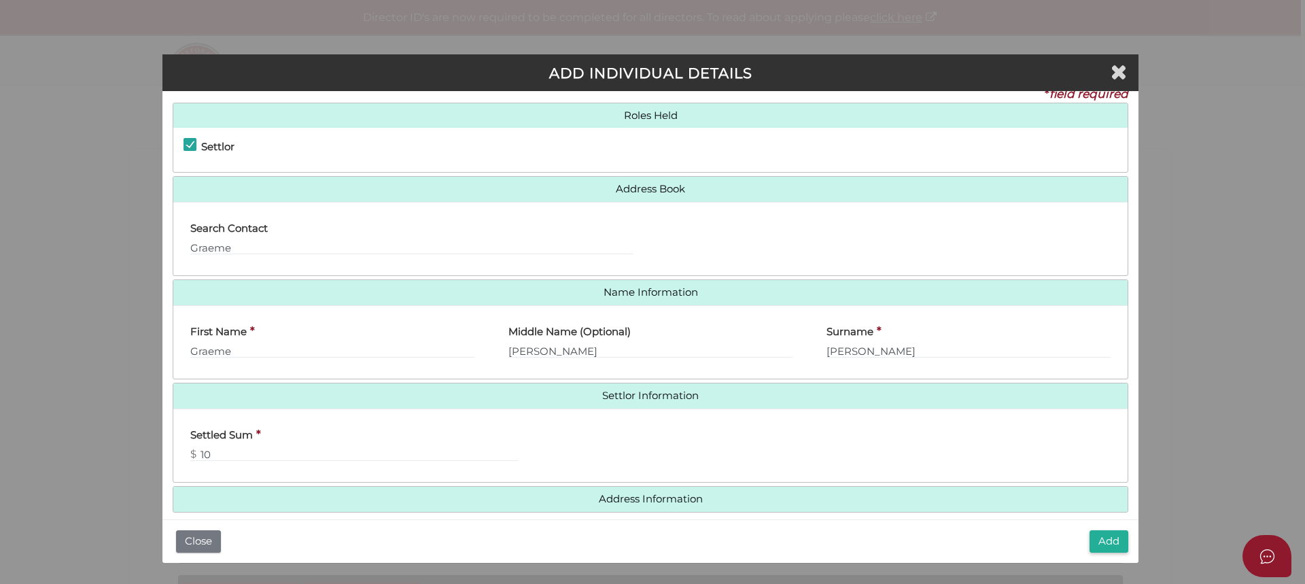
scroll to position [31, 0]
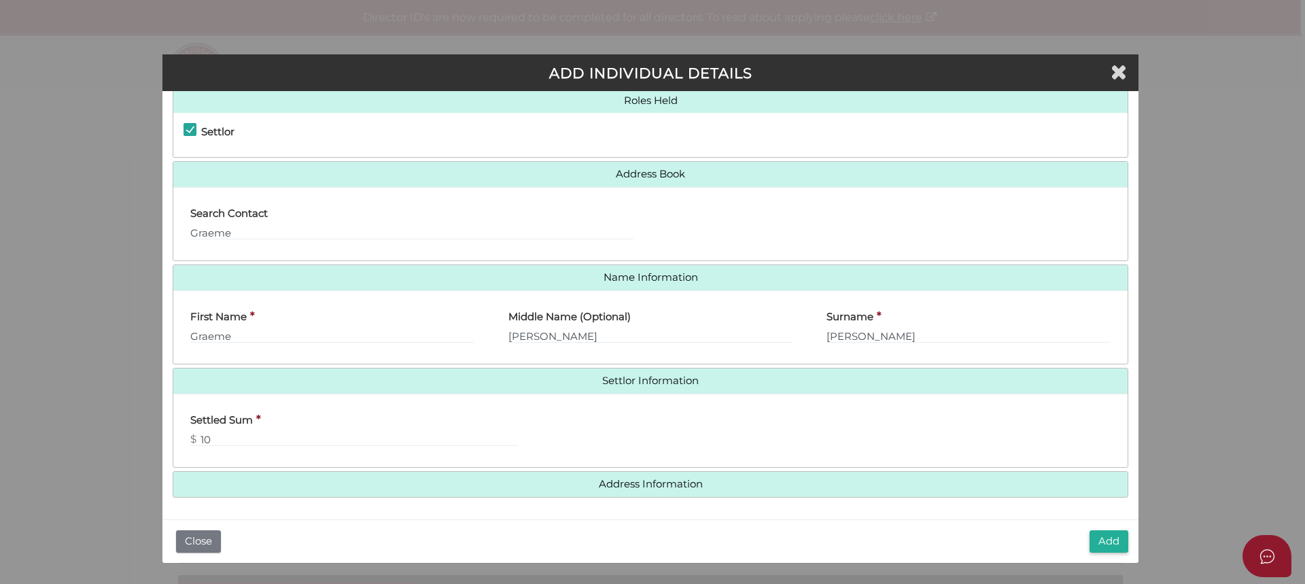
click at [1129, 536] on div "Add Close" at bounding box center [650, 540] width 976 height 43
click at [1118, 538] on button "Add" at bounding box center [1108, 541] width 39 height 22
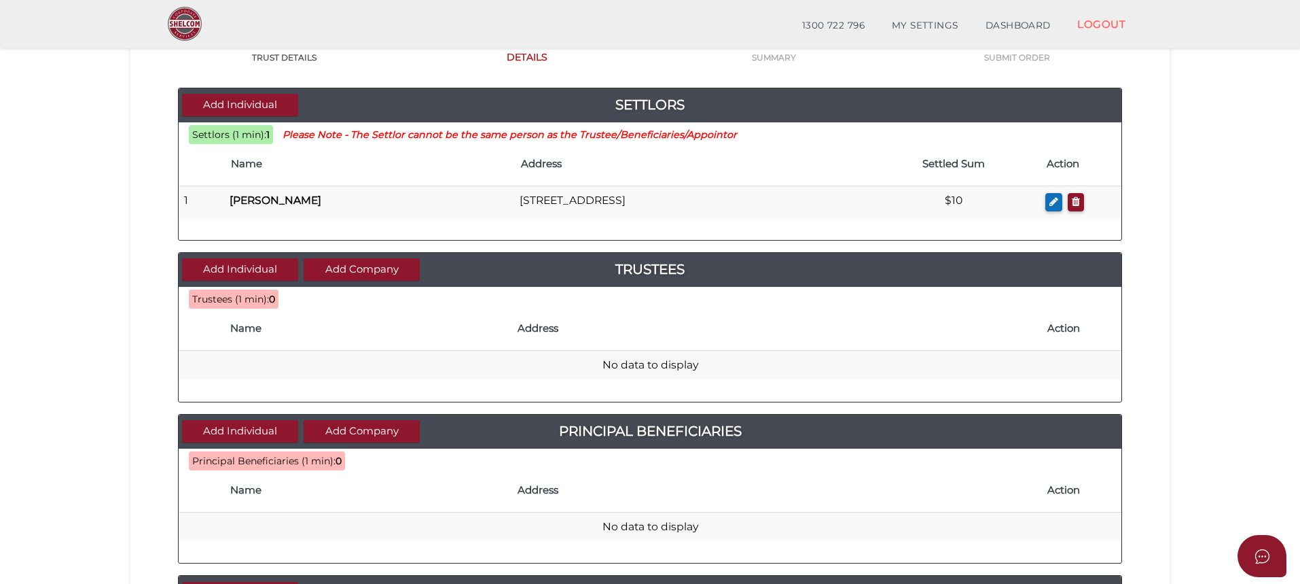
scroll to position [136, 0]
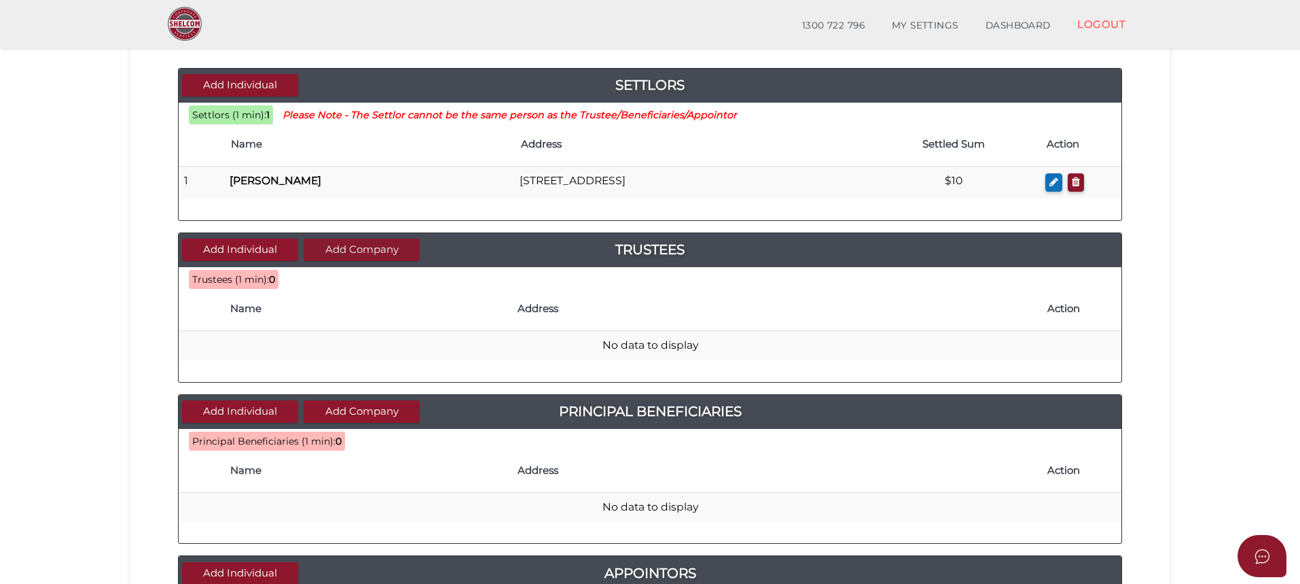
click at [374, 247] on button "Add Company" at bounding box center [362, 249] width 116 height 22
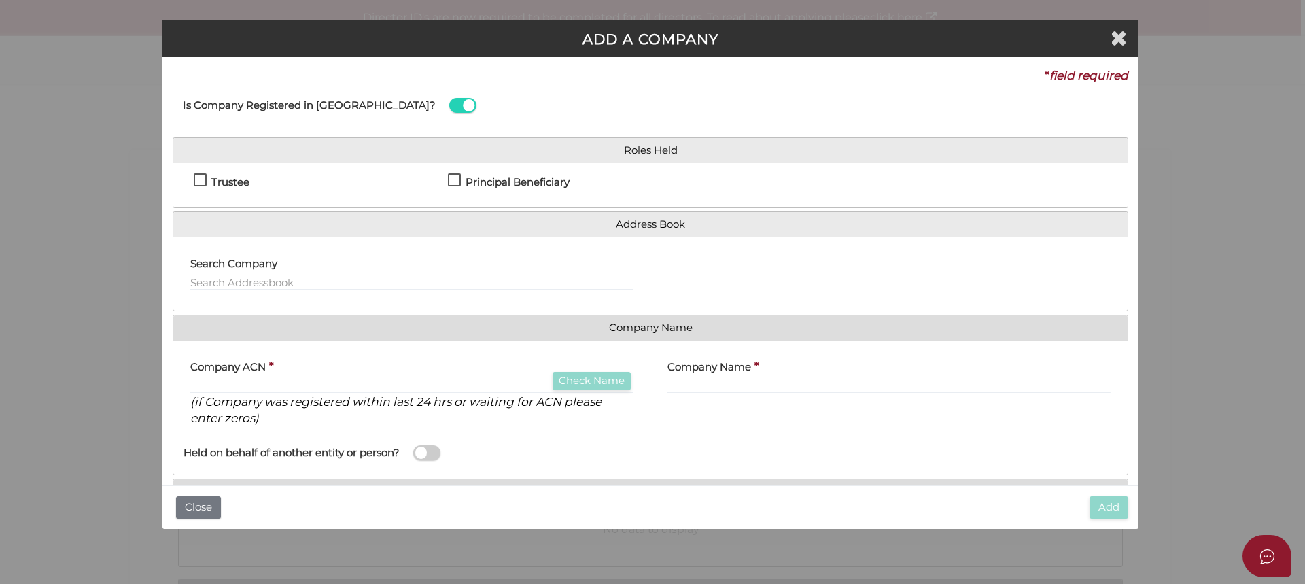
click at [200, 179] on label "Trustee" at bounding box center [222, 185] width 56 height 17
checkbox input "true"
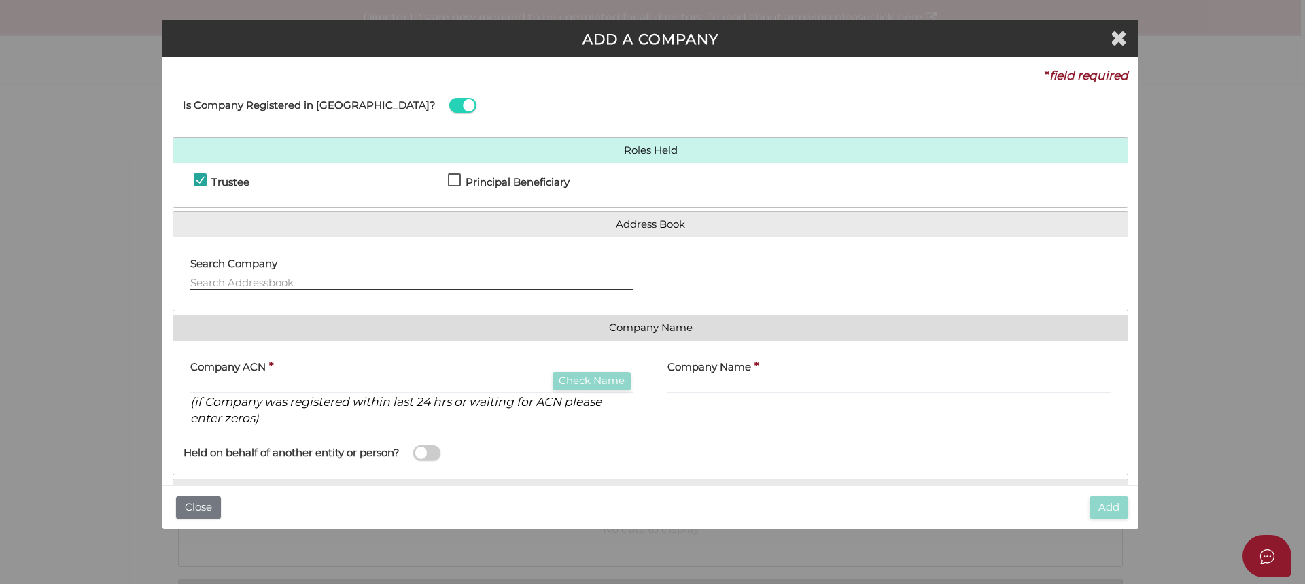
click at [251, 279] on input "text" at bounding box center [411, 282] width 443 height 15
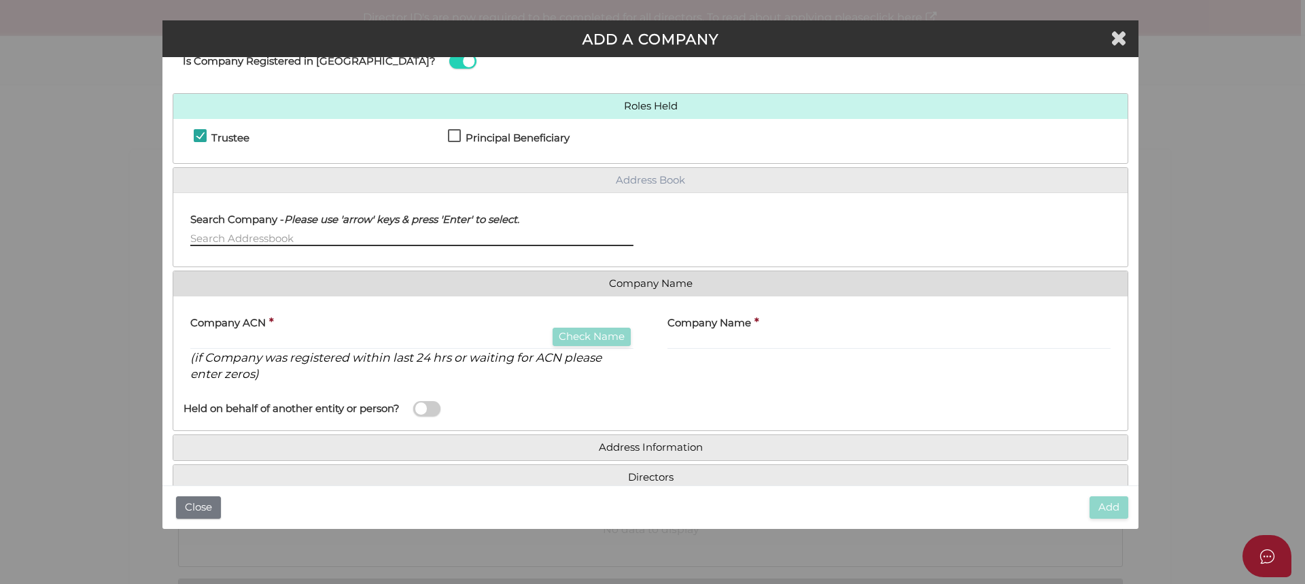
scroll to position [68, 0]
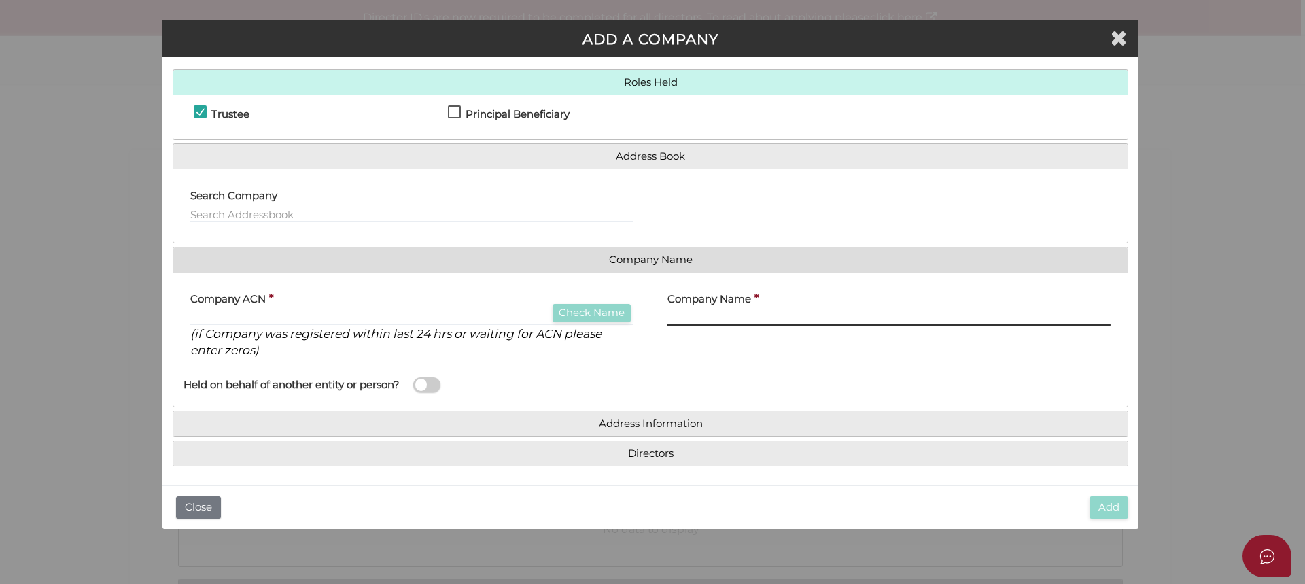
click at [739, 313] on input "text" at bounding box center [888, 318] width 443 height 15
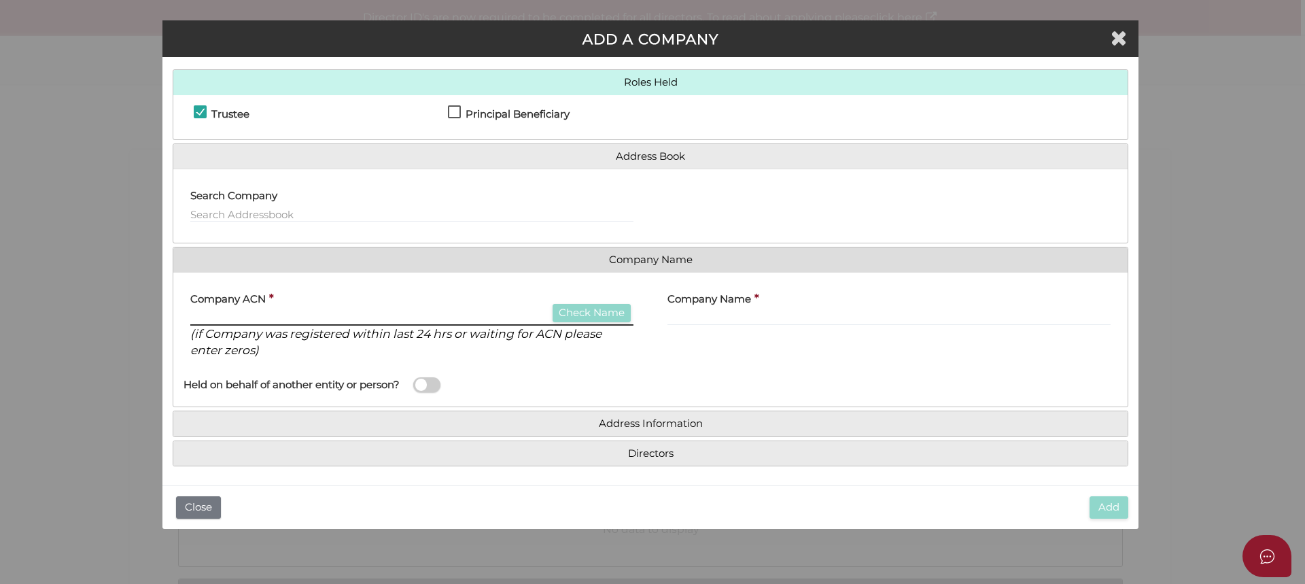
click at [434, 316] on input "text" at bounding box center [411, 318] width 443 height 15
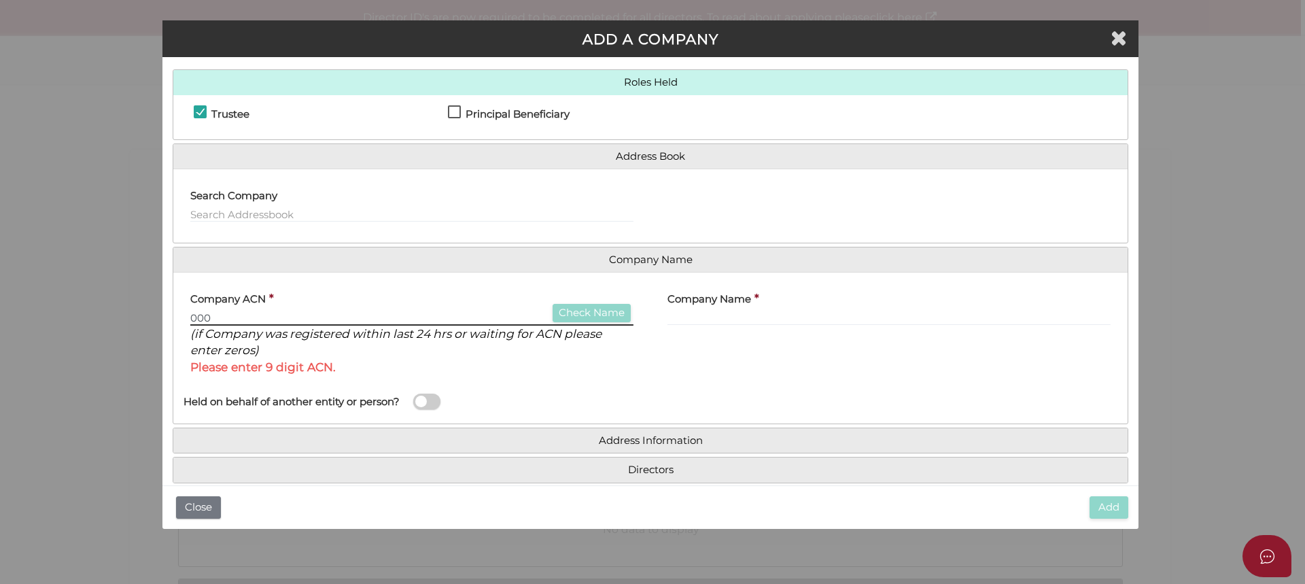
type input "000"
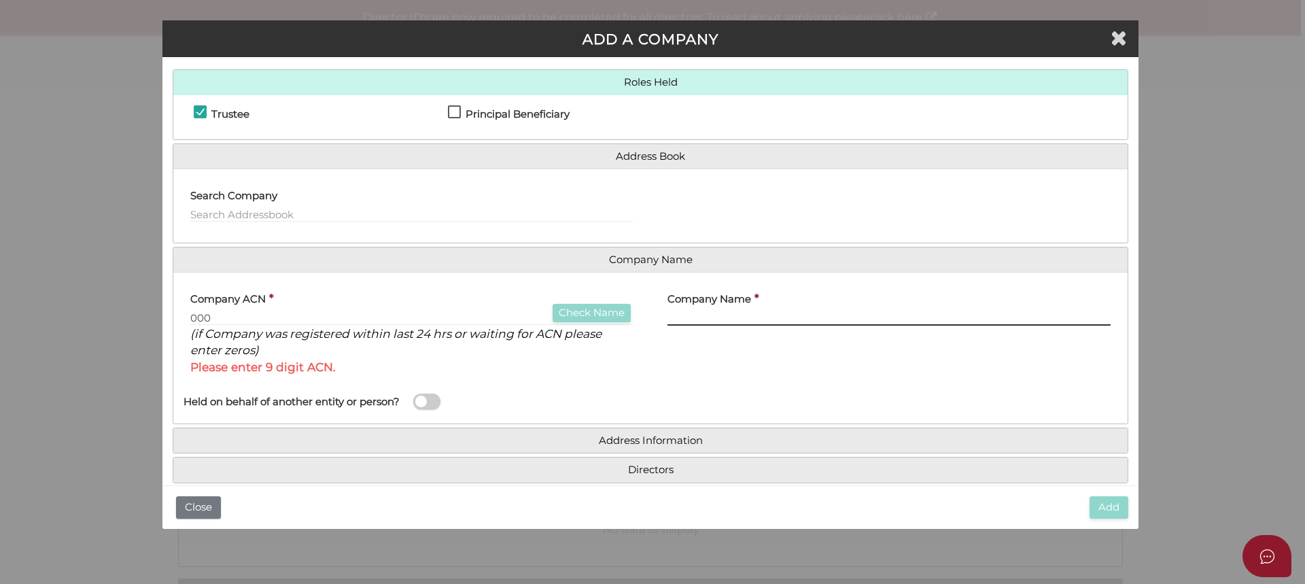
click at [721, 316] on input "text" at bounding box center [888, 318] width 443 height 15
type input "[PERSON_NAME] Rural Contracting Pty Ltd"
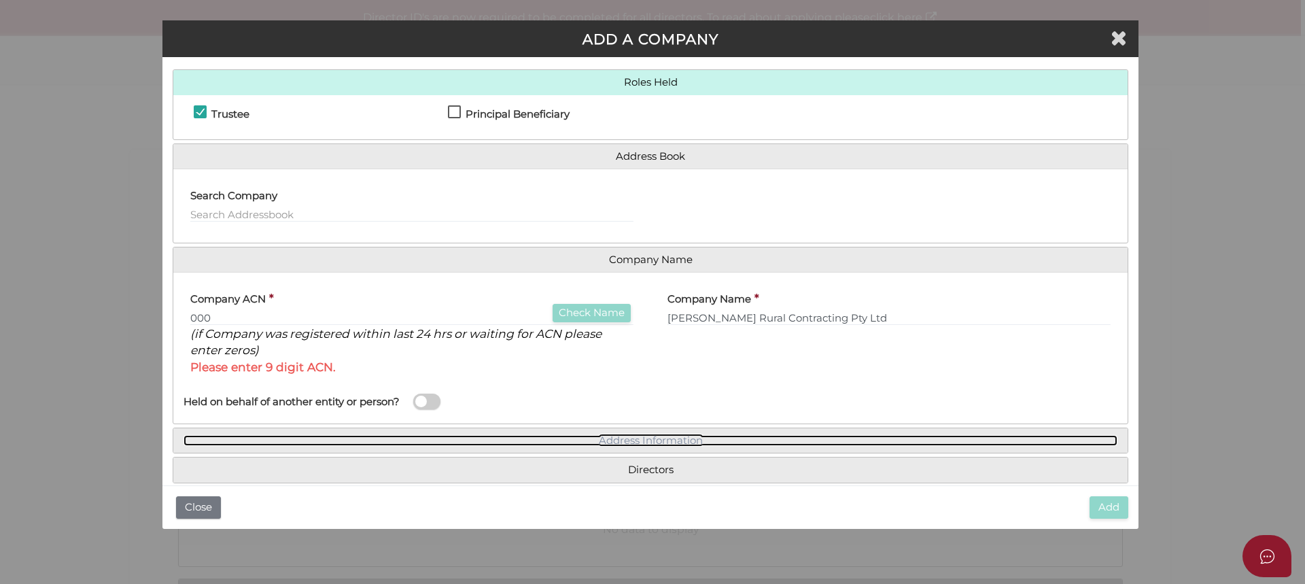
click at [660, 437] on link "Address Information" at bounding box center [650, 441] width 934 height 12
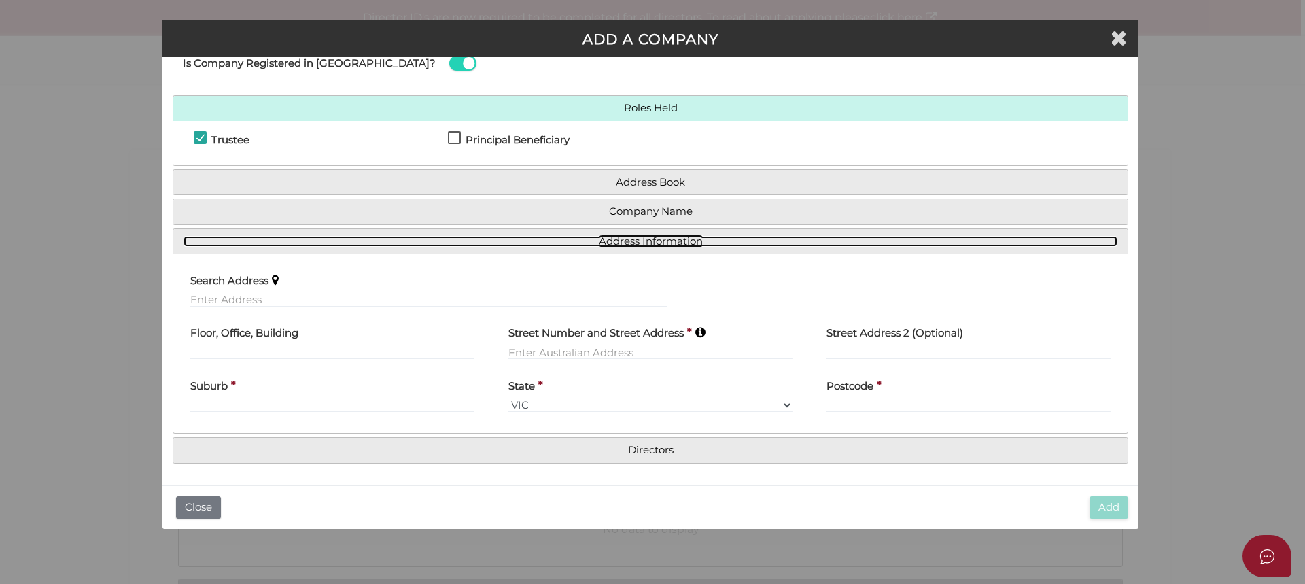
scroll to position [41, 0]
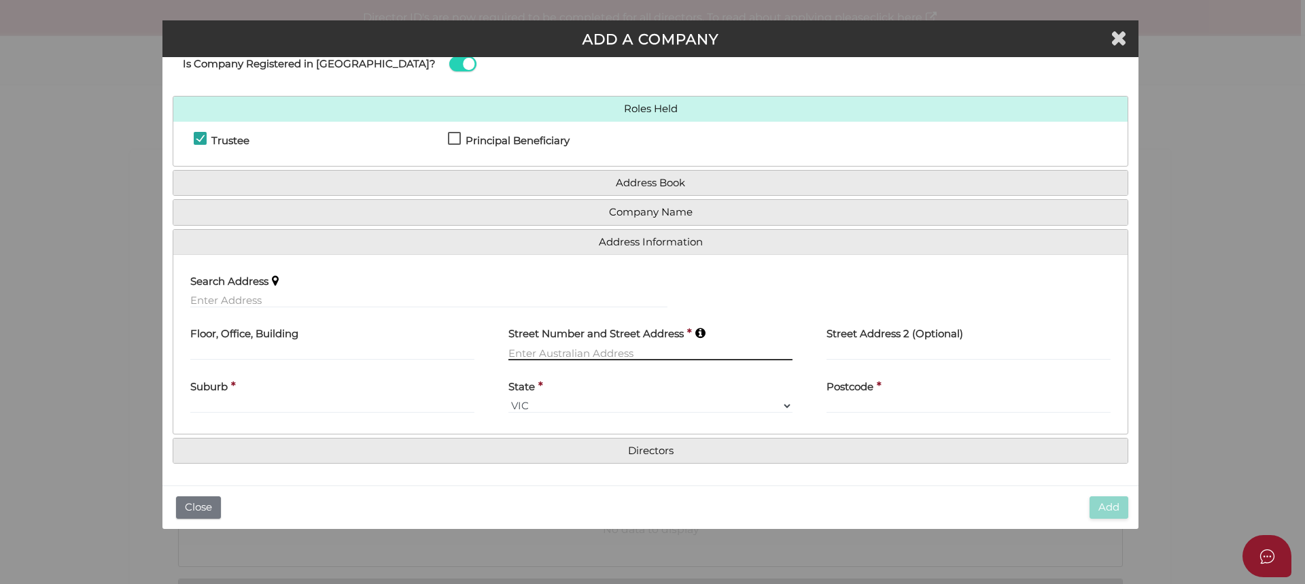
click at [561, 353] on input "text" at bounding box center [650, 352] width 284 height 15
type input "[STREET_ADDRESS]"
click at [290, 406] on div "Suburb *" at bounding box center [332, 391] width 284 height 43
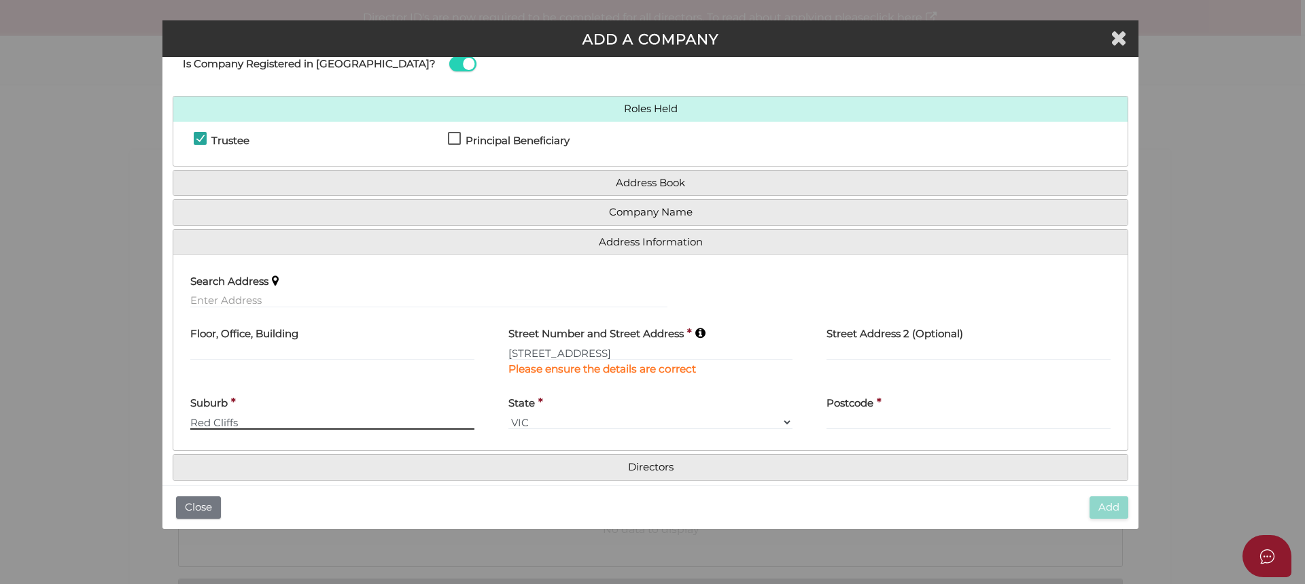
type input "Red Cliffs"
click at [845, 418] on input "text" at bounding box center [968, 421] width 284 height 15
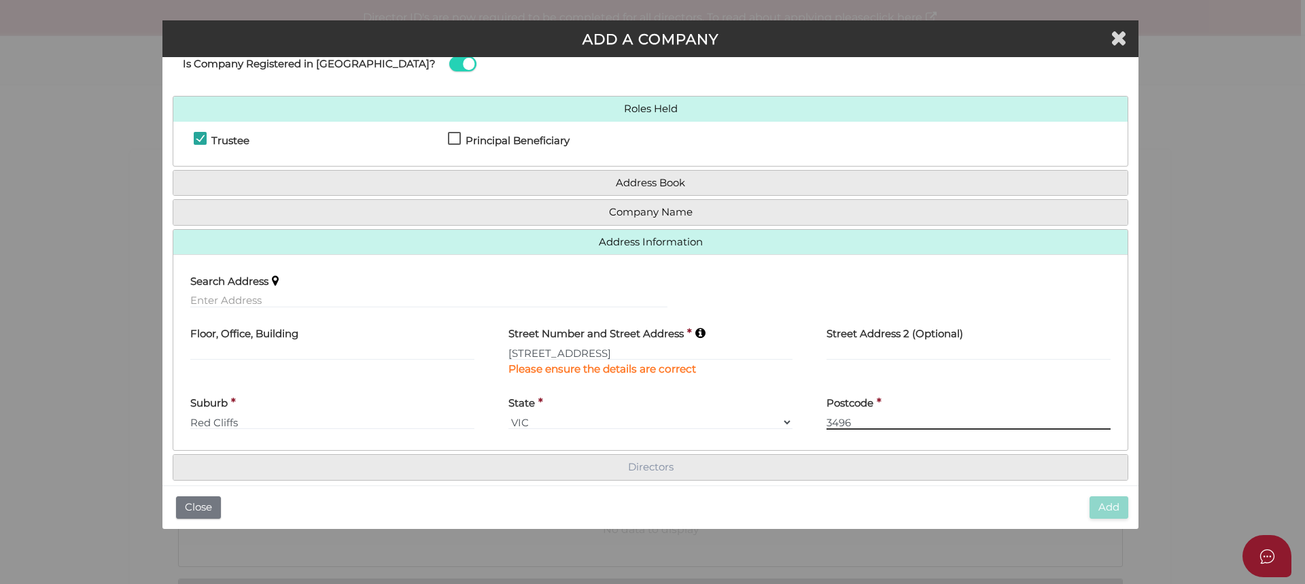
type input "3496"
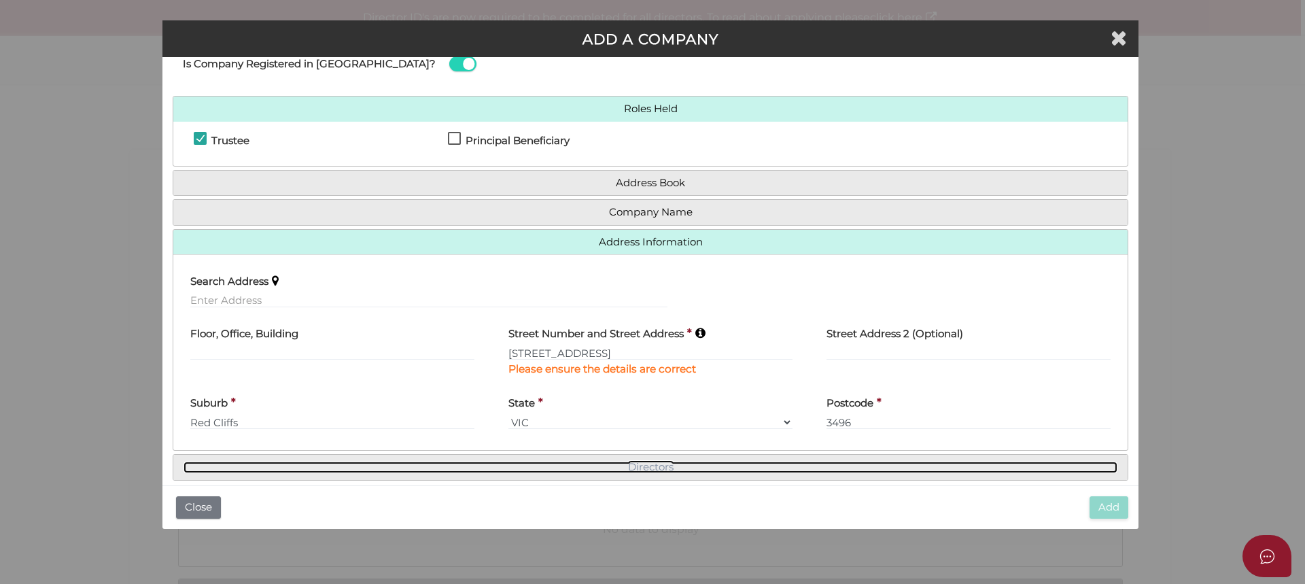
click at [631, 467] on link "Directors" at bounding box center [650, 467] width 934 height 12
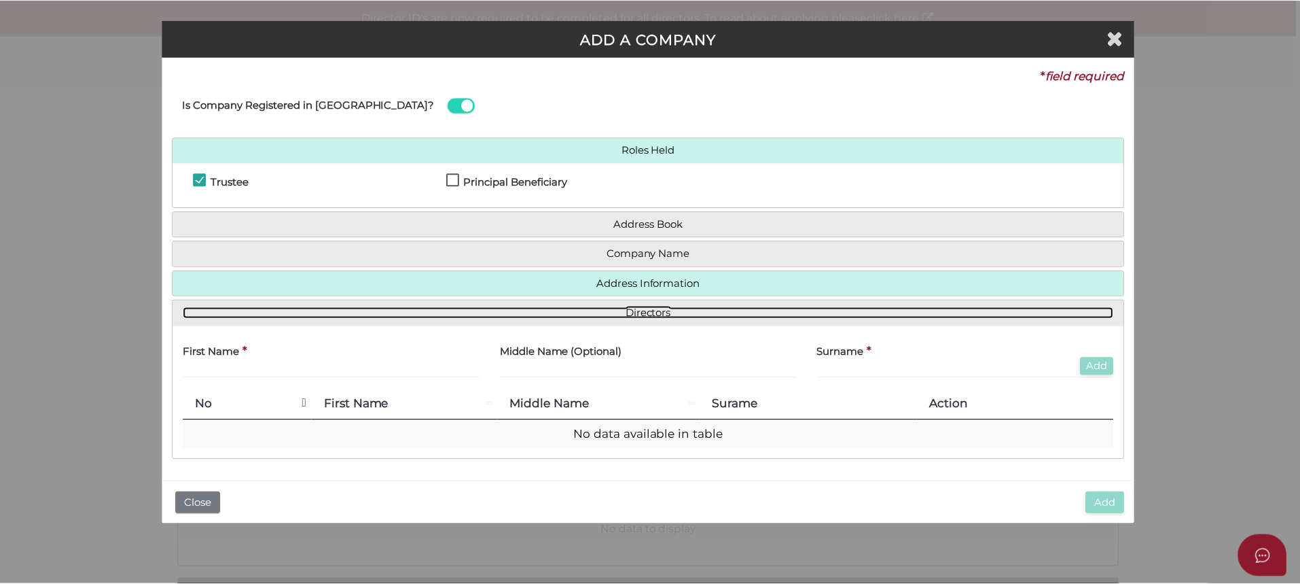
scroll to position [0, 0]
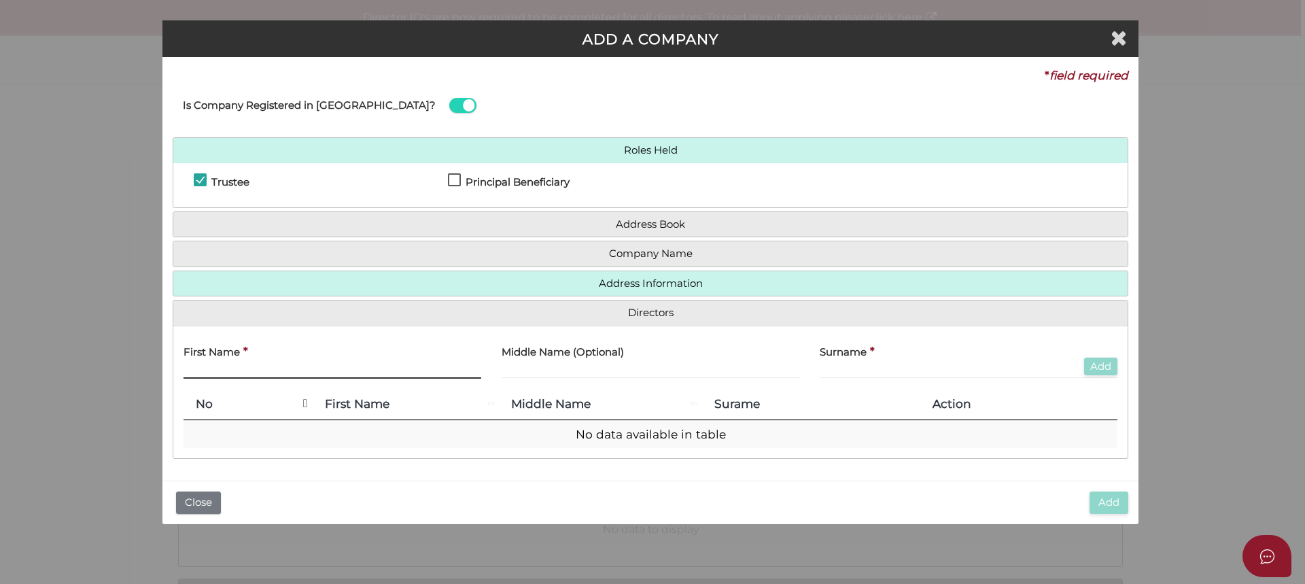
click at [215, 365] on input "text" at bounding box center [332, 371] width 298 height 15
type input "lachlan"
type input "Milne"
click at [1101, 367] on button "Add" at bounding box center [1100, 366] width 33 height 18
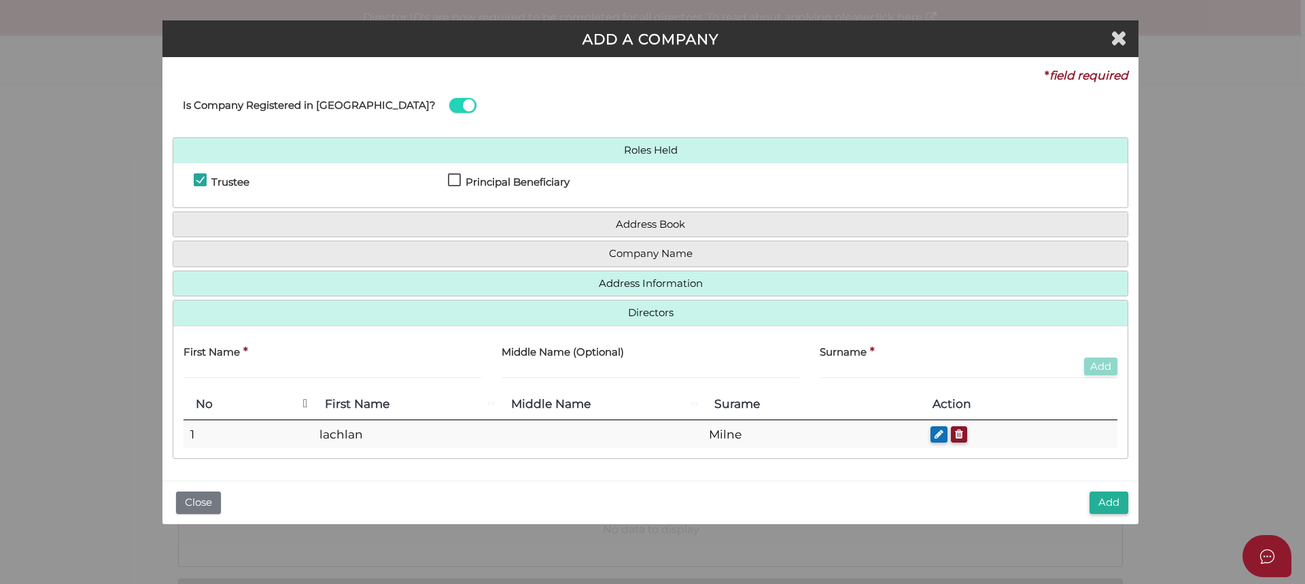
click at [220, 363] on label "First Name" at bounding box center [211, 350] width 56 height 28
click at [224, 369] on input "text" at bounding box center [332, 371] width 298 height 15
type input "Penelope"
type input "Milne"
click at [1103, 366] on button "Add" at bounding box center [1100, 366] width 33 height 18
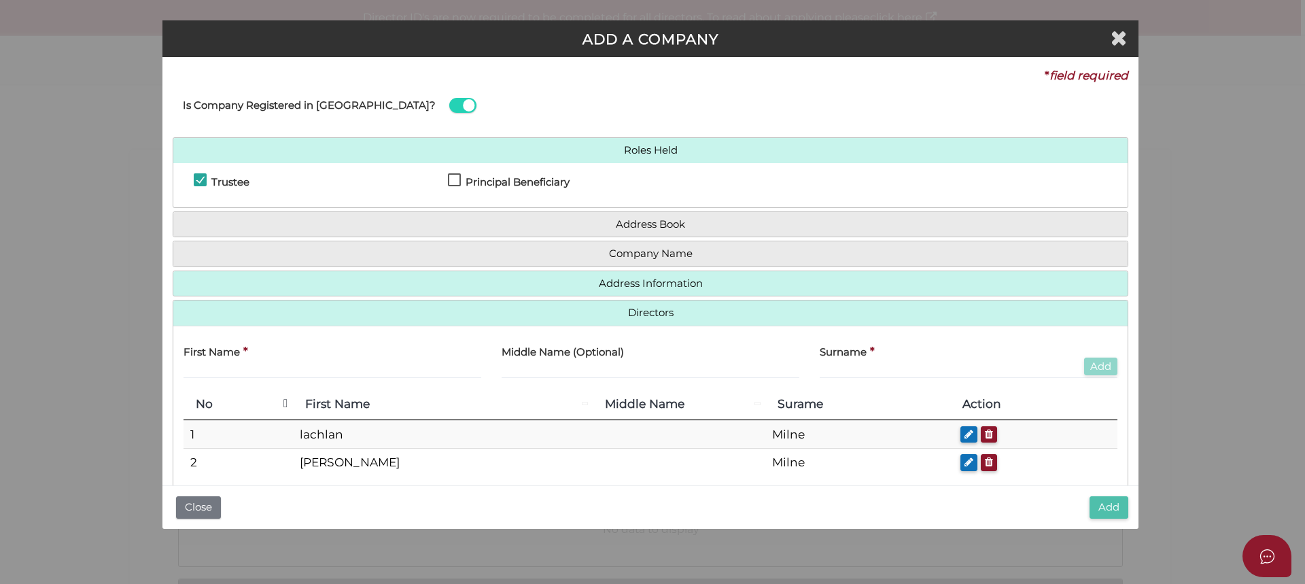
click at [1112, 508] on button "Add" at bounding box center [1108, 507] width 39 height 22
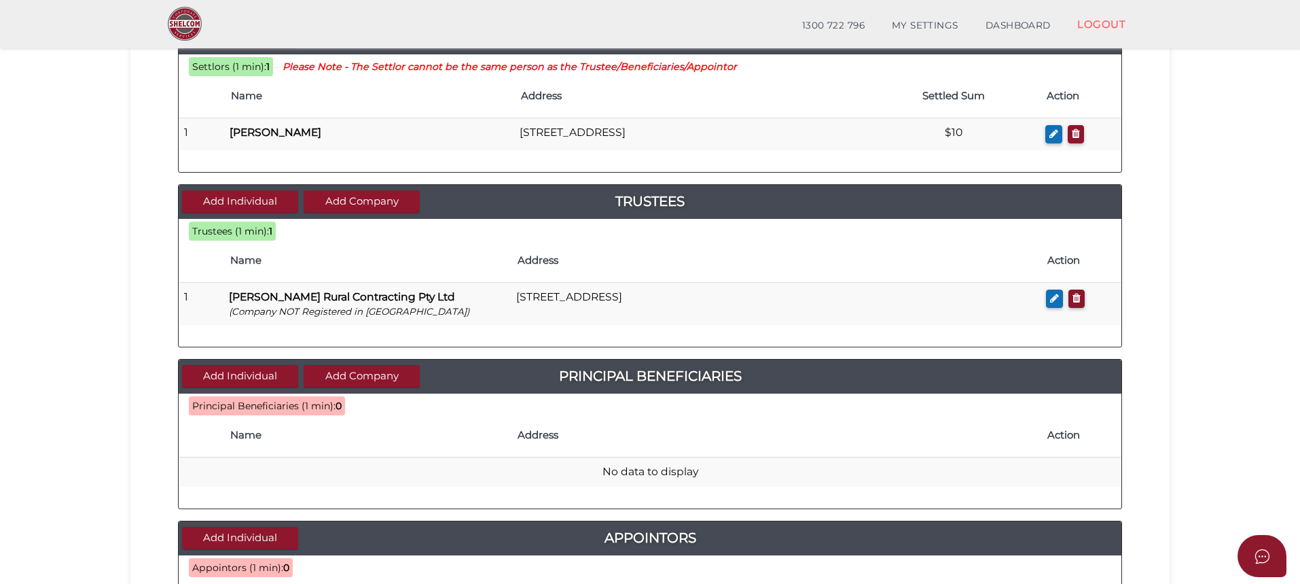
scroll to position [204, 0]
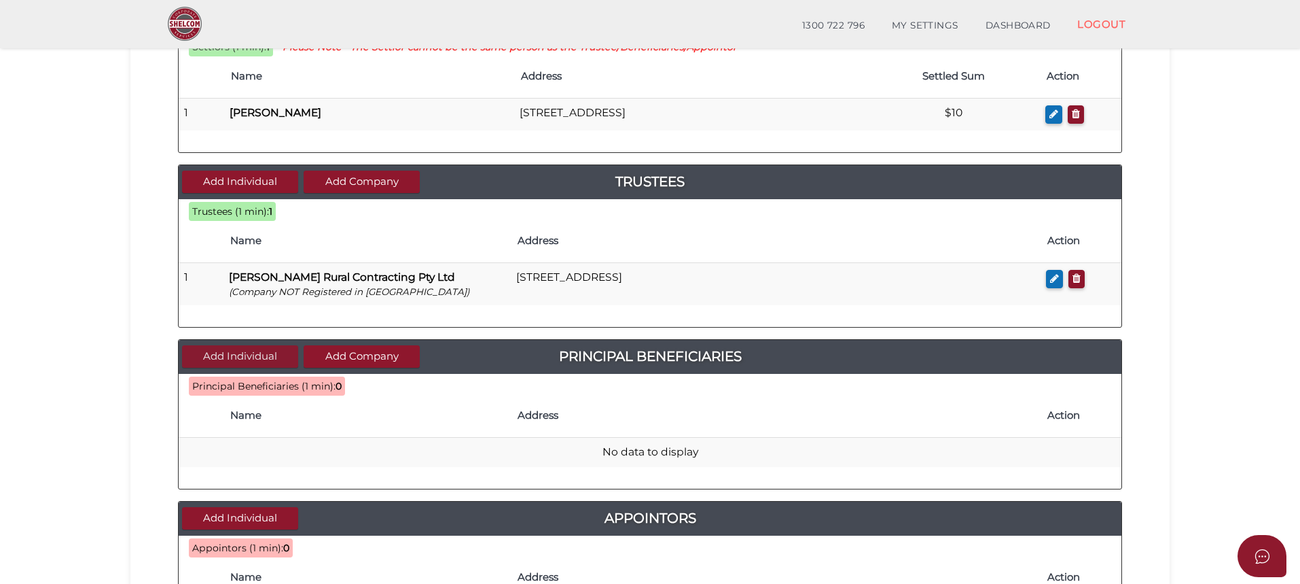
click at [252, 359] on button "Add Individual" at bounding box center [240, 356] width 116 height 22
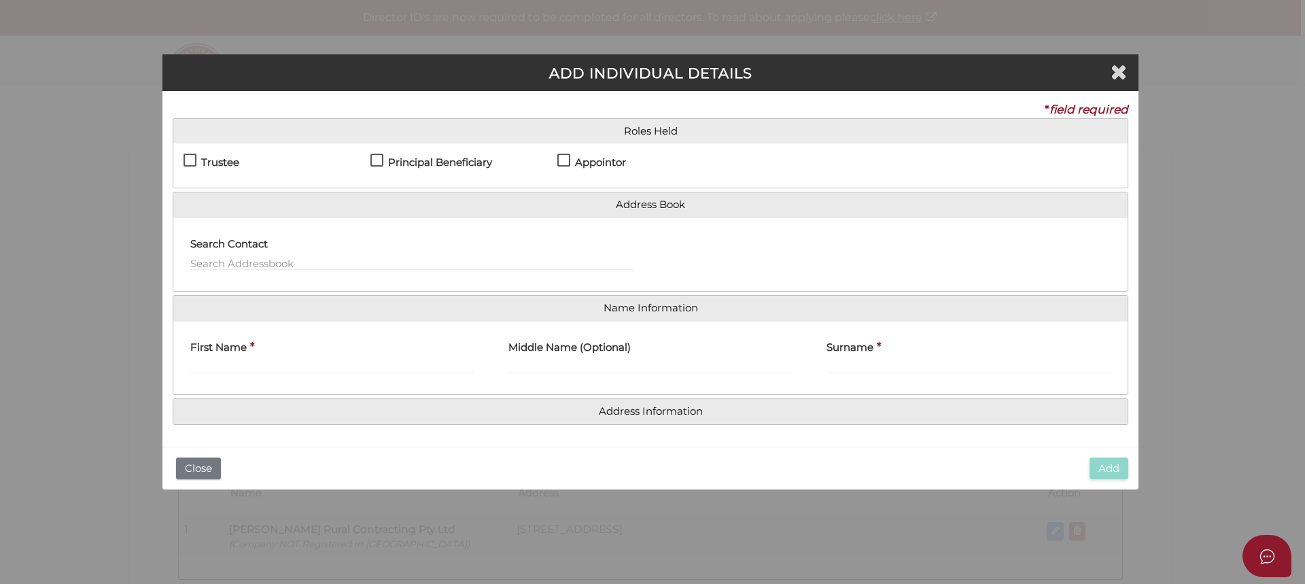
click at [379, 158] on label "Principal Beneficiary" at bounding box center [431, 165] width 122 height 17
checkbox input "true"
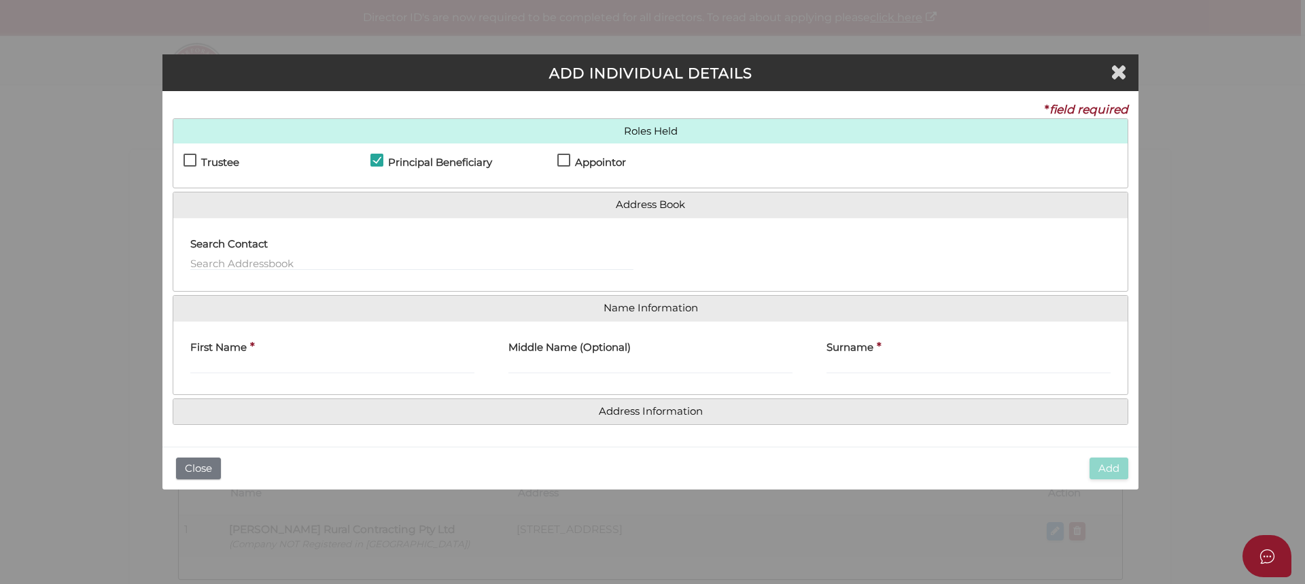
click at [567, 157] on label "Appointor" at bounding box center [591, 165] width 69 height 17
checkbox input "true"
click at [306, 361] on input "First Name" at bounding box center [332, 366] width 284 height 15
click at [313, 251] on div "Search Contact" at bounding box center [411, 249] width 443 height 43
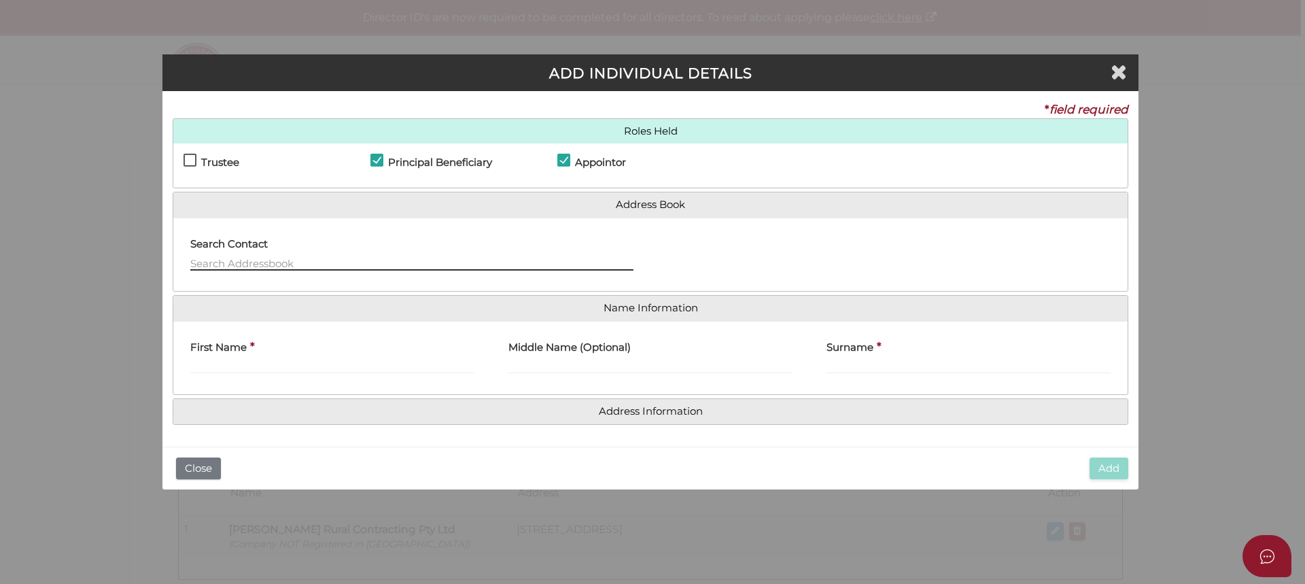
click at [302, 264] on input "text" at bounding box center [411, 262] width 443 height 15
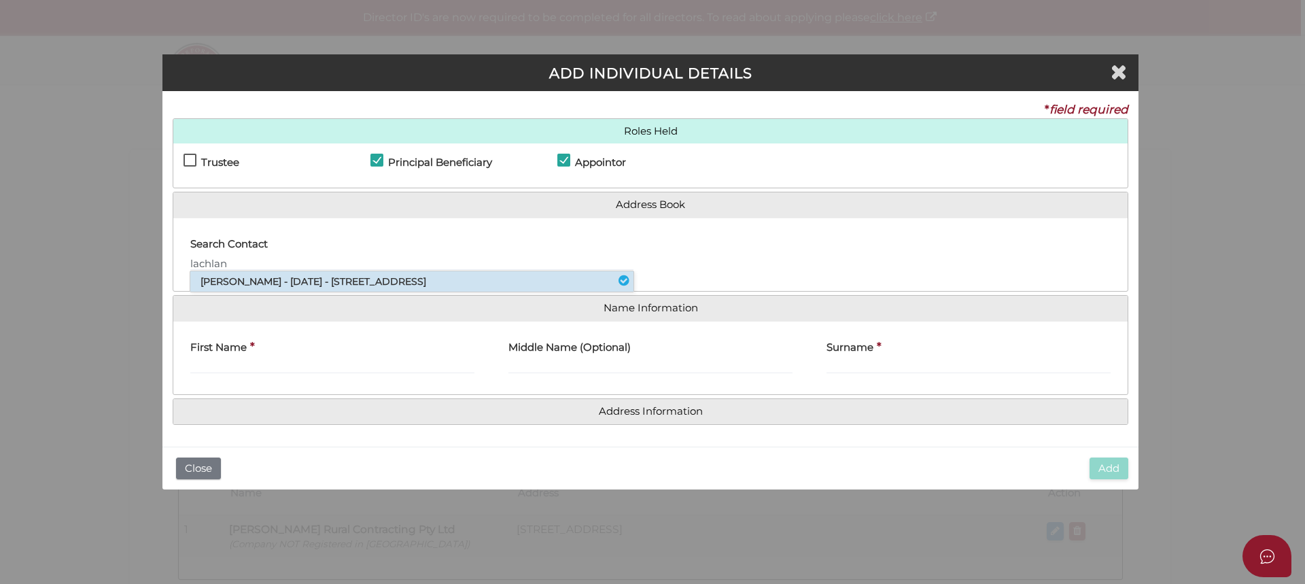
click at [319, 279] on li "Lachlan Milne - 07/07/1989 - 8 Cassia Street North, Red Cliffs, VIC, 3496" at bounding box center [411, 281] width 443 height 20
type input "Lachlan"
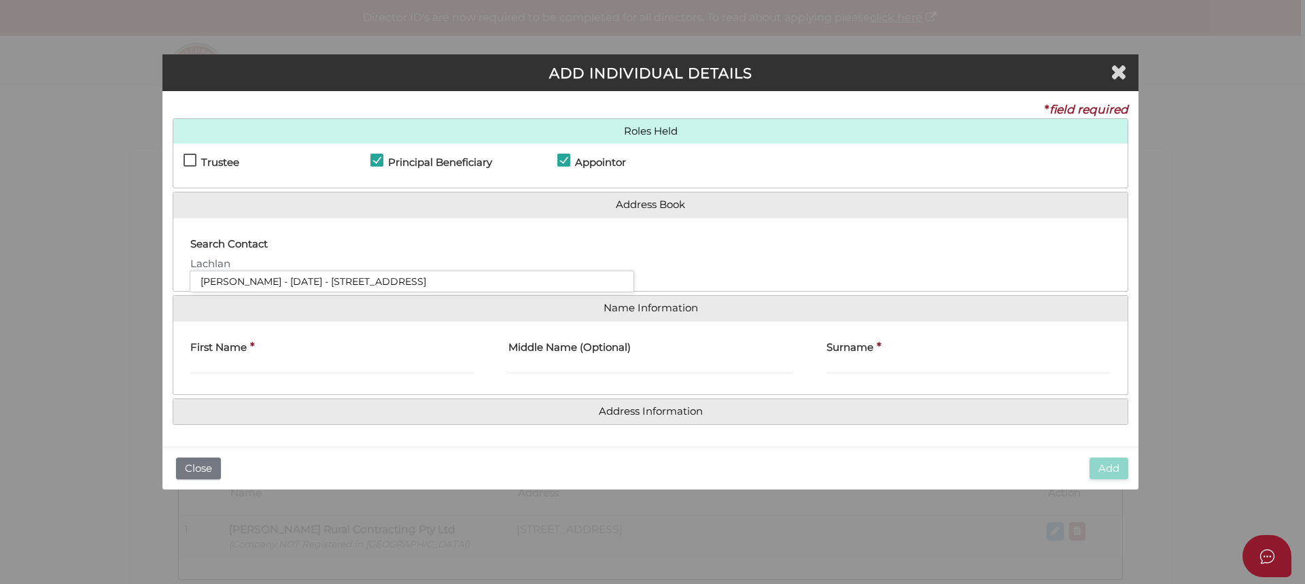
type input "Lachlan"
type input "Milne"
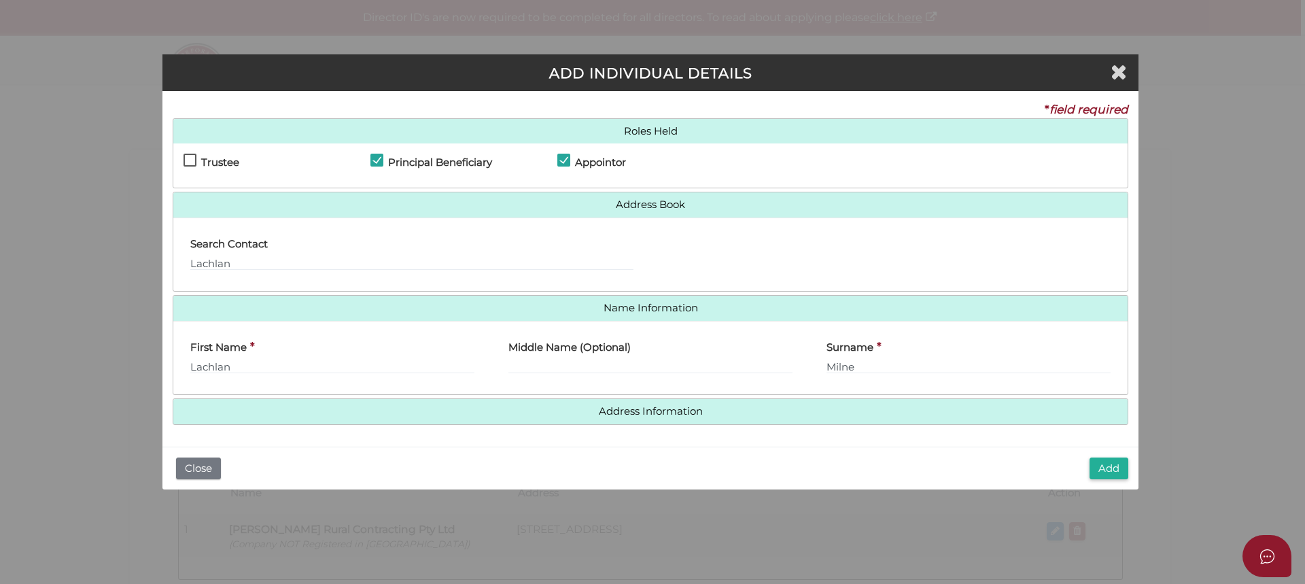
drag, startPoint x: 1116, startPoint y: 469, endPoint x: 698, endPoint y: 344, distance: 436.8
click at [722, 369] on div "ADD INDIVIDUAL DETAILS * field required Roles Held Settlor Trustee Principal Be…" at bounding box center [650, 271] width 976 height 435
click at [1101, 468] on button "Add" at bounding box center [1108, 468] width 39 height 22
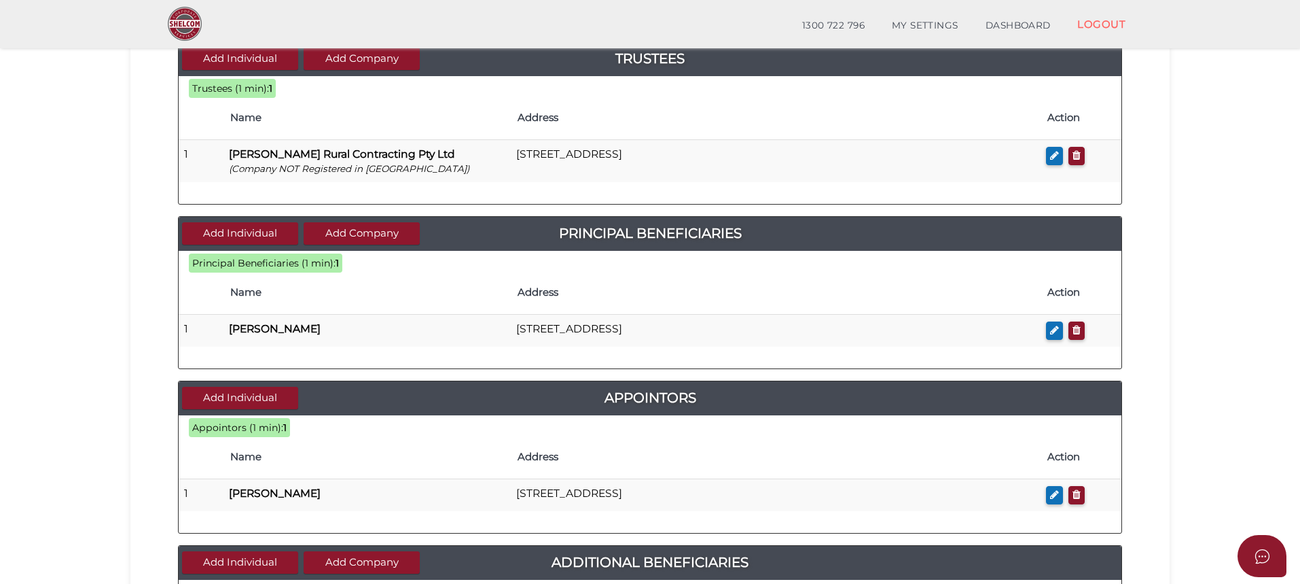
scroll to position [340, 0]
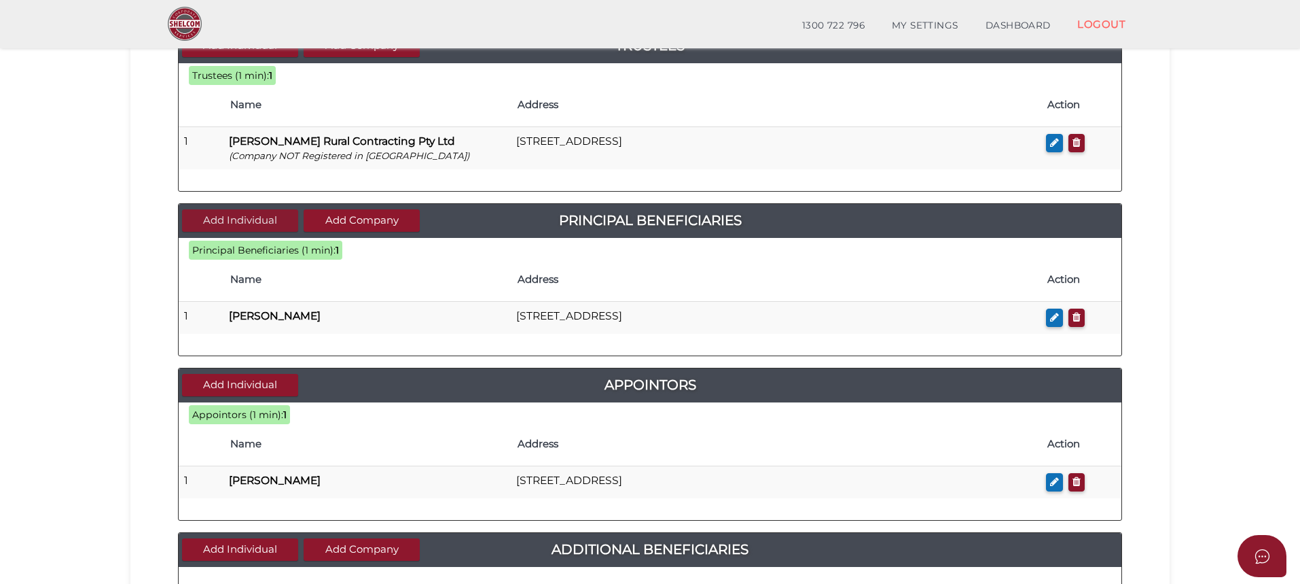
click at [245, 219] on button "Add Individual" at bounding box center [240, 220] width 116 height 22
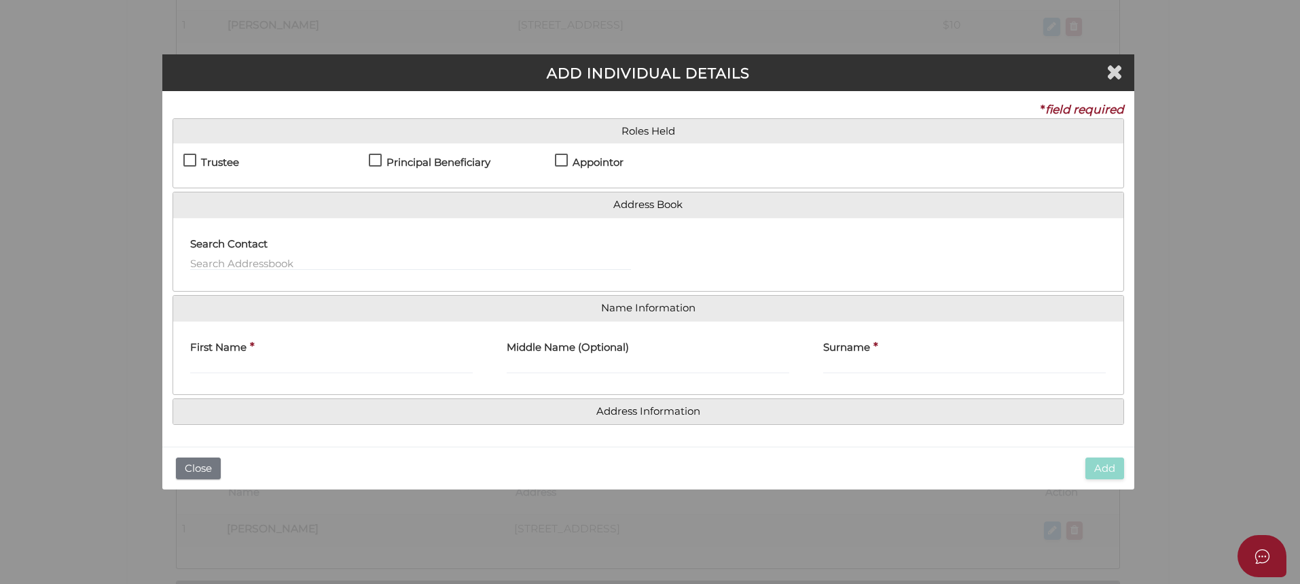
scroll to position [0, 0]
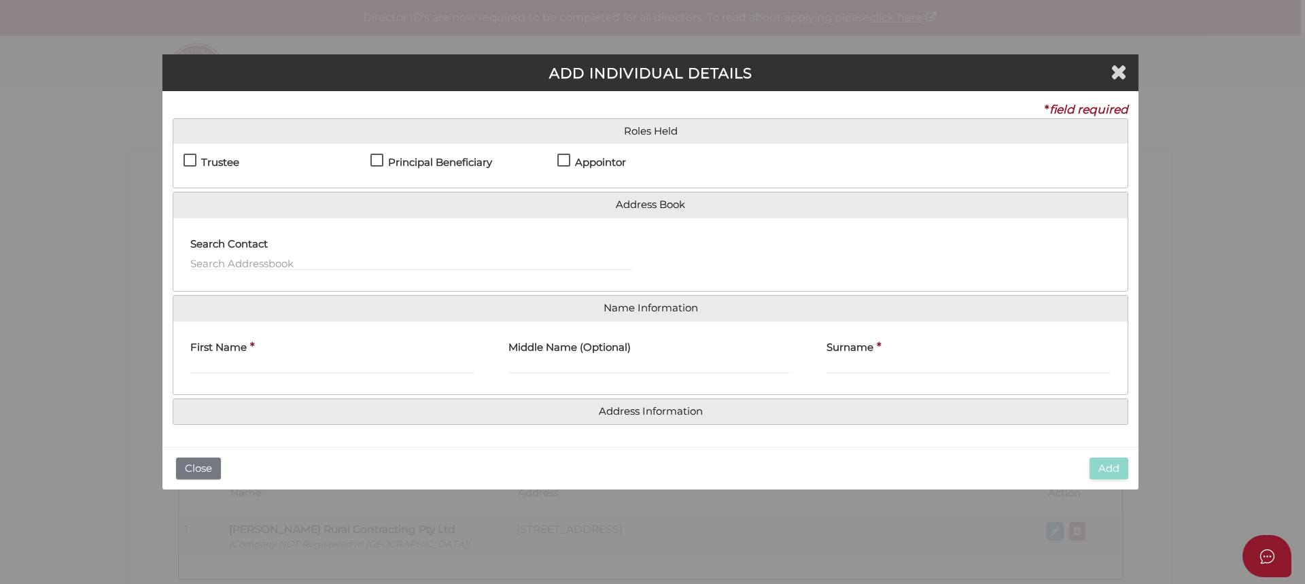
click at [376, 157] on label "Principal Beneficiary" at bounding box center [431, 165] width 122 height 17
checkbox input "true"
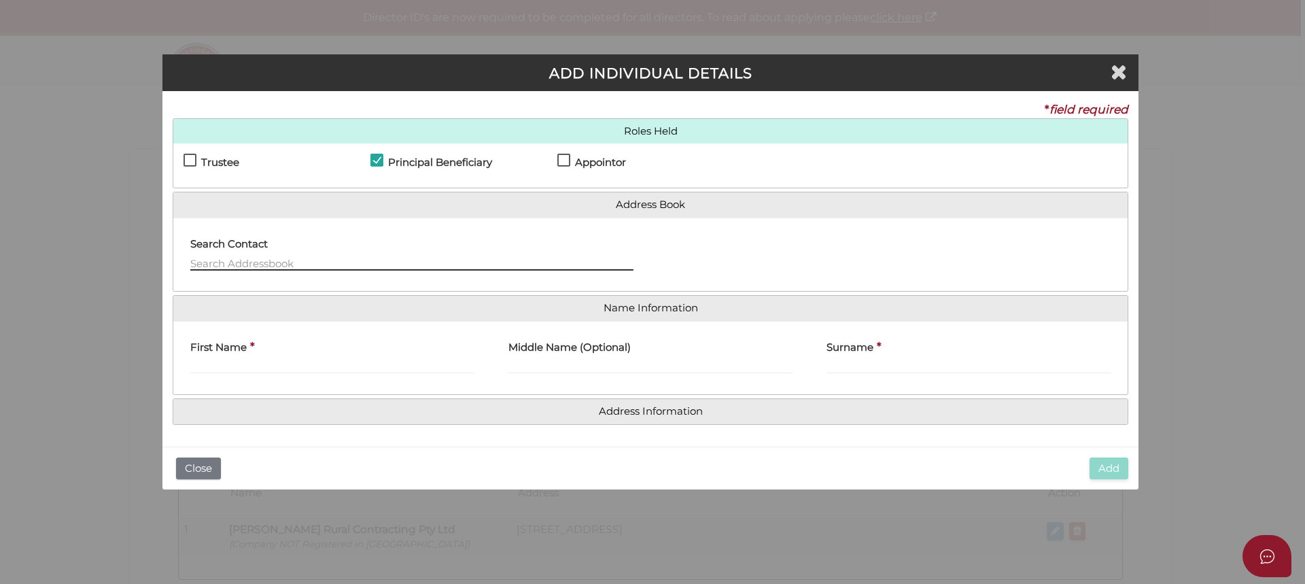
click at [258, 258] on input "text" at bounding box center [411, 262] width 443 height 15
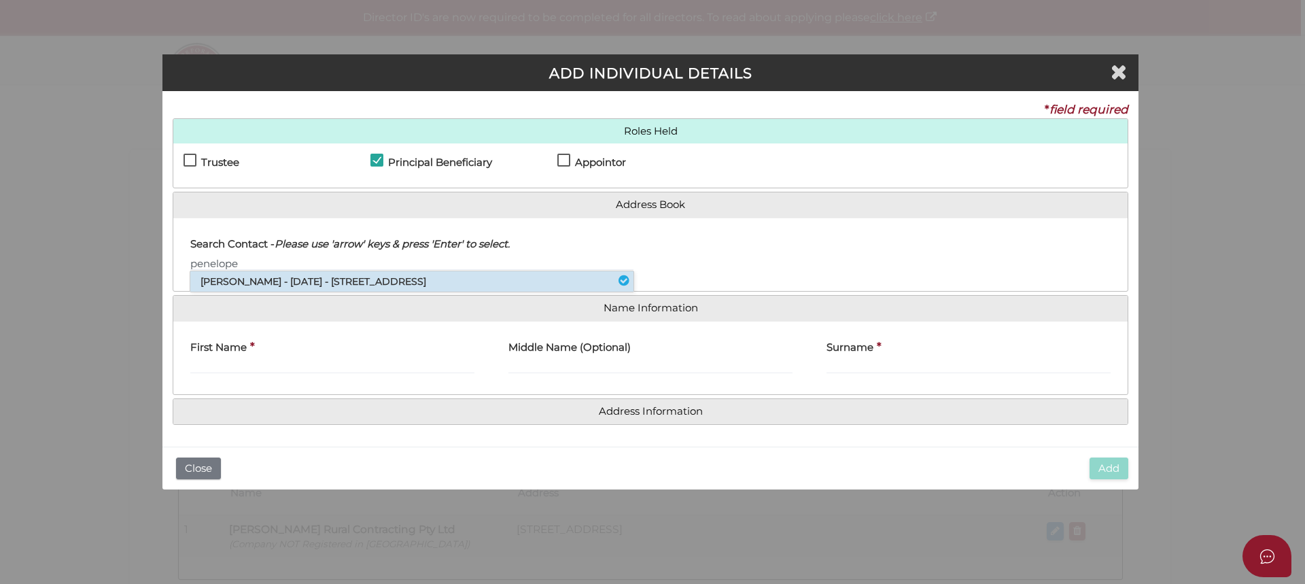
click at [269, 280] on li "Penelope Milne - 27/02/1986 - 8 Cassia Street North, Red Cliffs, VIC, 3496" at bounding box center [411, 281] width 443 height 20
type input "Penelope"
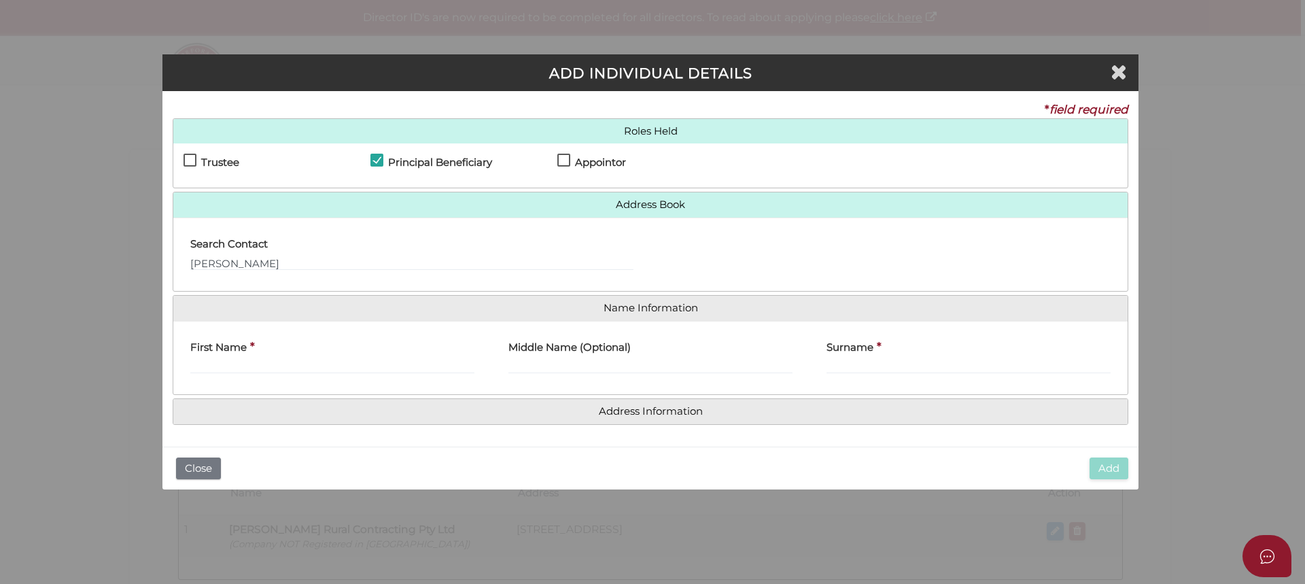
type input "Penelope"
type input "Milne"
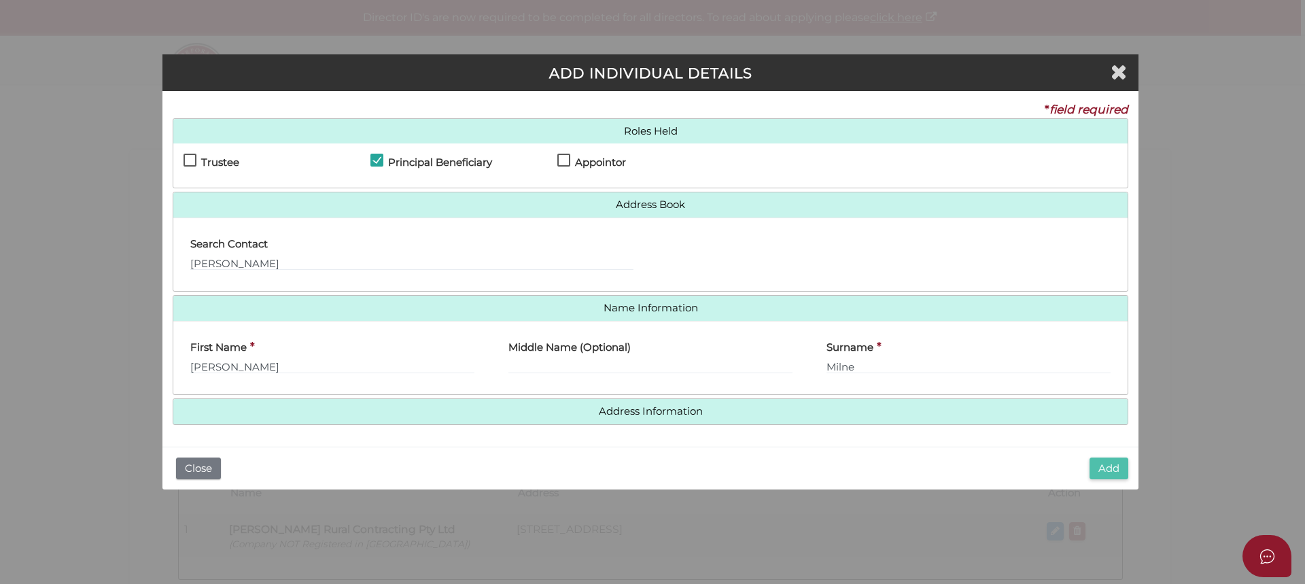
click at [1108, 468] on button "Add" at bounding box center [1108, 468] width 39 height 22
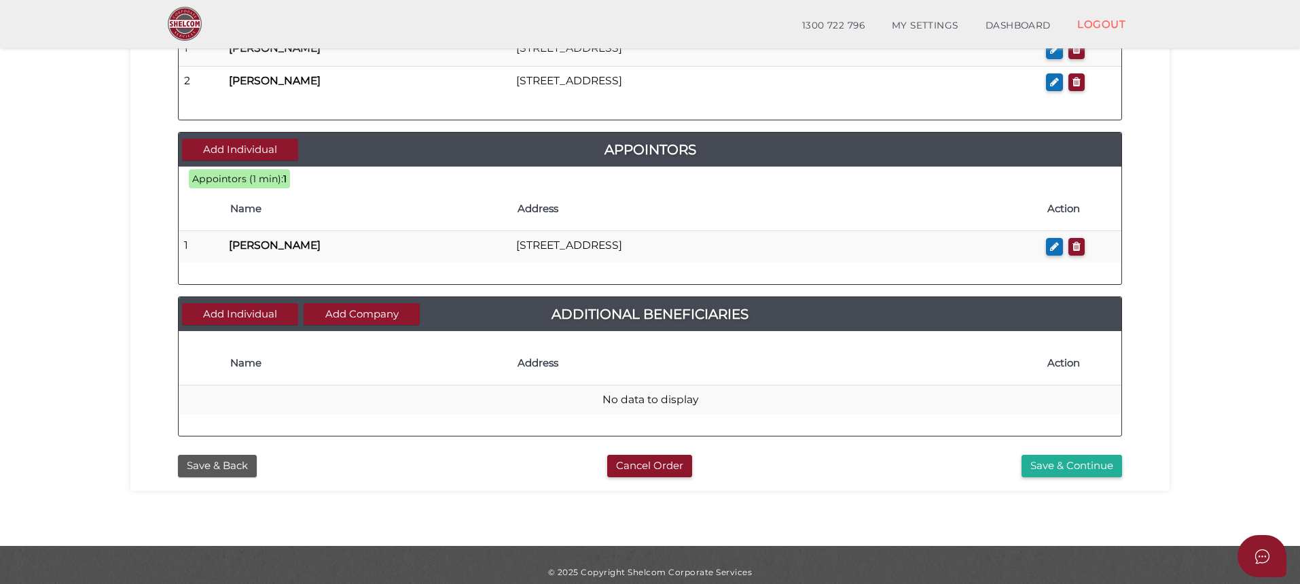
scroll to position [611, 0]
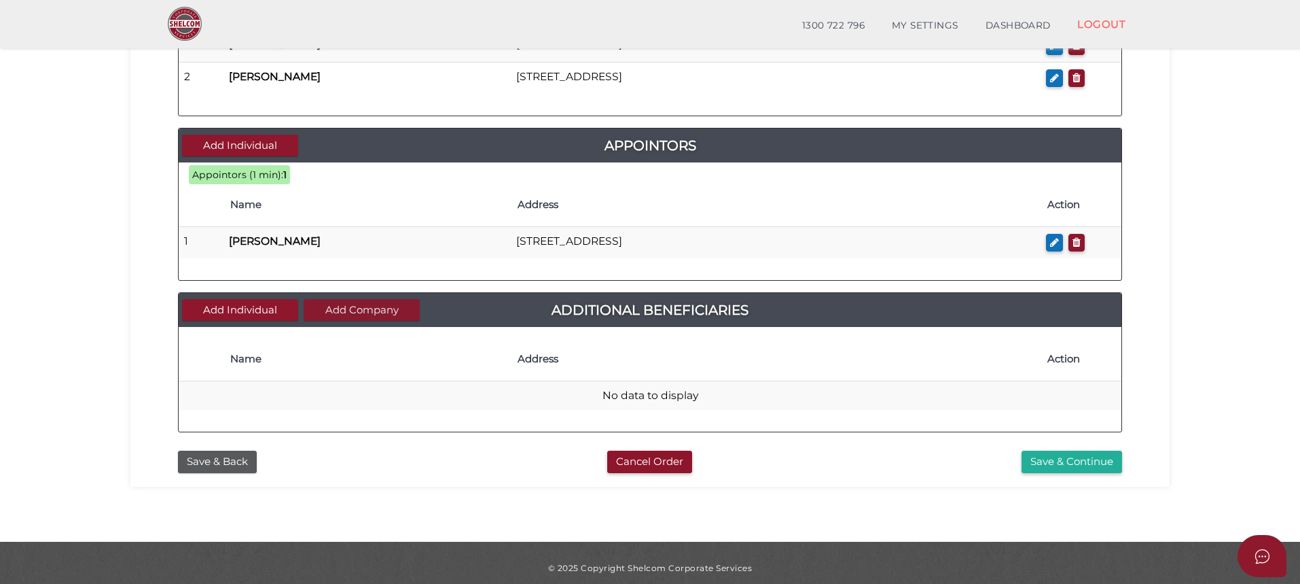
click at [357, 307] on button "Add Company" at bounding box center [362, 310] width 116 height 22
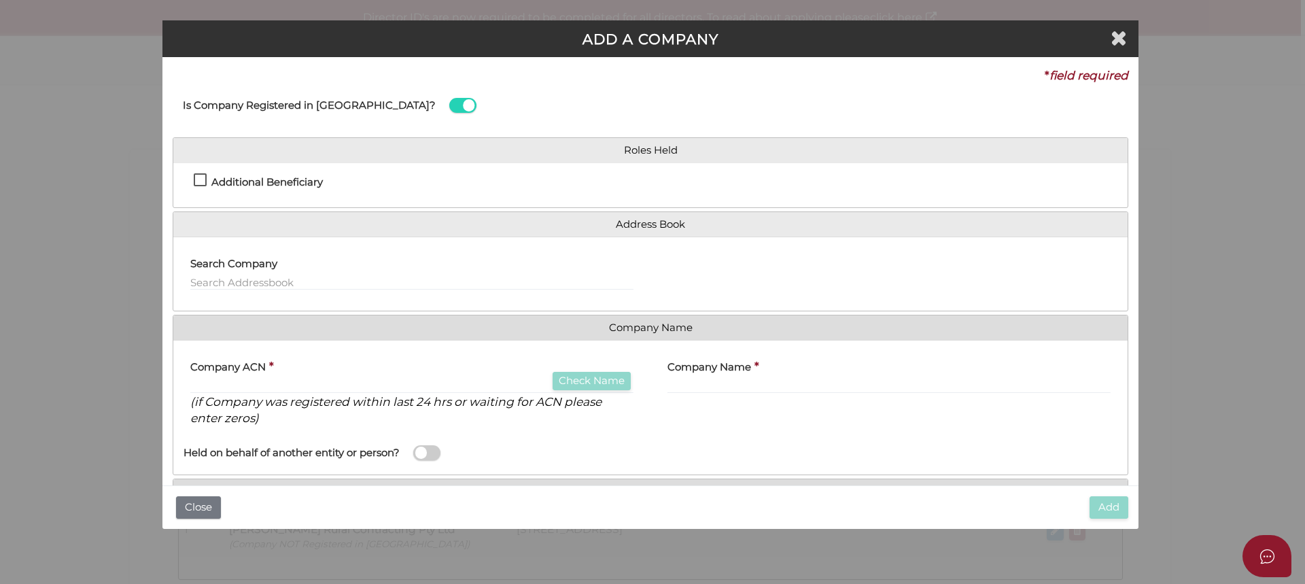
click at [196, 177] on label "Additional Beneficiary" at bounding box center [258, 185] width 129 height 17
checkbox input "true"
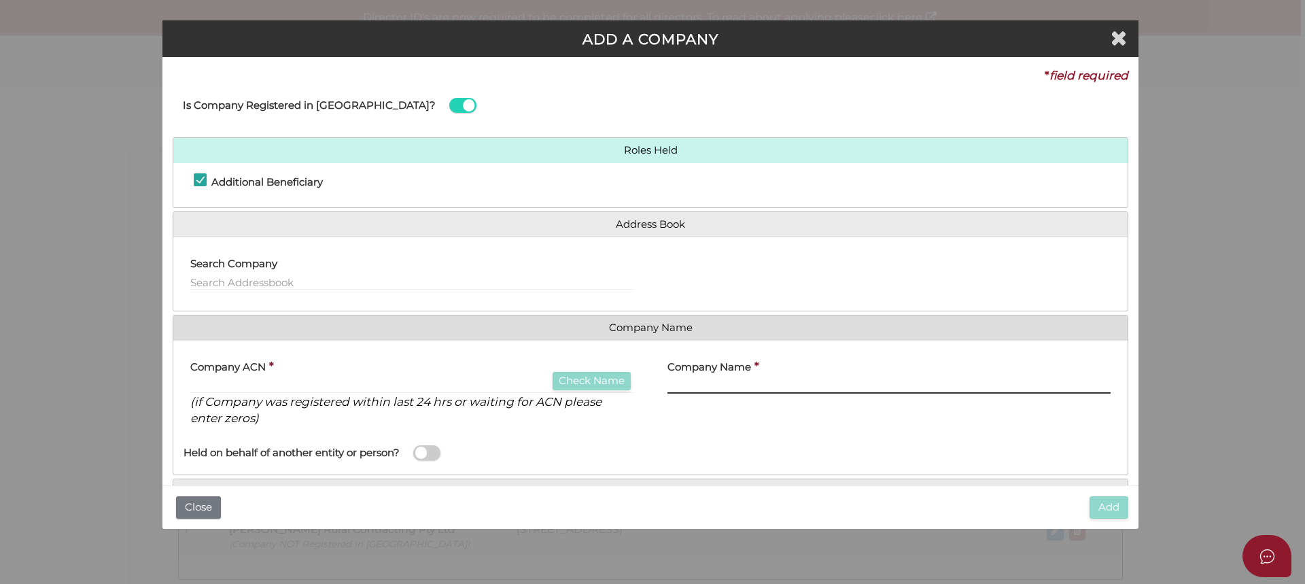
click at [727, 382] on input "text" at bounding box center [888, 385] width 443 height 15
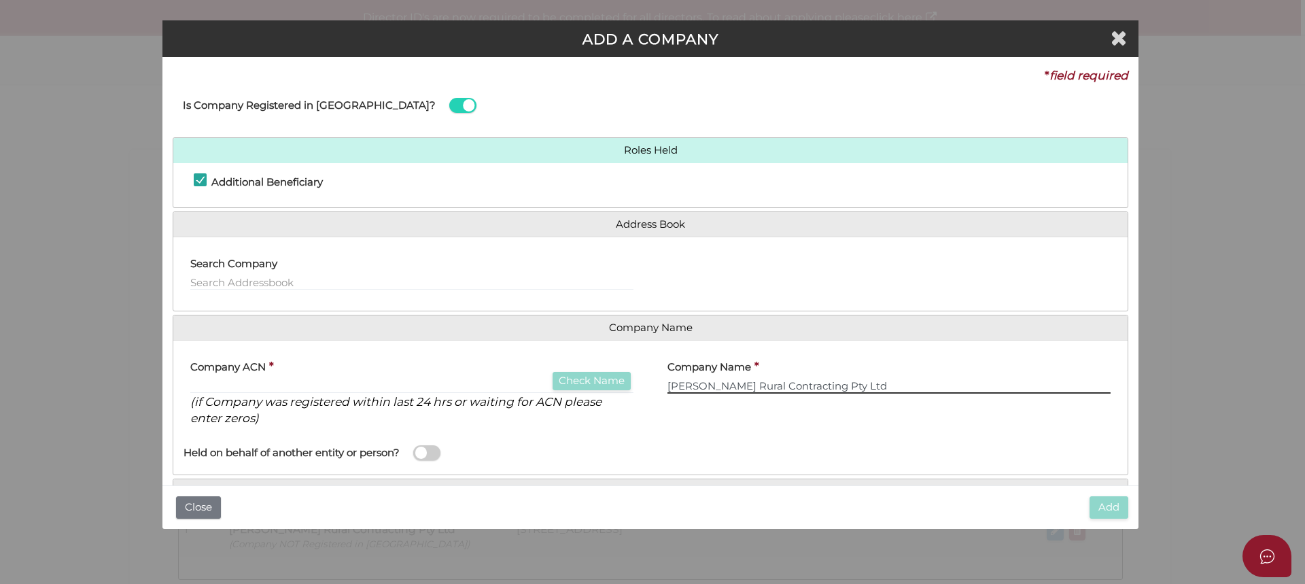
type input "[PERSON_NAME] Rural Contracting Pty Ltd"
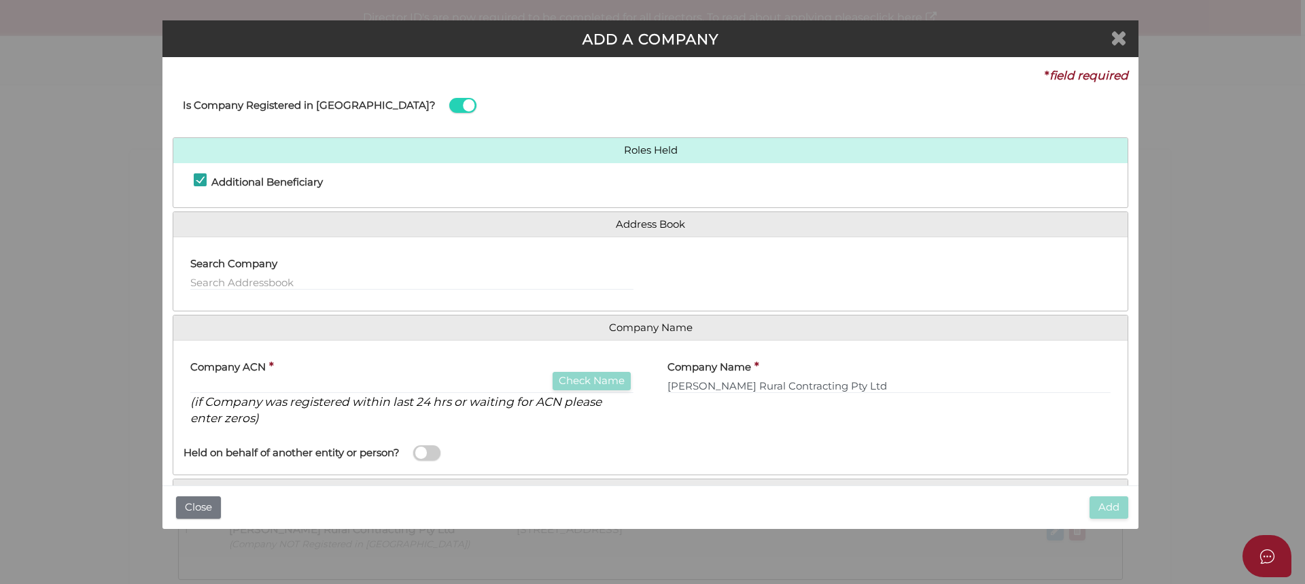
click at [1112, 36] on icon "Close" at bounding box center [1118, 37] width 16 height 20
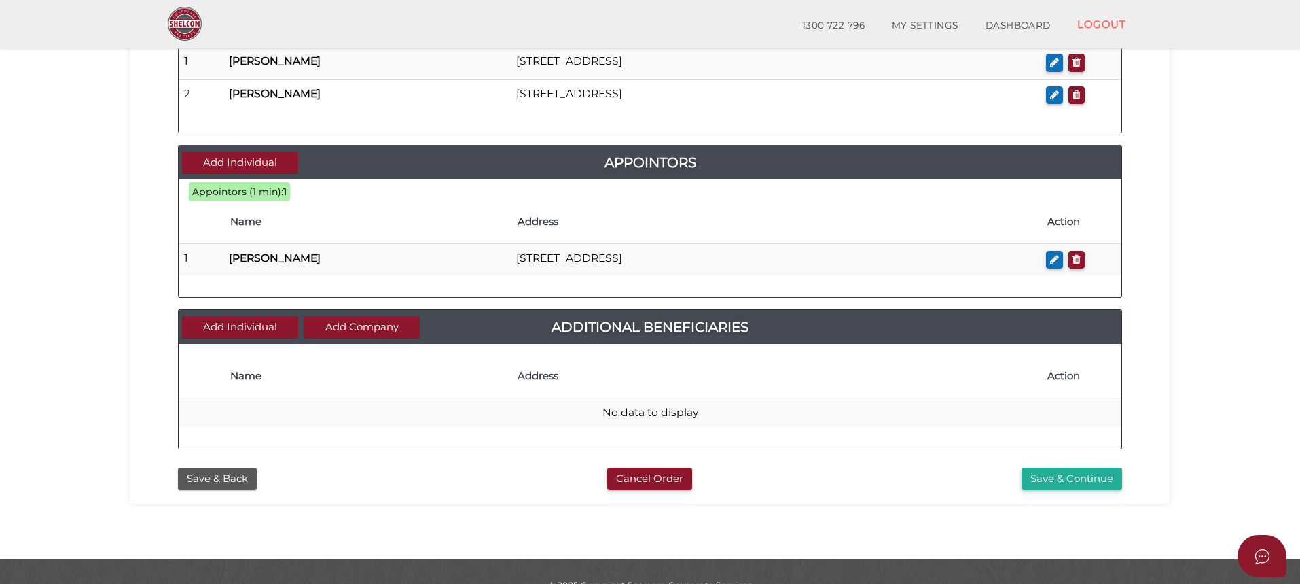
scroll to position [611, 0]
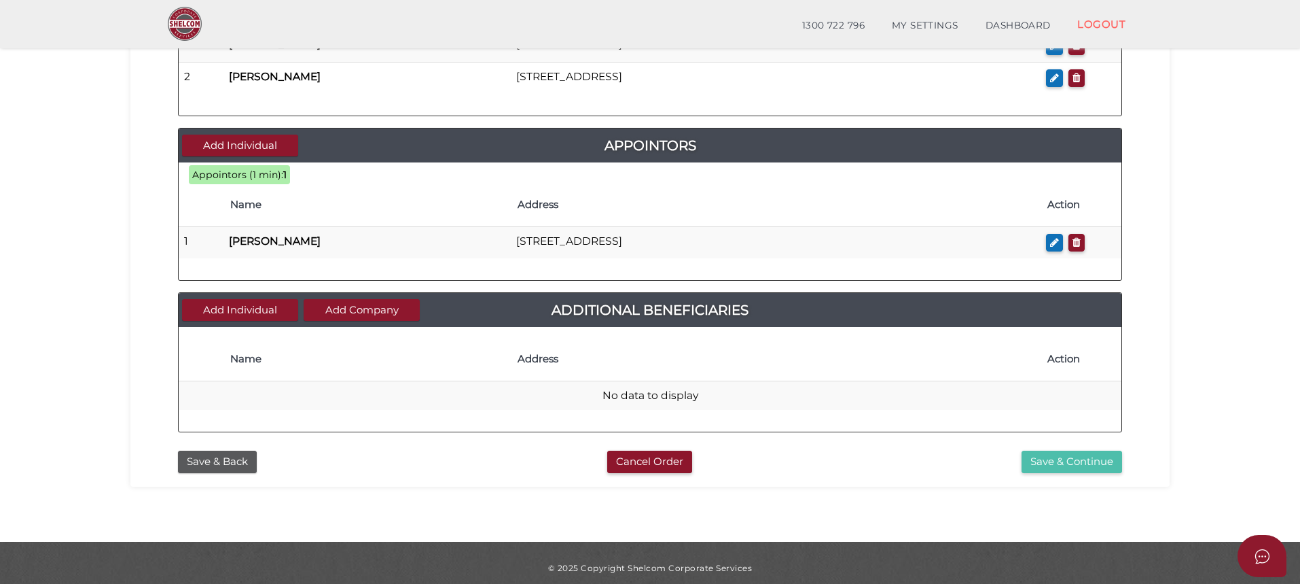
click at [1086, 459] on button "Save & Continue" at bounding box center [1072, 461] width 101 height 22
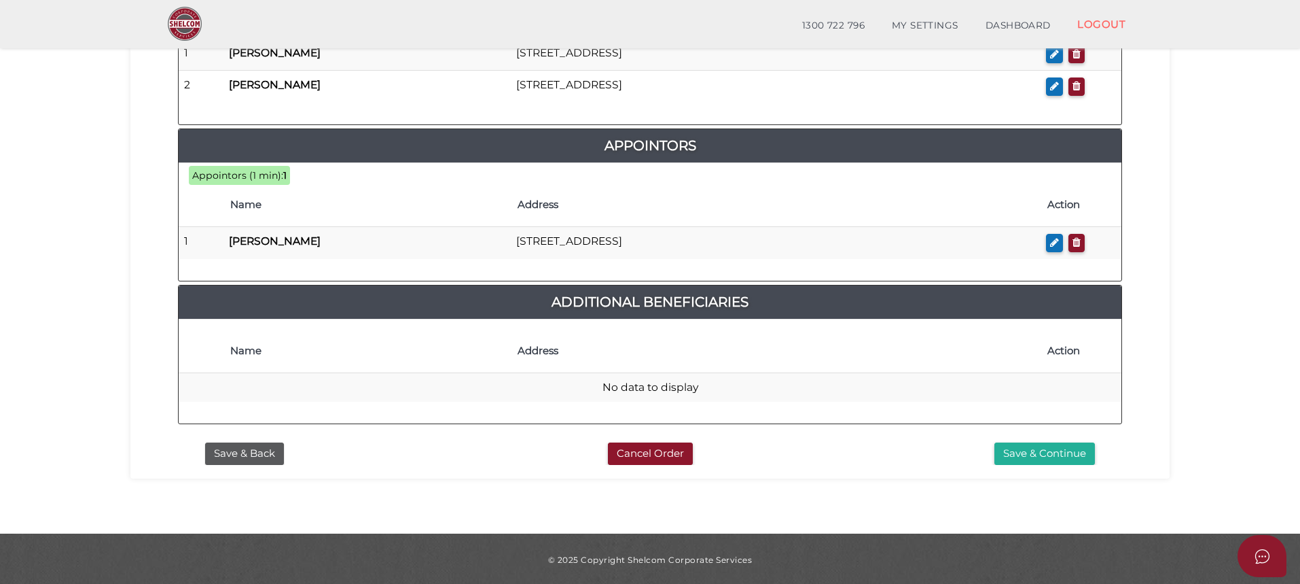
scroll to position [758, 0]
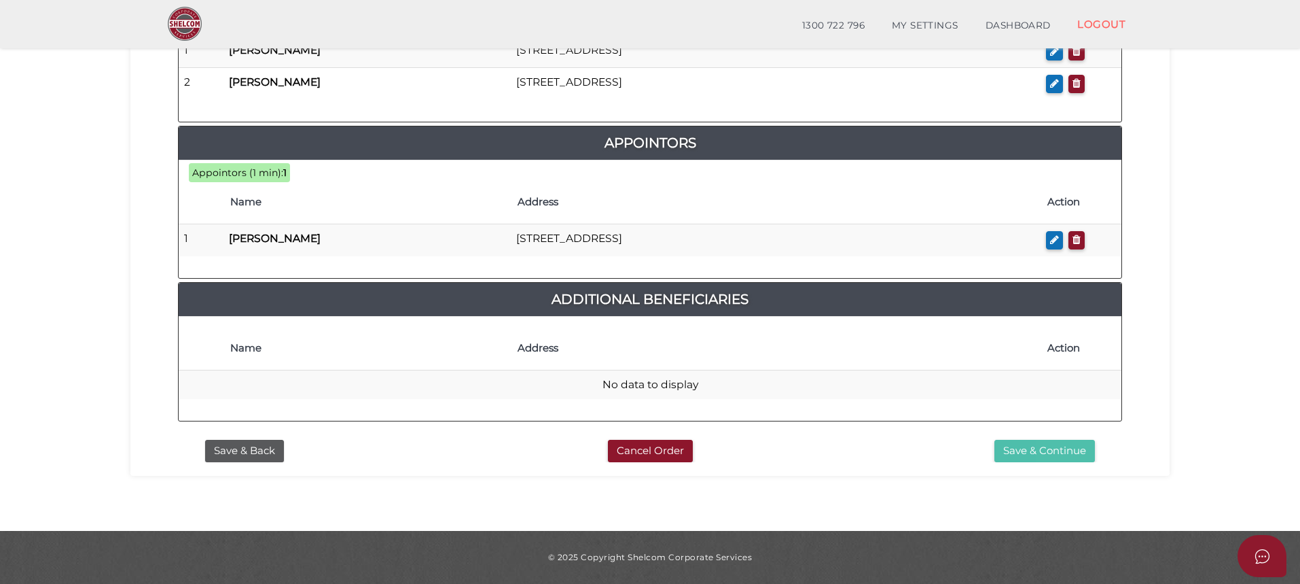
click at [1053, 447] on button "Save & Continue" at bounding box center [1045, 451] width 101 height 22
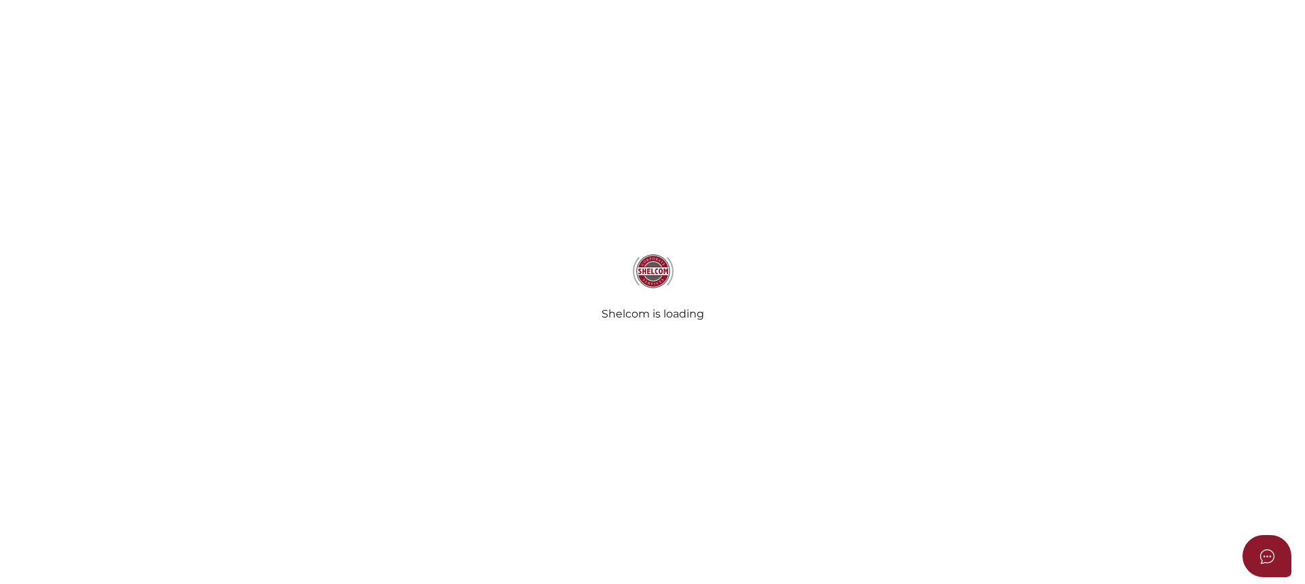
select select "Comb Binding"
radio input "true"
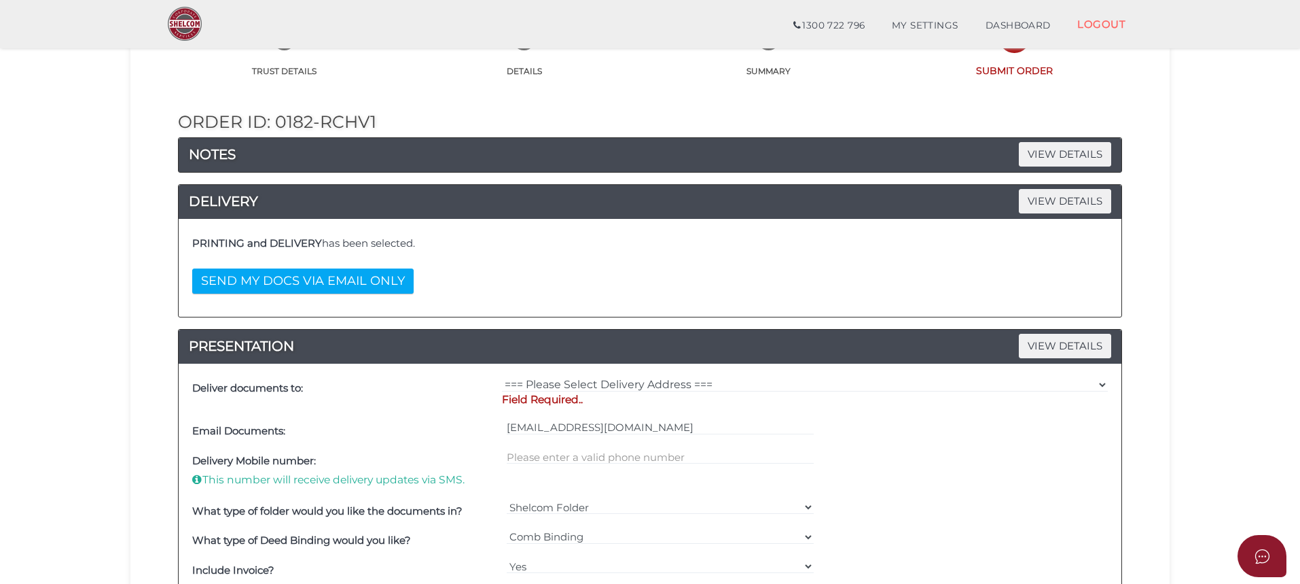
scroll to position [136, 0]
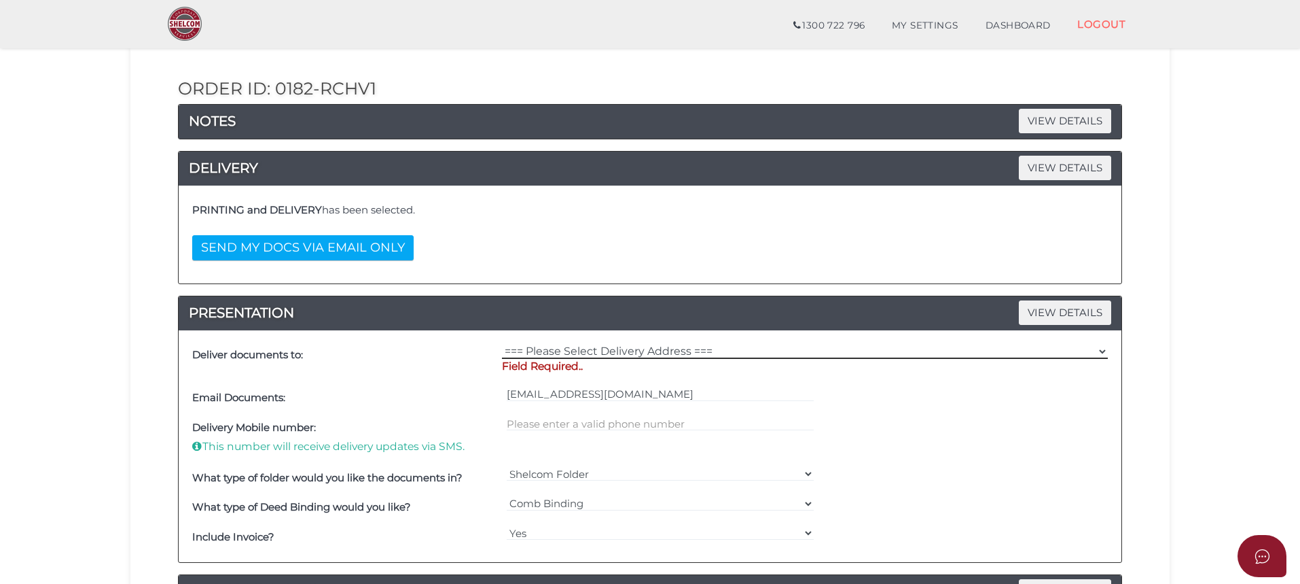
click at [560, 349] on select "=== Please Select Delivery Address === (User Address - GRAEME MILNER) P O Box 2…" at bounding box center [805, 351] width 606 height 15
select select "0"
click at [502, 344] on select "=== Please Select Delivery Address === (User Address - GRAEME MILNER) P O Box 2…" at bounding box center [805, 351] width 606 height 15
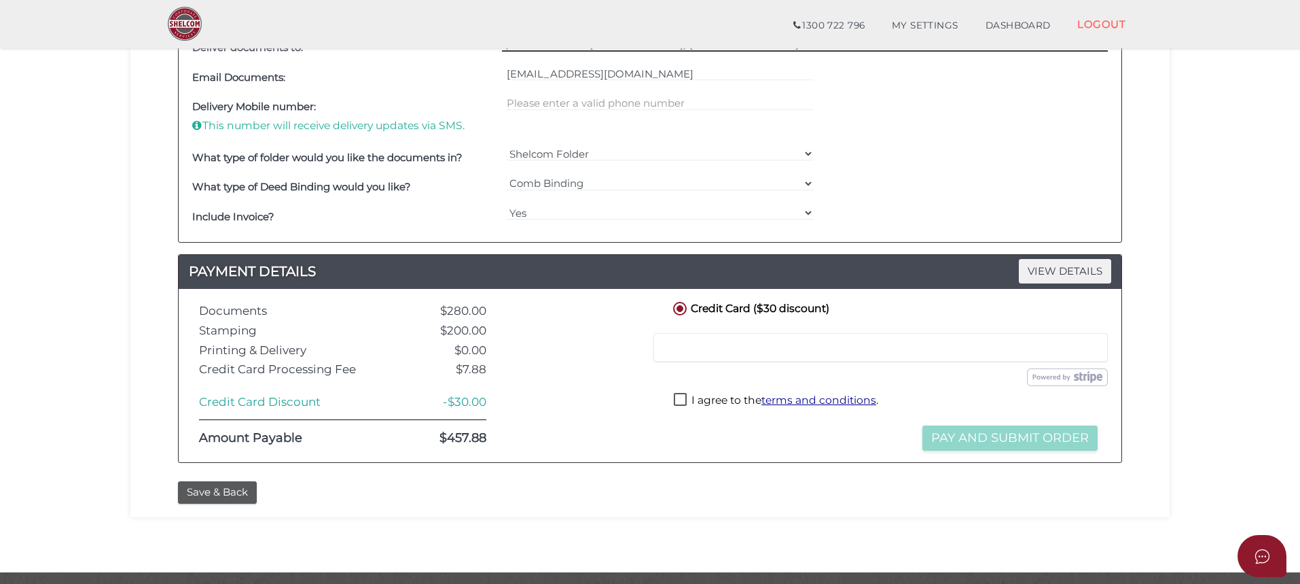
scroll to position [476, 0]
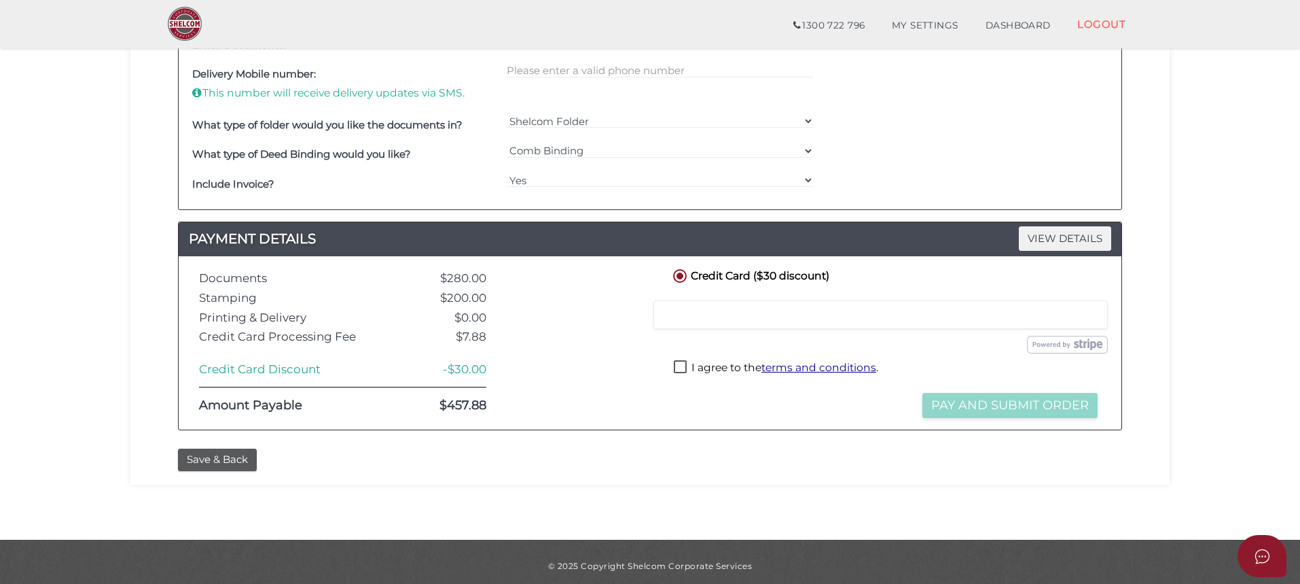
click at [680, 365] on label "I agree to the terms and conditions ." at bounding box center [776, 368] width 205 height 17
checkbox input "true"
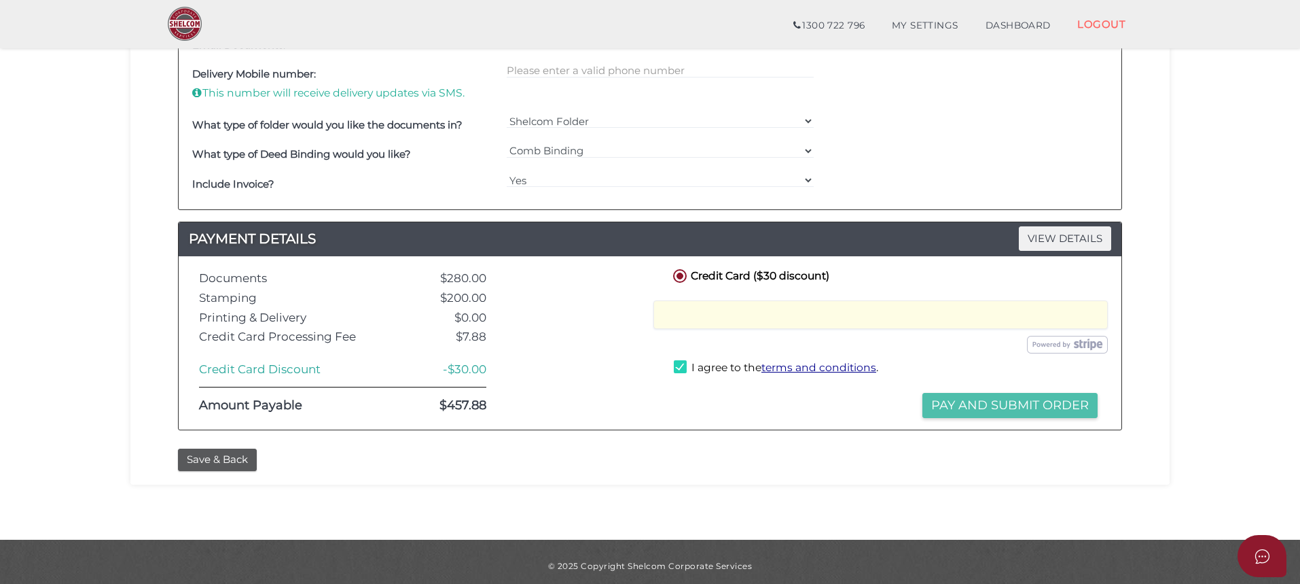
click at [1012, 406] on button "Pay and Submit Order" at bounding box center [1010, 405] width 175 height 25
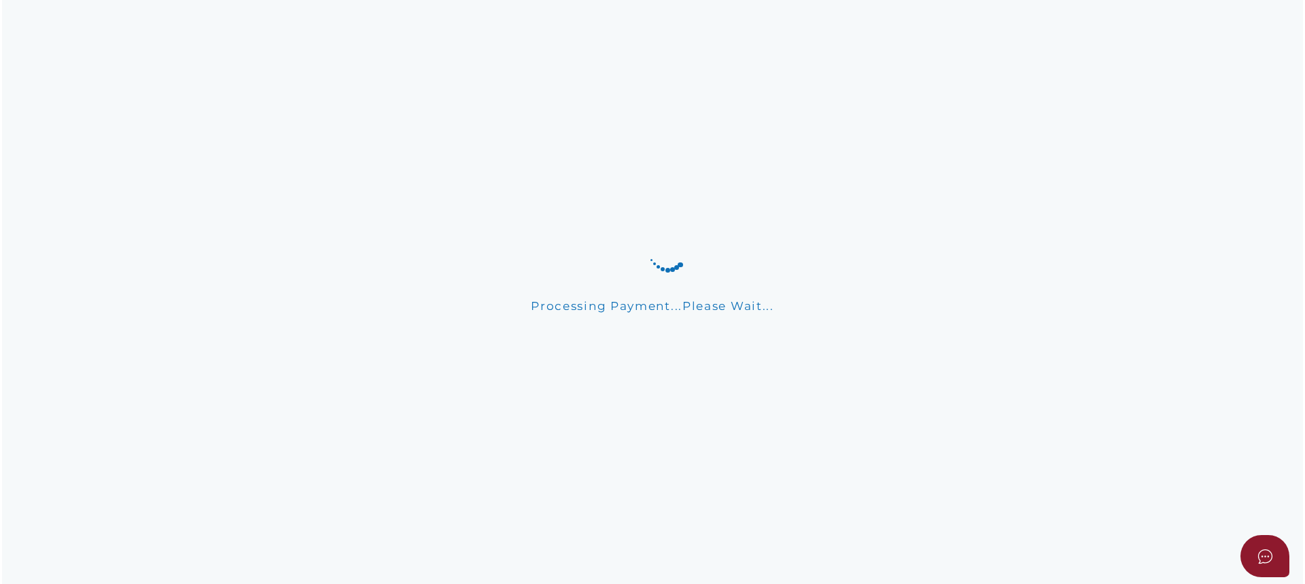
scroll to position [0, 0]
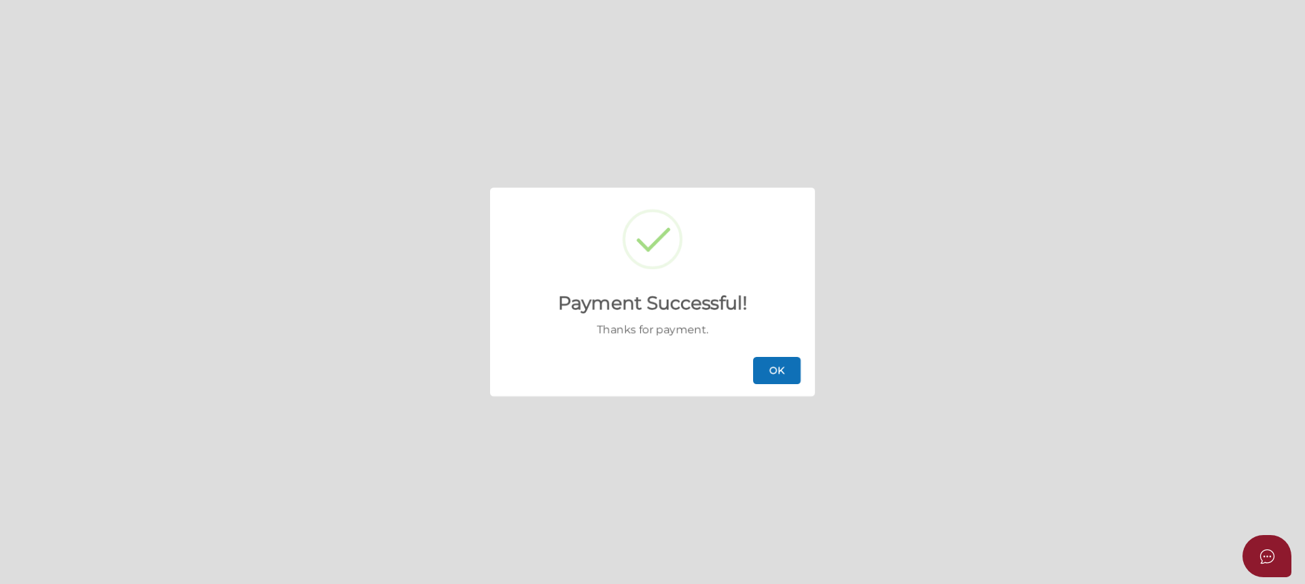
click at [783, 367] on button "OK" at bounding box center [777, 370] width 48 height 27
